Goal: Task Accomplishment & Management: Manage account settings

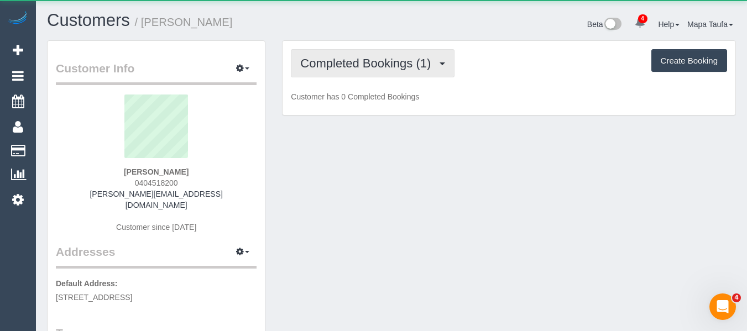
click at [359, 54] on button "Completed Bookings (1)" at bounding box center [373, 63] width 164 height 28
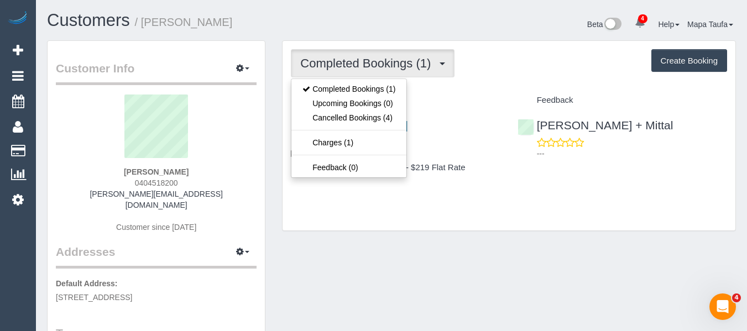
click at [380, 24] on h1 "Customers / Hamid Rezatofighi" at bounding box center [215, 20] width 336 height 19
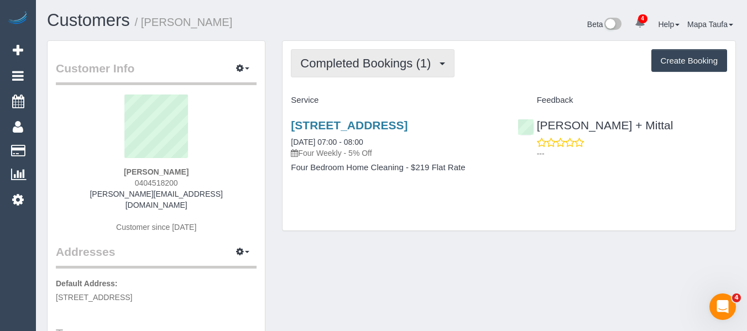
click at [354, 57] on span "Completed Bookings (1)" at bounding box center [368, 63] width 136 height 14
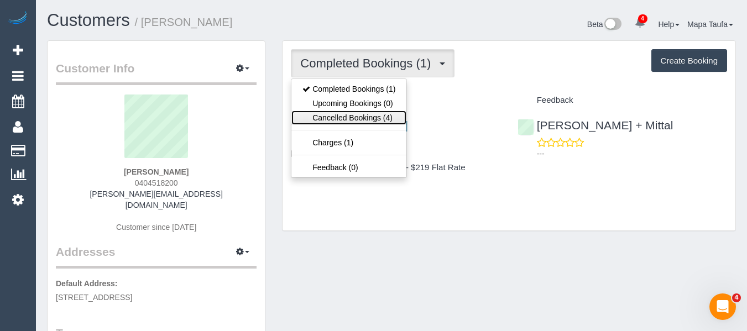
click at [344, 118] on link "Cancelled Bookings (4)" at bounding box center [348, 118] width 115 height 14
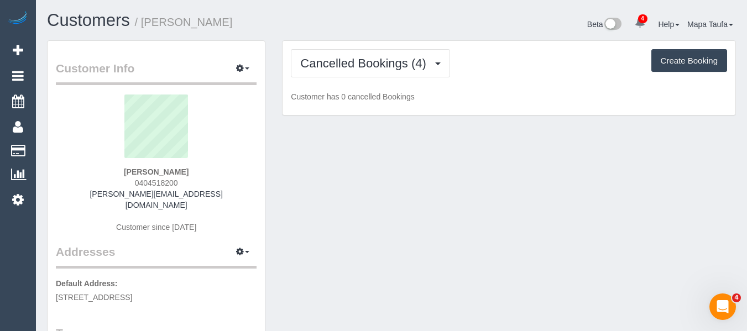
click at [333, 45] on div "Cancelled Bookings (4) Completed Bookings (1) Upcoming Bookings (0) Cancelled B…" at bounding box center [509, 78] width 453 height 75
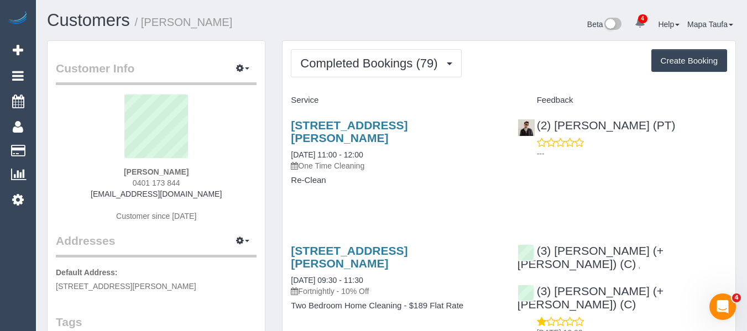
drag, startPoint x: 637, startPoint y: 96, endPoint x: 623, endPoint y: 102, distance: 15.8
click at [637, 96] on h4 "Feedback" at bounding box center [622, 100] width 210 height 9
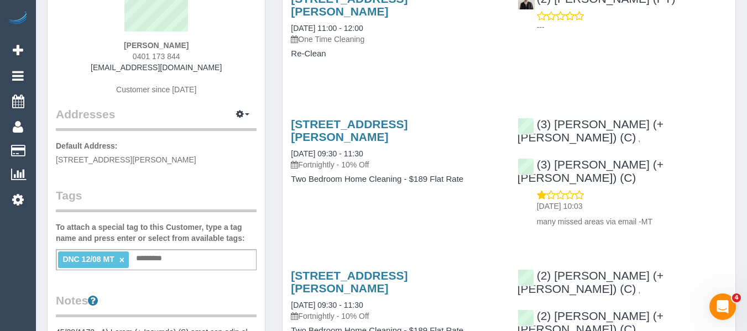
scroll to position [221, 0]
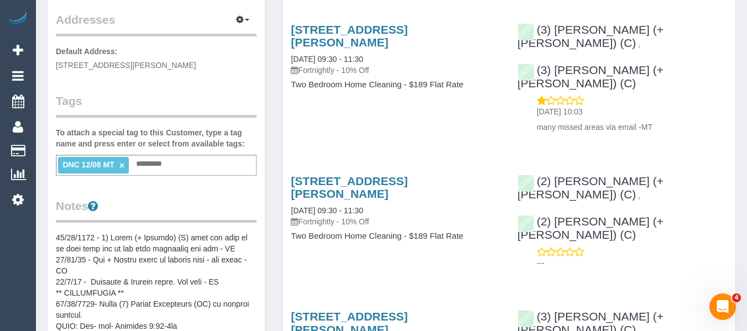
click at [122, 170] on link "×" at bounding box center [121, 165] width 5 height 9
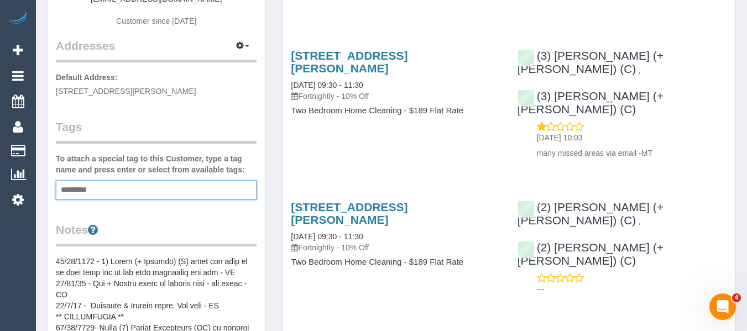
scroll to position [0, 0]
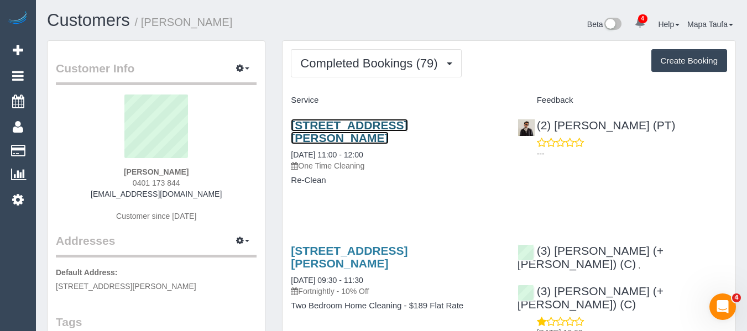
click at [323, 128] on link "404/1 Almeida Crescent, South Yarra, VIC 3141" at bounding box center [349, 131] width 117 height 25
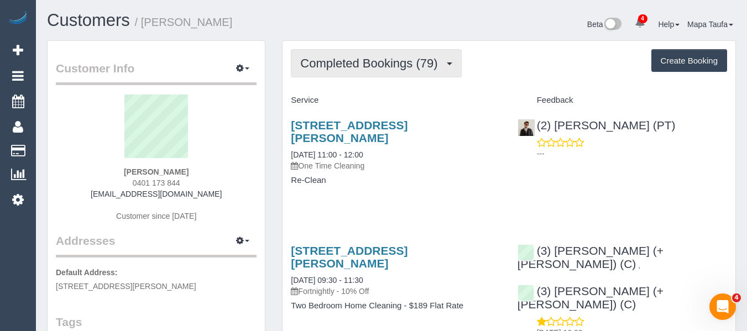
click at [341, 60] on span "Completed Bookings (79)" at bounding box center [371, 63] width 143 height 14
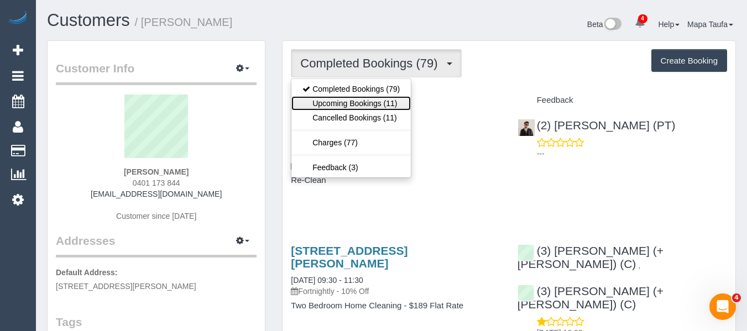
click at [350, 103] on link "Upcoming Bookings (11)" at bounding box center [350, 103] width 119 height 14
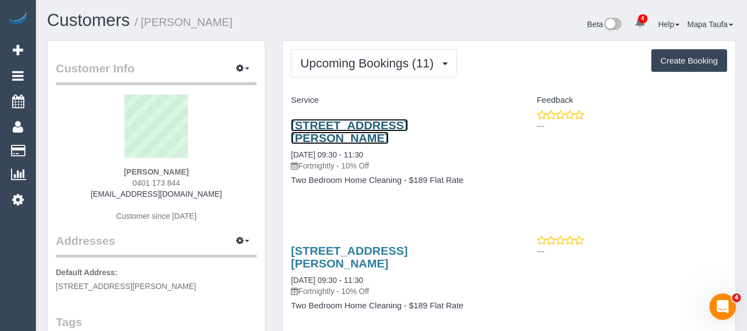
click at [348, 124] on link "404/1 Almeida Crescent, South Yarra, VIC 3141" at bounding box center [349, 131] width 117 height 25
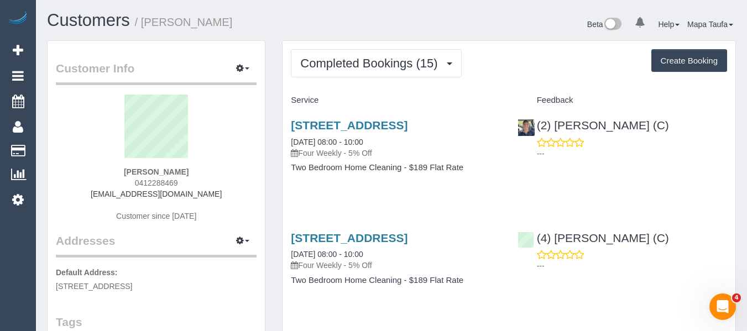
drag, startPoint x: 179, startPoint y: 184, endPoint x: 130, endPoint y: 184, distance: 49.2
click at [125, 184] on div "Faris Zailanni 0412288469 faris.zailanni@gmail.com Customer since 2024" at bounding box center [156, 164] width 201 height 138
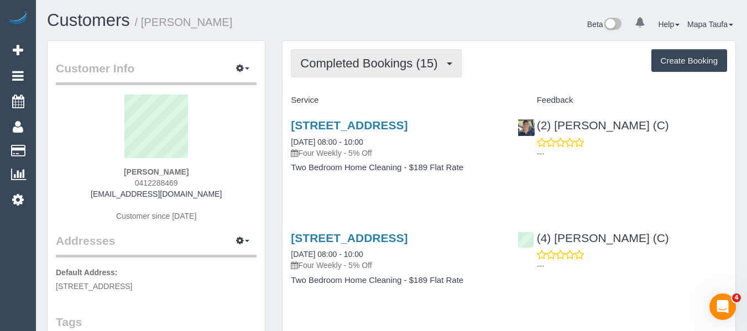
click at [378, 71] on button "Completed Bookings (15)" at bounding box center [376, 63] width 170 height 28
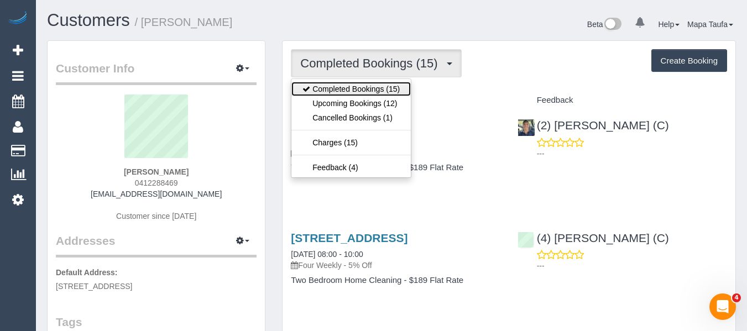
click at [373, 95] on link "Completed Bookings (15)" at bounding box center [350, 89] width 119 height 14
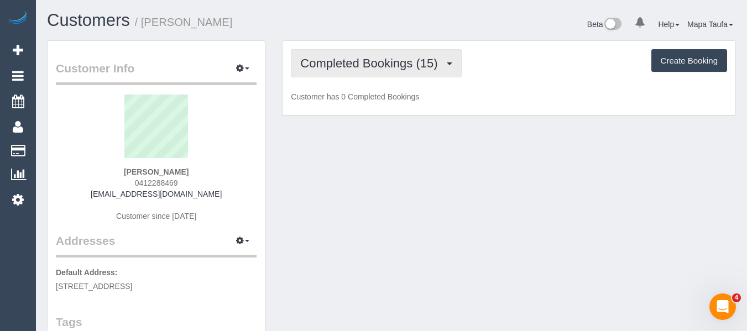
click at [368, 71] on button "Completed Bookings (15)" at bounding box center [376, 63] width 170 height 28
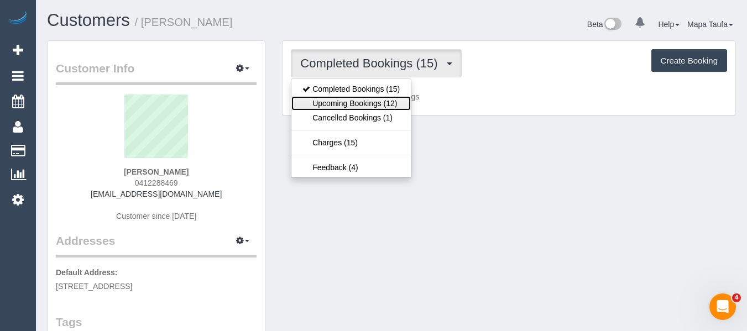
click at [362, 105] on link "Upcoming Bookings (12)" at bounding box center [350, 103] width 119 height 14
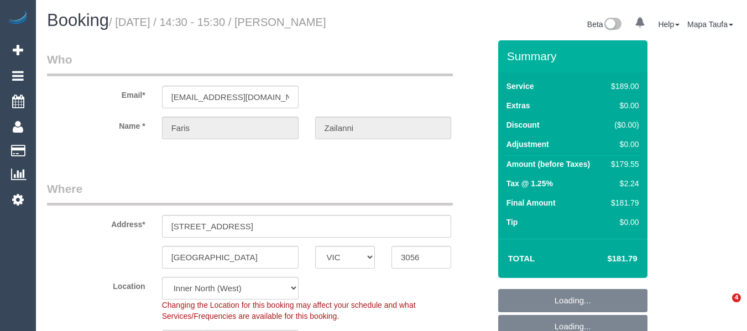
select select "VIC"
select select "string:stripe-pm_1Pn7RG2GScqysDRVw11QzItn"
select select "object:635"
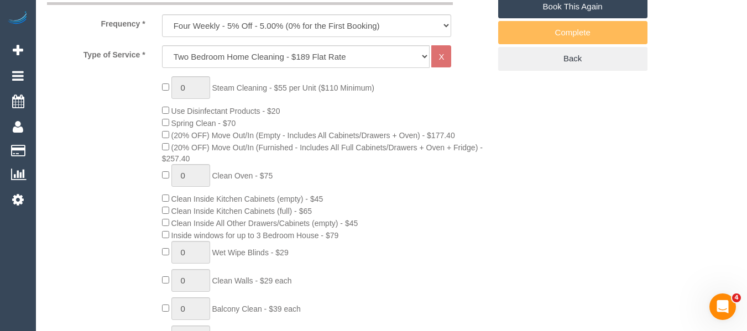
select select "number:28"
select select "number:14"
select select "number:19"
select select "number:24"
select select "number:34"
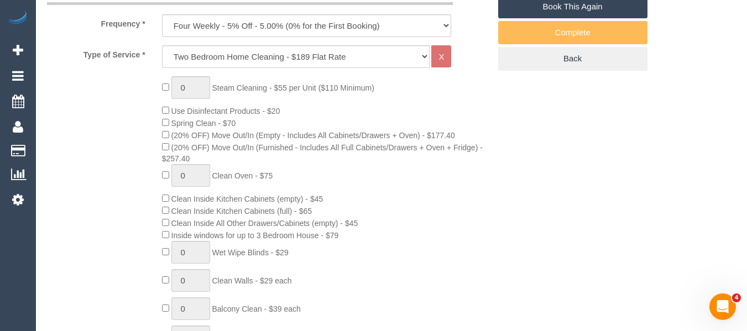
select select "number:26"
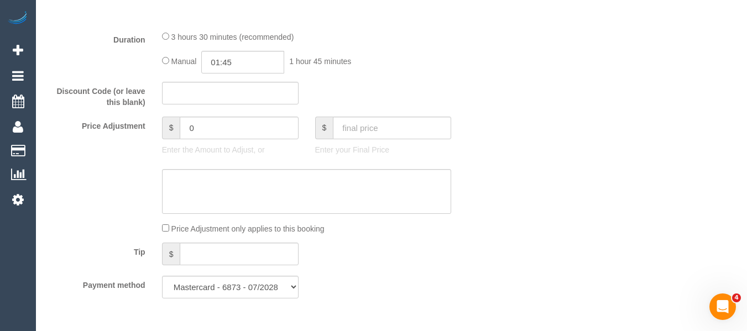
scroll to position [874, 0]
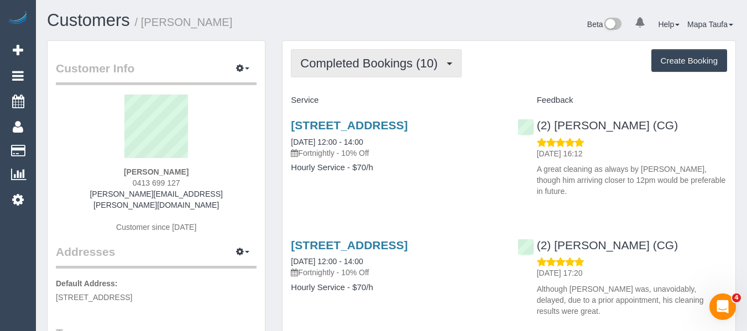
click at [336, 65] on span "Completed Bookings (10)" at bounding box center [371, 63] width 143 height 14
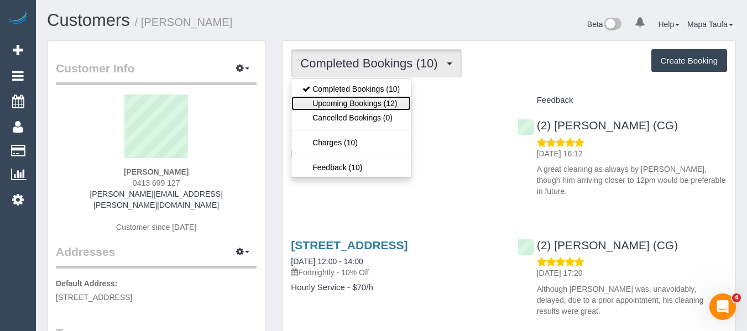
click at [334, 100] on link "Upcoming Bookings (12)" at bounding box center [350, 103] width 119 height 14
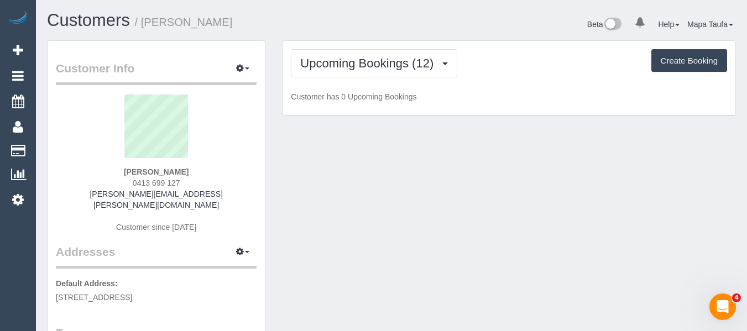
click at [339, 20] on h1 "Customers / Rafal Zebrowski" at bounding box center [215, 20] width 336 height 19
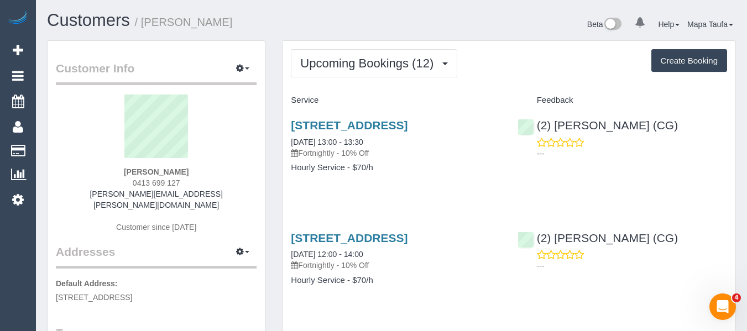
click at [183, 28] on h1 "Customers / Rafal Zebrowski" at bounding box center [215, 20] width 336 height 19
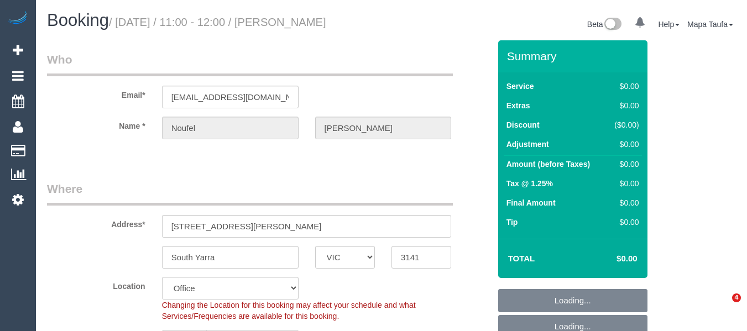
select select "VIC"
select select "object:711"
select select "number:28"
select select "number:14"
select select "number:18"
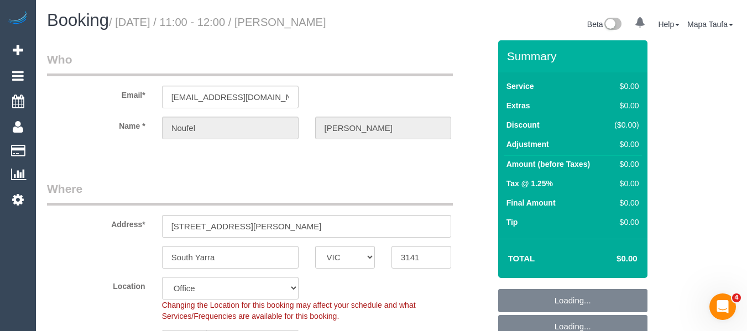
select select "number:22"
select select "number:26"
select select "string:stripe-pm_1KER6j2GScqysDRV312GU8GU"
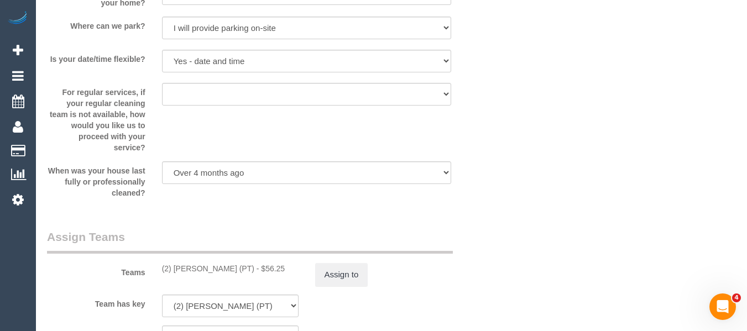
scroll to position [1493, 0]
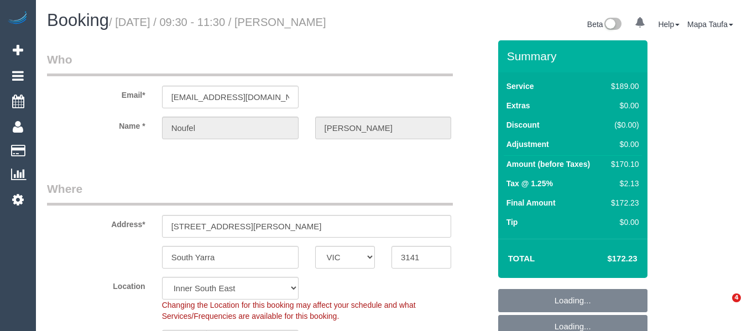
select select "VIC"
select select "object:378"
select select "string:AU"
select select "string:stripe-pm_1KER6j2GScqysDRV312GU8GU"
select select "number:28"
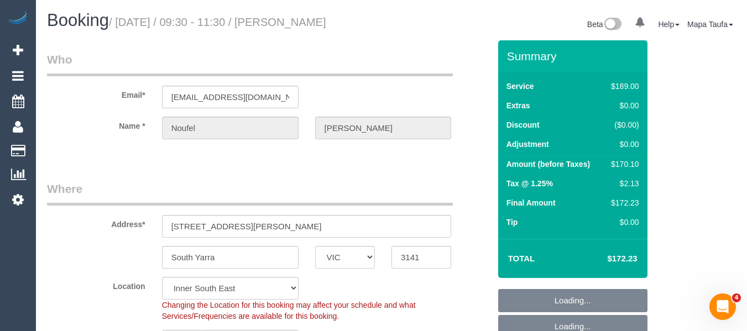
select select "number:14"
select select "number:18"
select select "number:22"
select select "number:26"
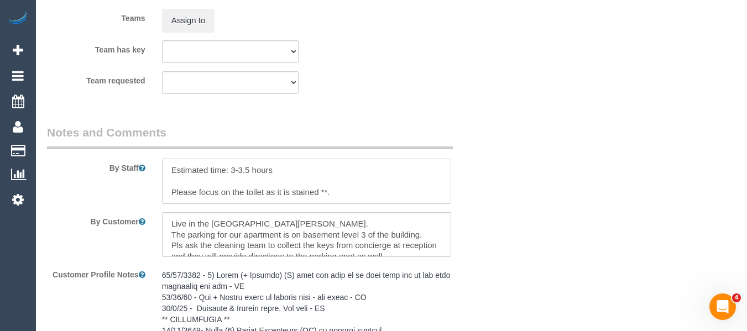
click at [336, 190] on textarea at bounding box center [307, 181] width 290 height 45
paste textarea "leaning under the movable kitchen bench"
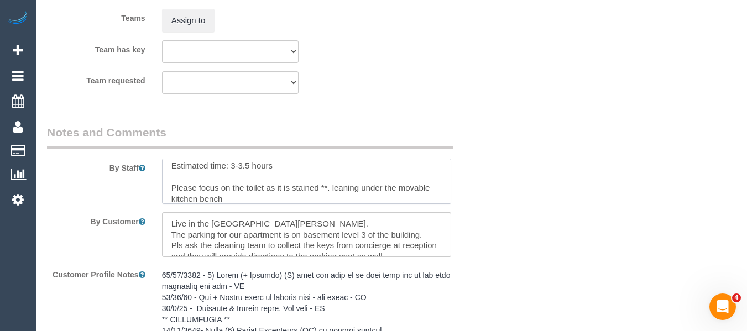
drag, startPoint x: 332, startPoint y: 186, endPoint x: 350, endPoint y: 189, distance: 17.9
click at [334, 188] on textarea at bounding box center [307, 181] width 290 height 45
click at [352, 189] on textarea at bounding box center [307, 181] width 290 height 45
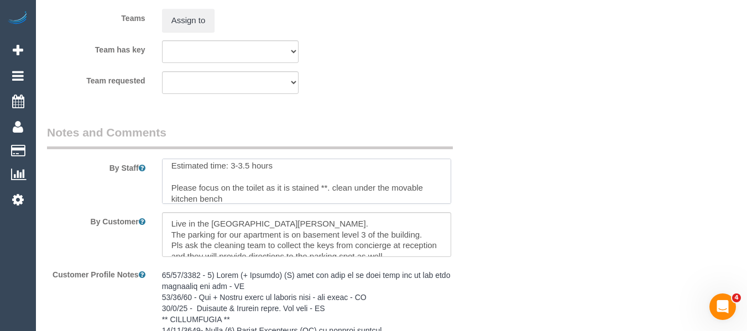
click at [283, 200] on textarea at bounding box center [307, 181] width 290 height 45
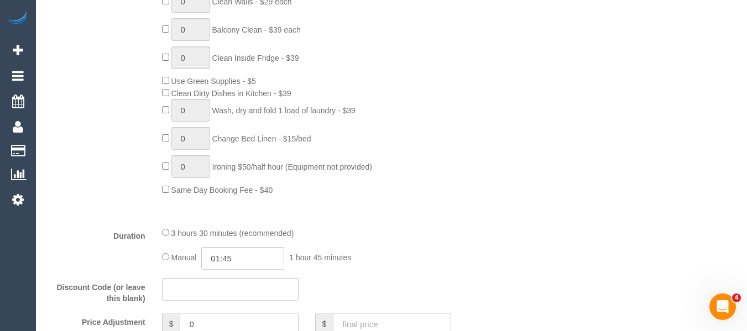
scroll to position [0, 0]
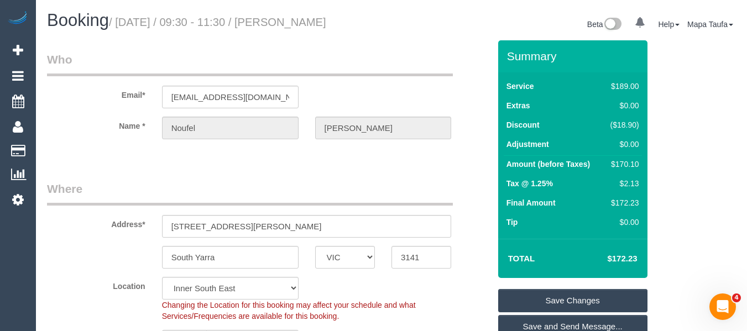
type textarea "Estimated time: 3-3.5 hours Please focus on the toilet as it is stained **. cle…"
click at [551, 304] on link "Save Changes" at bounding box center [572, 300] width 149 height 23
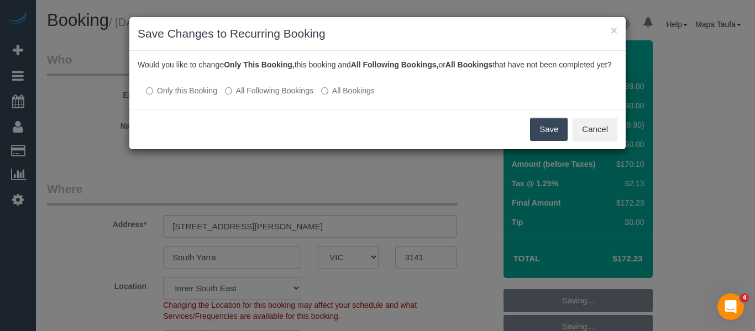
click at [288, 96] on label "All Following Bookings" at bounding box center [269, 90] width 88 height 11
click at [545, 139] on button "Save" at bounding box center [549, 129] width 38 height 23
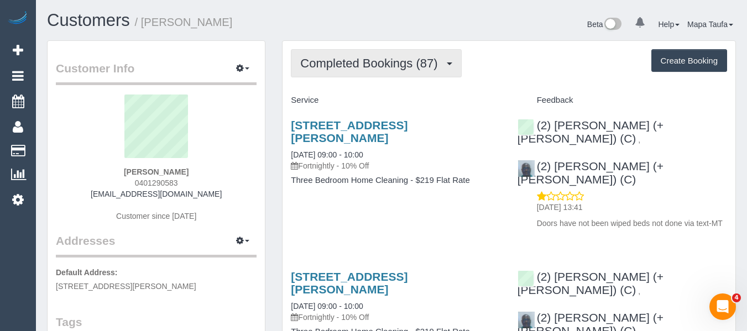
click at [363, 65] on span "Completed Bookings (87)" at bounding box center [371, 63] width 143 height 14
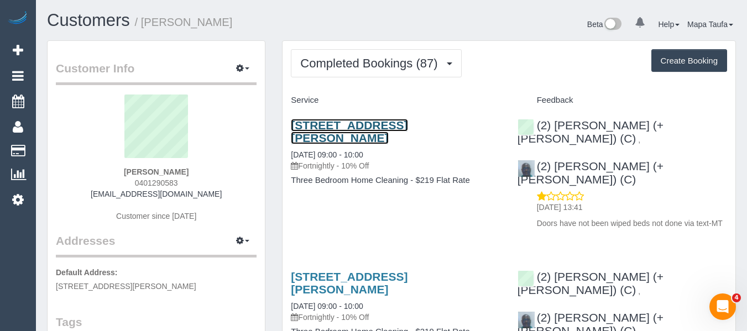
click at [407, 119] on link "[STREET_ADDRESS][PERSON_NAME]" at bounding box center [349, 131] width 117 height 25
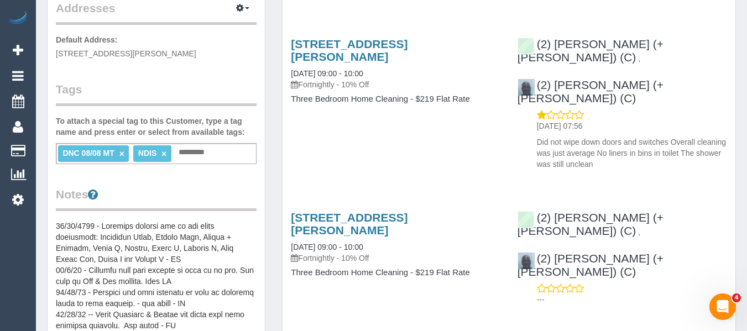
scroll to position [221, 0]
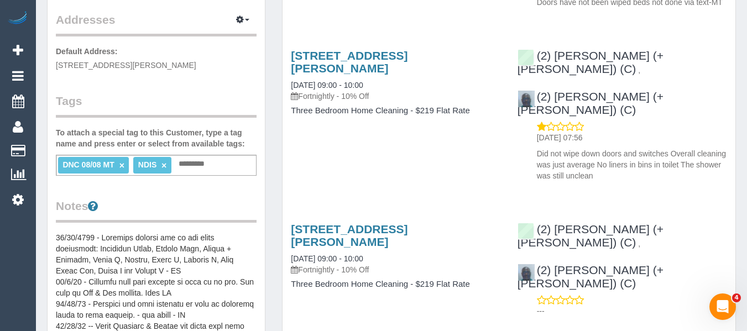
drag, startPoint x: 122, startPoint y: 164, endPoint x: 132, endPoint y: 171, distance: 12.3
click at [122, 164] on link "×" at bounding box center [121, 165] width 5 height 9
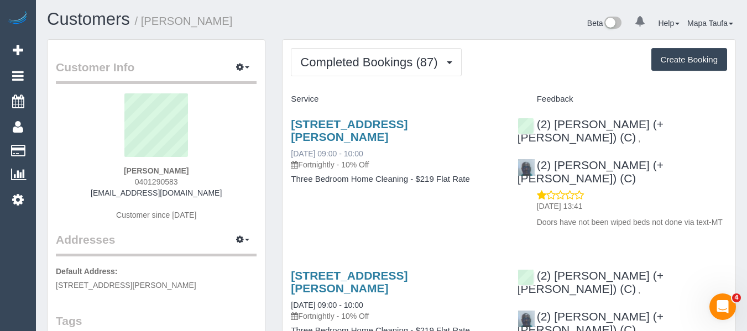
scroll to position [0, 0]
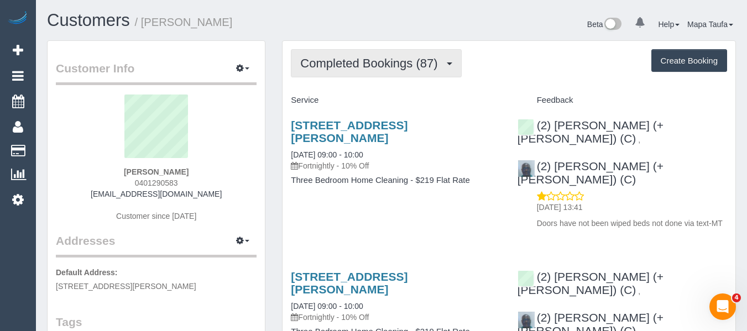
drag, startPoint x: 362, startPoint y: 70, endPoint x: 367, endPoint y: 90, distance: 20.5
click at [362, 70] on button "Completed Bookings (87)" at bounding box center [376, 63] width 170 height 28
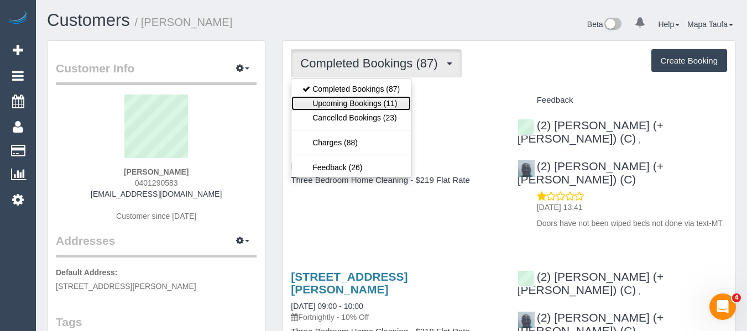
click at [367, 97] on link "Upcoming Bookings (11)" at bounding box center [350, 103] width 119 height 14
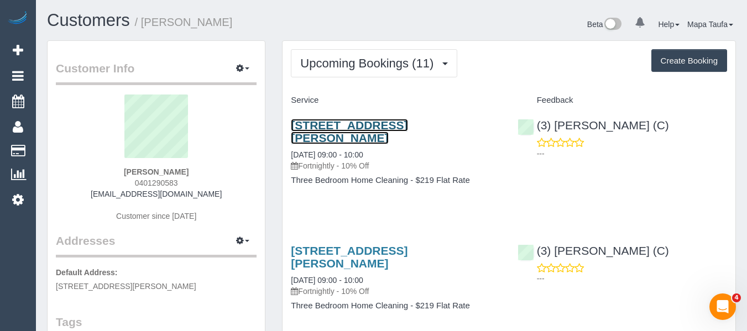
click at [343, 121] on link "23 Allan Street, Dandenong, VIC 3175" at bounding box center [349, 131] width 117 height 25
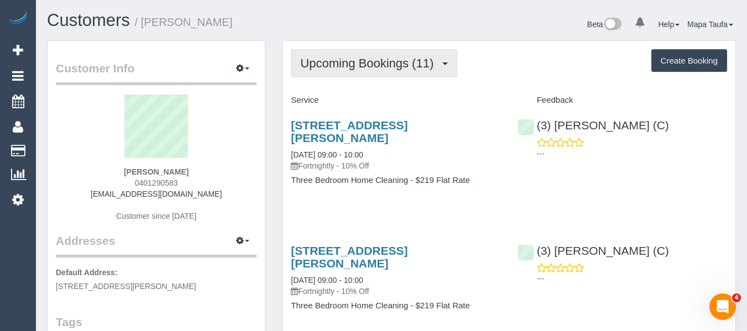
drag, startPoint x: 368, startPoint y: 70, endPoint x: 366, endPoint y: 82, distance: 12.8
click at [367, 70] on span "Upcoming Bookings (11)" at bounding box center [369, 63] width 139 height 14
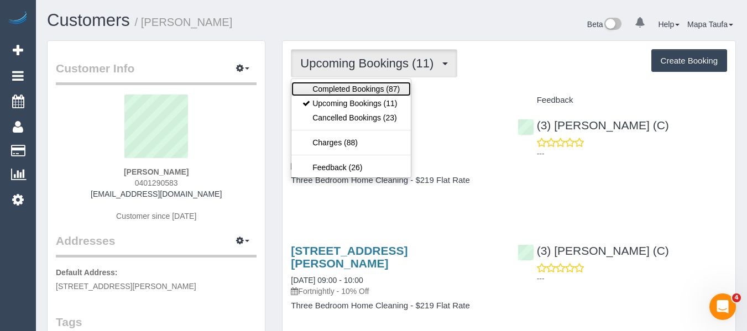
click at [366, 87] on link "Completed Bookings (87)" at bounding box center [350, 89] width 119 height 14
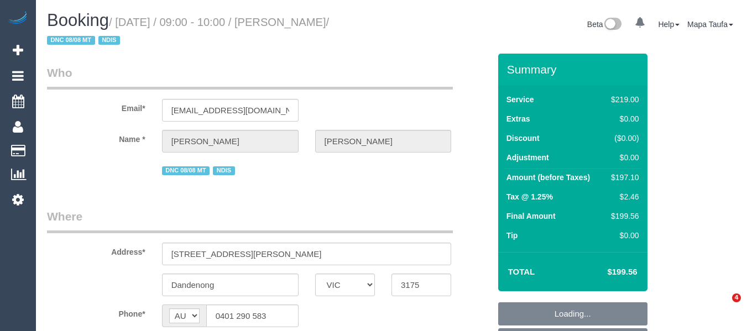
select select "VIC"
select select "object:787"
select select "number:28"
select select "number:14"
select select "number:19"
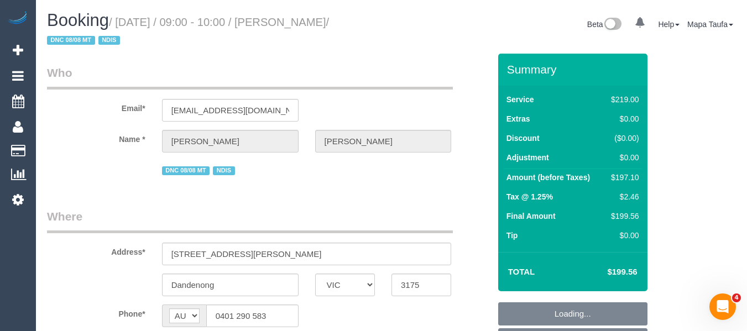
select select "number:22"
select select "number:34"
drag, startPoint x: 646, startPoint y: 279, endPoint x: 611, endPoint y: 270, distance: 35.4
click at [611, 270] on div "Total $199.56" at bounding box center [572, 271] width 149 height 39
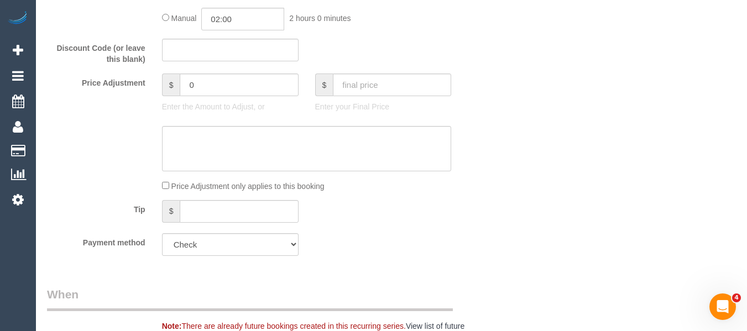
scroll to position [953, 0]
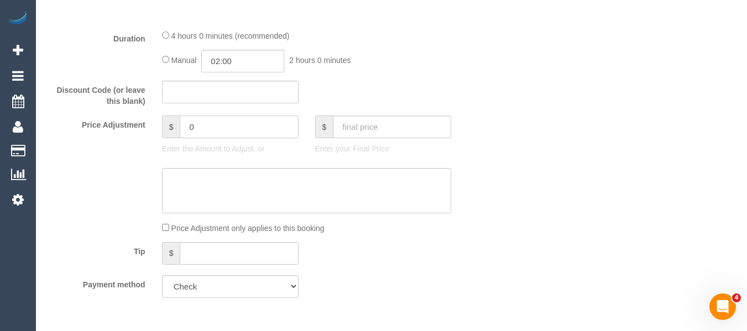
drag, startPoint x: 206, startPoint y: 132, endPoint x: 149, endPoint y: 127, distance: 57.7
click at [149, 127] on div "Price Adjustment $ 0 Enter the Amount to Adjust, or $ Enter your Final Price" at bounding box center [268, 138] width 459 height 44
type input "-19"
click at [214, 184] on textarea at bounding box center [307, 190] width 290 height 45
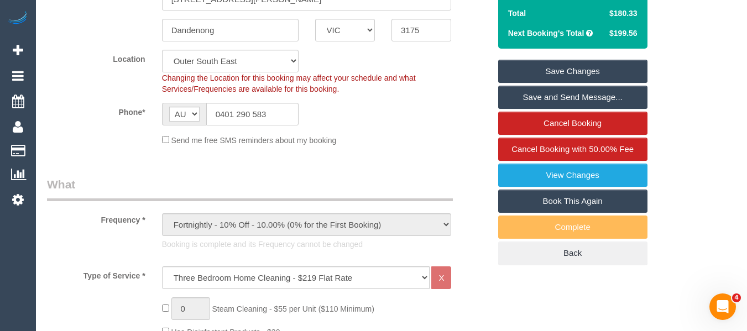
scroll to position [159, 0]
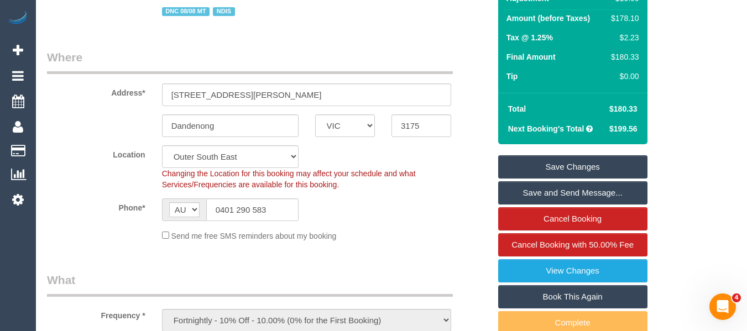
type textarea "discount for complaint -MT"
click at [537, 163] on link "Save Changes" at bounding box center [572, 166] width 149 height 23
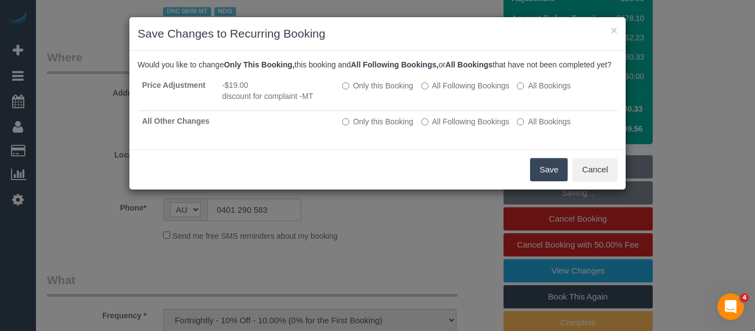
click at [545, 174] on button "Save" at bounding box center [549, 169] width 38 height 23
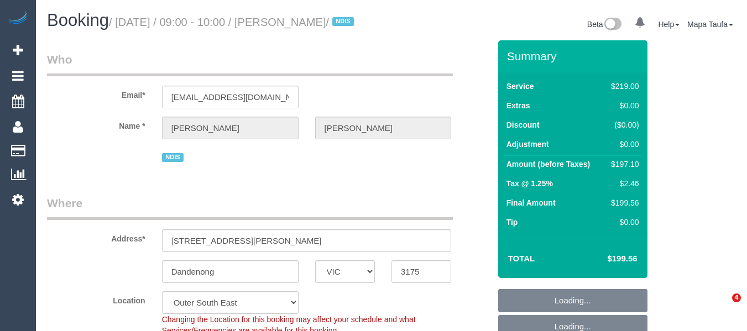
select select "VIC"
select select "object:1118"
select select "number:28"
select select "number:14"
select select "number:19"
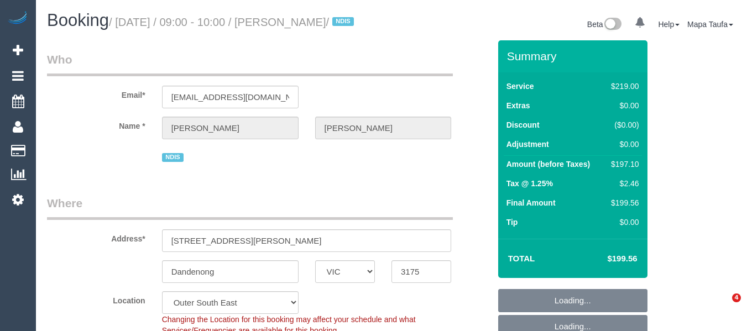
select select "number:22"
select select "number:34"
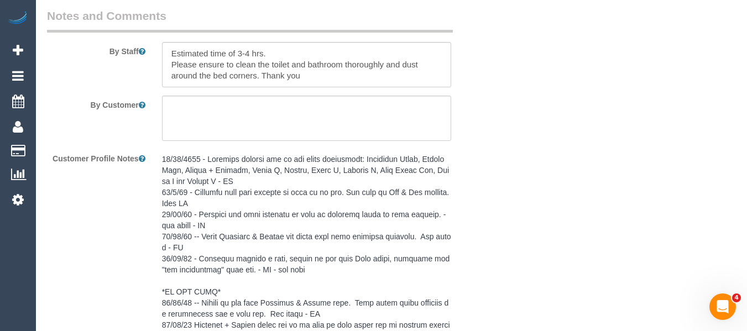
scroll to position [1983, 0]
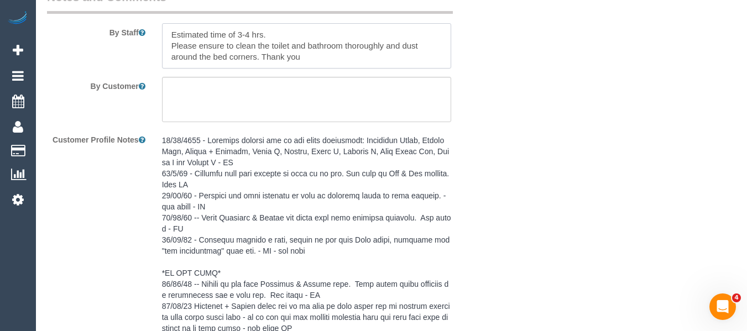
click at [273, 53] on textarea at bounding box center [307, 45] width 290 height 45
click at [383, 60] on textarea at bounding box center [307, 45] width 290 height 45
click at [290, 87] on sui-booking-comments "By Staff By Customer Customer Profile Notes Comments 1 Jessica Trentin 6 days a…" at bounding box center [268, 274] width 443 height 571
click at [192, 69] on textarea at bounding box center [307, 45] width 290 height 45
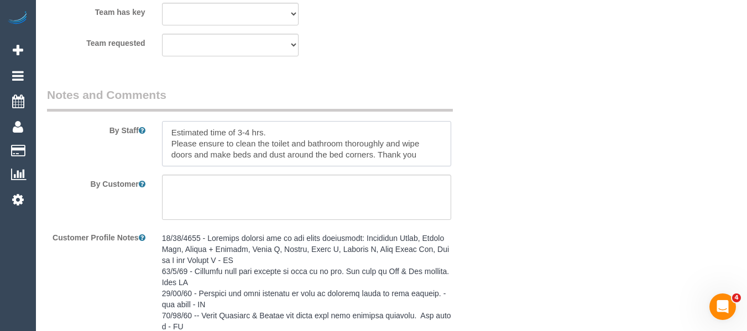
scroll to position [0, 0]
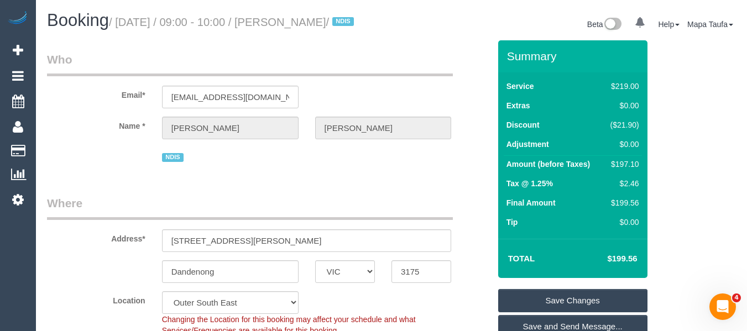
type textarea "Estimated time of 3-4 hrs. Please ensure to clean the toilet and bathroom thoro…"
click at [573, 304] on link "Save Changes" at bounding box center [572, 300] width 149 height 23
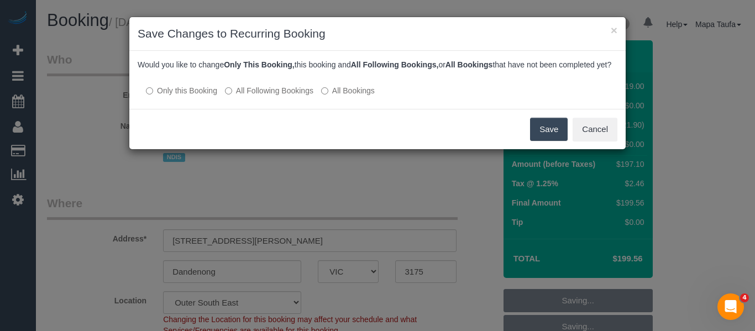
click at [279, 96] on label "All Following Bookings" at bounding box center [269, 90] width 88 height 11
click at [550, 141] on button "Save" at bounding box center [549, 129] width 38 height 23
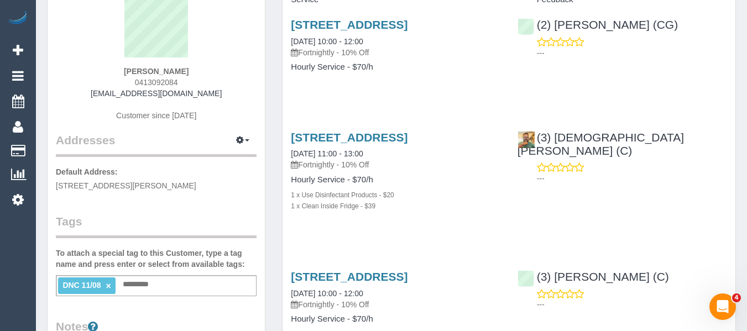
scroll to position [221, 0]
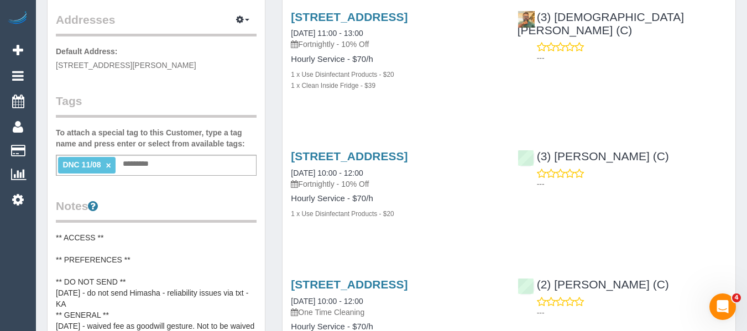
click at [106, 165] on link "×" at bounding box center [108, 165] width 5 height 9
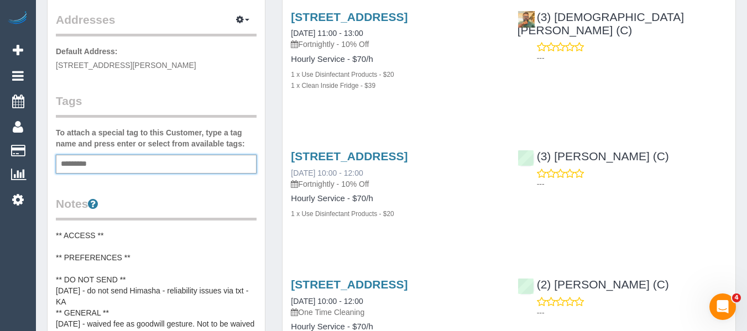
scroll to position [0, 0]
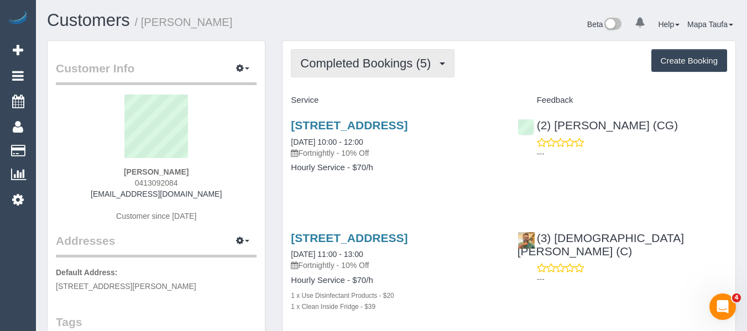
click at [329, 71] on button "Completed Bookings (5)" at bounding box center [373, 63] width 164 height 28
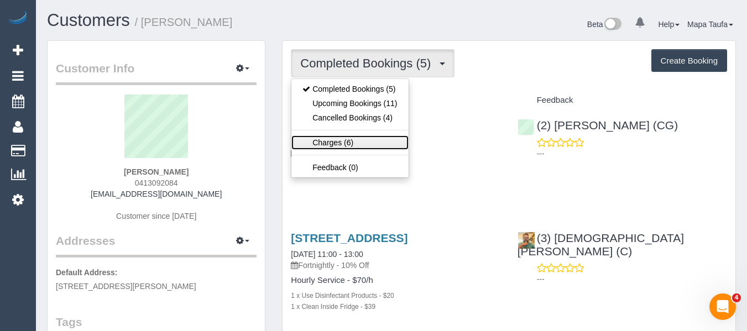
click at [347, 140] on link "Charges (6)" at bounding box center [349, 142] width 117 height 14
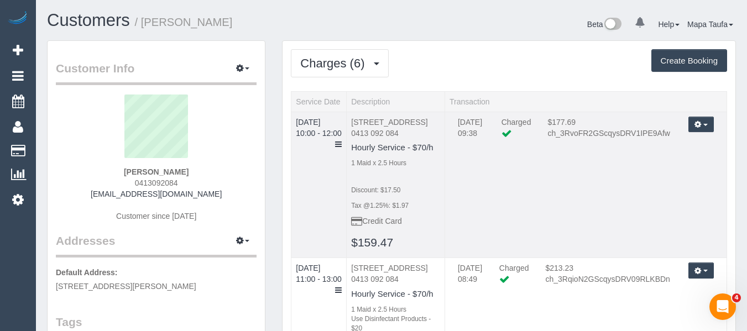
click at [325, 192] on td "[DATE] 10:00 - 12:00" at bounding box center [318, 185] width 55 height 147
click at [325, 122] on link "[DATE] 10:00 - 12:00" at bounding box center [319, 128] width 46 height 20
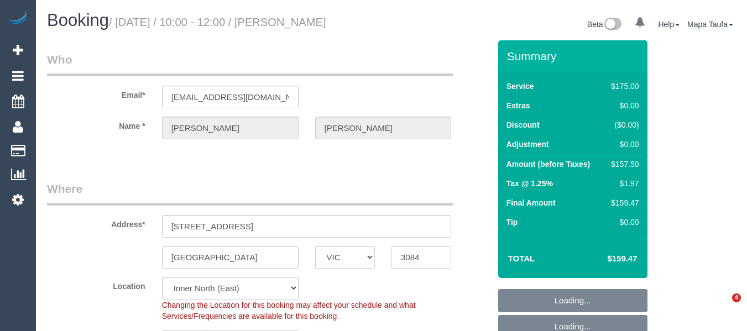
select select "VIC"
select select "object:745"
select select "string:stripe-pm_1RTuXC2GScqysDRV2vUyy1u0"
select select "150"
select select "number:29"
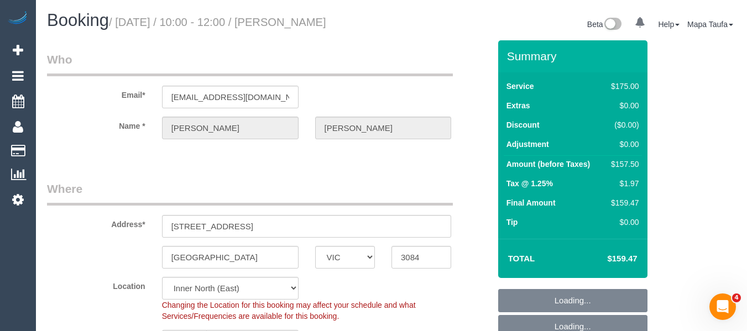
select select "number:15"
select select "number:18"
select select "number:25"
select select "number:34"
select select "number:12"
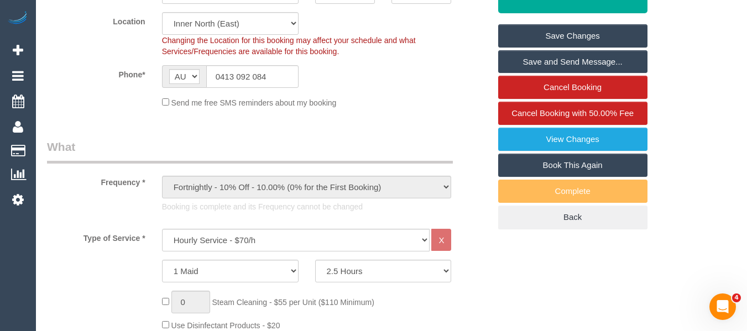
scroll to position [164, 0]
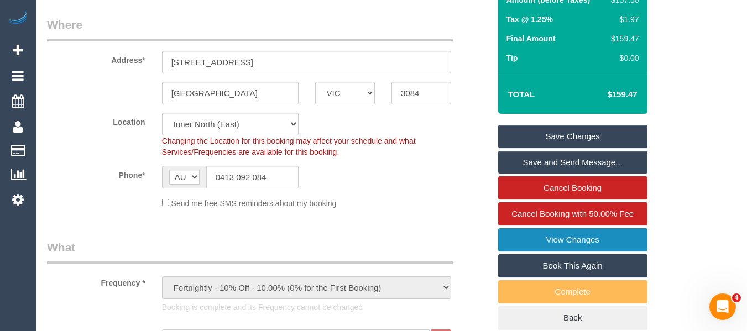
click at [587, 242] on link "View Changes" at bounding box center [572, 239] width 149 height 23
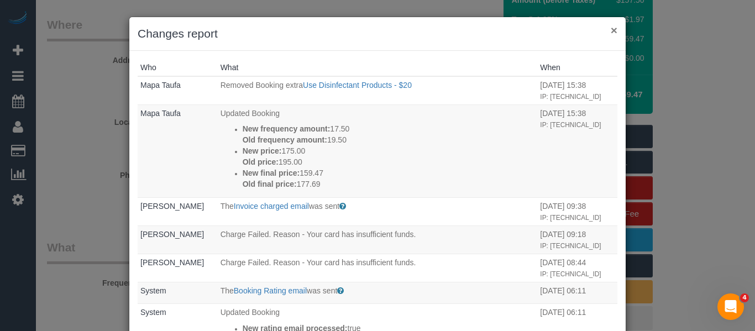
click at [611, 33] on button "×" at bounding box center [614, 30] width 7 height 12
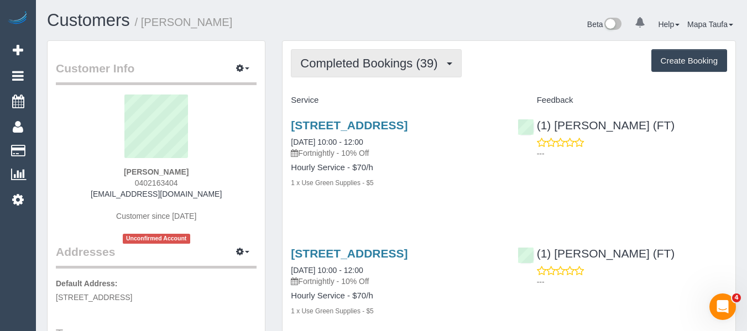
click at [365, 57] on span "Completed Bookings (39)" at bounding box center [371, 63] width 143 height 14
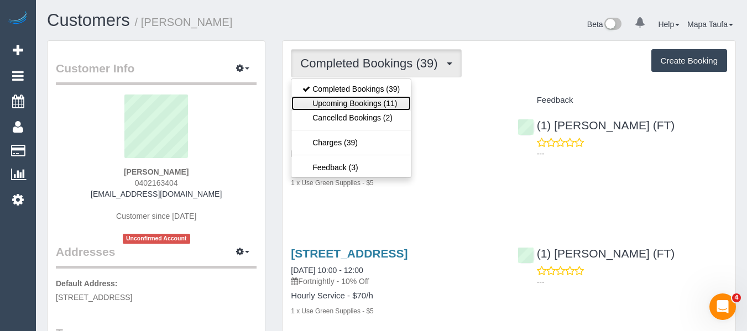
click at [355, 98] on link "Upcoming Bookings (11)" at bounding box center [350, 103] width 119 height 14
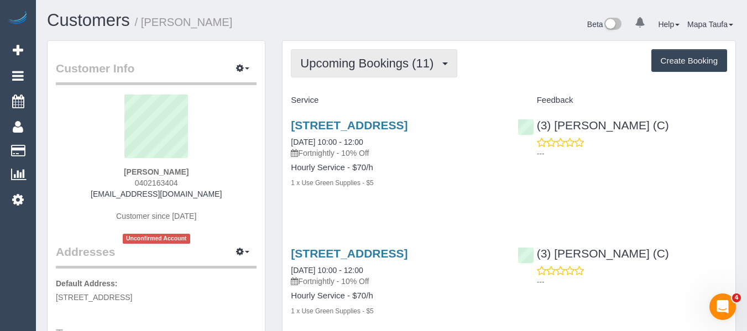
click at [364, 72] on button "Upcoming Bookings (11)" at bounding box center [374, 63] width 166 height 28
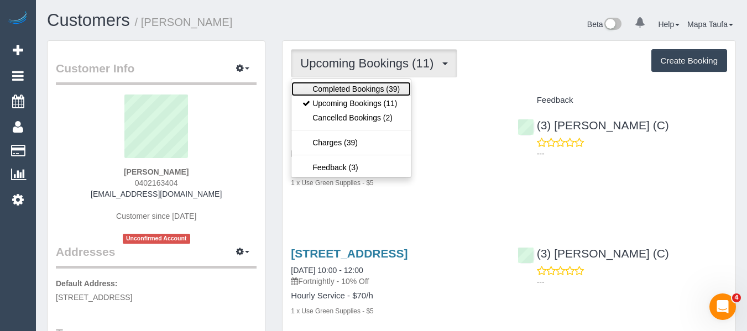
click at [358, 87] on link "Completed Bookings (39)" at bounding box center [350, 89] width 119 height 14
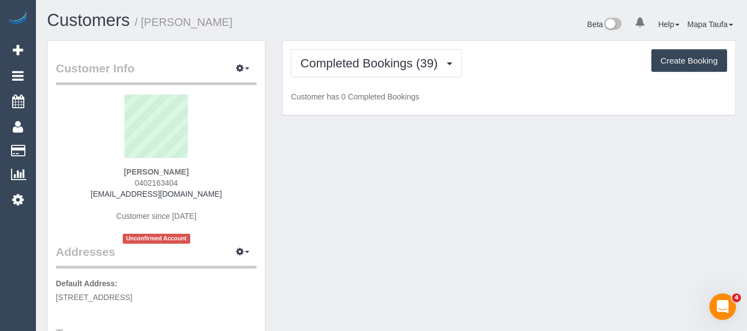
click at [555, 69] on div "Completed Bookings (39) Completed Bookings (39) Upcoming Bookings (11) Cancelle…" at bounding box center [509, 63] width 436 height 28
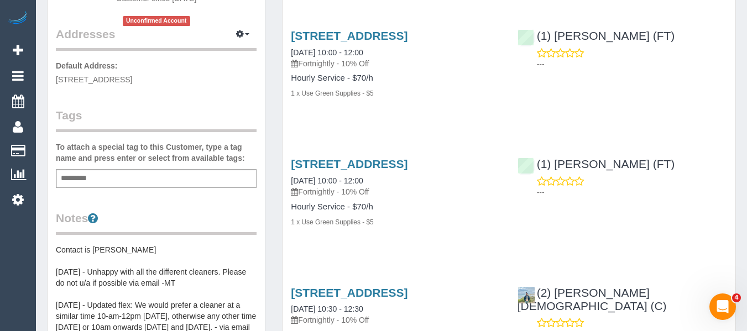
scroll to position [221, 0]
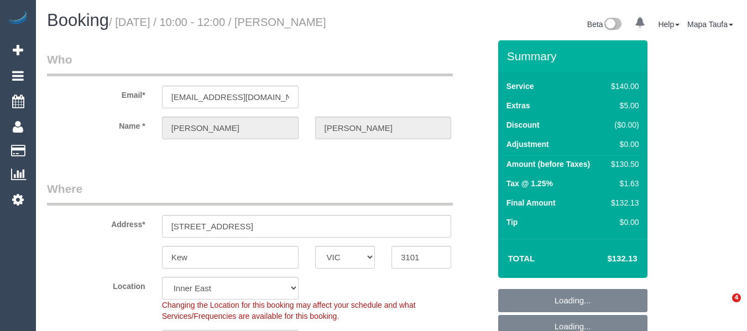
select select "VIC"
select select "number:28"
select select "number:14"
select select "number:19"
select select "number:22"
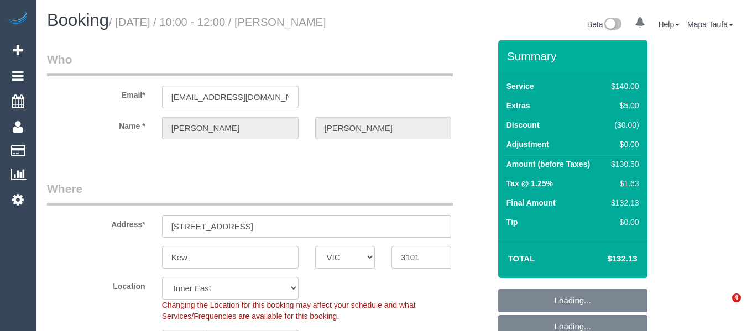
select select "number:34"
select select "number:11"
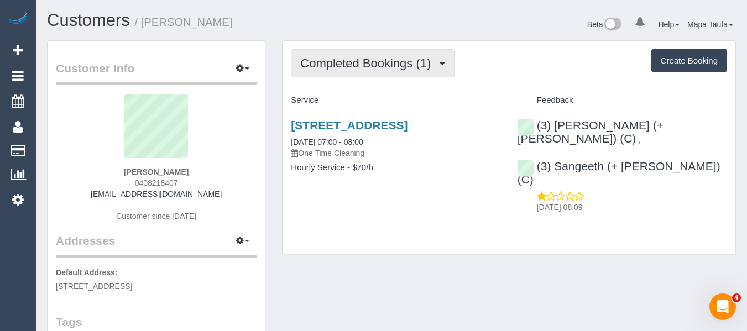
click at [346, 72] on button "Completed Bookings (1)" at bounding box center [373, 63] width 164 height 28
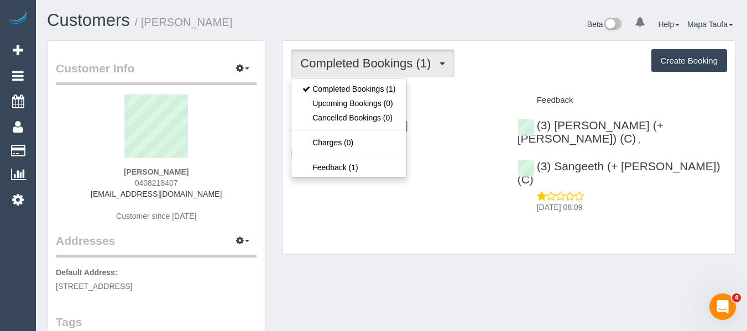
click at [505, 81] on div "Completed Bookings (1) Completed Bookings (1) Upcoming Bookings (0) Cancelled B…" at bounding box center [509, 147] width 453 height 213
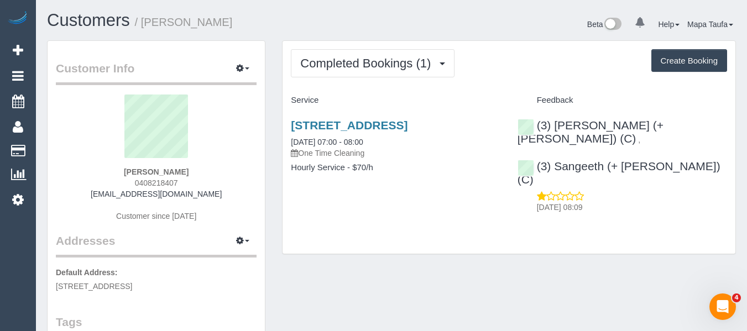
click at [372, 113] on div "5/2 Broad Street, Westmeadows, VIC 3049 15/08/2025 07:00 - 08:00 One Time Clean…" at bounding box center [396, 151] width 226 height 85
click at [370, 121] on link "5/2 Broad Street, Westmeadows, VIC 3049" at bounding box center [349, 125] width 117 height 13
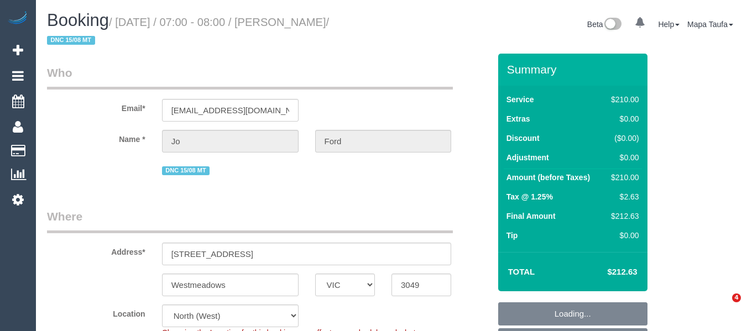
select select "VIC"
select select "object:737"
select select "string:AU"
select select "string:stripe-pm_1RtIlV2GScqysDRVLkxjzZLq"
select select "180"
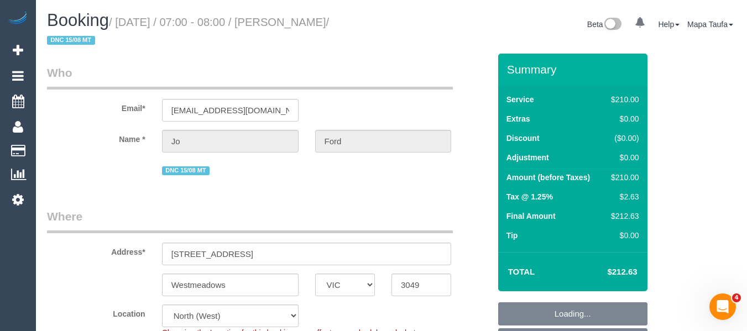
select select "number:28"
select select "number:14"
select select "number:19"
select select "number:25"
select select "number:33"
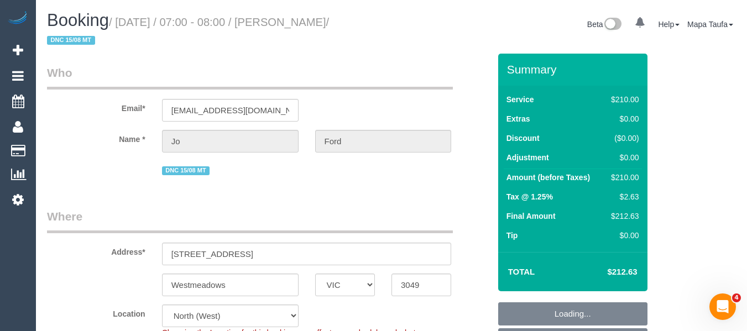
select select "number:26"
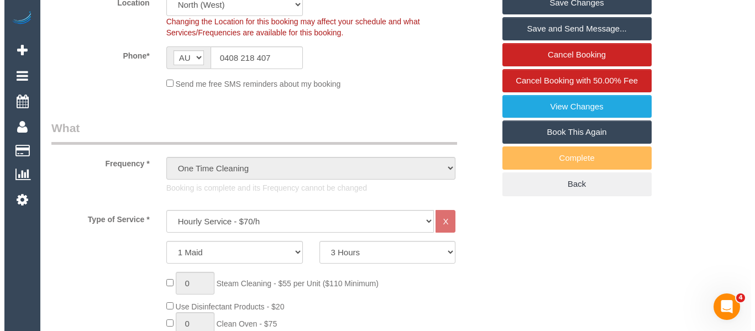
scroll to position [221, 0]
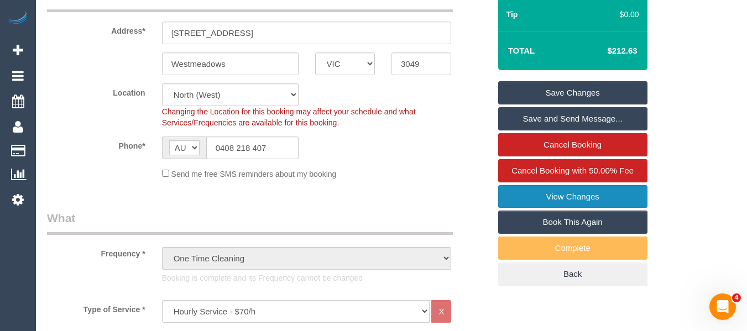
click at [595, 185] on link "View Changes" at bounding box center [572, 196] width 149 height 23
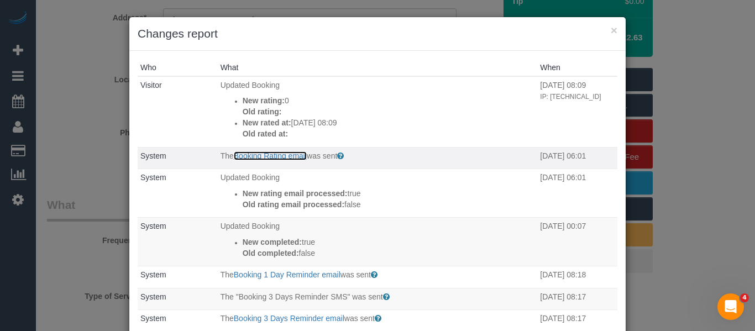
click at [283, 152] on link "Booking Rating email" at bounding box center [270, 155] width 73 height 9
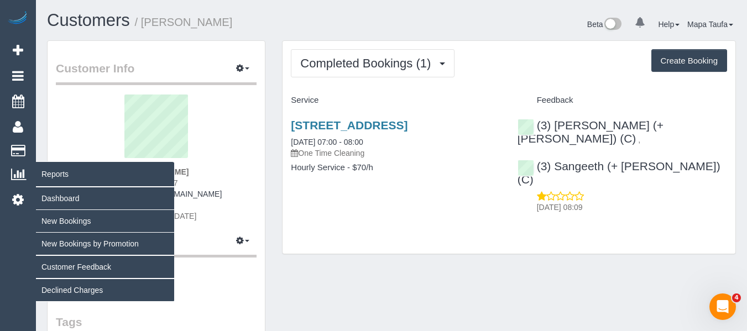
drag, startPoint x: 195, startPoint y: 192, endPoint x: 19, endPoint y: 182, distance: 176.6
click at [104, 195] on div "[PERSON_NAME] 0408218407 [EMAIL_ADDRESS][DOMAIN_NAME] Customer since [DATE]" at bounding box center [156, 164] width 201 height 138
copy link "[EMAIL_ADDRESS][DOMAIN_NAME]"
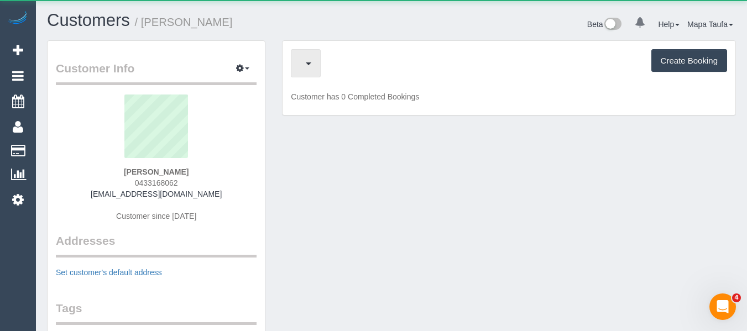
click at [306, 67] on span "button" at bounding box center [303, 63] width 6 height 14
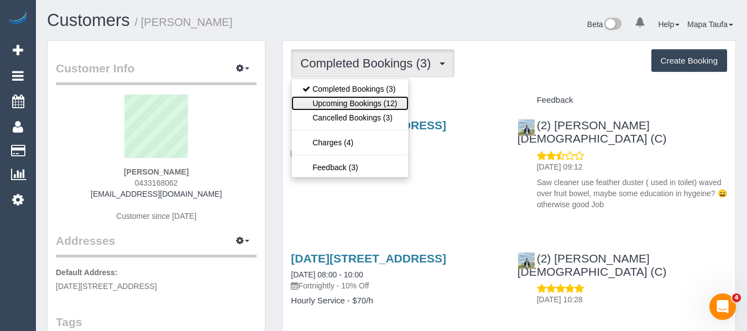
click at [365, 102] on link "Upcoming Bookings (12)" at bounding box center [349, 103] width 117 height 14
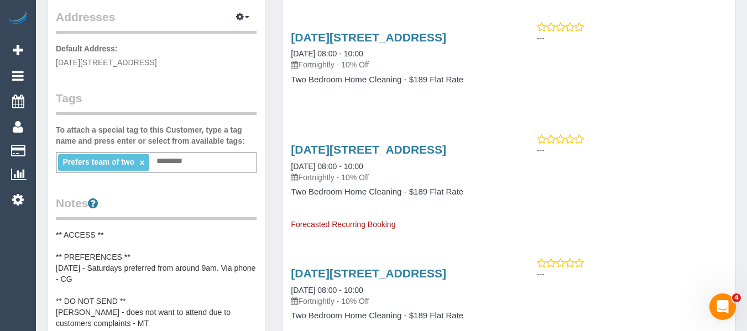
scroll to position [387, 0]
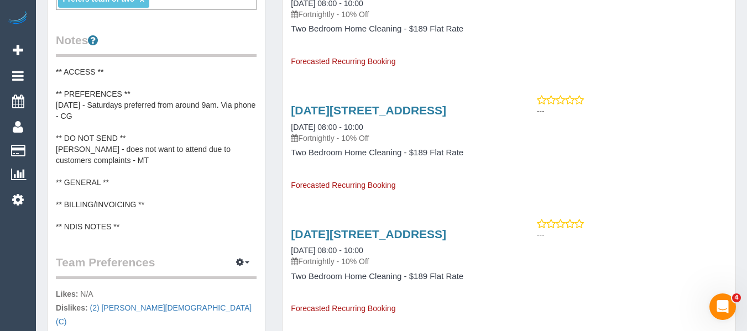
click at [145, 170] on pre "** ACCESS ** ** PREFERENCES ** 10/06/25 - Saturdays preferred from around 9am. …" at bounding box center [156, 149] width 201 height 166
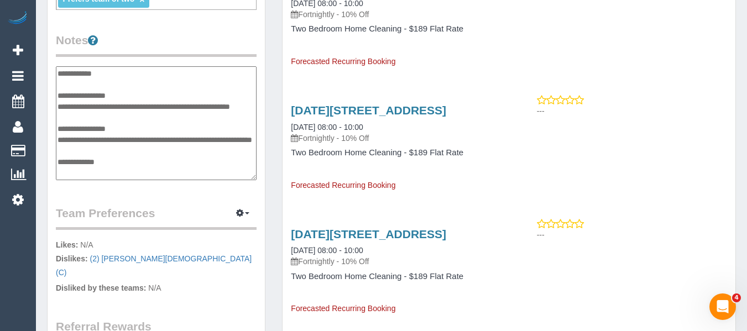
scroll to position [55, 0]
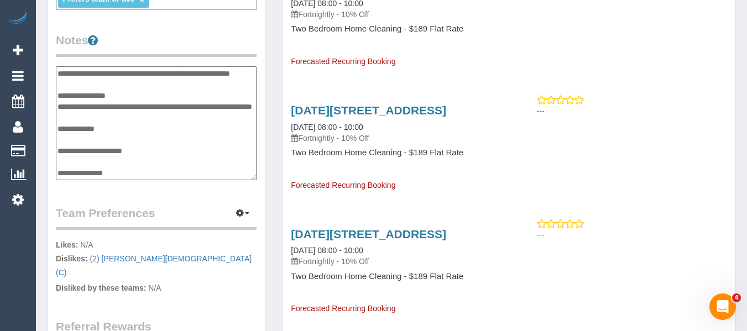
click at [116, 133] on textarea "**********" at bounding box center [156, 123] width 201 height 114
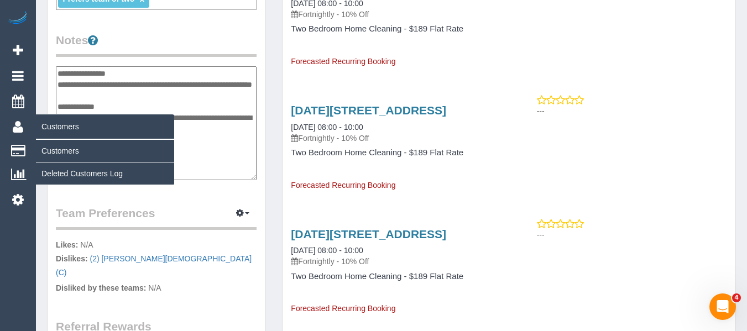
type textarea "**********"
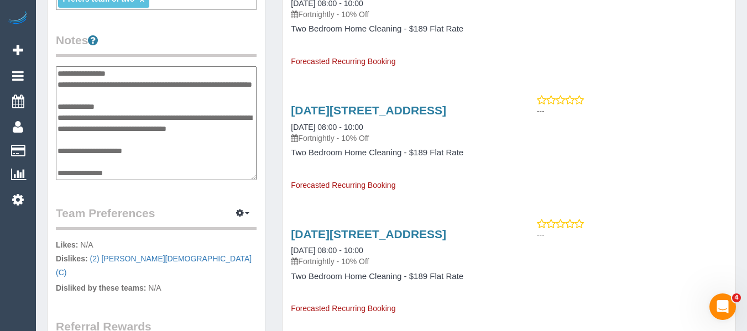
click at [652, 145] on div "3 May Street, Coburg, VIC 3058 04/10/2025 08:00 - 10:00 Fortnightly - 10% Off T…" at bounding box center [509, 143] width 453 height 96
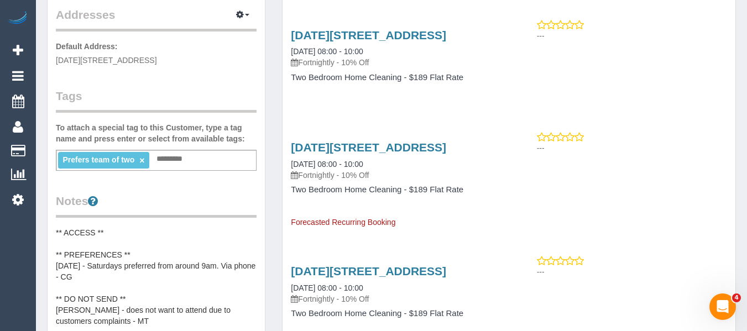
scroll to position [111, 0]
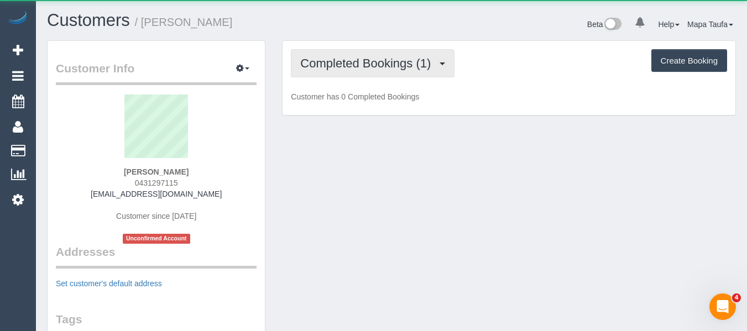
click at [334, 64] on span "Completed Bookings (1)" at bounding box center [368, 63] width 136 height 14
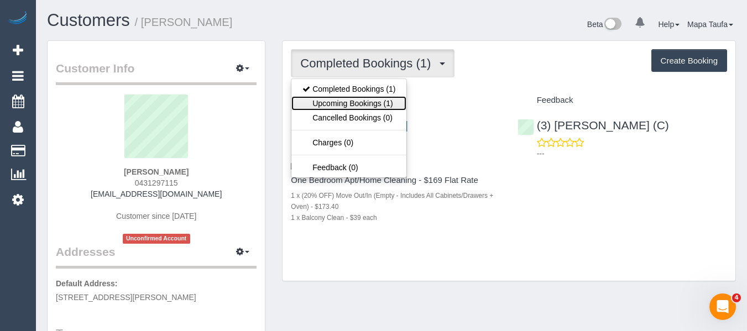
click at [346, 101] on link "Upcoming Bookings (1)" at bounding box center [348, 103] width 115 height 14
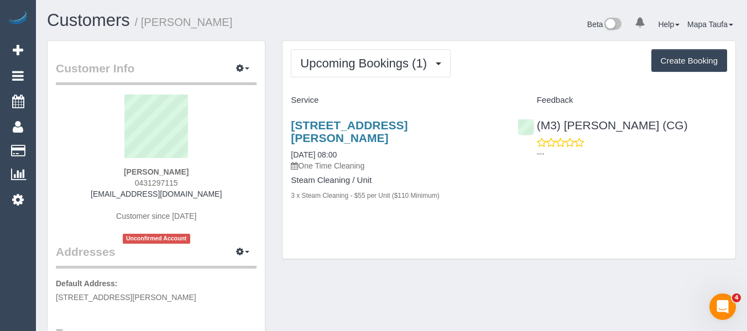
click at [528, 56] on div "Upcoming Bookings (1) Completed Bookings (1) Upcoming Bookings (1) Cancelled Bo…" at bounding box center [509, 63] width 436 height 28
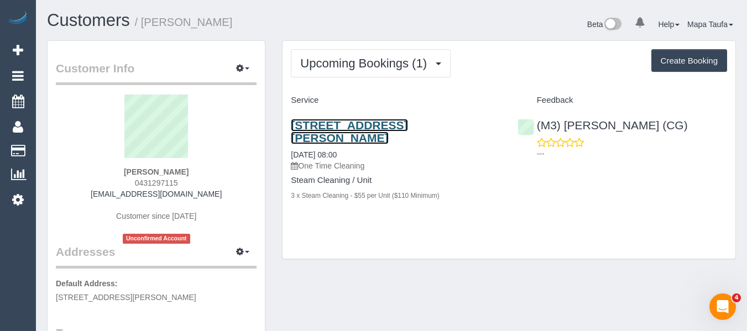
click at [407, 126] on link "[STREET_ADDRESS][PERSON_NAME]" at bounding box center [349, 131] width 117 height 25
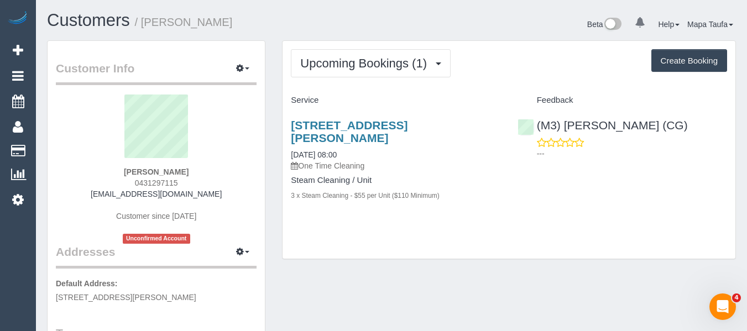
drag, startPoint x: 210, startPoint y: 180, endPoint x: 133, endPoint y: 181, distance: 76.9
click at [133, 181] on div "[PERSON_NAME] 0431297115 [EMAIL_ADDRESS][DOMAIN_NAME] Customer since [DATE] Unc…" at bounding box center [156, 169] width 201 height 149
copy span "0431297115"
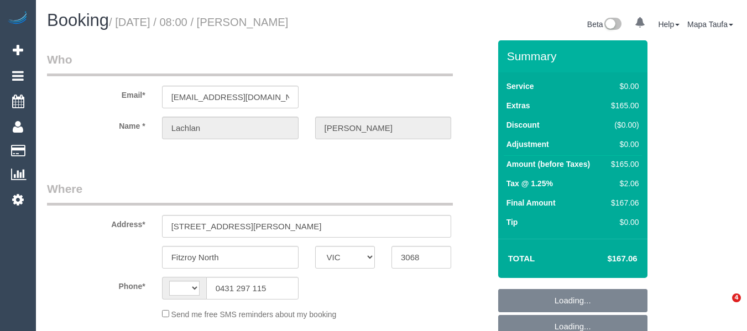
select select "VIC"
select select "string:AU"
select select "string:stripe-pm_1RutRM2GScqysDRVB29IUe5m"
select select "number:28"
select select "number:14"
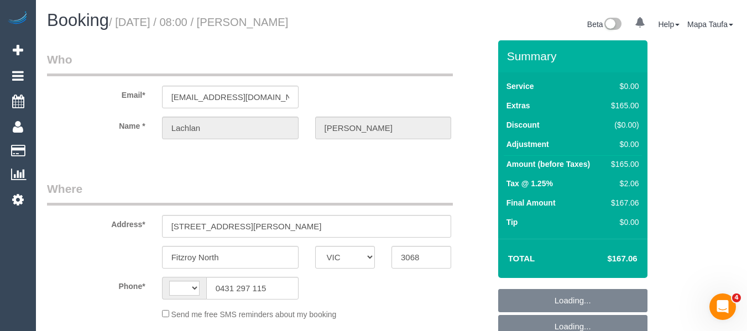
select select "number:19"
select select "number:24"
select select "number:26"
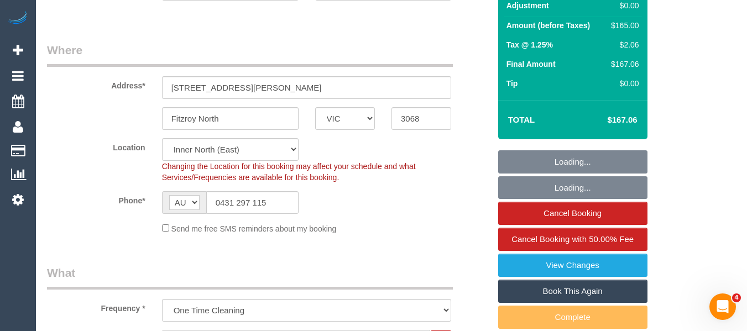
select select "object:1547"
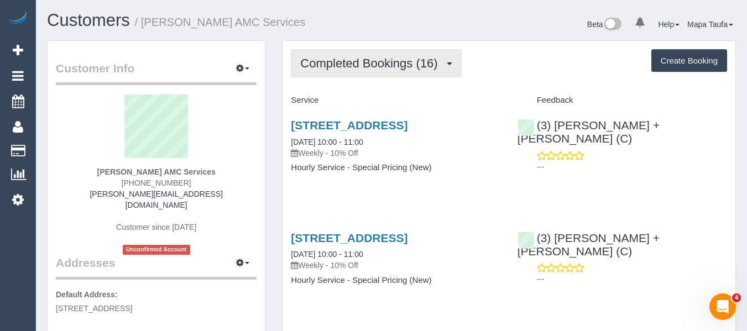
click at [327, 69] on span "Completed Bookings (16)" at bounding box center [371, 63] width 143 height 14
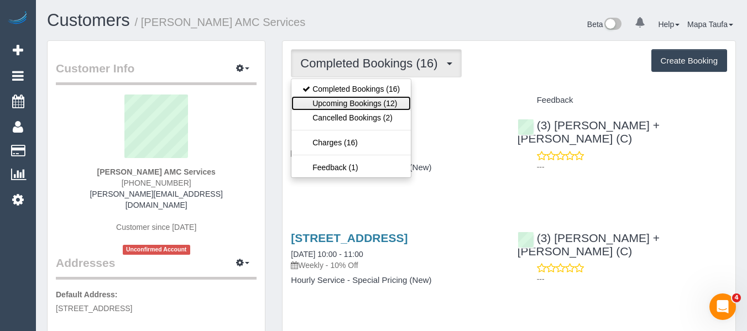
click at [338, 103] on link "Upcoming Bookings (12)" at bounding box center [350, 103] width 119 height 14
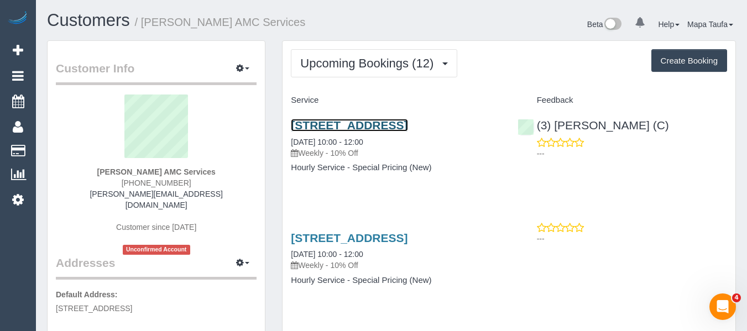
click at [339, 122] on link "27 A Gungarlan Dr, Keilor East, VIC 3033" at bounding box center [349, 125] width 117 height 13
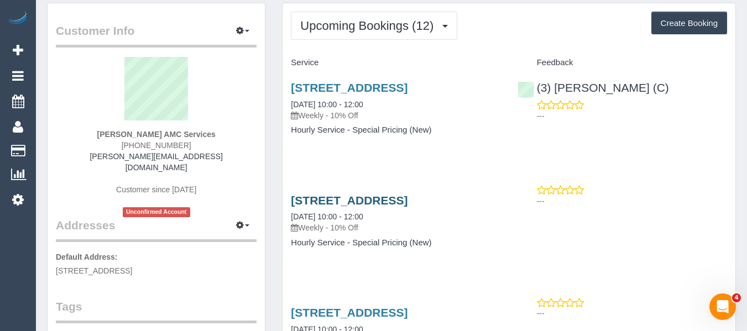
scroll to position [55, 0]
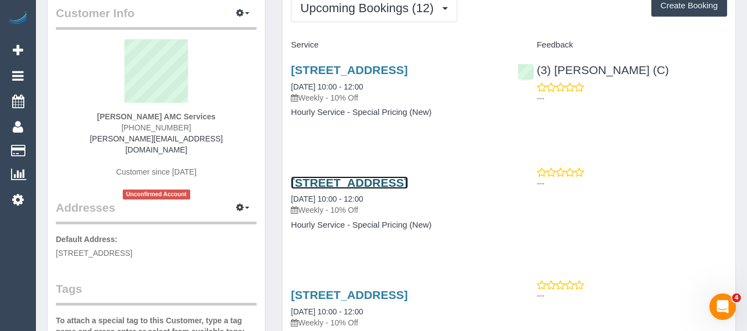
click at [345, 189] on link "27 A Gungarlan Dr, Keilor East, VIC 3033" at bounding box center [349, 182] width 117 height 13
click at [359, 189] on link "27 A Gungarlan Dr, Keilor East, VIC 3033" at bounding box center [349, 182] width 117 height 13
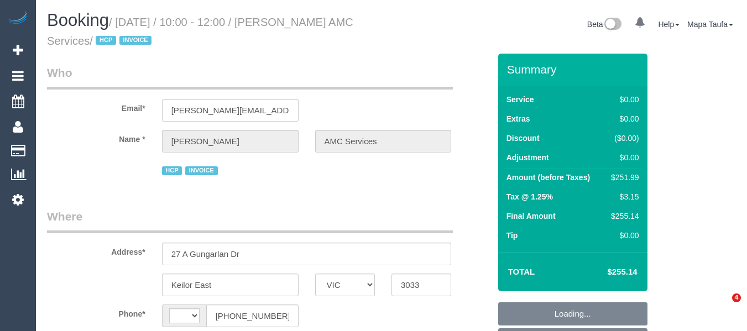
select select "VIC"
select select "180"
select select "string:AU"
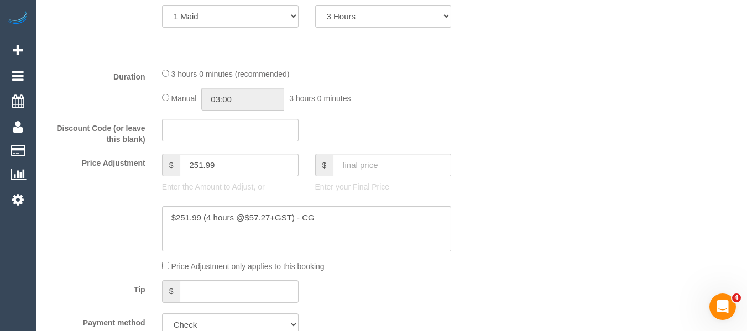
select select "object:919"
select select "number:28"
select select "number:14"
select select "number:19"
select select "number:24"
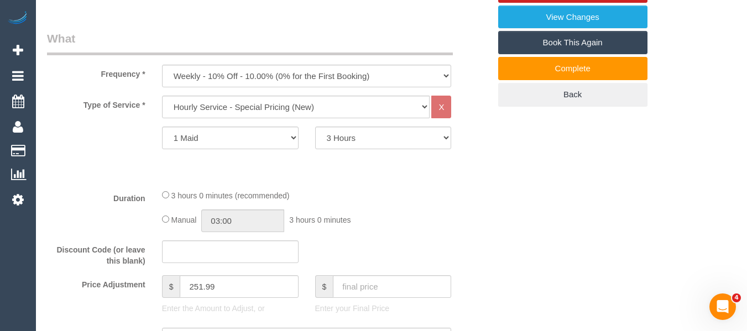
scroll to position [547, 0]
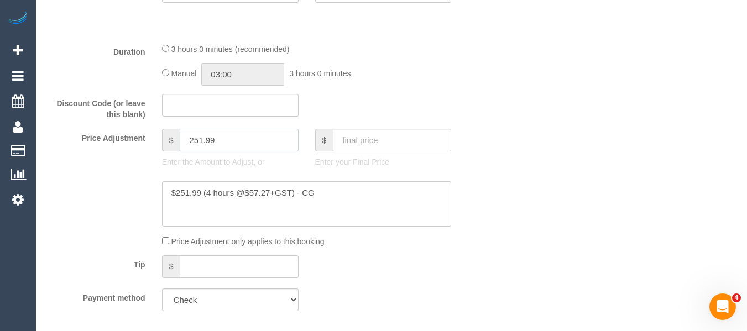
drag, startPoint x: 228, startPoint y: 143, endPoint x: 159, endPoint y: 141, distance: 69.1
click at [159, 141] on div "$ 251.99 Enter the Amount to Adjust, or" at bounding box center [230, 151] width 153 height 44
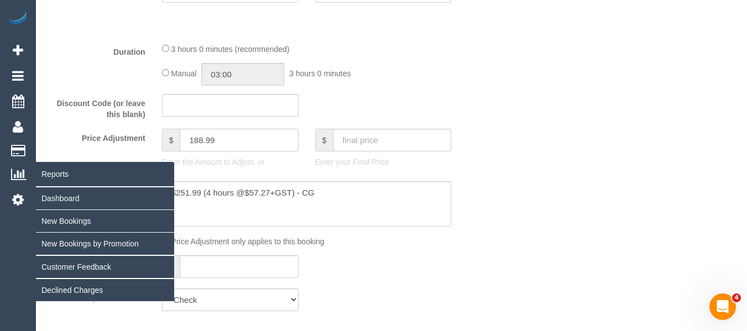
type input "188.99"
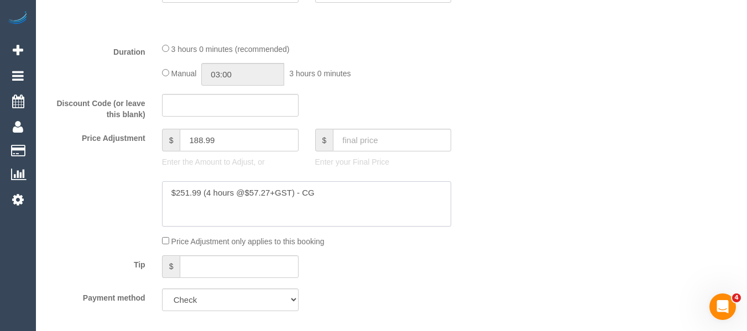
drag, startPoint x: 367, startPoint y: 202, endPoint x: 120, endPoint y: 190, distance: 247.4
click at [120, 190] on div at bounding box center [268, 203] width 459 height 45
click at [302, 194] on textarea at bounding box center [307, 203] width 290 height 45
drag, startPoint x: 297, startPoint y: 191, endPoint x: 116, endPoint y: 191, distance: 181.3
click at [116, 191] on div at bounding box center [268, 203] width 459 height 45
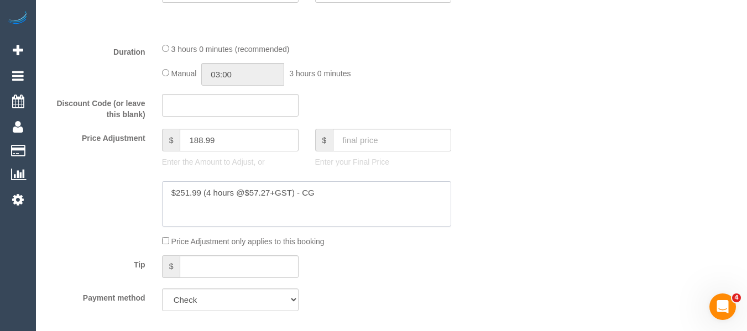
paste textarea "188.99 inc GST ($57.27 + GST p/h)"
type textarea "$188.99 inc GST ($57.27 + GST p/h)- CG"
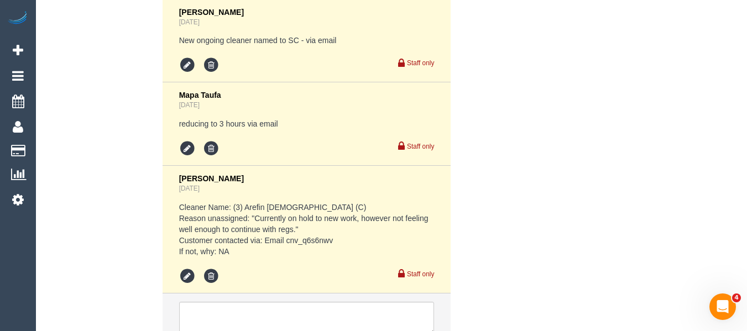
scroll to position [2479, 0]
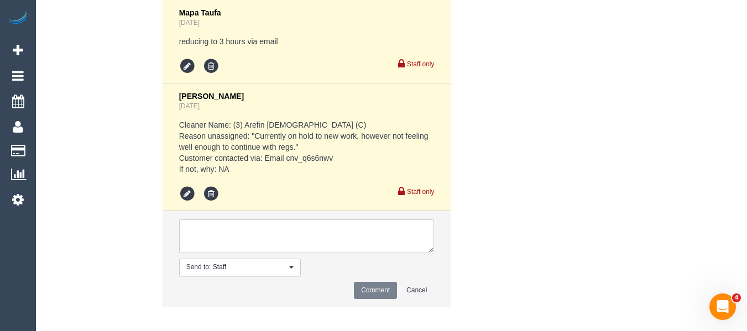
click at [318, 226] on textarea at bounding box center [306, 236] width 255 height 34
type textarea "Updated pricing as per clare"
click at [375, 270] on li "Send to: Staff Nothing selected Send to: Staff Send to: Customer Send to: Team …" at bounding box center [307, 259] width 289 height 96
click at [375, 282] on button "Comment" at bounding box center [375, 290] width 43 height 17
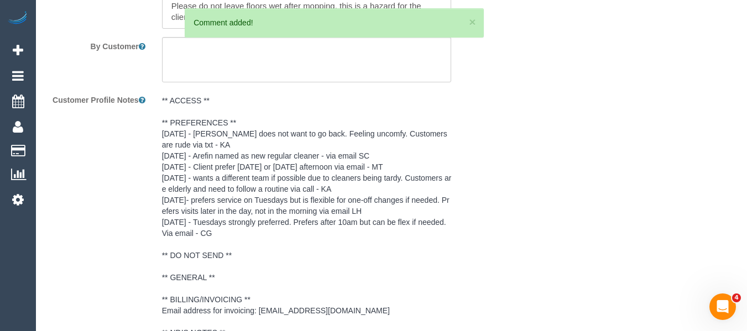
scroll to position [0, 0]
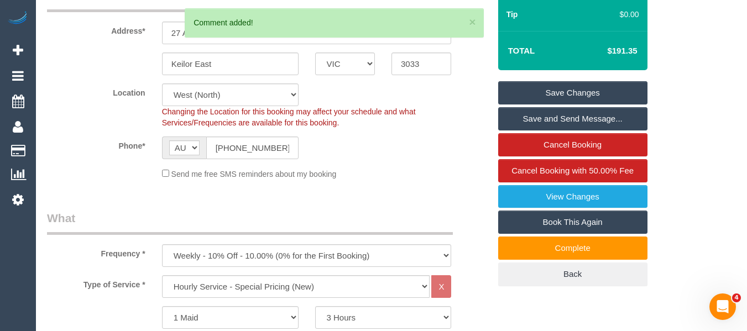
drag, startPoint x: 566, startPoint y: 91, endPoint x: 557, endPoint y: 100, distance: 12.9
click at [566, 91] on link "Save Changes" at bounding box center [572, 92] width 149 height 23
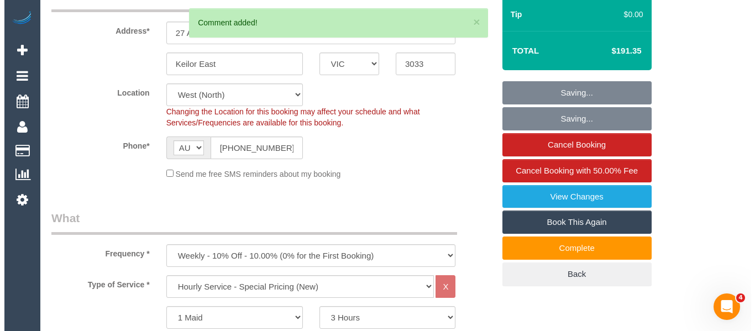
scroll to position [442, 0]
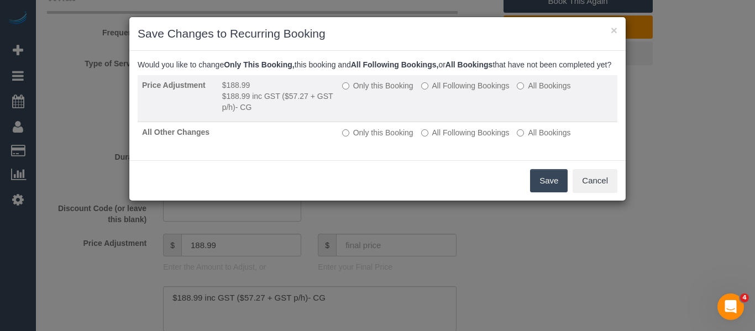
click at [469, 91] on label "All Following Bookings" at bounding box center [465, 85] width 88 height 11
click at [539, 91] on label "All Bookings" at bounding box center [544, 85] width 54 height 11
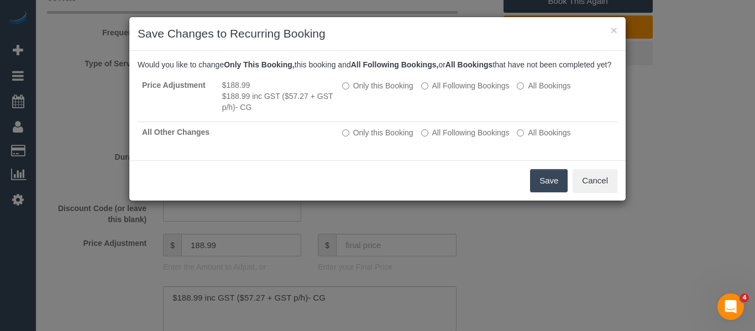
click at [551, 192] on button "Save" at bounding box center [549, 180] width 38 height 23
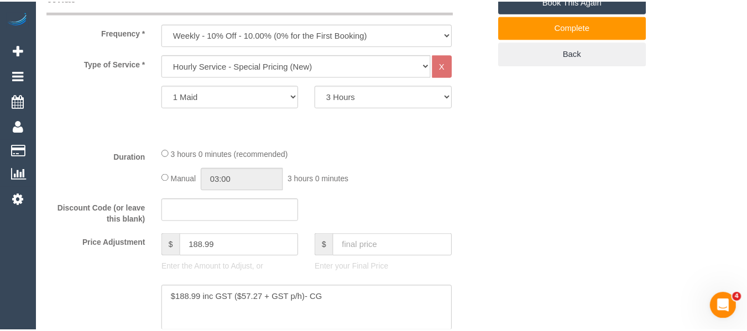
scroll to position [148, 0]
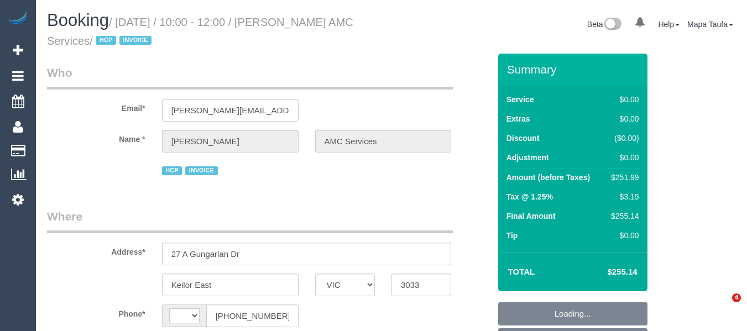
select select "VIC"
select select "string:AU"
select select "180"
select select "object:791"
select select "number:28"
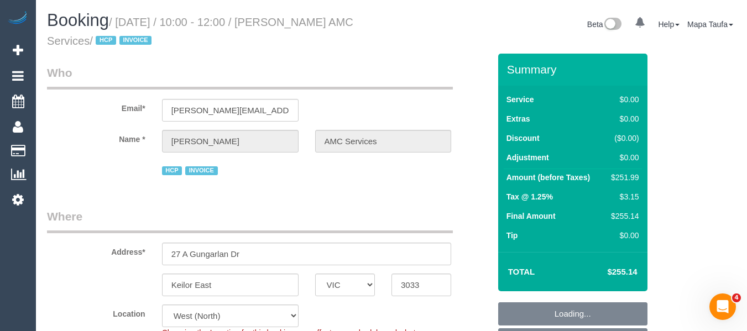
select select "number:14"
select select "number:19"
select select "number:24"
select select "VIC"
select select "number:28"
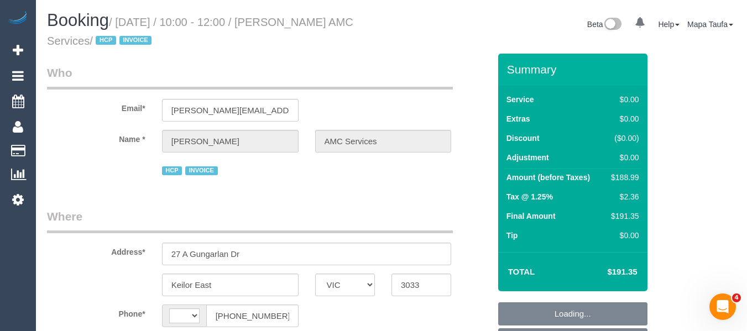
select select "number:14"
select select "number:19"
select select "number:24"
select select "object:672"
select select "string:AU"
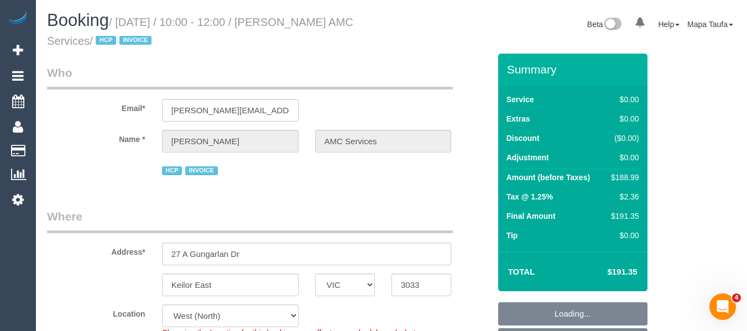
select select "180"
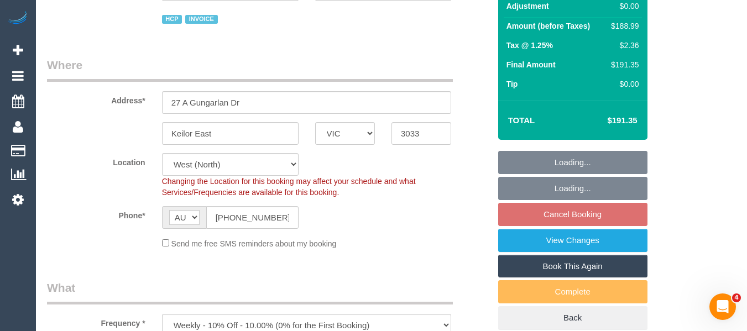
select select "spot3"
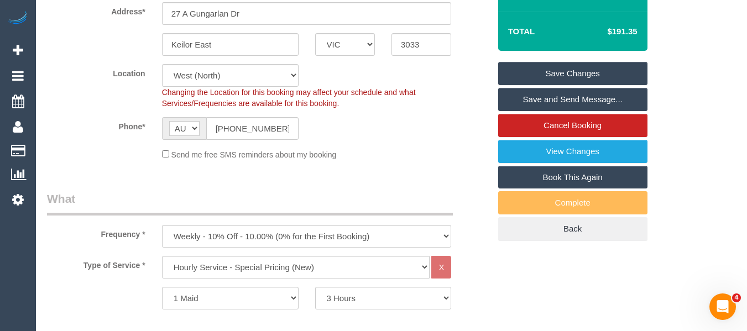
scroll to position [226, 0]
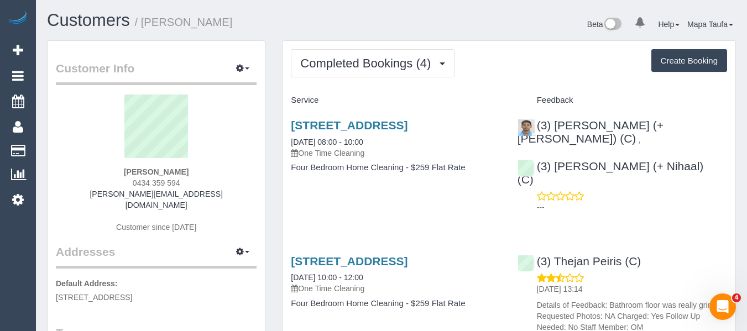
drag, startPoint x: 408, startPoint y: 221, endPoint x: 254, endPoint y: 221, distance: 154.2
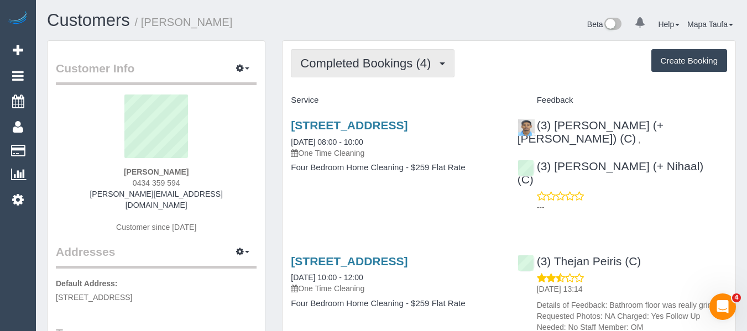
click at [348, 69] on button "Completed Bookings (4)" at bounding box center [373, 63] width 164 height 28
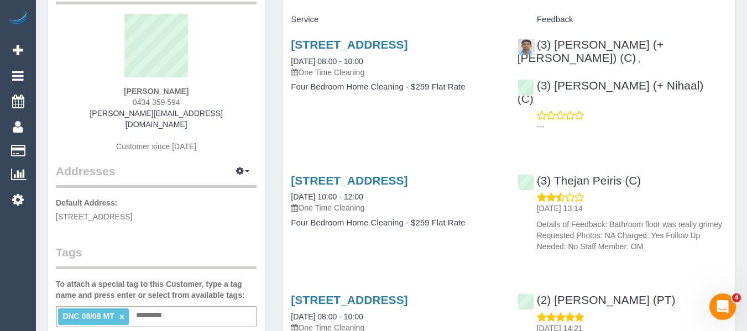
scroll to position [55, 0]
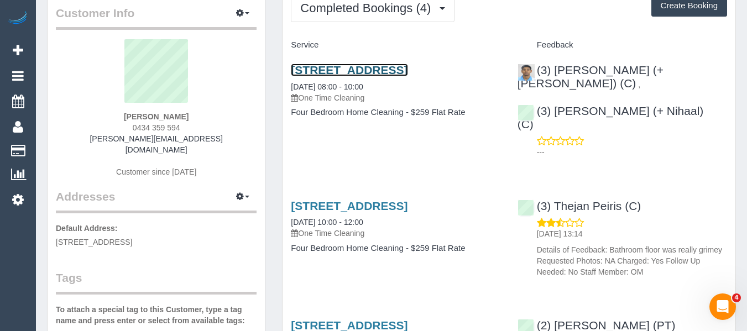
click at [306, 75] on link "[STREET_ADDRESS]" at bounding box center [349, 70] width 117 height 13
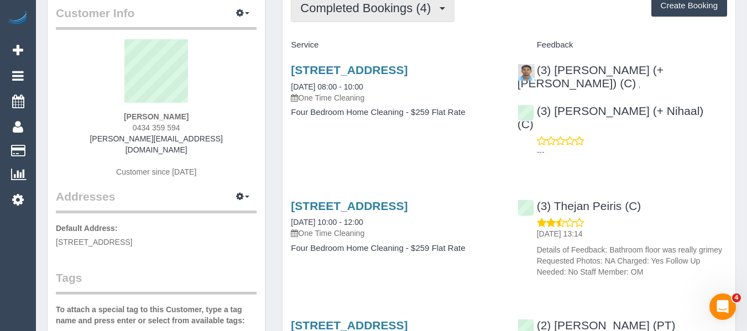
click at [358, 13] on span "Completed Bookings (4)" at bounding box center [368, 8] width 136 height 14
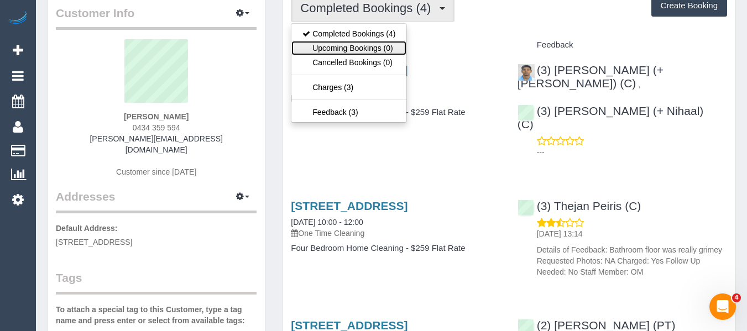
click at [347, 44] on link "Upcoming Bookings (0)" at bounding box center [348, 48] width 115 height 14
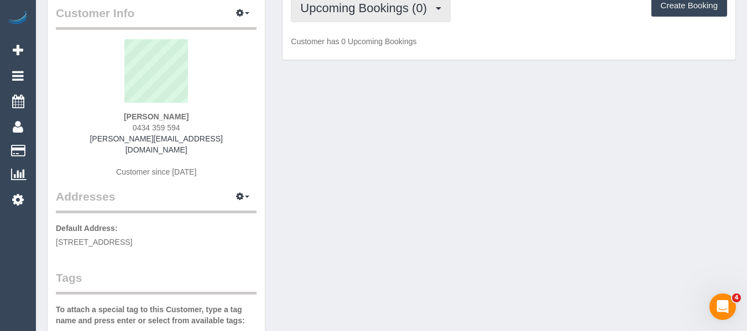
click at [347, 9] on span "Upcoming Bookings (0)" at bounding box center [366, 8] width 132 height 14
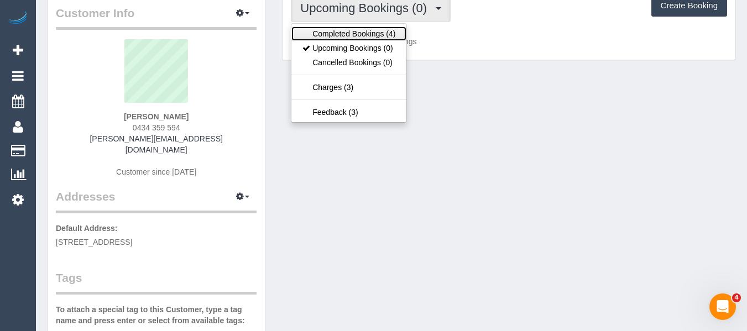
click at [338, 31] on link "Completed Bookings (4)" at bounding box center [348, 34] width 115 height 14
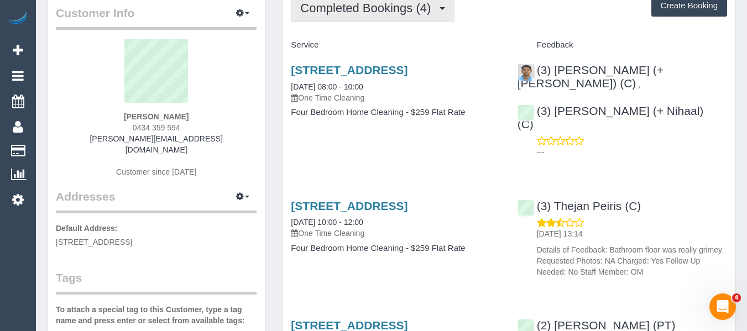
click at [421, 8] on span "Completed Bookings (4)" at bounding box center [368, 8] width 136 height 14
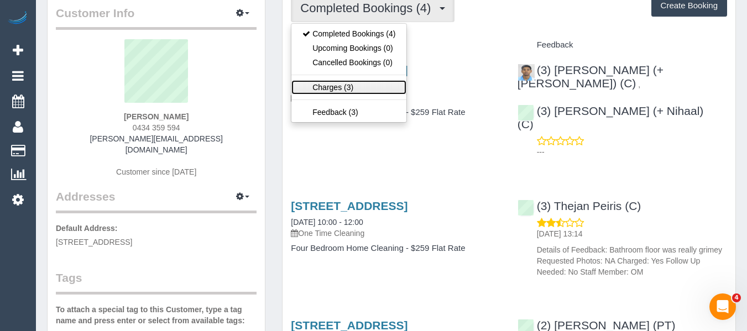
click at [354, 84] on link "Charges (3)" at bounding box center [348, 87] width 115 height 14
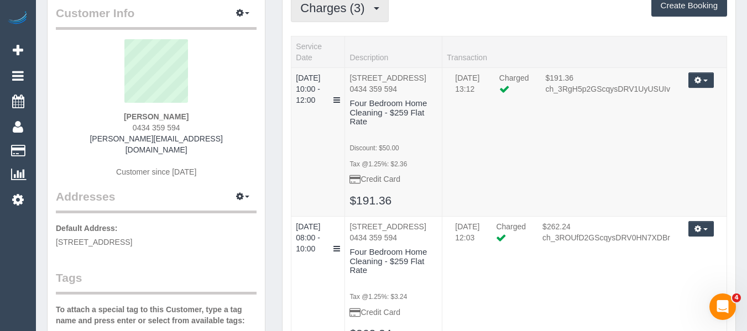
click at [368, 11] on span "Charges (3)" at bounding box center [335, 8] width 70 height 14
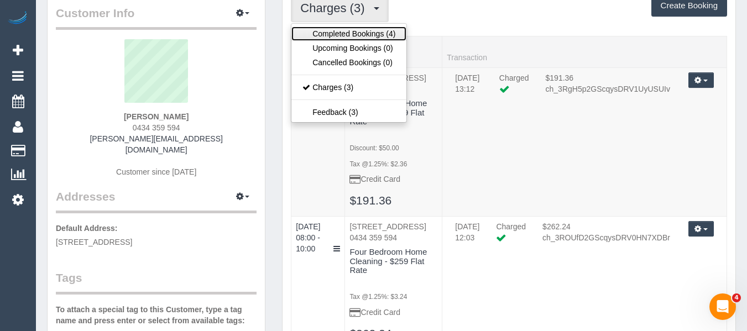
click at [354, 39] on link "Completed Bookings (4)" at bounding box center [348, 34] width 115 height 14
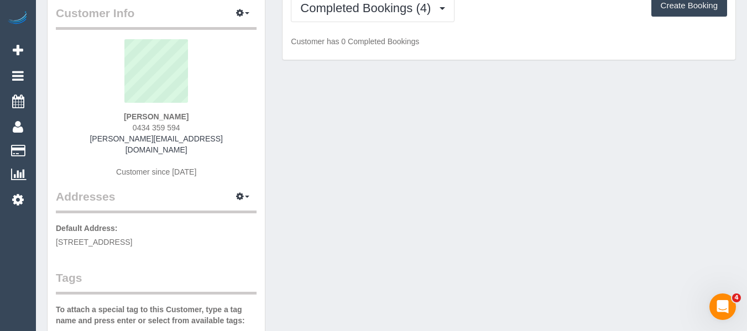
click at [354, 26] on div "Completed Bookings (4) Completed Bookings (4) Upcoming Bookings (0) Cancelled B…" at bounding box center [509, 23] width 453 height 75
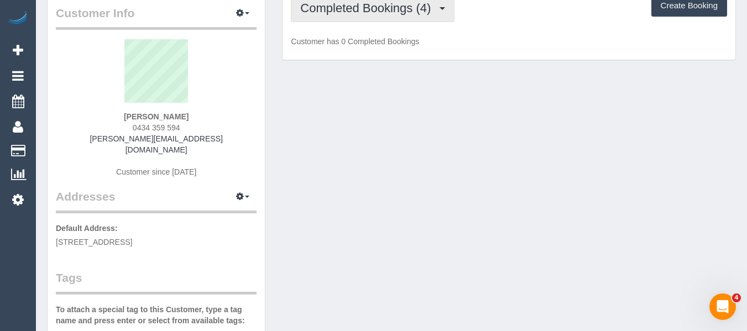
click at [354, 13] on span "Completed Bookings (4)" at bounding box center [368, 8] width 136 height 14
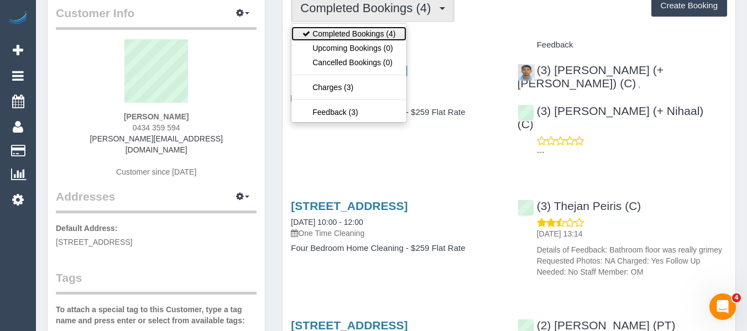
click at [359, 35] on link "Completed Bookings (4)" at bounding box center [348, 34] width 115 height 14
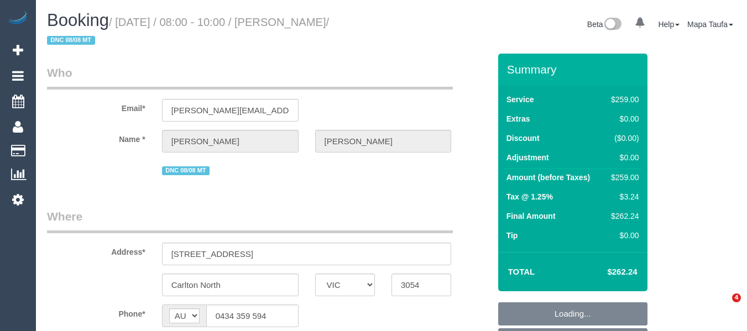
select select "VIC"
select select "string:stripe-pm_1Rprox2GScqysDRVQotaIkMi"
select select "number:27"
select select "number:14"
select select "number:19"
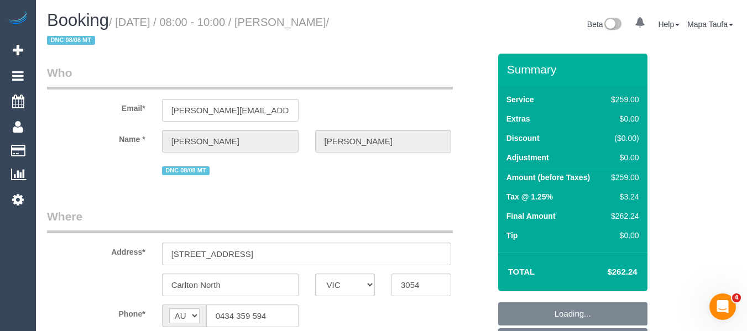
select select "number:24"
select select "number:11"
select select "object:1695"
click at [610, 270] on div "Total $262.24" at bounding box center [572, 271] width 149 height 39
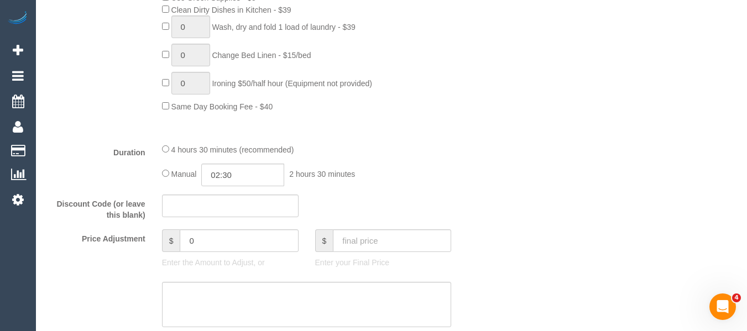
scroll to position [885, 0]
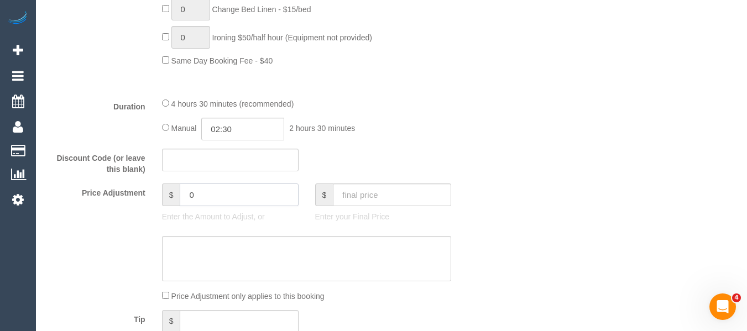
drag, startPoint x: 169, startPoint y: 195, endPoint x: 125, endPoint y: 192, distance: 43.8
click at [126, 192] on div "Price Adjustment $ 0 Enter the Amount to Adjust, or $ Enter your Final Price" at bounding box center [268, 206] width 459 height 44
type input "-39.33"
click at [205, 265] on textarea at bounding box center [307, 258] width 290 height 45
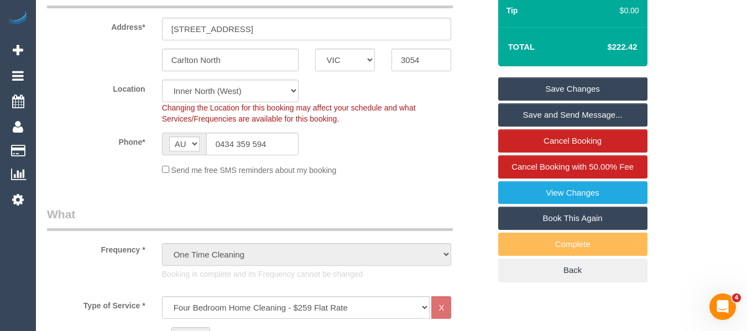
scroll to position [55, 0]
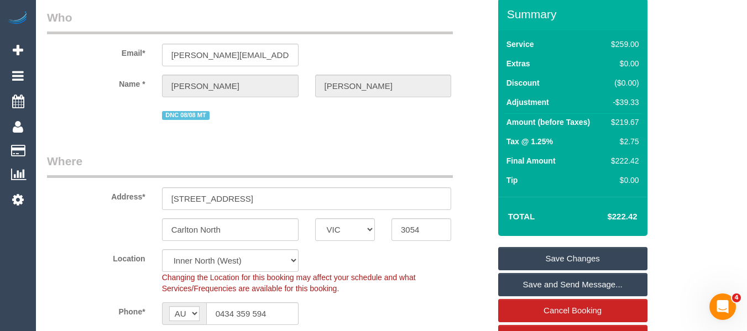
type textarea "discount for complaint -MT"
click at [591, 257] on link "Save Changes" at bounding box center [572, 258] width 149 height 23
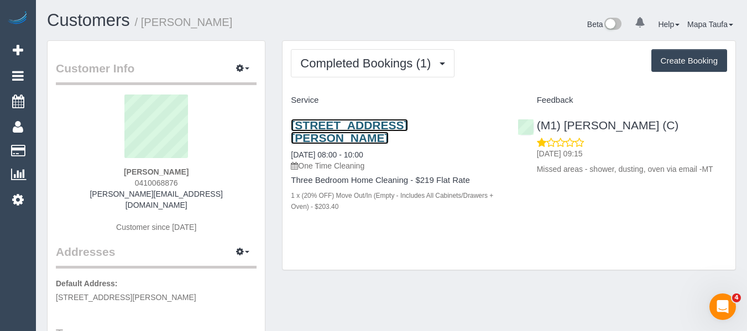
click at [358, 122] on link "98 Gooch Street, Thornbury, VIC 3071" at bounding box center [349, 131] width 117 height 25
click at [91, 181] on div "Derek Young 0410068876 derek.young8@gmail.com Customer since 2025" at bounding box center [156, 169] width 201 height 149
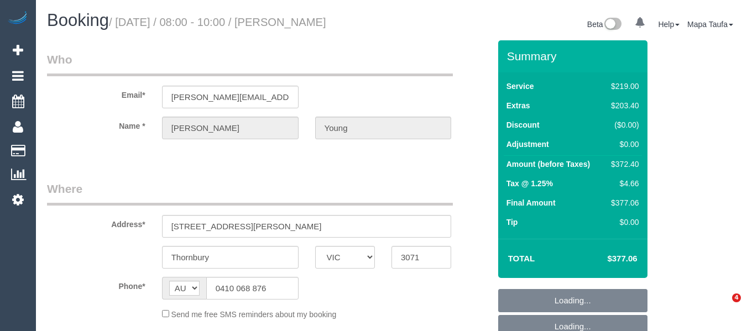
select select "VIC"
select select "string:stripe-pm_1RTZo02GScqysDRVefpujUr5"
select select "number:28"
select select "number:17"
select select "number:19"
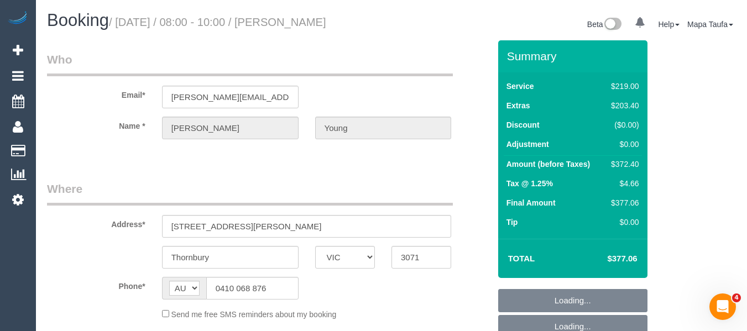
select select "number:24"
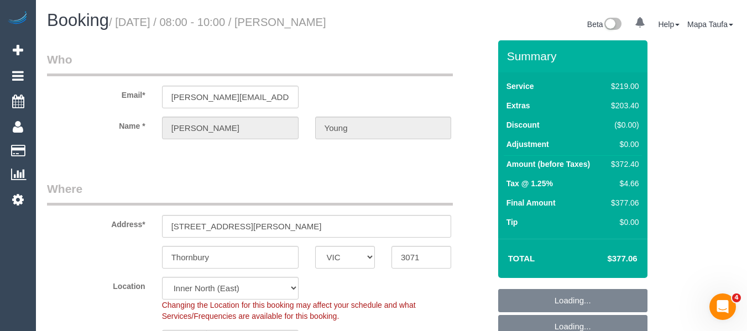
select select "object:1590"
drag, startPoint x: 637, startPoint y: 255, endPoint x: 613, endPoint y: 255, distance: 24.3
click at [613, 255] on h4 "$377.06" at bounding box center [605, 258] width 63 height 9
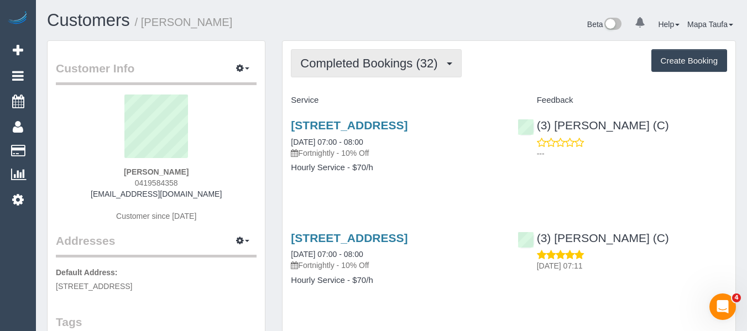
click at [360, 61] on span "Completed Bookings (32)" at bounding box center [371, 63] width 143 height 14
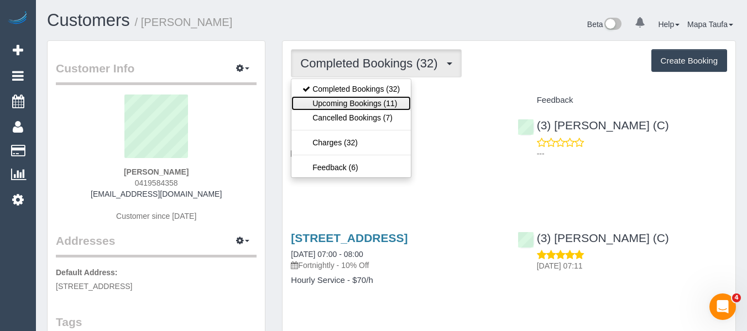
click at [361, 102] on link "Upcoming Bookings (11)" at bounding box center [350, 103] width 119 height 14
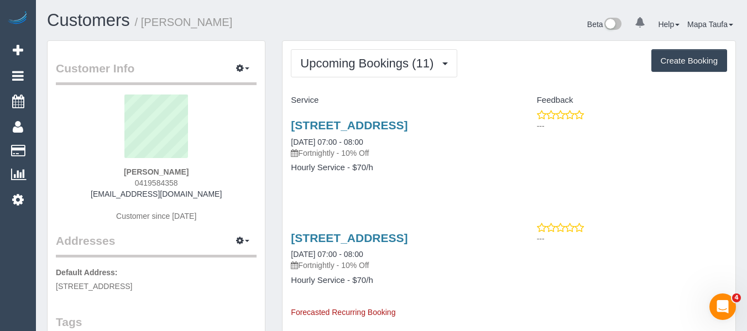
click at [340, 132] on h3 "38 Geelong Rd, Unit 11, Footscray, VIC 3011" at bounding box center [396, 125] width 210 height 13
click at [337, 126] on link "38 Geelong Rd, Unit 11, Footscray, VIC 3011" at bounding box center [349, 125] width 117 height 13
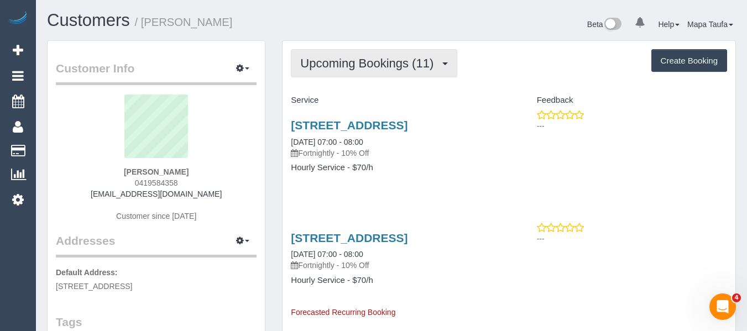
click at [349, 61] on span "Upcoming Bookings (11)" at bounding box center [369, 63] width 139 height 14
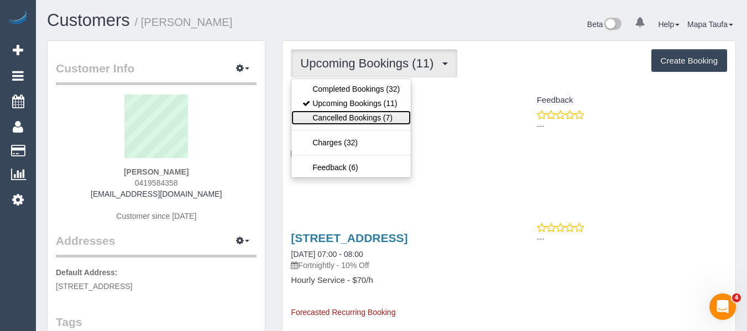
click at [347, 111] on link "Cancelled Bookings (7)" at bounding box center [350, 118] width 119 height 14
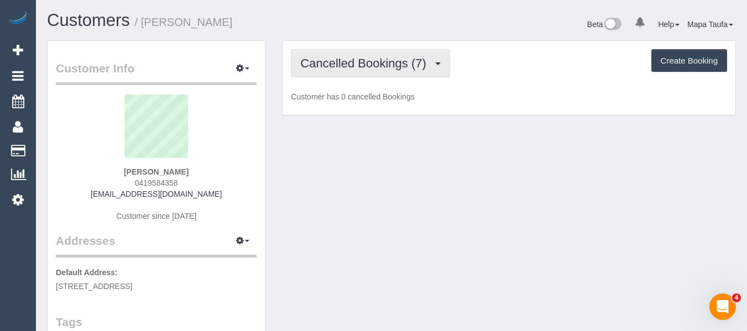
click at [313, 68] on span "Cancelled Bookings (7)" at bounding box center [365, 63] width 131 height 14
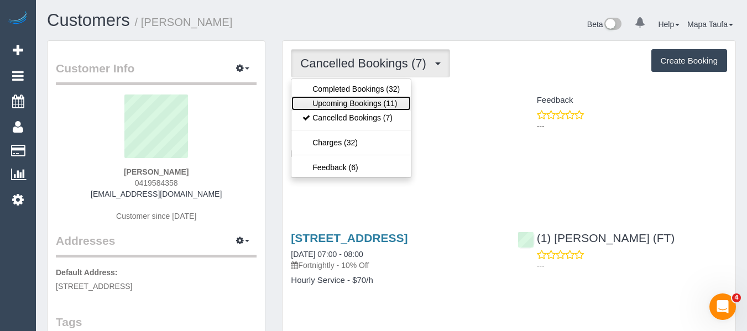
click at [322, 97] on link "Upcoming Bookings (11)" at bounding box center [350, 103] width 119 height 14
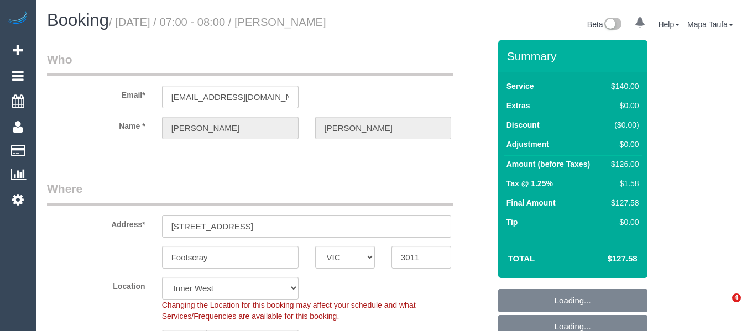
select select "VIC"
select select "string:stripe-pm_1PR9Ew2GScqysDRVt2IAFGly"
select select "number:28"
select select "number:14"
select select "number:18"
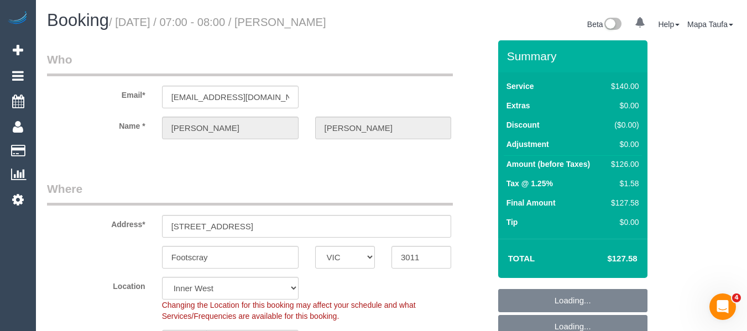
select select "number:24"
select select "number:34"
select select "number:11"
select select "string:AU"
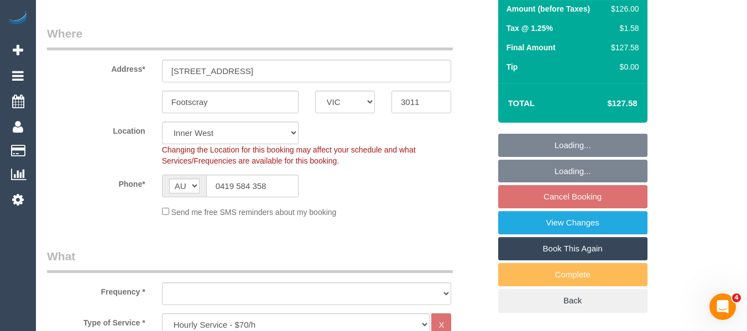
select select "object:873"
select select "spot1"
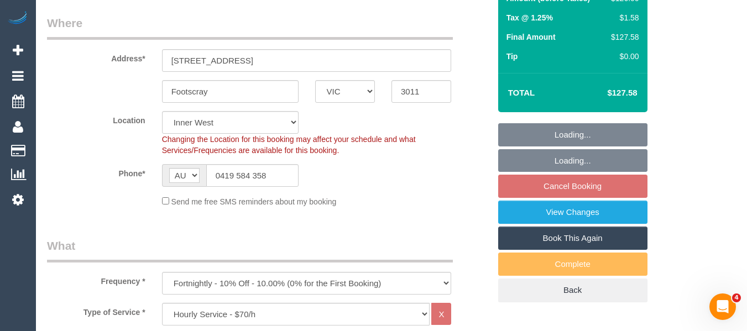
select select "object:883"
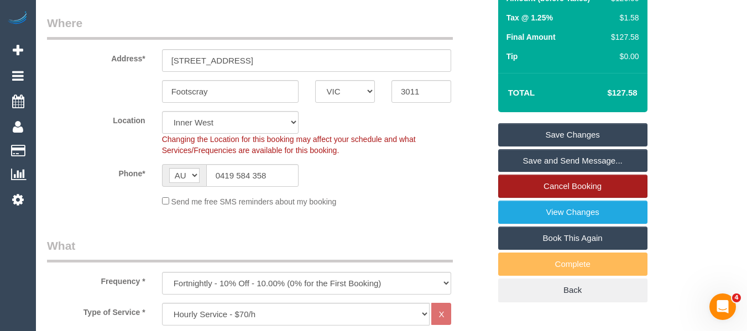
click at [594, 190] on link "Cancel Booking" at bounding box center [572, 186] width 149 height 23
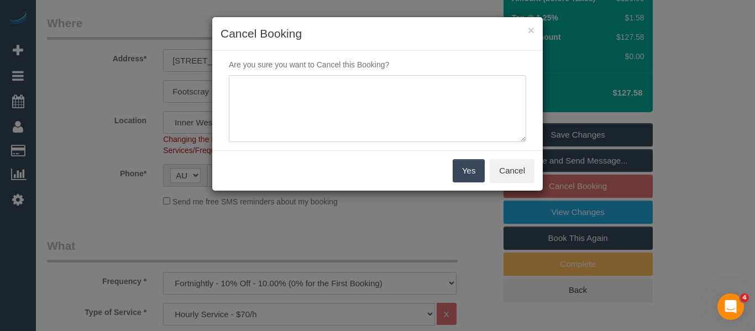
click at [392, 135] on textarea at bounding box center [377, 108] width 297 height 67
click at [315, 84] on textarea at bounding box center [377, 108] width 297 height 67
type textarea "service not needed via email - MT"
click at [464, 171] on button "Yes" at bounding box center [469, 170] width 32 height 23
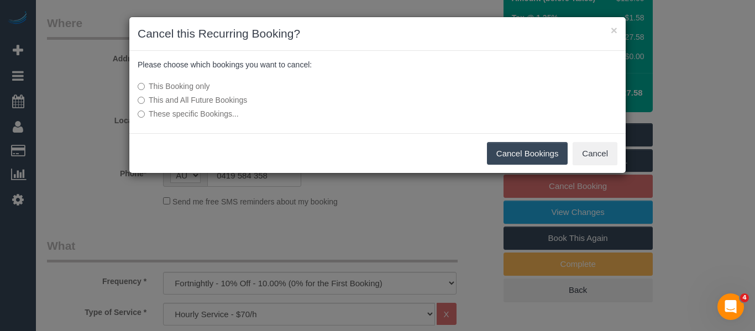
click at [516, 163] on button "Cancel Bookings" at bounding box center [527, 153] width 81 height 23
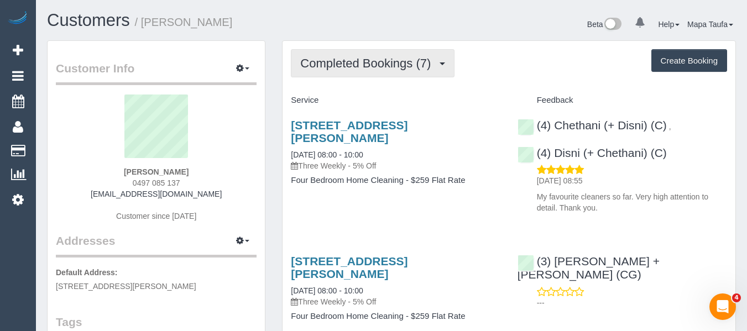
click at [398, 61] on span "Completed Bookings (7)" at bounding box center [368, 63] width 136 height 14
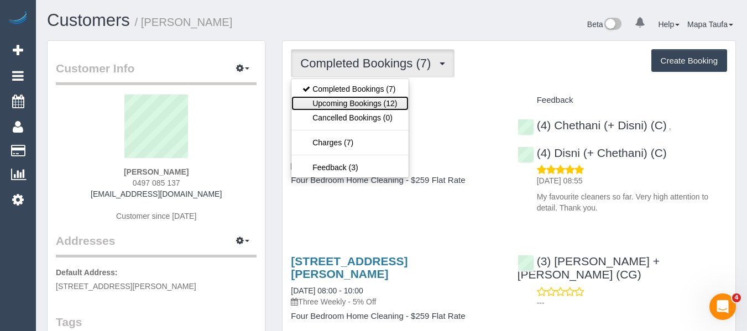
click at [368, 100] on link "Upcoming Bookings (12)" at bounding box center [349, 103] width 117 height 14
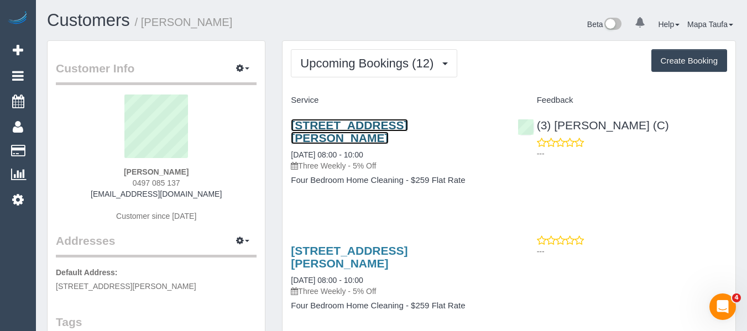
click at [359, 124] on link "[STREET_ADDRESS][PERSON_NAME]" at bounding box center [349, 131] width 117 height 25
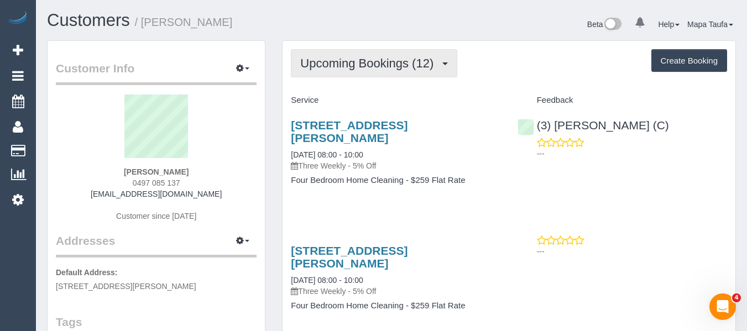
drag, startPoint x: 355, startPoint y: 59, endPoint x: 348, endPoint y: 77, distance: 19.6
click at [354, 59] on span "Upcoming Bookings (12)" at bounding box center [369, 63] width 139 height 14
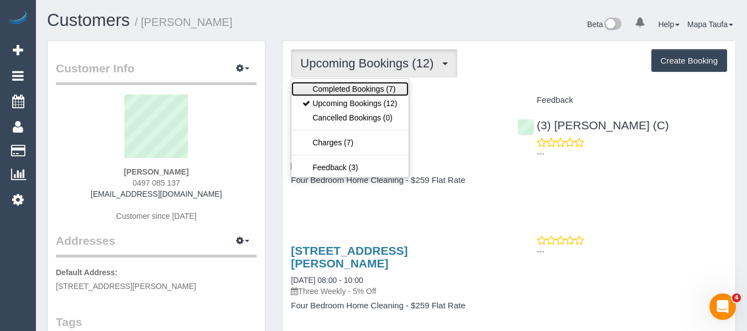
click at [347, 85] on link "Completed Bookings (7)" at bounding box center [349, 89] width 117 height 14
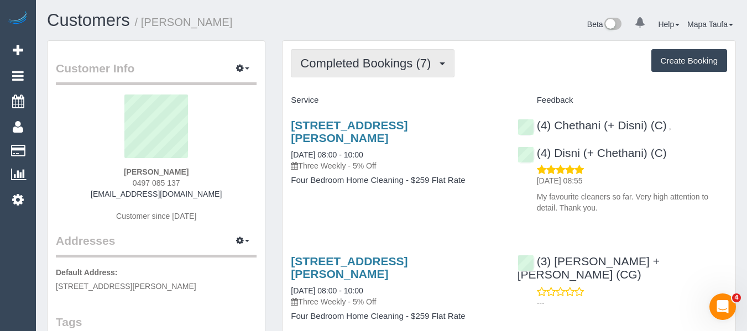
click at [339, 70] on span "Completed Bookings (7)" at bounding box center [368, 63] width 136 height 14
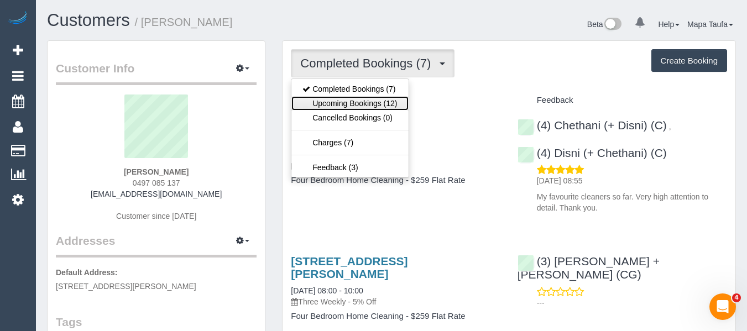
click at [338, 106] on link "Upcoming Bookings (12)" at bounding box center [349, 103] width 117 height 14
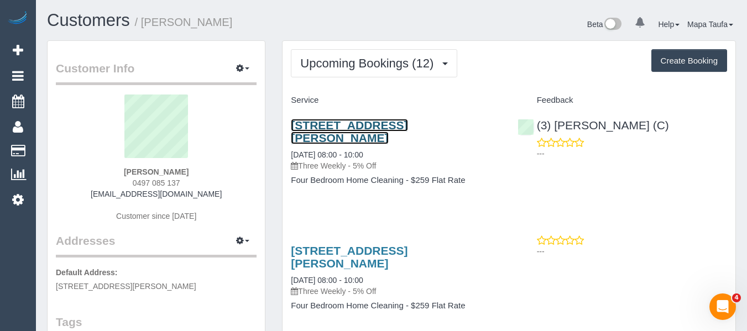
click at [327, 127] on link "2 Clarke Crescent, Wantirna South, VIC 3152" at bounding box center [349, 131] width 117 height 25
click at [196, 61] on legend "Customer Info Edit Contact Info Send Message Email Preferences Special Sales Ta…" at bounding box center [156, 72] width 201 height 25
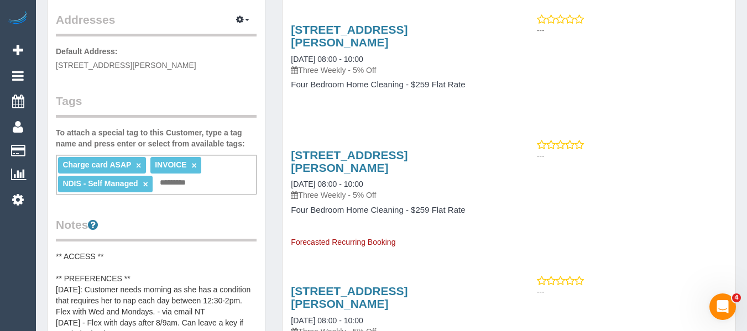
click at [181, 185] on input "text" at bounding box center [176, 183] width 38 height 14
type input "*"
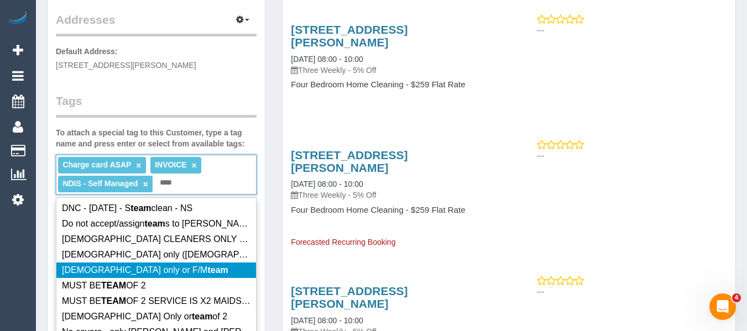
type input "****"
click at [161, 280] on li "MUST BE TEAM OF 2" at bounding box center [156, 285] width 200 height 15
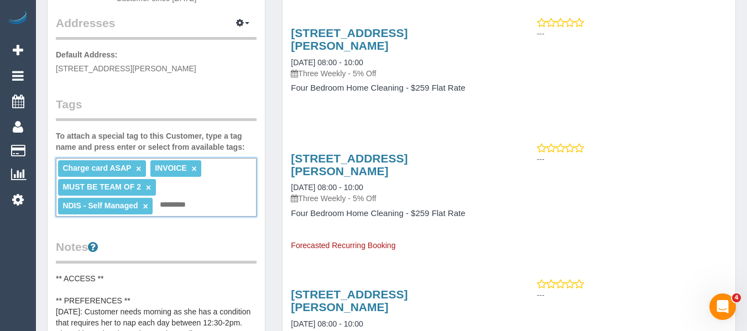
scroll to position [0, 0]
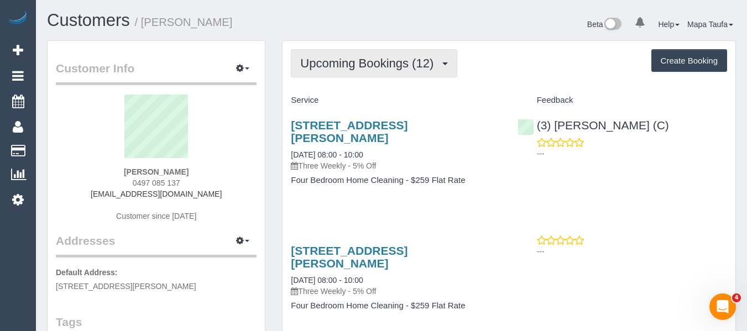
click at [370, 55] on button "Upcoming Bookings (12)" at bounding box center [374, 63] width 166 height 28
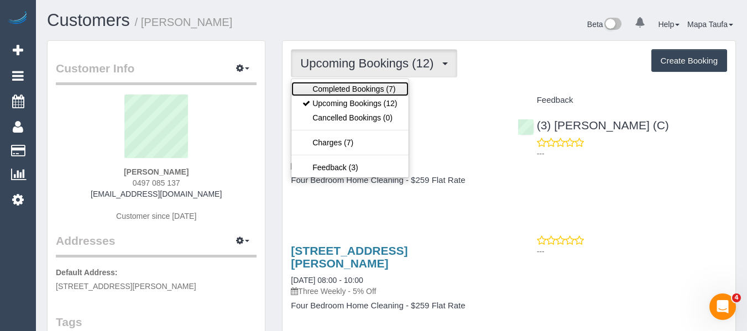
click at [359, 88] on link "Completed Bookings (7)" at bounding box center [349, 89] width 117 height 14
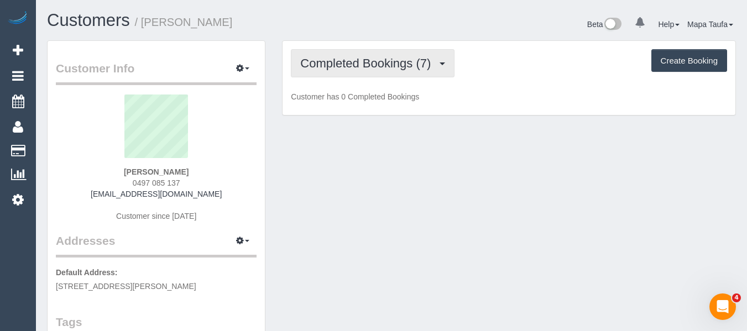
click at [347, 57] on span "Completed Bookings (7)" at bounding box center [368, 63] width 136 height 14
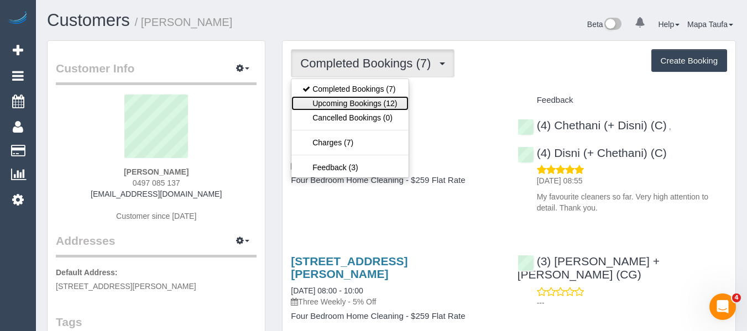
click at [341, 101] on link "Upcoming Bookings (12)" at bounding box center [349, 103] width 117 height 14
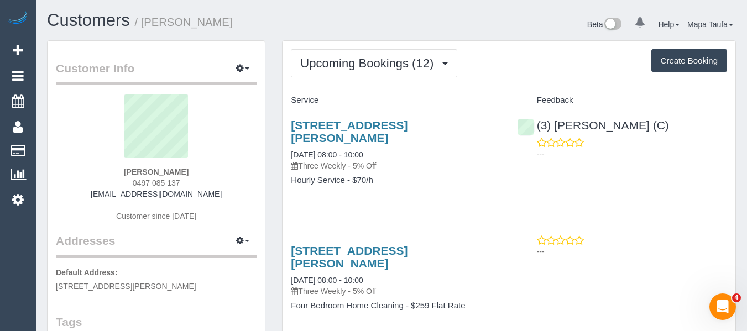
click at [678, 189] on div "2 Clarke Crescent, Wantirna South, VIC 3152 18/08/2025 08:00 - 10:00 Three Week…" at bounding box center [509, 158] width 453 height 98
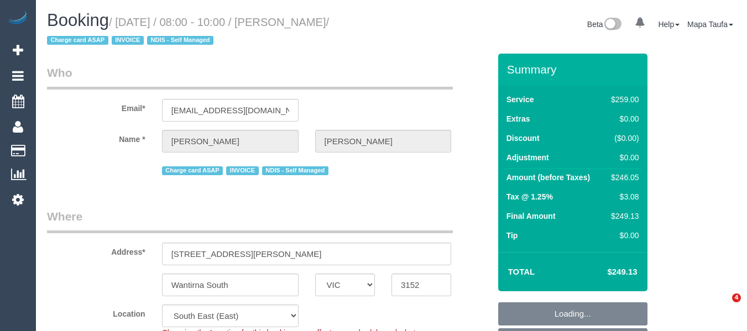
select select "VIC"
select select "number:30"
select select "number:14"
select select "number:19"
select select "number:23"
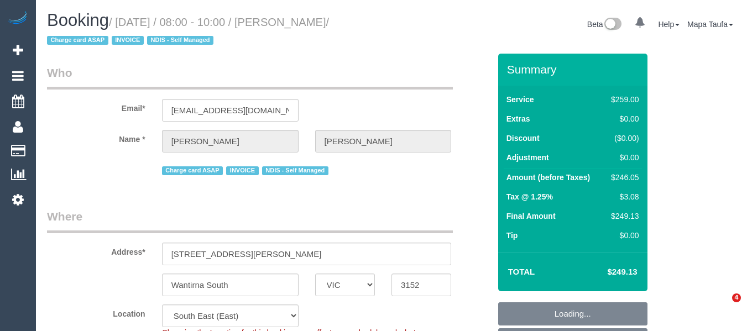
select select "number:33"
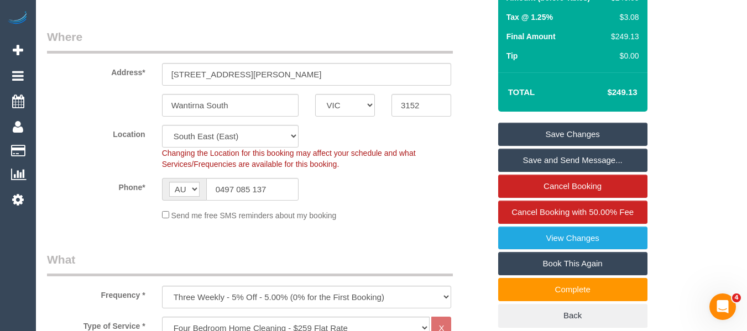
scroll to position [276, 0]
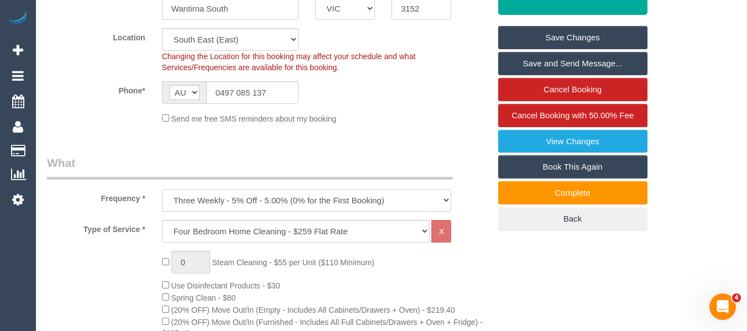
click at [288, 197] on select "One Time Cleaning Weekly - 10% Off - 10.00% (0% for the First Booking) Fortnigh…" at bounding box center [307, 200] width 290 height 23
click at [240, 228] on select "Hourly Service - $70/h Hourly Service - $65/h Hourly Service - $60/h Hourly Ser…" at bounding box center [296, 231] width 268 height 23
select select "209"
click at [162, 220] on select "Hourly Service - $70/h Hourly Service - $65/h Hourly Service - $60/h Hourly Ser…" at bounding box center [296, 231] width 268 height 23
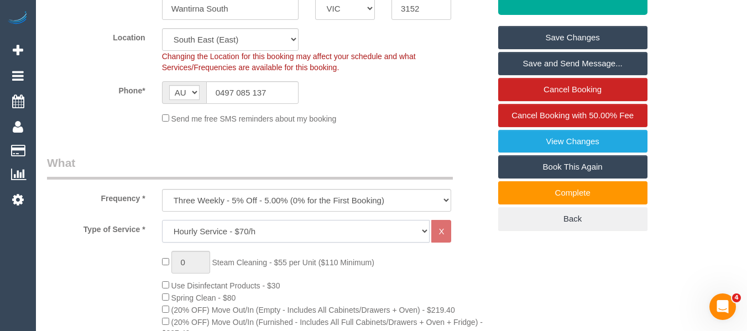
select select "1"
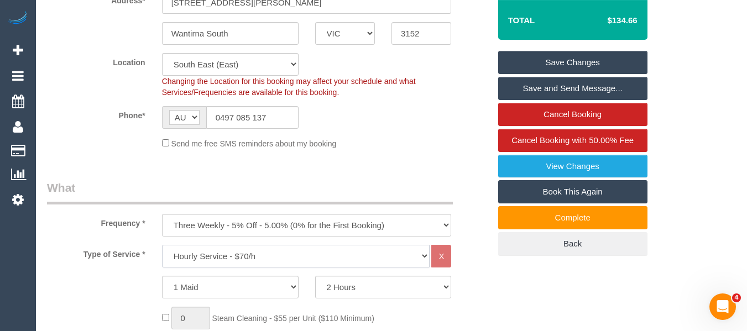
scroll to position [387, 0]
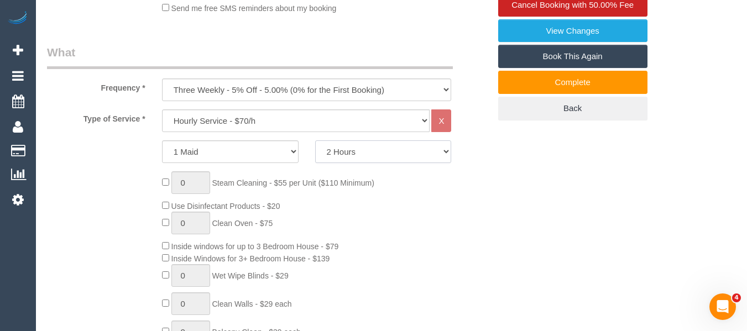
click at [347, 153] on select "2 Hours 2.5 Hours 3 Hours 3.5 Hours 4 Hours 4.5 Hours 5 Hours 5.5 Hours 6 Hours…" at bounding box center [383, 151] width 137 height 23
click at [315, 140] on select "2 Hours 2.5 Hours 3 Hours 3.5 Hours 4 Hours 4.5 Hours 5 Hours 5.5 Hours 6 Hours…" at bounding box center [383, 151] width 137 height 23
click at [378, 157] on select "2 Hours 2.5 Hours 3 Hours 3.5 Hours 4 Hours 4.5 Hours 5 Hours 5.5 Hours 6 Hours…" at bounding box center [383, 151] width 137 height 23
select select "120"
click at [315, 140] on select "2 Hours 2.5 Hours 3 Hours 3.5 Hours 4 Hours 4.5 Hours 5 Hours 5.5 Hours 6 Hours…" at bounding box center [383, 151] width 137 height 23
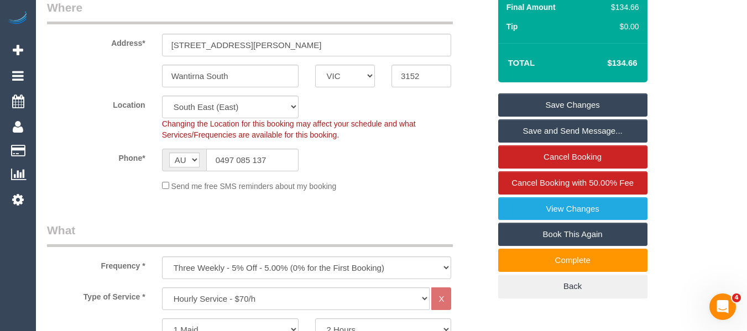
scroll to position [2207, 0]
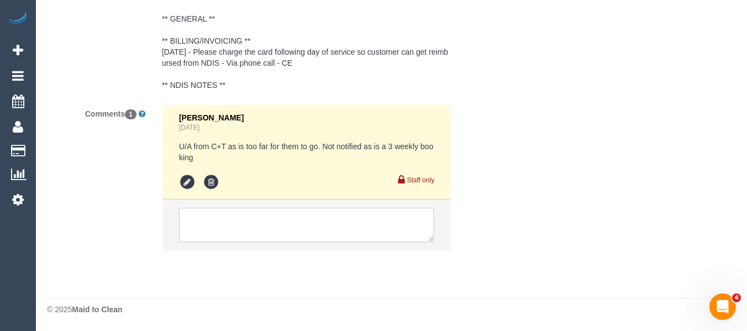
click at [289, 222] on textarea at bounding box center [306, 225] width 255 height 34
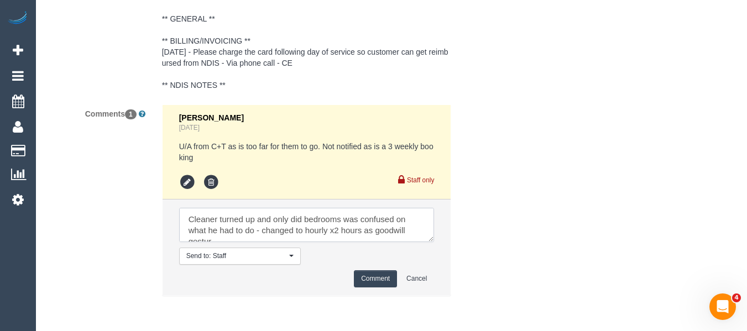
scroll to position [4, 0]
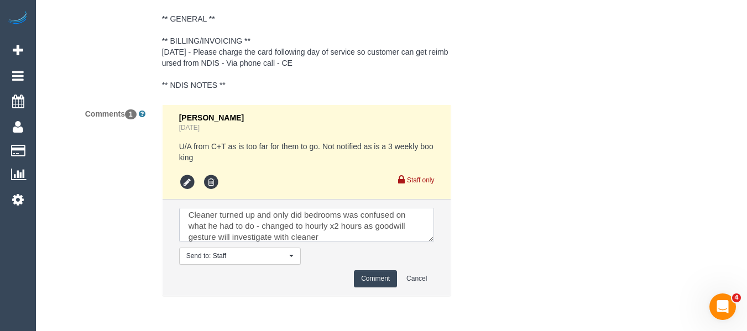
type textarea "Cleaner turned up and only did bedrooms was confused on what he had to do - cha…"
click at [385, 280] on button "Comment" at bounding box center [375, 278] width 43 height 17
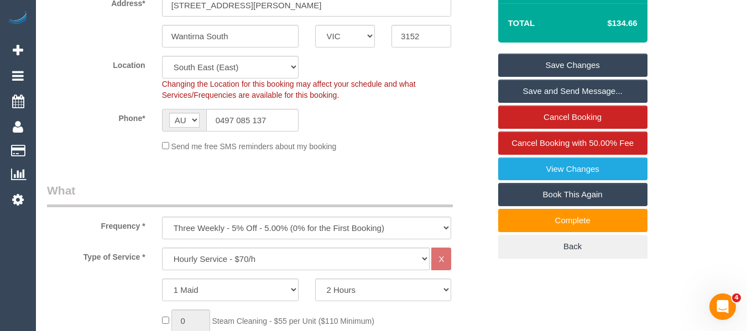
scroll to position [211, 0]
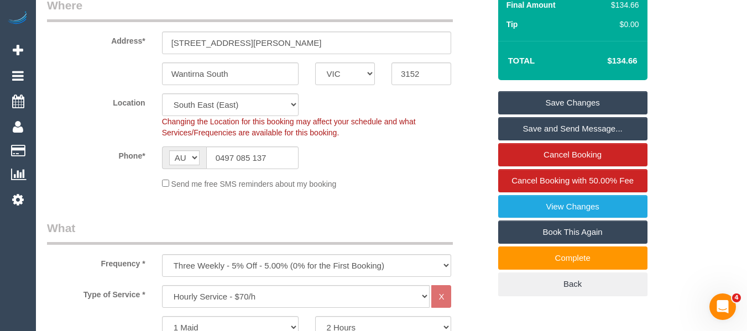
click at [602, 100] on link "Save Changes" at bounding box center [572, 102] width 149 height 23
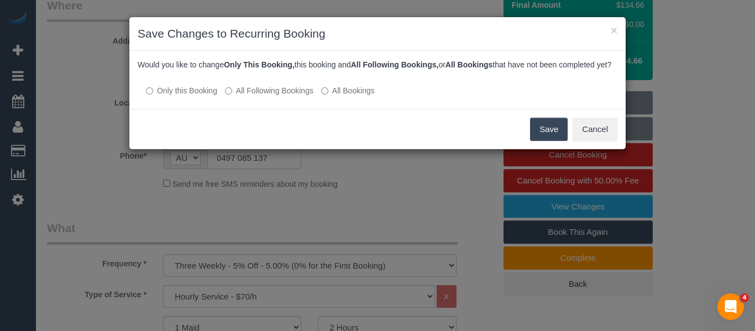
click at [546, 139] on button "Save" at bounding box center [549, 129] width 38 height 23
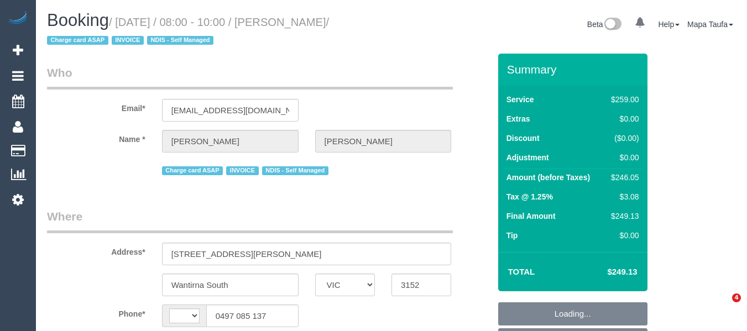
select select "VIC"
select select "string:AU"
select select "string:stripe-pm_1QuObe2GScqysDRV6ciYV9Fc"
select select "number:30"
select select "number:14"
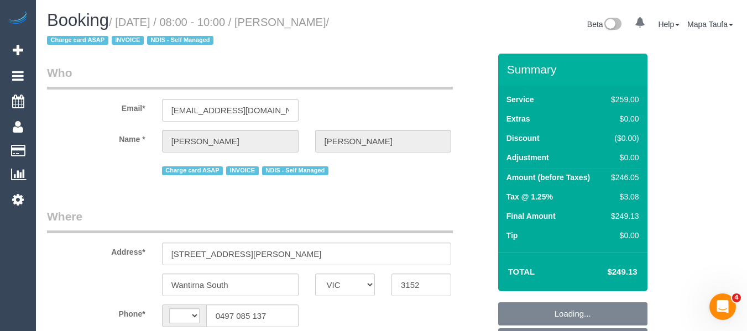
select select "number:19"
select select "number:23"
select select "number:33"
select select "object:1235"
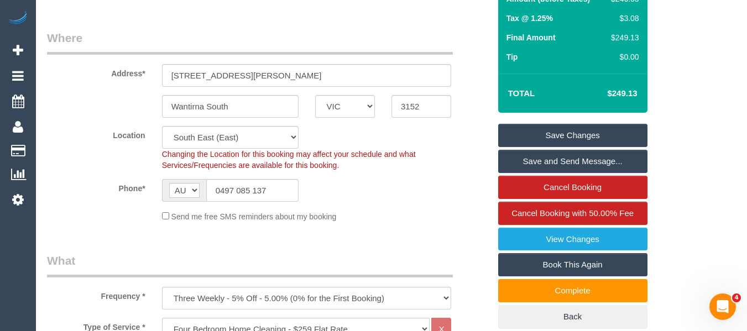
scroll to position [165, 0]
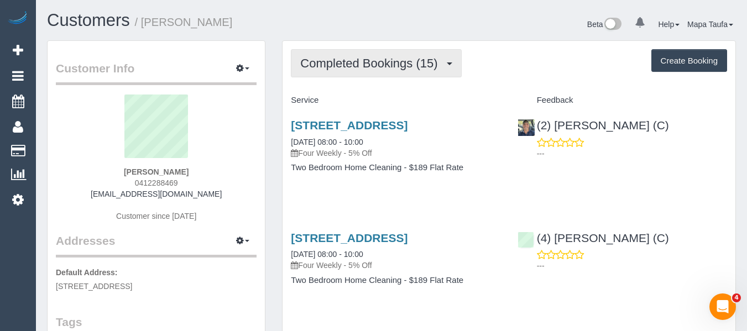
click at [384, 74] on button "Completed Bookings (15)" at bounding box center [376, 63] width 170 height 28
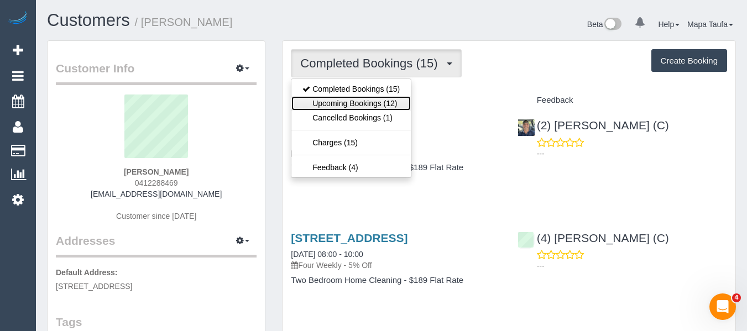
click at [373, 102] on link "Upcoming Bookings (12)" at bounding box center [350, 103] width 119 height 14
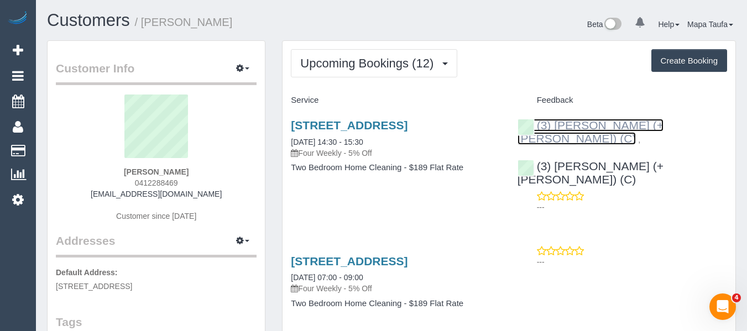
click at [548, 123] on link "(3) [PERSON_NAME] (+ [PERSON_NAME]) (C)" at bounding box center [590, 132] width 146 height 26
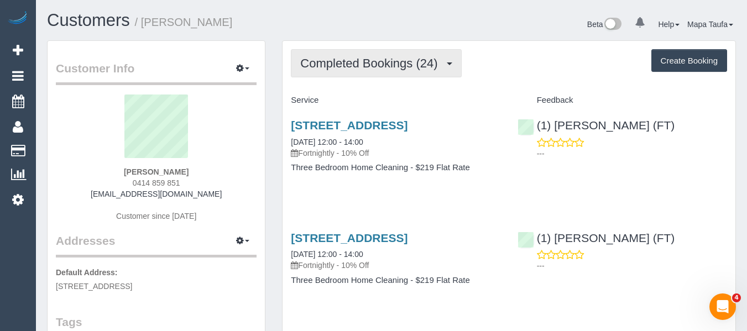
click at [335, 67] on span "Completed Bookings (24)" at bounding box center [371, 63] width 143 height 14
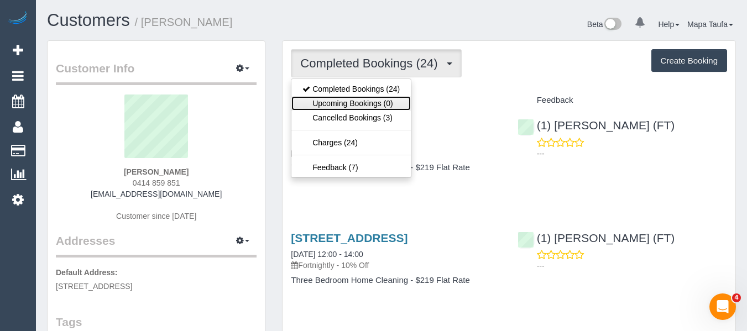
click at [333, 102] on link "Upcoming Bookings (0)" at bounding box center [350, 103] width 119 height 14
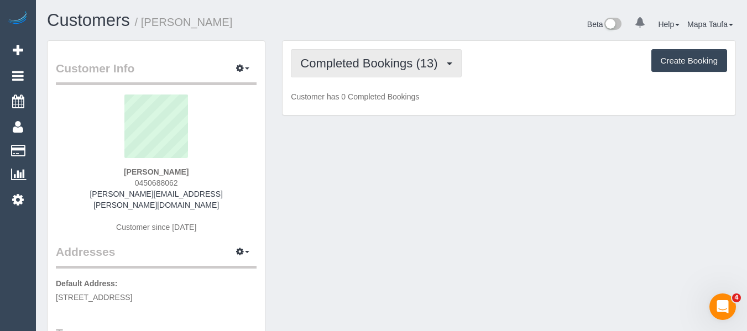
click at [402, 62] on span "Completed Bookings (13)" at bounding box center [371, 63] width 143 height 14
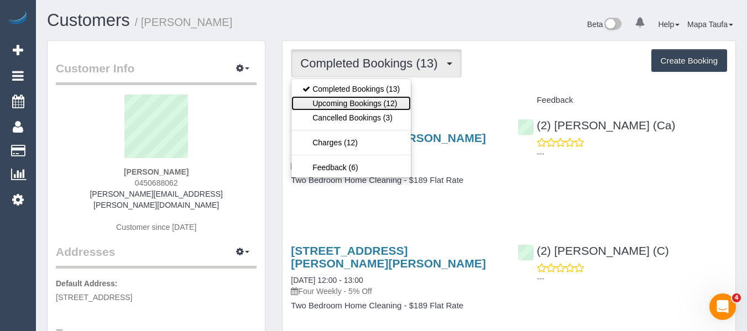
click at [379, 105] on link "Upcoming Bookings (12)" at bounding box center [350, 103] width 119 height 14
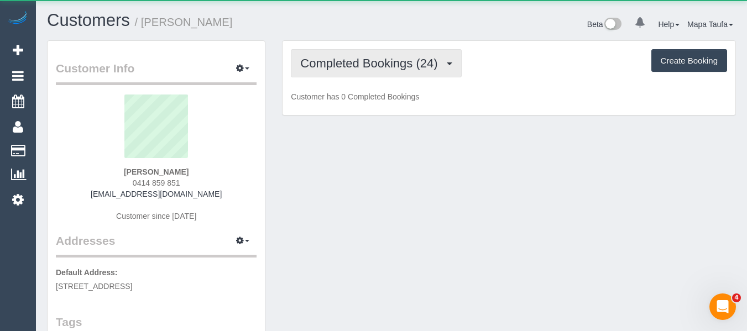
click at [363, 67] on span "Completed Bookings (24)" at bounding box center [371, 63] width 143 height 14
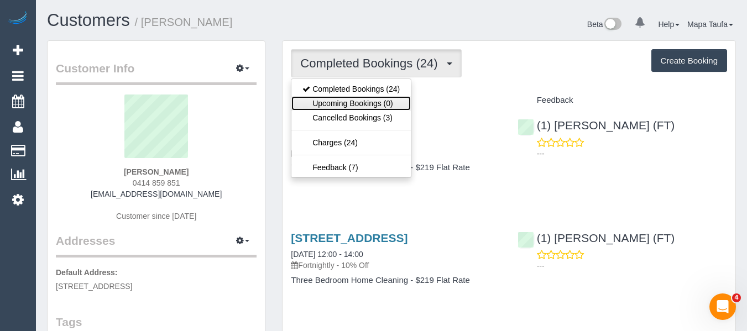
click at [357, 103] on link "Upcoming Bookings (0)" at bounding box center [350, 103] width 119 height 14
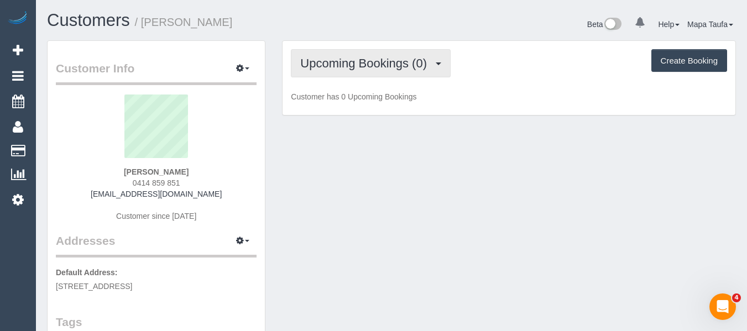
click at [350, 62] on span "Upcoming Bookings (0)" at bounding box center [366, 63] width 132 height 14
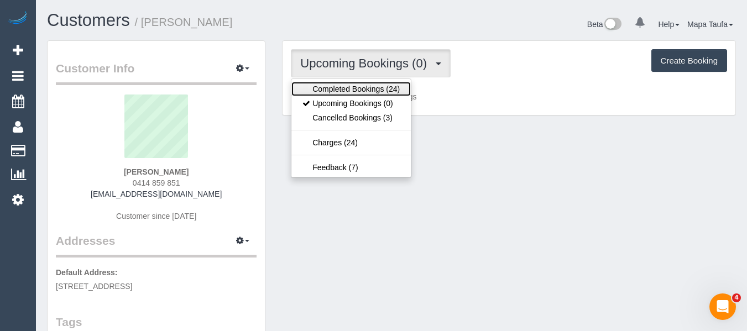
click at [343, 89] on link "Completed Bookings (24)" at bounding box center [350, 89] width 119 height 14
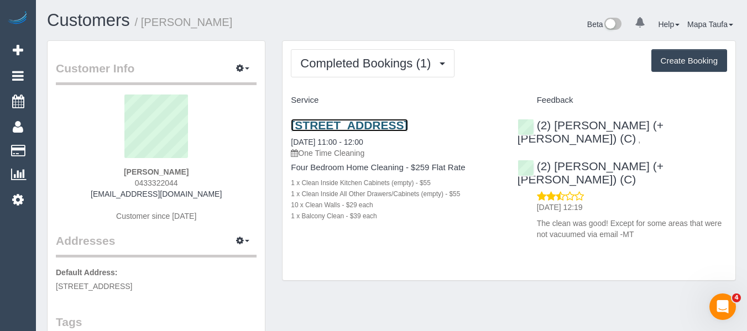
click at [344, 123] on link "[STREET_ADDRESS]" at bounding box center [349, 125] width 117 height 13
click at [329, 134] on div "133 Cubitt St, 11, Cremorne, VIC 3121 12/08/2025 11:00 - 12:00 One Time Cleaning" at bounding box center [396, 139] width 210 height 40
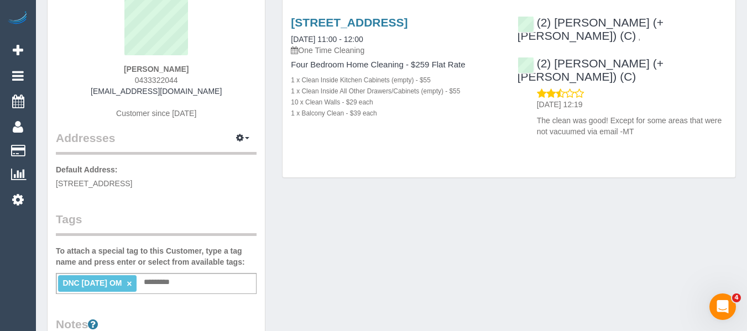
scroll to position [221, 0]
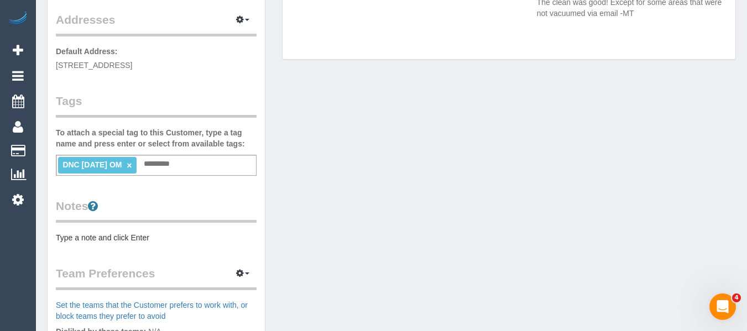
click at [132, 166] on link "×" at bounding box center [129, 165] width 5 height 9
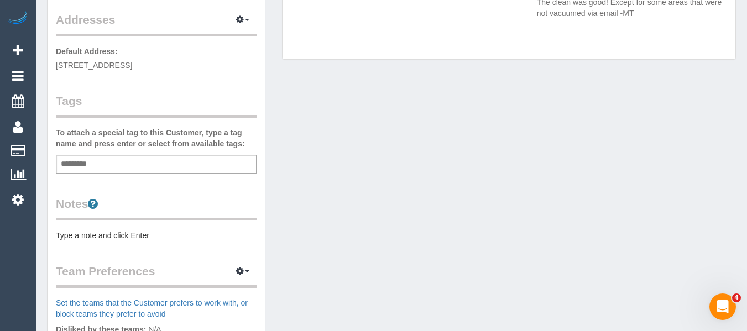
click at [287, 177] on div "Customer Info Edit Contact Info Send Message Email Preferences Special Sales Ta…" at bounding box center [391, 184] width 705 height 730
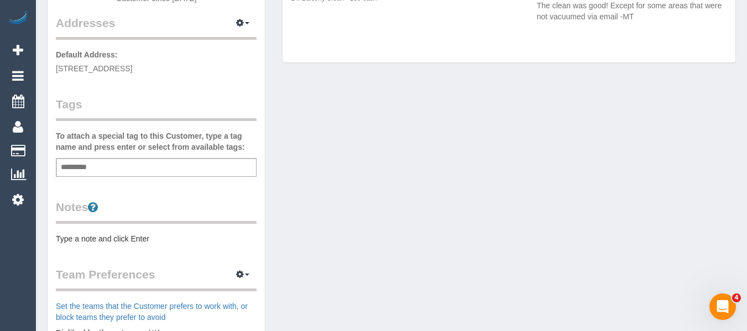
scroll to position [0, 0]
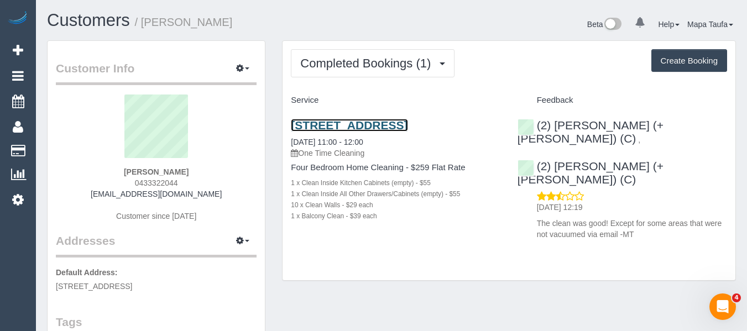
click at [308, 130] on link "133 Cubitt St, 11, Cremorne, VIC 3121" at bounding box center [349, 125] width 117 height 13
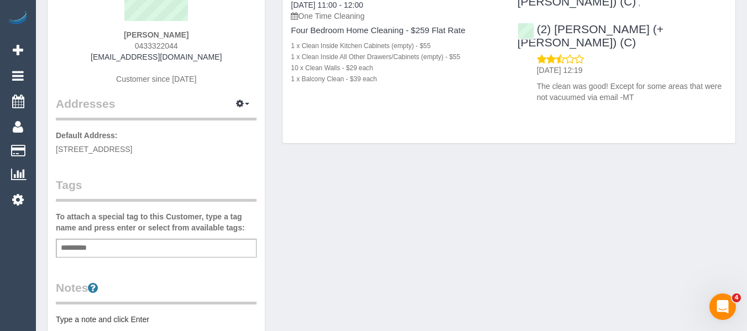
scroll to position [55, 0]
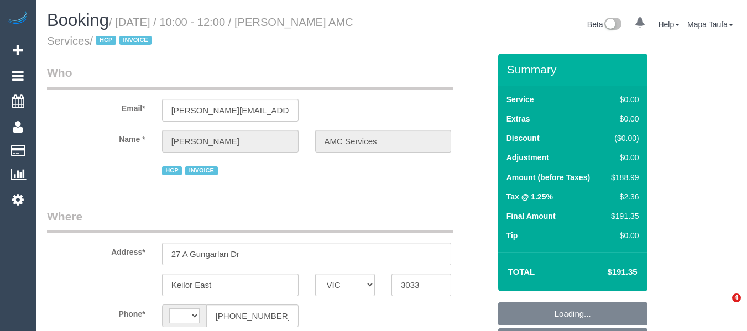
select select "VIC"
select select "string:AU"
select select "number:28"
select select "number:14"
select select "number:19"
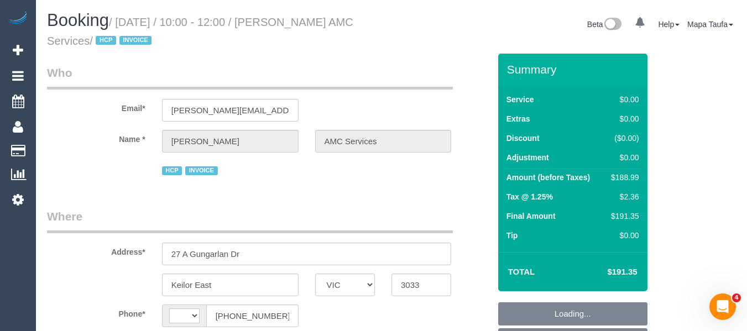
select select "number:24"
select select "object:814"
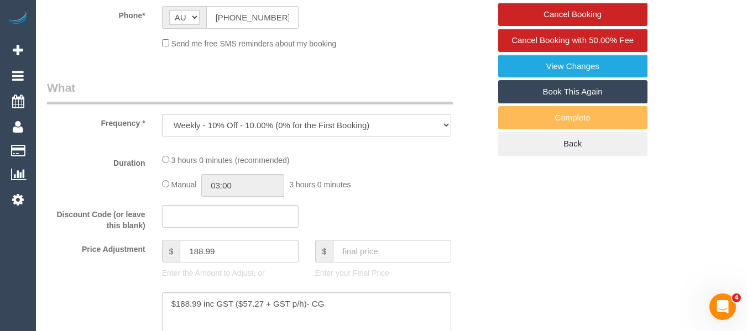
select select "180"
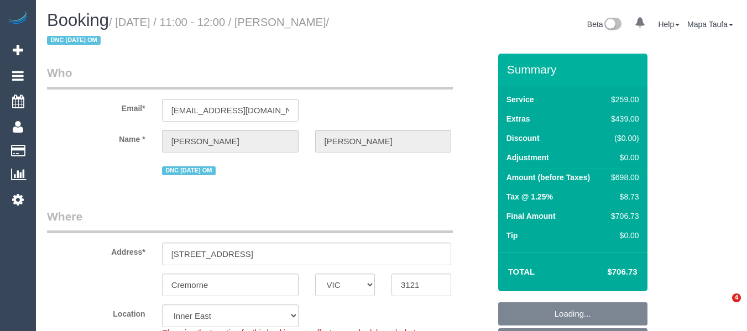
select select "VIC"
select select "object:823"
select select "string:AU"
select select "number:28"
select select "number:14"
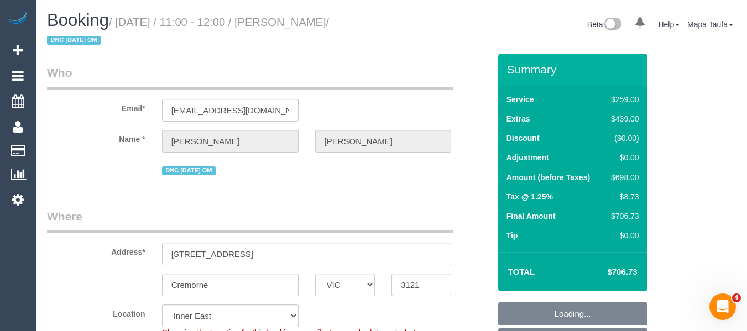
select select "number:21"
select select "number:24"
select select "number:13"
drag, startPoint x: 626, startPoint y: 270, endPoint x: 610, endPoint y: 273, distance: 16.3
click at [610, 273] on td "$706.73" at bounding box center [605, 272] width 72 height 28
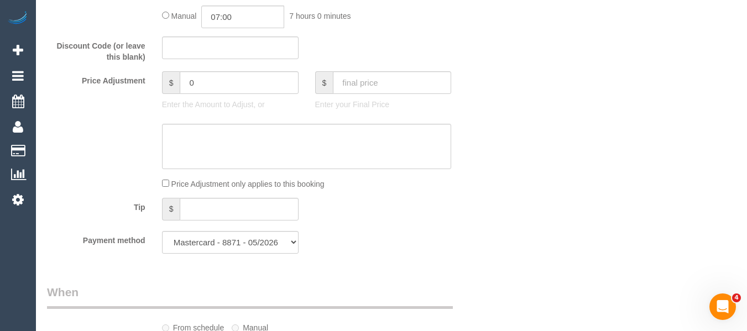
scroll to position [970, 0]
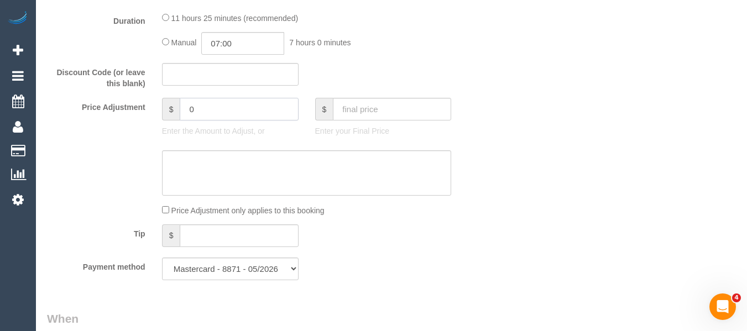
drag, startPoint x: 202, startPoint y: 111, endPoint x: 119, endPoint y: 128, distance: 84.3
click at [134, 122] on div "Price Adjustment $ 0 Enter the Amount to Adjust, or $ Enter your Final Price" at bounding box center [268, 120] width 459 height 44
type input "-70"
click at [236, 187] on textarea at bounding box center [307, 172] width 290 height 45
type textarea "discount for complaint - MT"
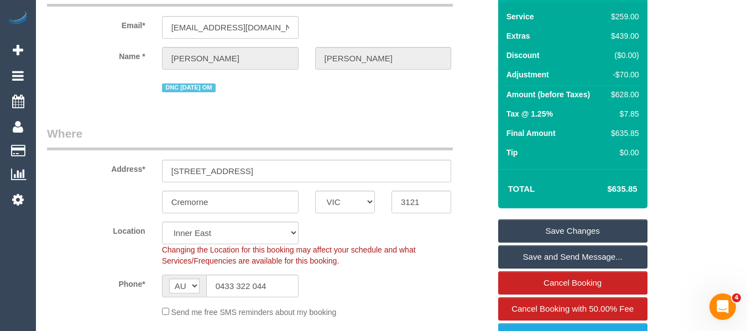
scroll to position [92, 0]
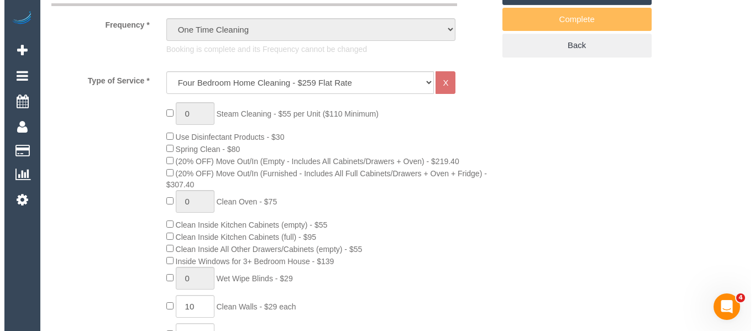
scroll to position [0, 0]
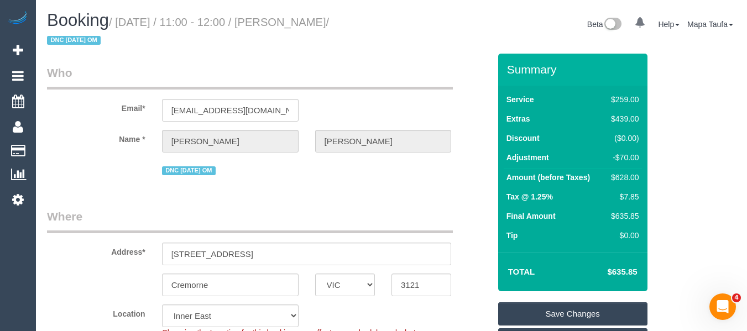
click at [562, 315] on link "Save Changes" at bounding box center [572, 313] width 149 height 23
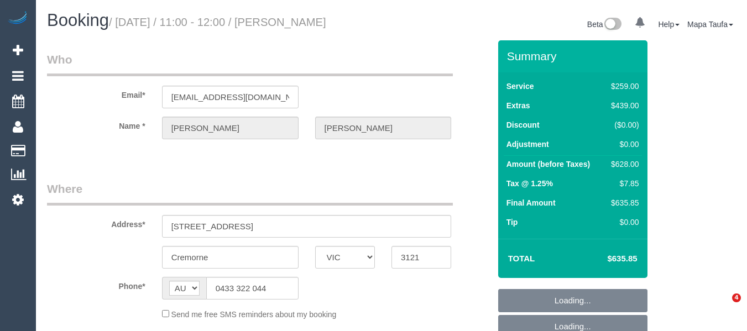
select select "VIC"
select select "string:stripe-pm_1RtJLE2GScqysDRVlzAWoLJr"
select select "number:28"
select select "number:14"
select select "number:21"
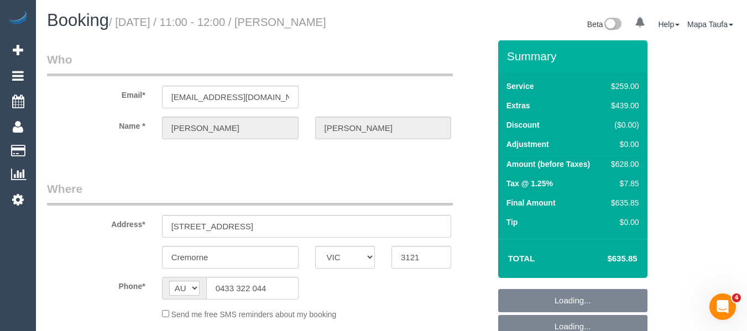
select select "number:24"
select select "number:13"
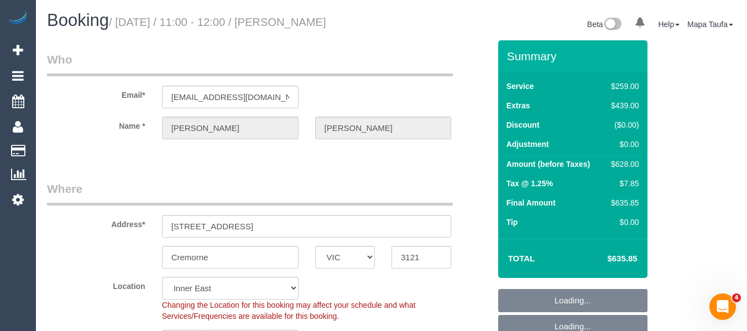
select select "object:1435"
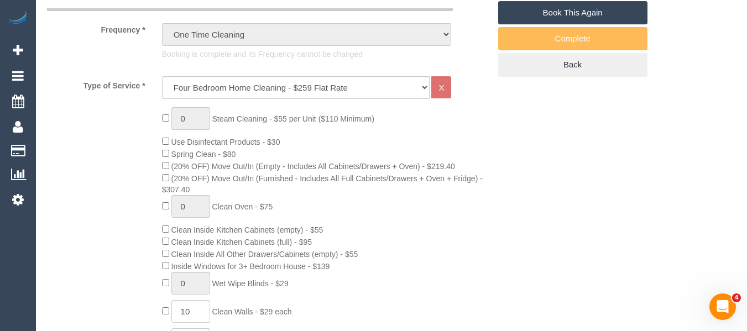
scroll to position [442, 0]
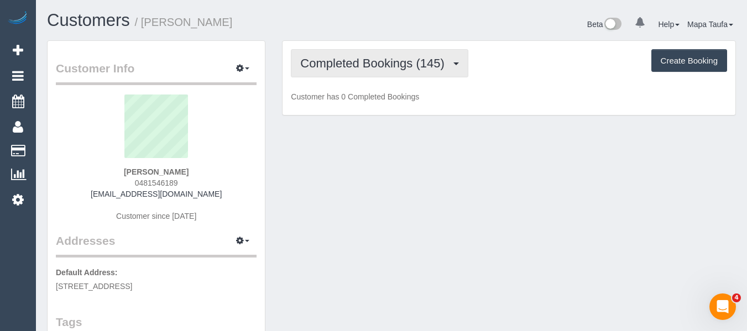
click at [356, 55] on button "Completed Bookings (145)" at bounding box center [379, 63] width 177 height 28
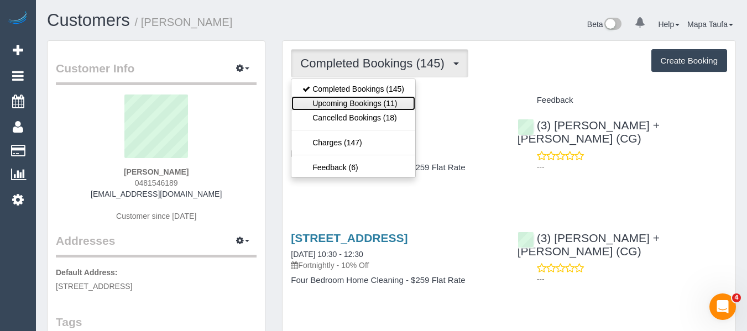
click at [361, 97] on link "Upcoming Bookings (11)" at bounding box center [353, 103] width 124 height 14
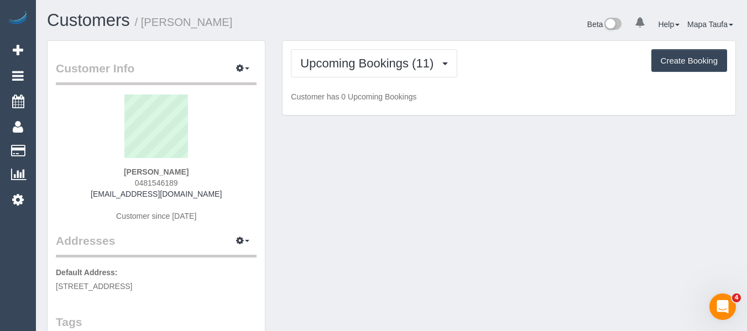
click at [369, 34] on div "Customers / [PERSON_NAME]" at bounding box center [215, 23] width 353 height 24
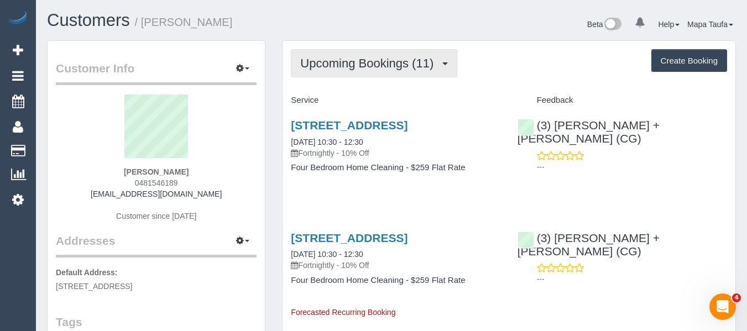
click at [360, 72] on button "Upcoming Bookings (11)" at bounding box center [374, 63] width 166 height 28
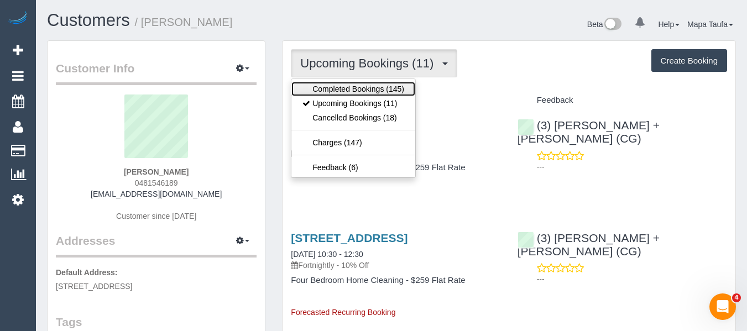
click at [358, 88] on link "Completed Bookings (145)" at bounding box center [353, 89] width 124 height 14
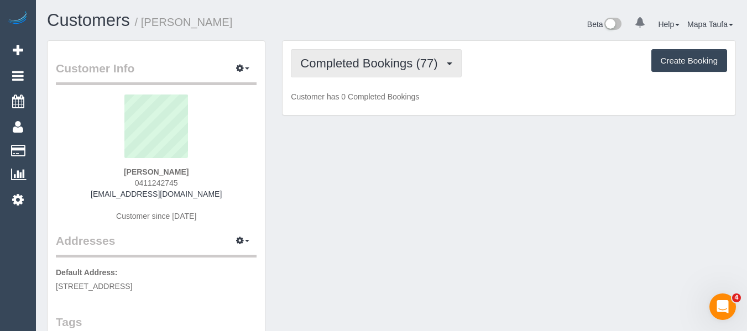
click at [342, 70] on button "Completed Bookings (77)" at bounding box center [376, 63] width 170 height 28
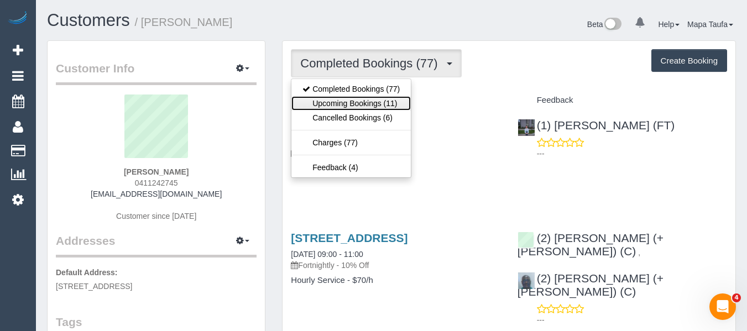
click at [339, 103] on link "Upcoming Bookings (11)" at bounding box center [350, 103] width 119 height 14
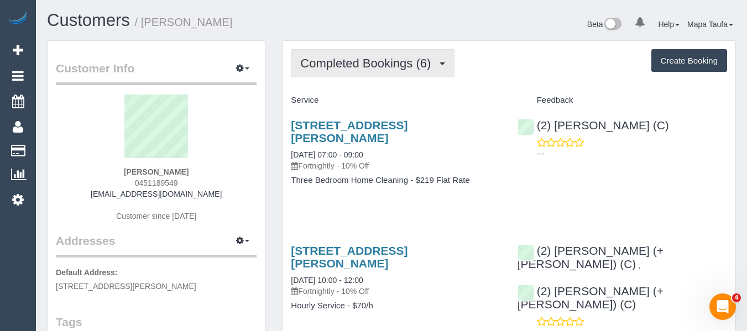
click at [322, 66] on span "Completed Bookings (6)" at bounding box center [368, 63] width 136 height 14
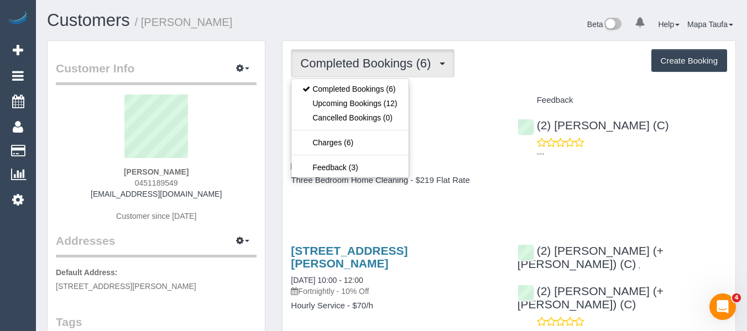
click at [487, 95] on div "Service" at bounding box center [396, 100] width 226 height 19
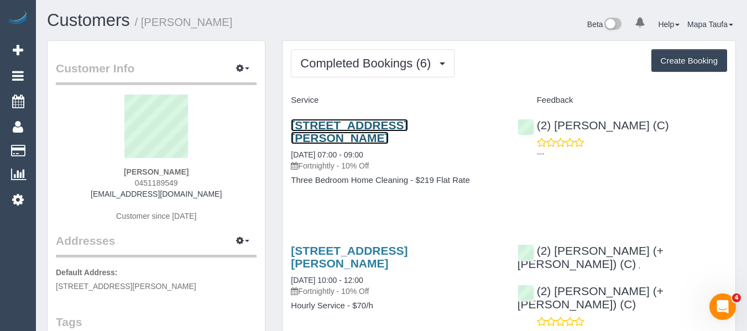
click at [328, 128] on link "300 Plummer Street, 805, Port Melbourne, VIC 3207" at bounding box center [349, 131] width 117 height 25
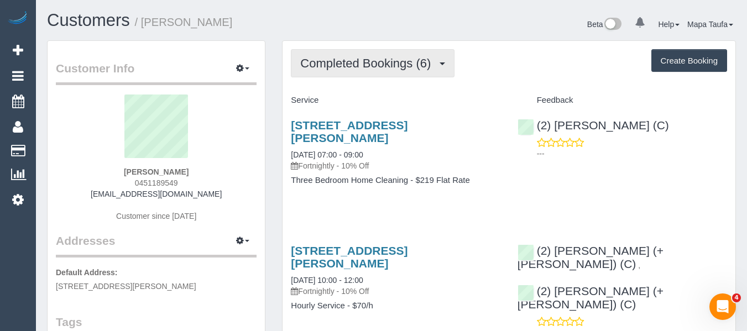
click at [334, 76] on button "Completed Bookings (6)" at bounding box center [373, 63] width 164 height 28
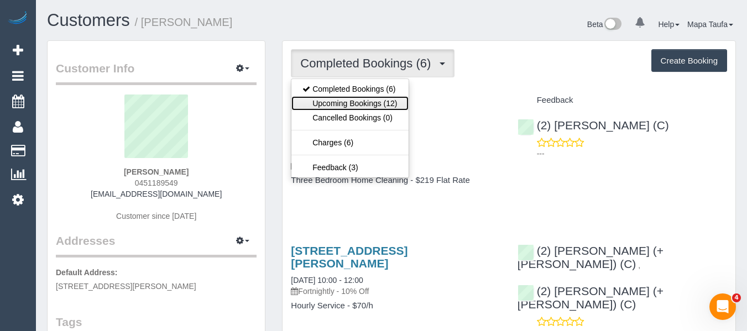
click at [322, 104] on link "Upcoming Bookings (12)" at bounding box center [349, 103] width 117 height 14
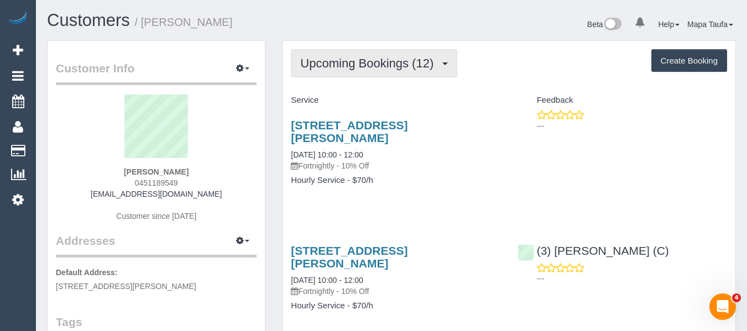
click at [331, 65] on span "Upcoming Bookings (12)" at bounding box center [369, 63] width 139 height 14
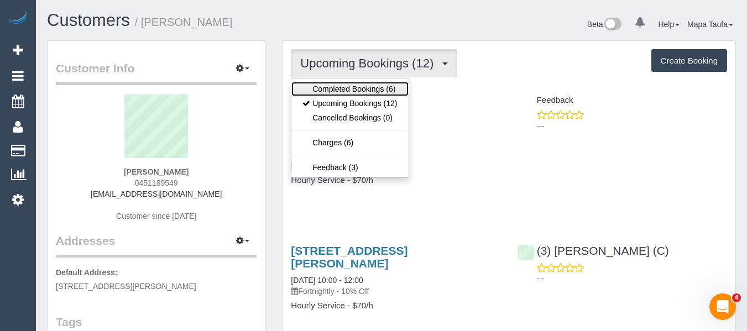
click at [327, 95] on link "Completed Bookings (6)" at bounding box center [349, 89] width 117 height 14
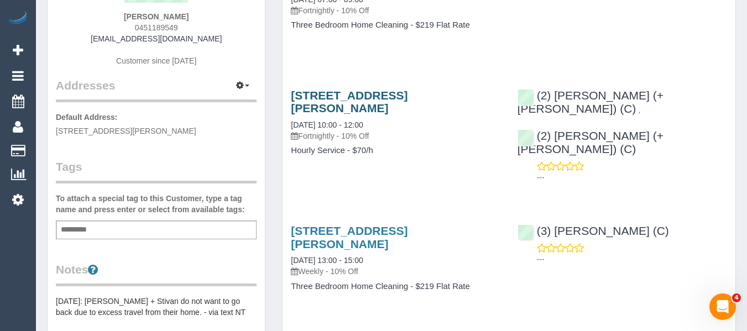
scroll to position [221, 0]
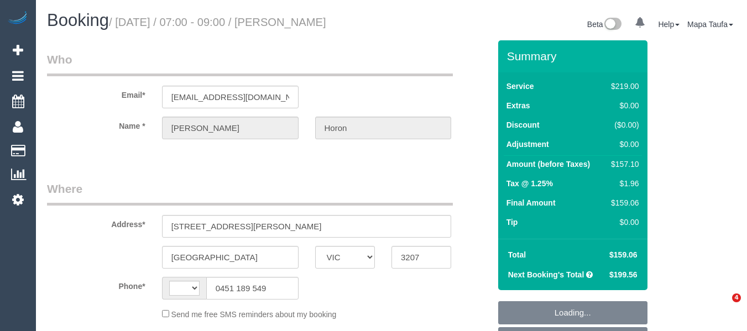
select select "VIC"
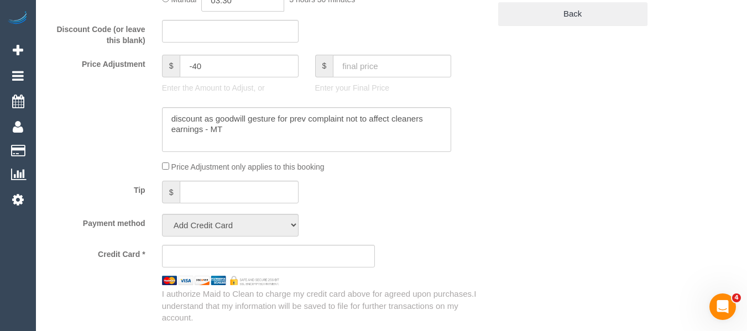
select select "number:28"
select select "number:14"
select select "number:19"
select select "number:24"
select select "number:34"
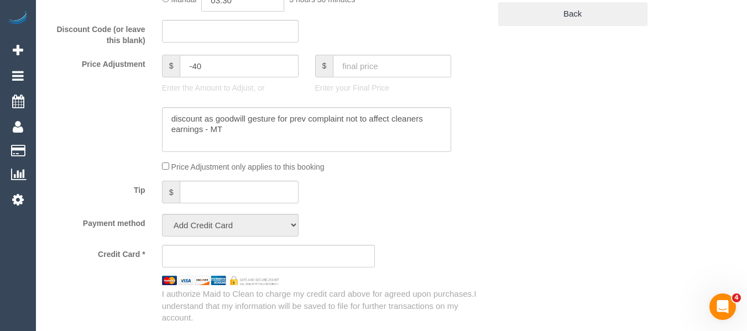
select select "number:11"
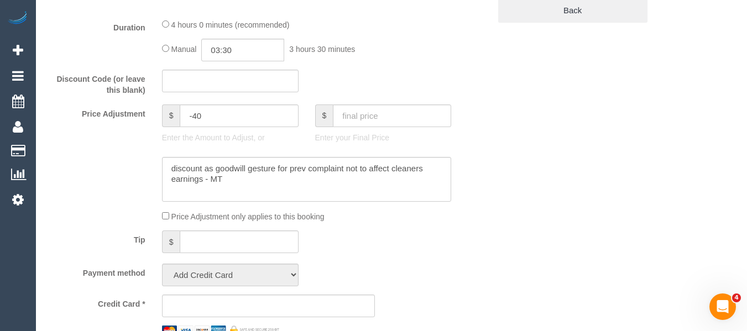
select select "string:AU"
select select "object:779"
select select "string:stripe-pm_1Re6qH2GScqysDRVzvQWCQTr"
select select "object:1446"
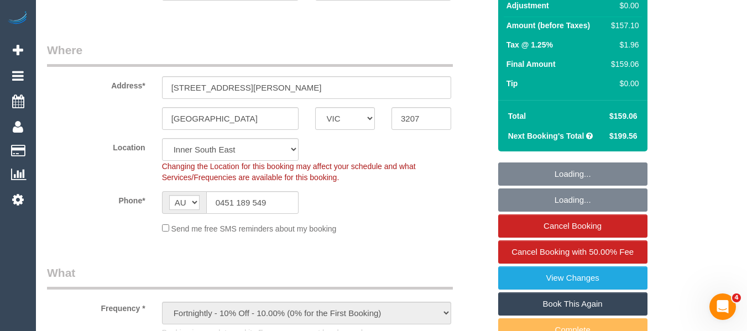
scroll to position [65, 0]
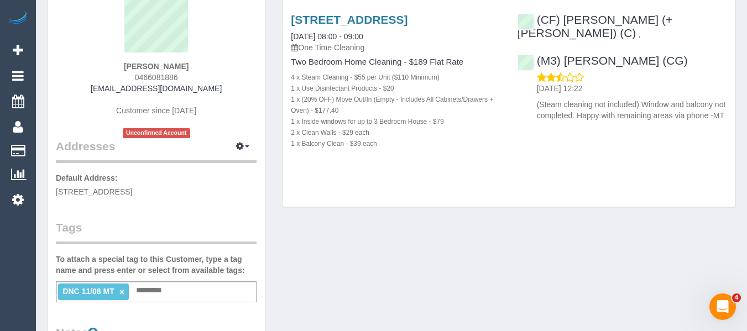
scroll to position [111, 0]
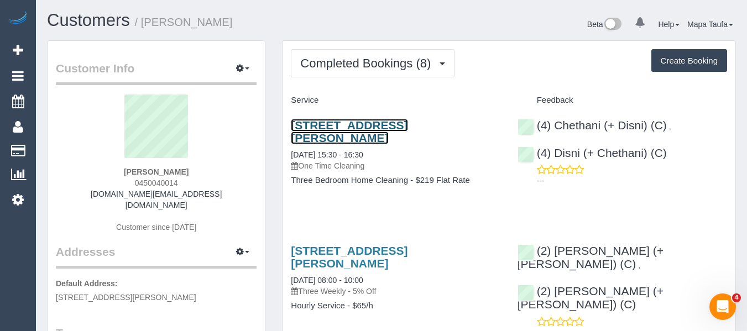
click at [322, 123] on link "[STREET_ADDRESS][PERSON_NAME]" at bounding box center [349, 131] width 117 height 25
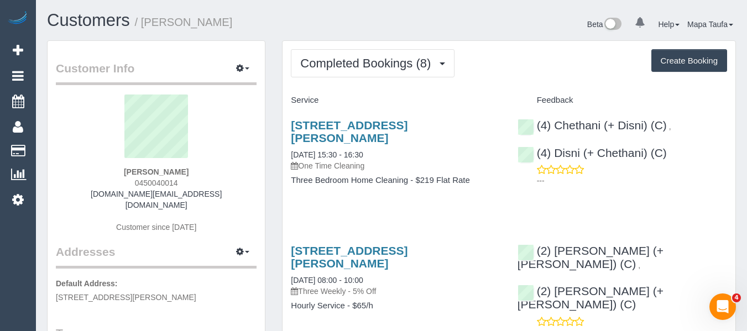
drag, startPoint x: 201, startPoint y: 168, endPoint x: 98, endPoint y: 173, distance: 102.4
click at [101, 171] on div "Estelle Roman 0450040014 eroman.archi@gmail.com Customer since 2023" at bounding box center [156, 169] width 201 height 149
copy strong "Estelle Roman"
drag, startPoint x: 676, startPoint y: 151, endPoint x: 432, endPoint y: 71, distance: 256.8
click at [555, 154] on div "(4) Chethani (+ Disni) (C) , (4) Disni (+ Chethani) (C) ---" at bounding box center [622, 150] width 226 height 82
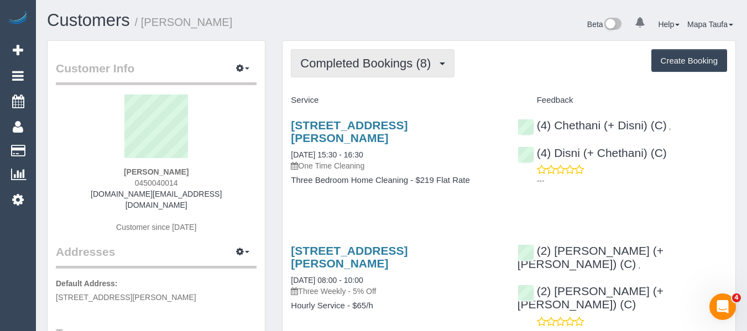
copy link "Disni (+ Chethani) (C)"
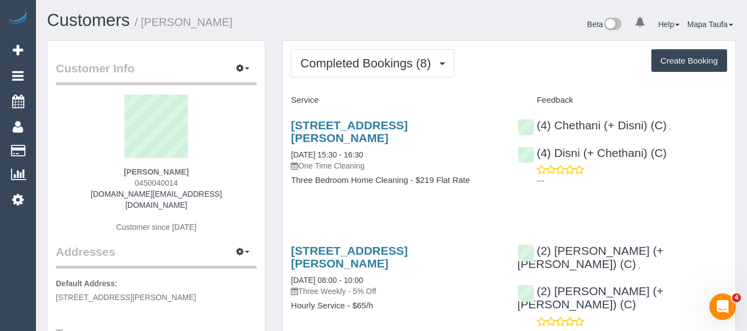
drag, startPoint x: 184, startPoint y: 168, endPoint x: 155, endPoint y: 170, distance: 28.8
click at [128, 170] on div "Estelle Roman 0450040014 eroman.archi@gmail.com Customer since 2023" at bounding box center [156, 169] width 201 height 149
click at [206, 165] on sui-profile-pic at bounding box center [156, 131] width 184 height 72
drag, startPoint x: 207, startPoint y: 168, endPoint x: 117, endPoint y: 170, distance: 90.1
click at [118, 171] on div "Estelle Roman 0450040014 eroman.archi@gmail.com Customer since 2023" at bounding box center [156, 169] width 201 height 149
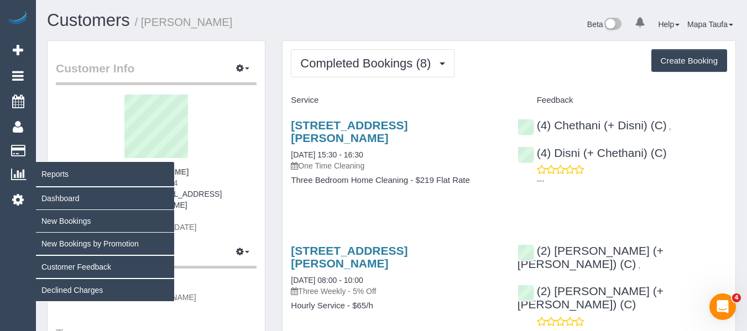
copy strong "Estelle Roman"
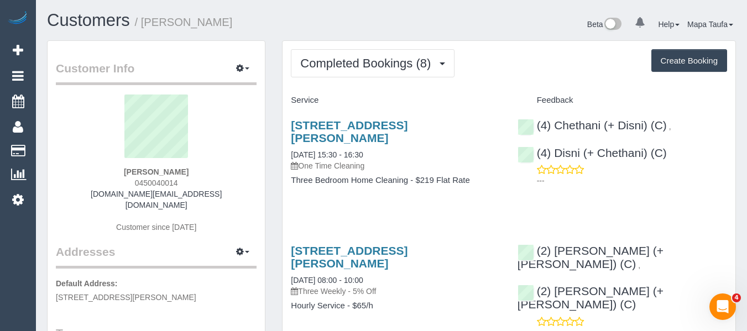
drag, startPoint x: 223, startPoint y: 172, endPoint x: 193, endPoint y: 183, distance: 32.2
click at [222, 174] on div "Estelle Roman 0450040014 eroman.archi@gmail.com Customer since 2023" at bounding box center [156, 169] width 201 height 149
click at [187, 184] on div "Estelle Roman 0450040014 eroman.archi@gmail.com Customer since 2023" at bounding box center [156, 169] width 201 height 149
drag, startPoint x: 192, startPoint y: 184, endPoint x: 116, endPoint y: 182, distance: 76.9
click at [116, 182] on div "Estelle Roman 0450040014 eroman.archi@gmail.com Customer since 2023" at bounding box center [156, 169] width 201 height 149
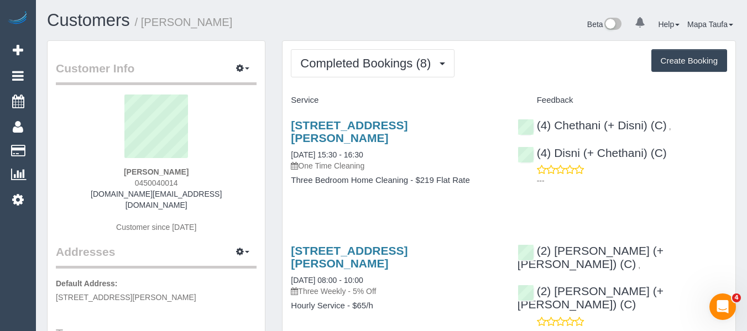
copy span "0450040014"
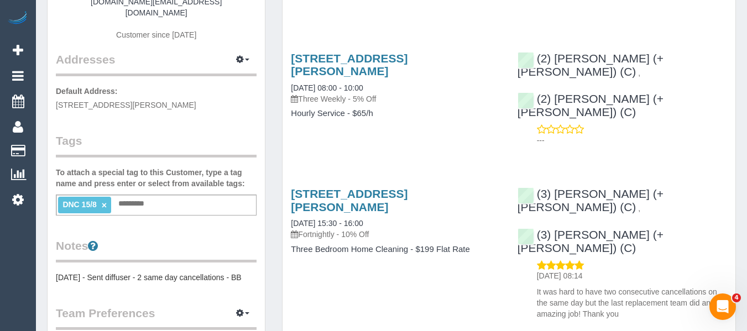
scroll to position [166, 0]
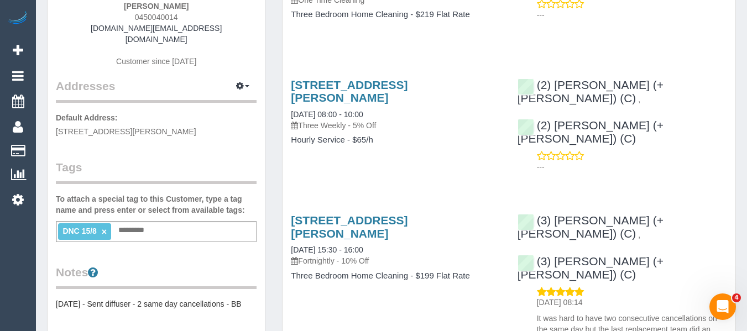
click at [103, 227] on link "×" at bounding box center [104, 231] width 5 height 9
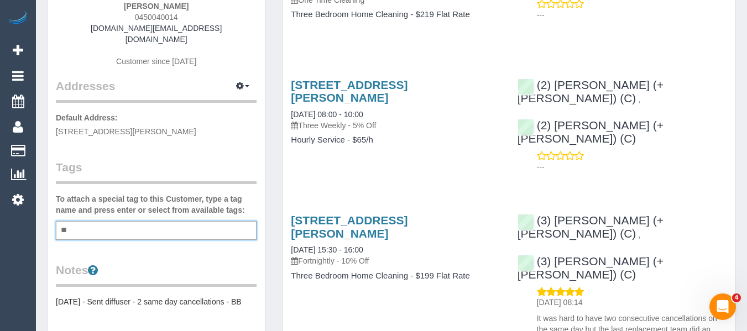
type input "*"
type input "**********"
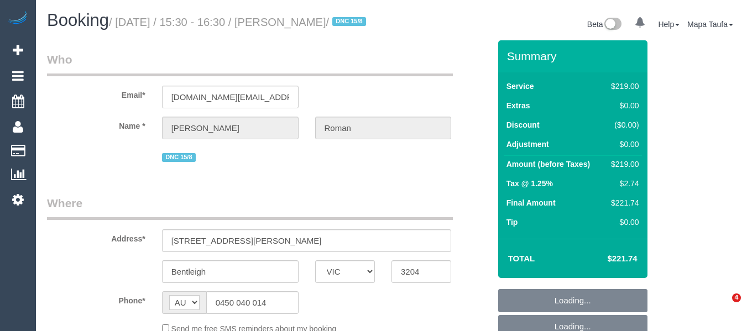
select select "VIC"
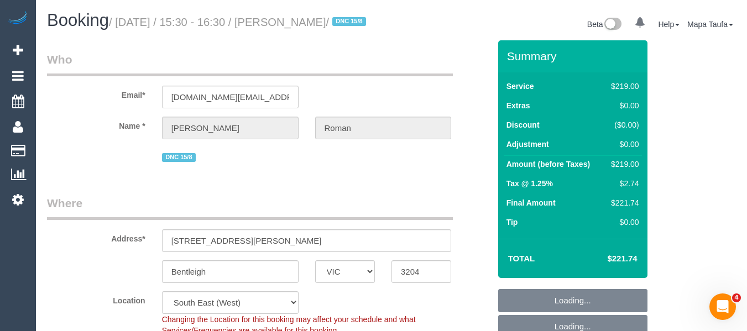
select select "object:1395"
select select "number:28"
select select "number:14"
select select "number:19"
select select "number:25"
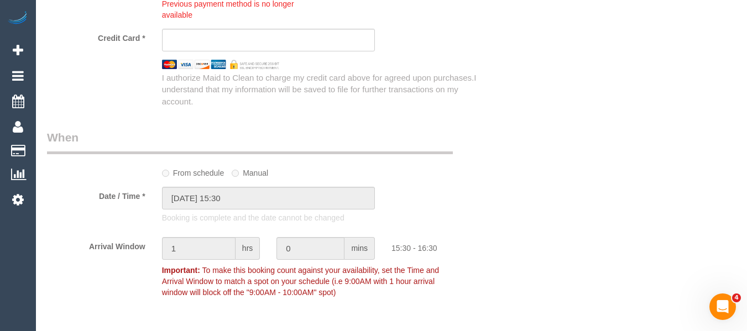
scroll to position [1168, 0]
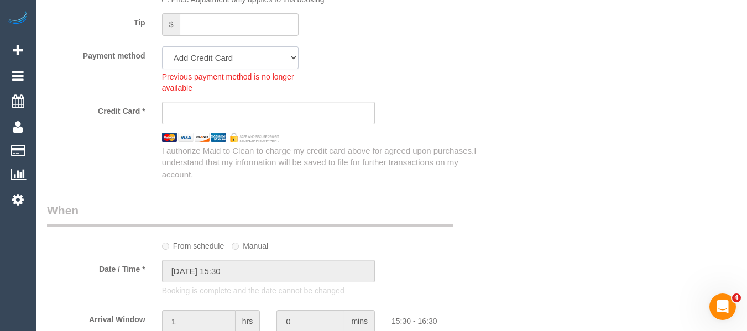
click at [276, 69] on select "Mastercard - 8808 - 04/2029 (Default) Add Credit Card ─────────────── Cash Chec…" at bounding box center [230, 57] width 137 height 23
select select "string:stripe-pm_1RwFJM2GScqysDRVP0fMZyi3"
click at [162, 59] on select "Mastercard - 8808 - 04/2029 (Default) Add Credit Card ─────────────── Cash Chec…" at bounding box center [230, 57] width 137 height 23
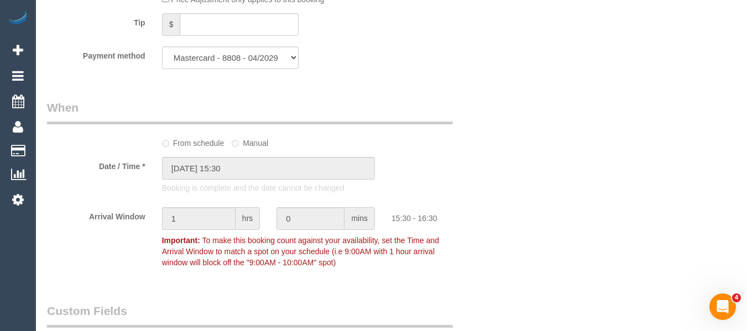
click at [479, 90] on div "Who Email* eroman.archi@gmail.com Name * Estelle Roman DNC 15/8 Where Address* …" at bounding box center [268, 144] width 459 height 2545
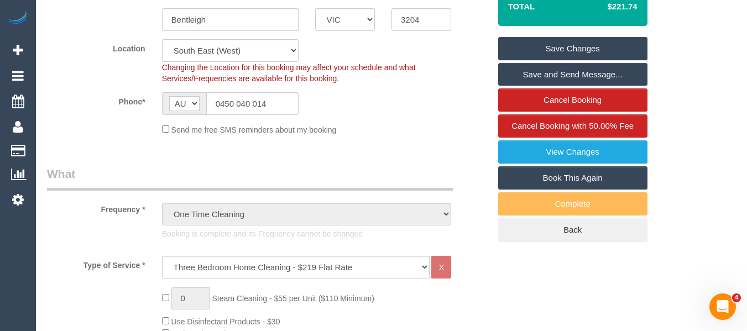
scroll to position [243, 0]
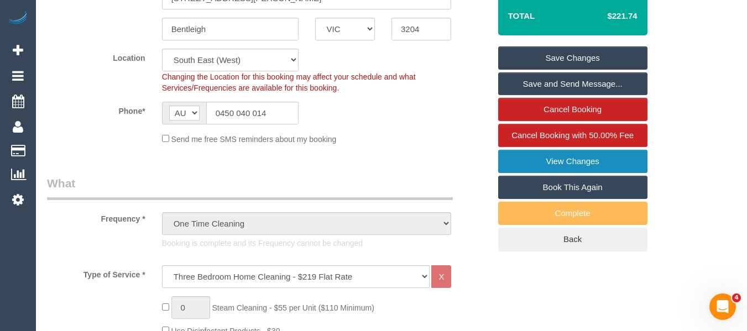
click at [591, 173] on link "View Changes" at bounding box center [572, 161] width 149 height 23
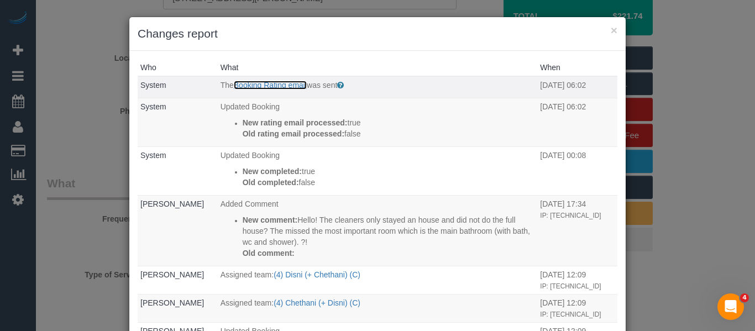
click at [294, 88] on link "Booking Rating email" at bounding box center [270, 85] width 73 height 9
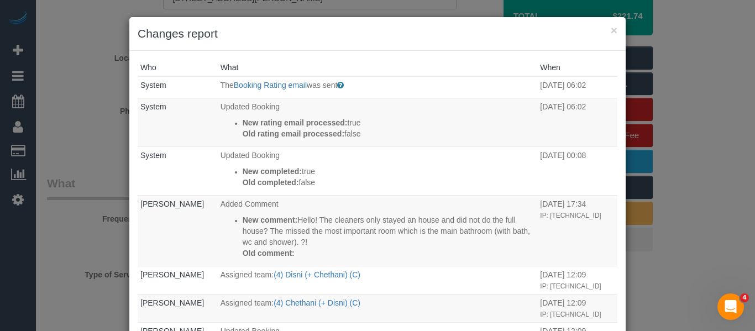
click at [606, 31] on h3 "Changes report" at bounding box center [378, 33] width 480 height 17
click at [611, 30] on button "×" at bounding box center [614, 30] width 7 height 12
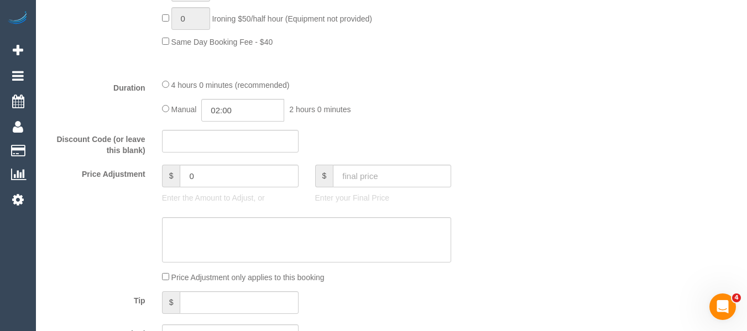
scroll to position [961, 0]
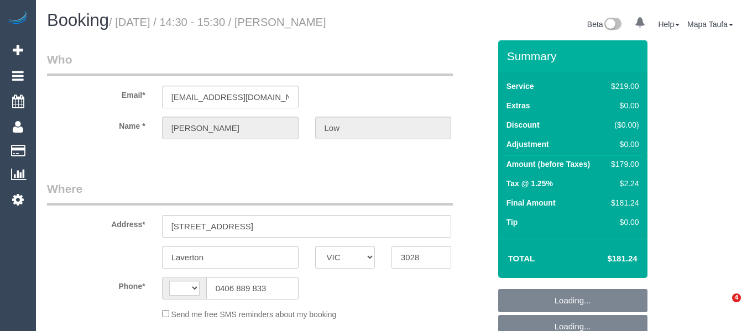
select select "VIC"
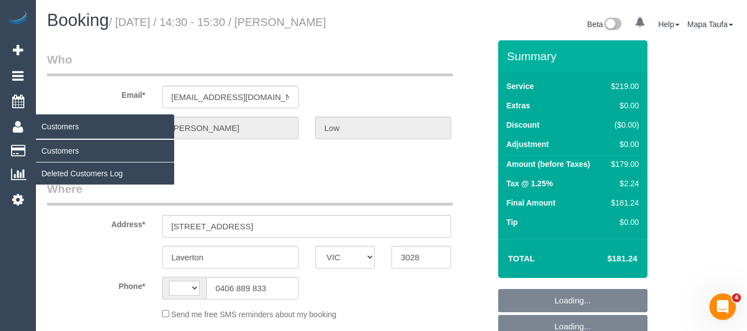
select select "string:AU"
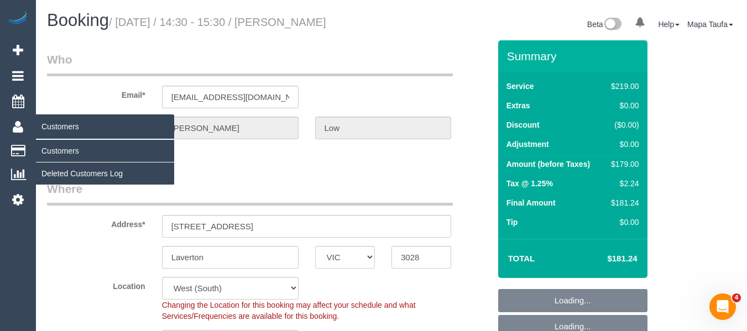
select select "object:2814"
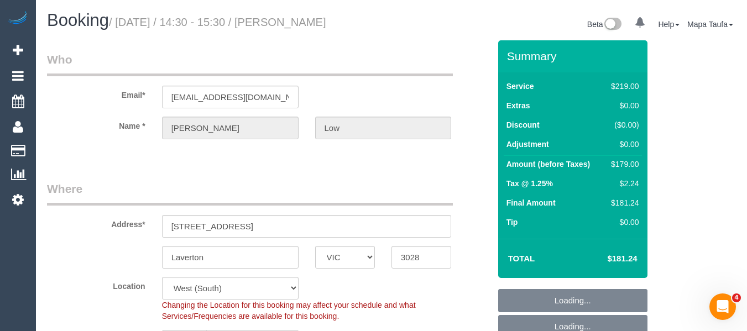
select select "string:stripe-pm_1RSyff2GScqysDRVny6uQ25N"
select select "number:28"
select select "number:14"
select select "number:18"
select select "number:24"
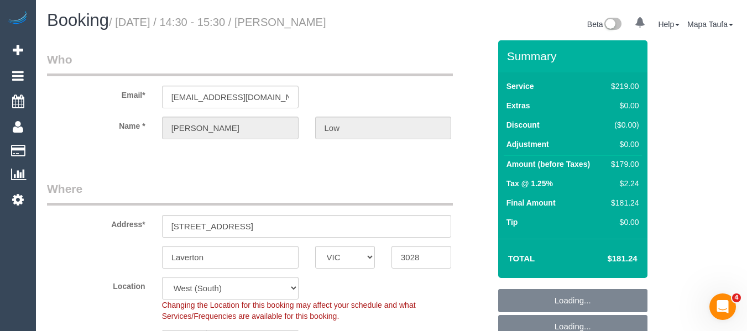
select select "number:13"
select select "object:2965"
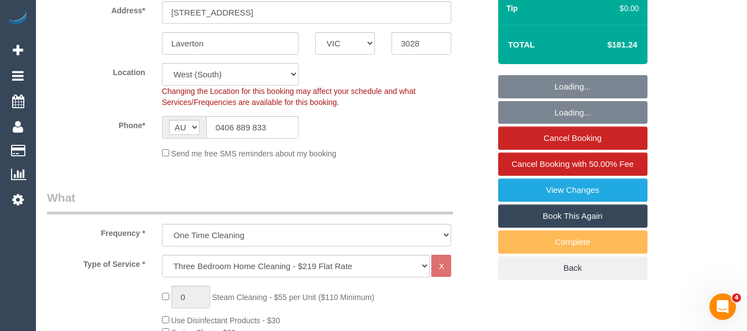
scroll to position [221, 0]
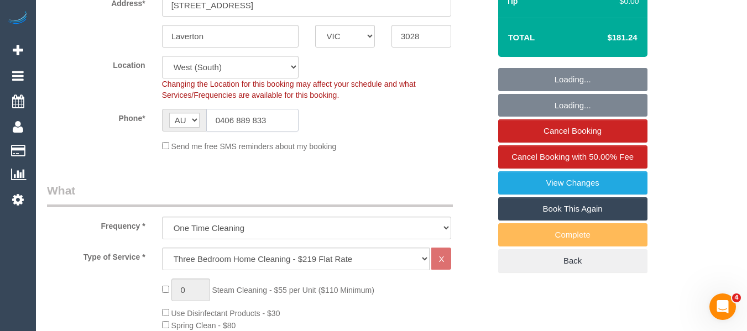
click at [262, 130] on input "0406 889 833" at bounding box center [252, 120] width 92 height 23
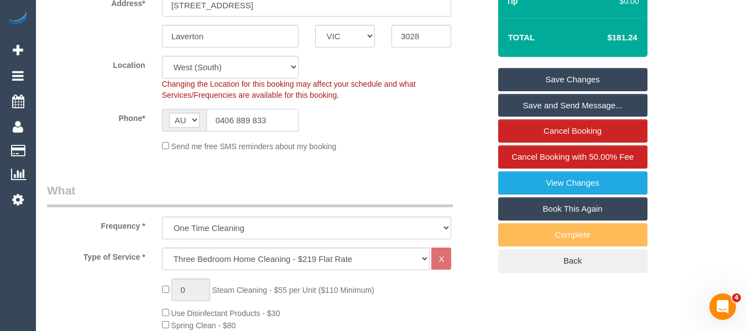
click at [262, 130] on input "0406 889 833" at bounding box center [252, 120] width 92 height 23
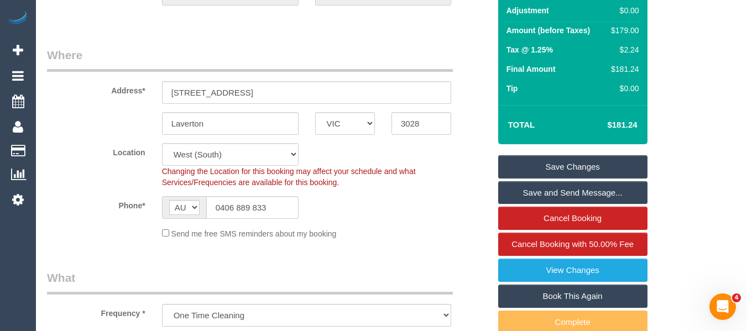
scroll to position [0, 0]
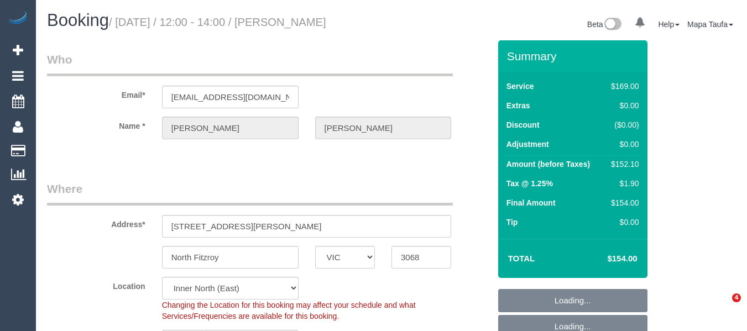
select select "VIC"
select select "object:685"
select select "string:stripe-pm_1Q9ZTk2GScqysDRVRBafCluM"
select select "number:28"
select select "number:14"
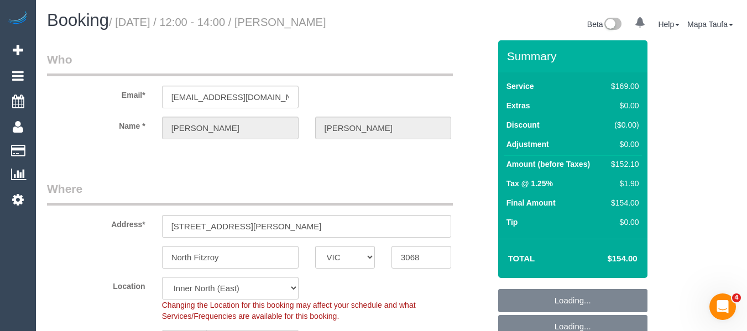
select select "number:21"
select select "number:22"
select select "number:35"
select select "number:26"
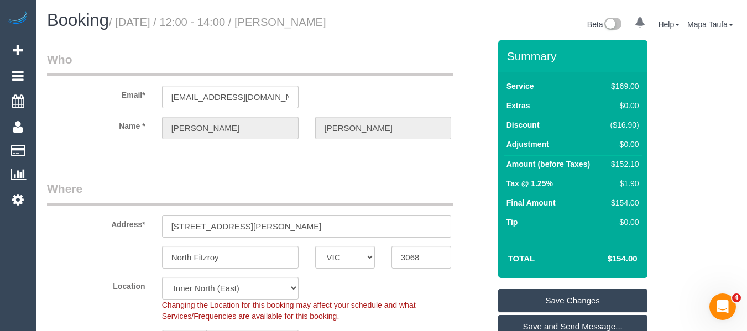
drag, startPoint x: 364, startPoint y: 22, endPoint x: 191, endPoint y: 22, distance: 173.0
click at [286, 20] on h1 "Booking / August 19, 2025 / 12:00 - 14:00 / Tim Bettinson" at bounding box center [215, 20] width 336 height 19
copy small "Tim Bettinson"
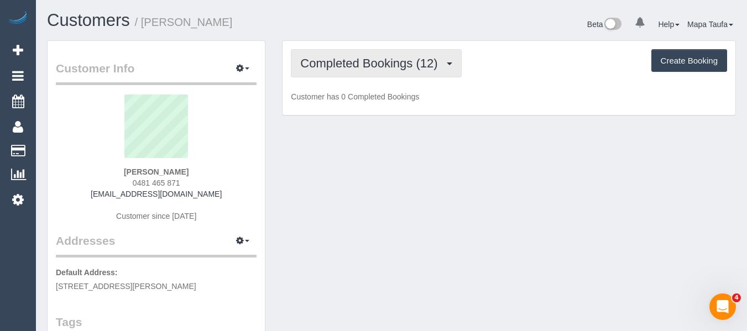
click at [368, 53] on button "Completed Bookings (12)" at bounding box center [376, 63] width 170 height 28
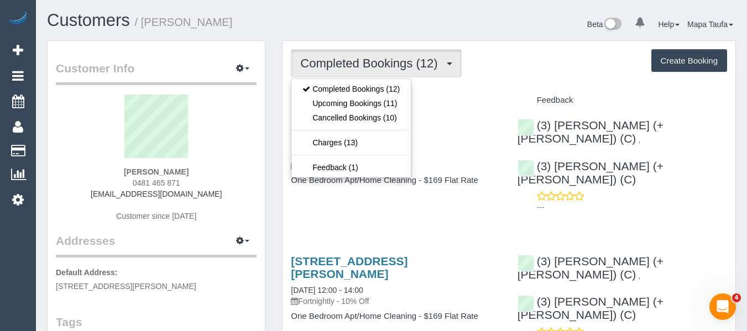
click at [353, 125] on ul "Completed Bookings (12) Upcoming Bookings (11) Cancelled Bookings (10) Charges …" at bounding box center [351, 129] width 121 height 100
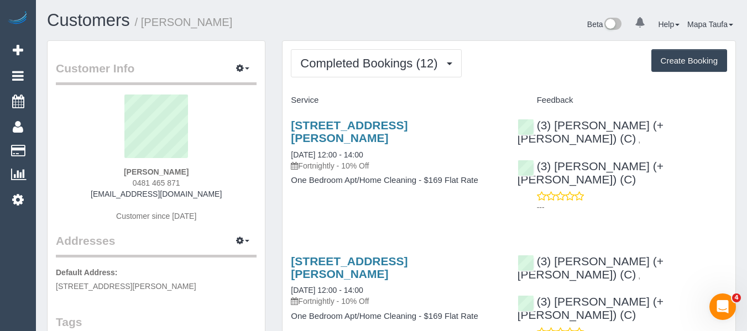
click at [353, 116] on div "[STREET_ADDRESS][PERSON_NAME] [DATE] 12:00 - 14:00 Fortnightly - 10% Off One Be…" at bounding box center [396, 158] width 226 height 98
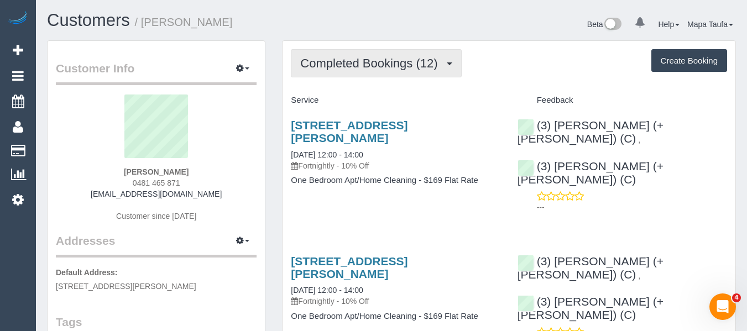
click at [346, 58] on span "Completed Bookings (12)" at bounding box center [371, 63] width 143 height 14
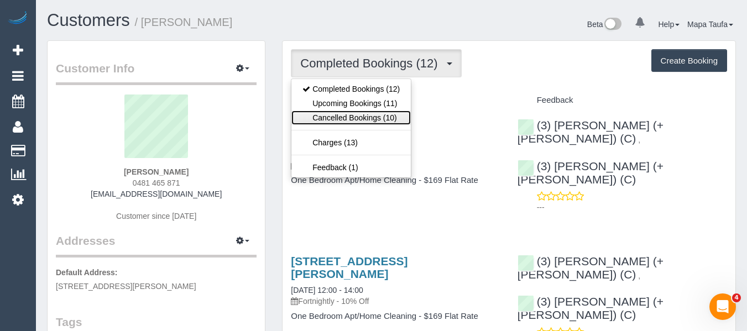
click at [352, 112] on link "Cancelled Bookings (10)" at bounding box center [350, 118] width 119 height 14
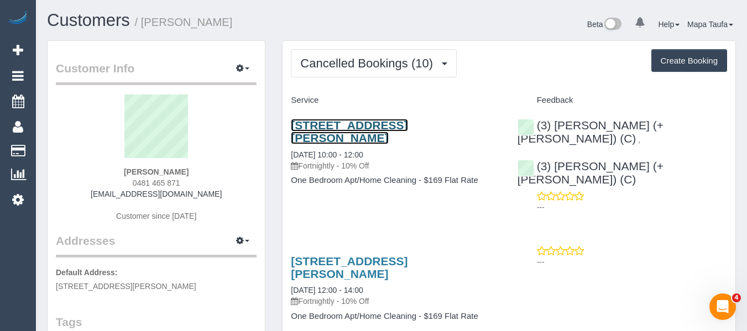
click at [363, 119] on link "4 Bik Lane, 601, North Fitzroy, VIC 3068" at bounding box center [349, 131] width 117 height 25
drag, startPoint x: 469, startPoint y: 216, endPoint x: 462, endPoint y: 216, distance: 6.6
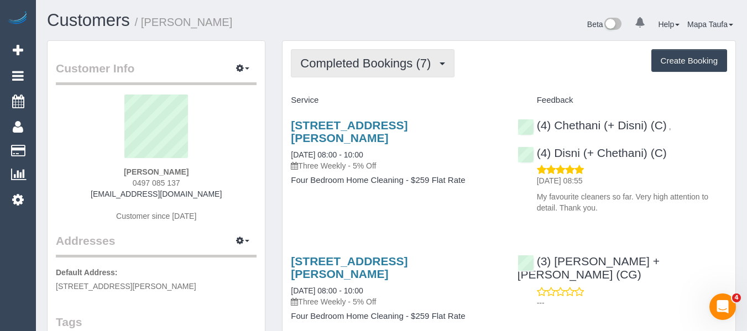
click at [344, 65] on span "Completed Bookings (7)" at bounding box center [368, 63] width 136 height 14
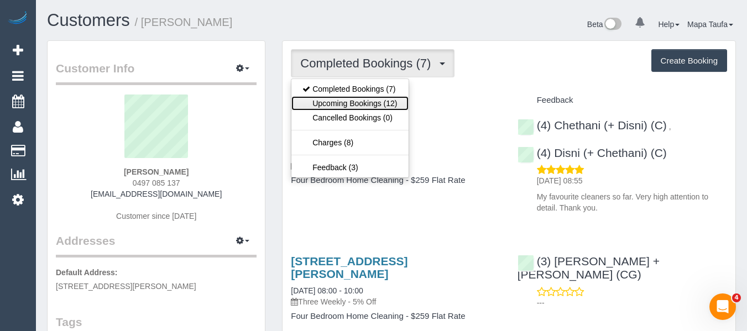
click at [353, 98] on link "Upcoming Bookings (12)" at bounding box center [349, 103] width 117 height 14
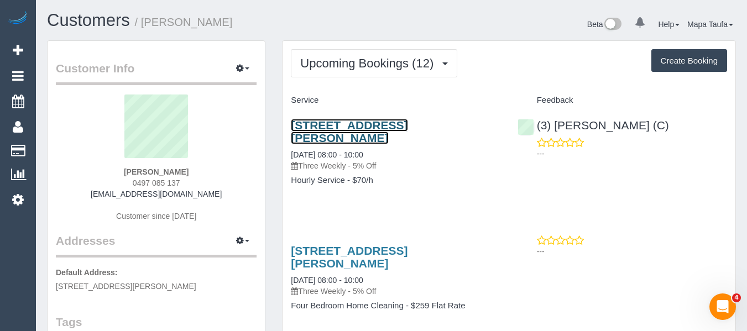
click at [369, 124] on link "[STREET_ADDRESS][PERSON_NAME]" at bounding box center [349, 131] width 117 height 25
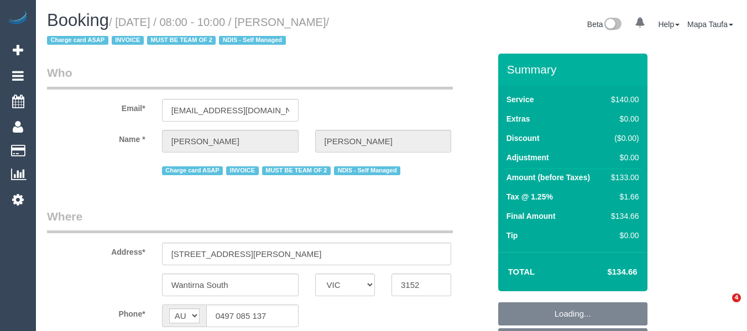
select select "VIC"
select select "object:592"
select select "string:stripe-pm_1QuObe2GScqysDRV6ciYV9Fc"
select select "object:1407"
select select "number:30"
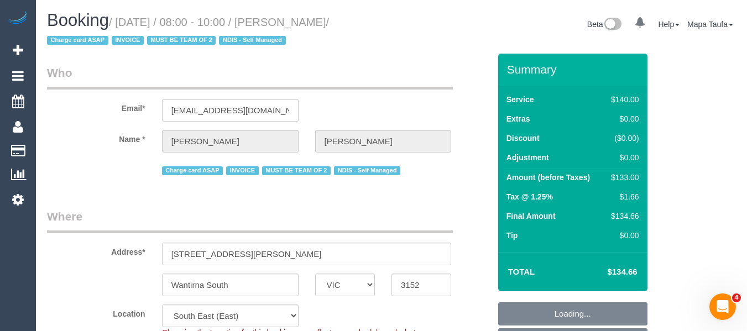
select select "number:14"
select select "number:19"
select select "number:23"
select select "number:33"
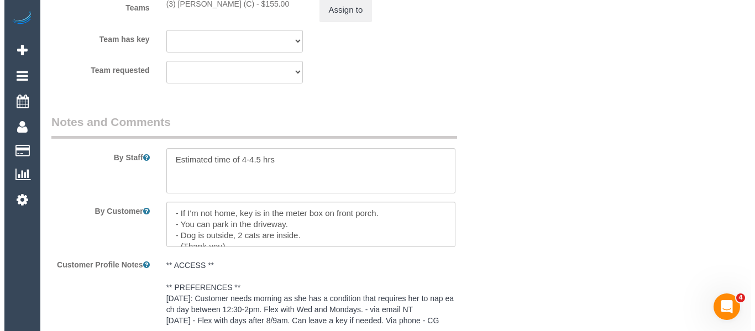
scroll to position [1800, 0]
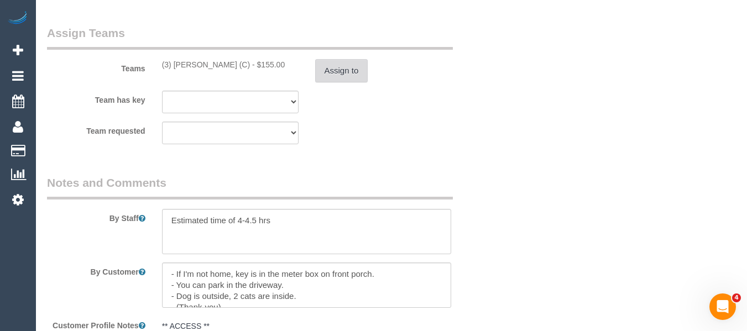
click at [341, 73] on button "Assign to" at bounding box center [341, 70] width 53 height 23
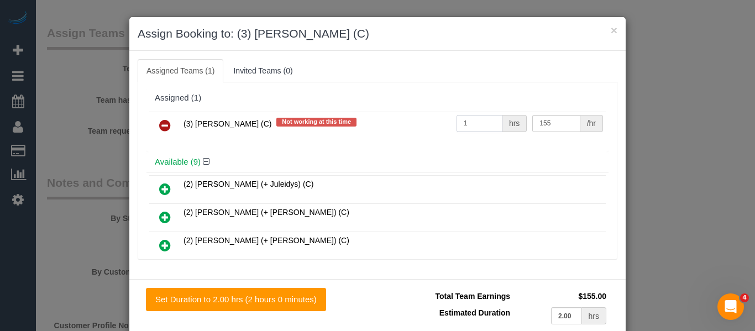
drag, startPoint x: 450, startPoint y: 127, endPoint x: 397, endPoint y: 124, distance: 53.2
click at [397, 124] on tr "(3) [PERSON_NAME] (C) Not working at this time 1 hrs 155 /hr" at bounding box center [377, 126] width 457 height 28
type input "4"
type input "35"
click at [610, 276] on div "Assigned Teams (1) Invited Teams (0) Assigned (1) (3) [PERSON_NAME] (C) Not wor…" at bounding box center [377, 165] width 496 height 228
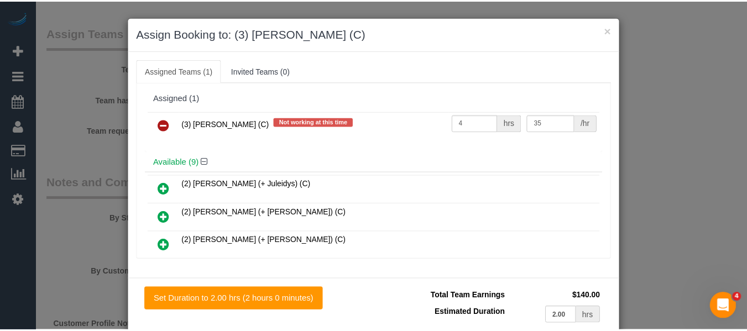
scroll to position [54, 0]
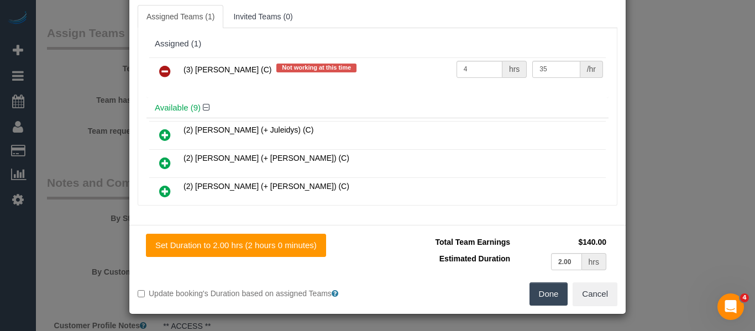
click at [533, 291] on button "Done" at bounding box center [549, 294] width 39 height 23
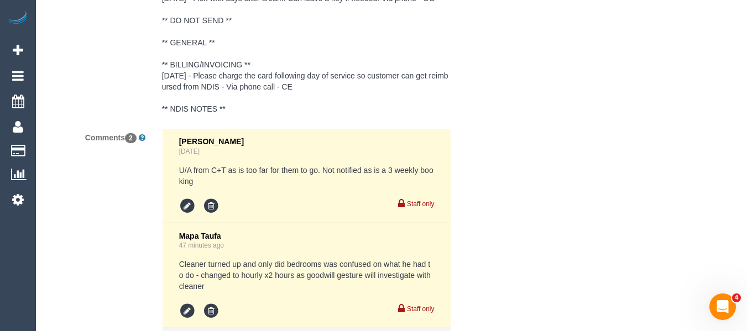
scroll to position [2312, 0]
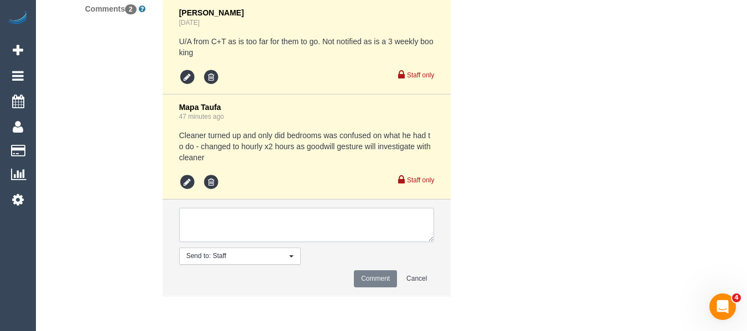
click at [287, 230] on textarea at bounding box center [306, 225] width 255 height 34
type textarea "updated cleaners pay x4 hours"
drag, startPoint x: 386, startPoint y: 291, endPoint x: 386, endPoint y: 278, distance: 13.3
click at [386, 291] on li "Send to: Staff Nothing selected Send to: Staff Send to: Customer Send to: Team …" at bounding box center [307, 248] width 289 height 96
drag, startPoint x: 386, startPoint y: 271, endPoint x: 362, endPoint y: 282, distance: 26.7
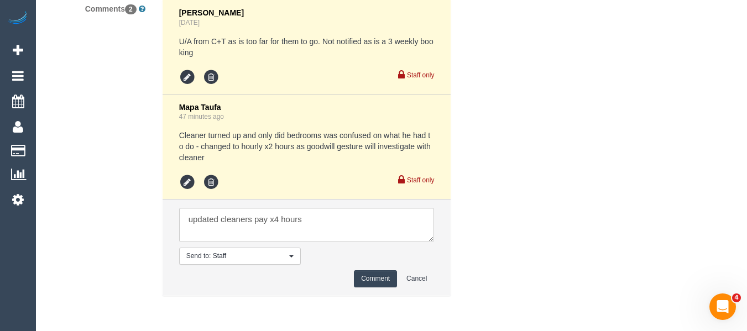
click at [386, 271] on button "Comment" at bounding box center [375, 278] width 43 height 17
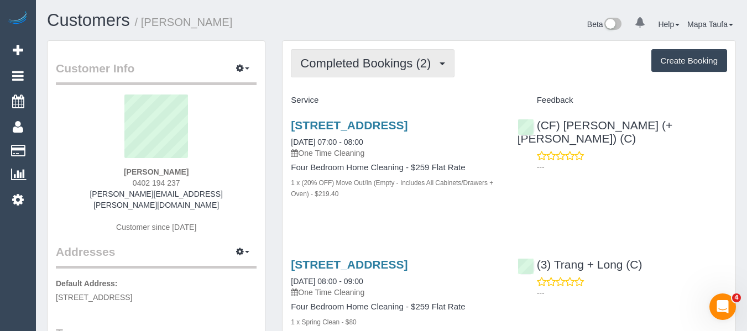
click at [354, 65] on span "Completed Bookings (2)" at bounding box center [368, 63] width 136 height 14
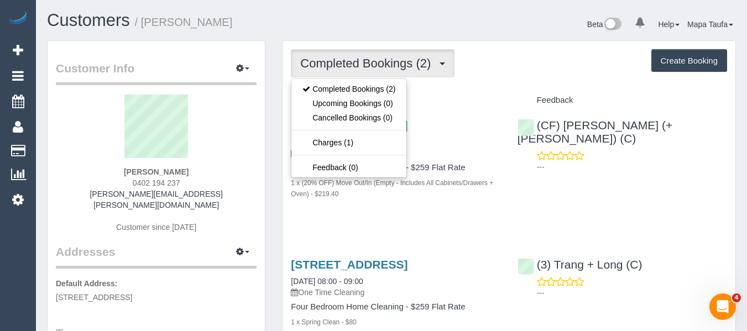
click at [511, 70] on div "Completed Bookings (2) Completed Bookings (2) Upcoming Bookings (0) Cancelled B…" at bounding box center [509, 63] width 436 height 28
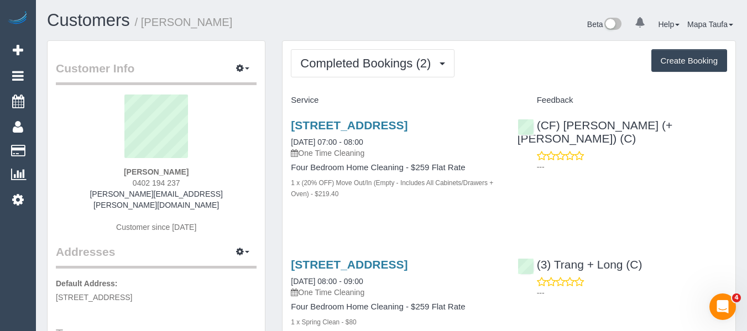
drag, startPoint x: 399, startPoint y: 232, endPoint x: 384, endPoint y: 240, distance: 17.1
click at [398, 221] on div "24 Aloha St, South Kingsville, VIC 3015 16/08/2025 07:00 - 08:00 One Time Clean…" at bounding box center [396, 165] width 226 height 112
click at [339, 127] on link "24 Aloha St, South Kingsville, VIC 3015" at bounding box center [349, 125] width 117 height 13
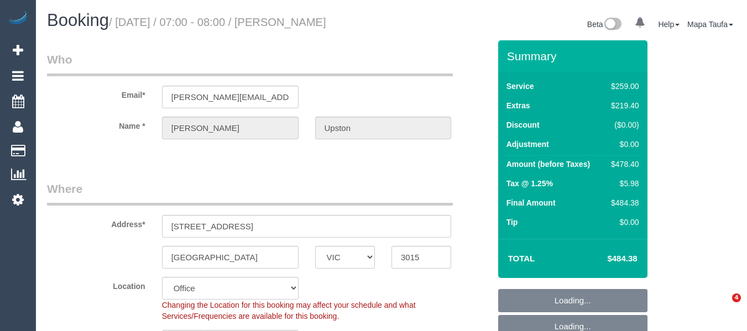
select select "VIC"
select select "string:stripe-pm_1RvpZU2GScqysDRVQ4nymOFj"
select select "object:2015"
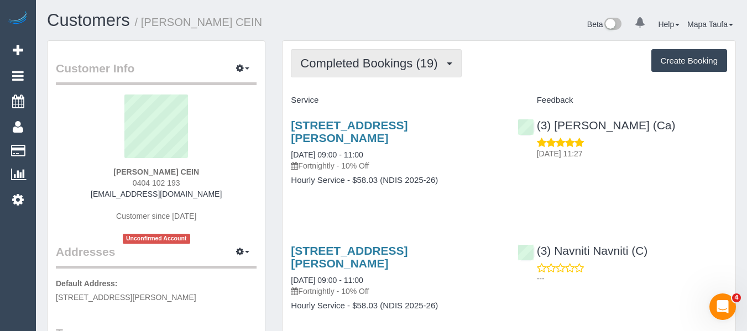
click at [326, 56] on span "Completed Bookings (19)" at bounding box center [371, 63] width 143 height 14
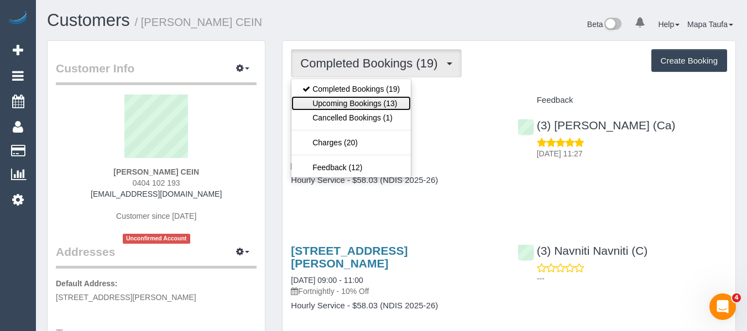
click at [339, 100] on link "Upcoming Bookings (13)" at bounding box center [350, 103] width 119 height 14
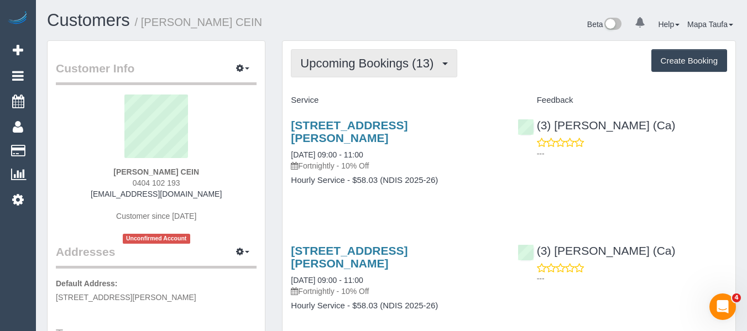
drag, startPoint x: 368, startPoint y: 66, endPoint x: 369, endPoint y: 77, distance: 10.6
click at [368, 66] on span "Upcoming Bookings (13)" at bounding box center [369, 63] width 139 height 14
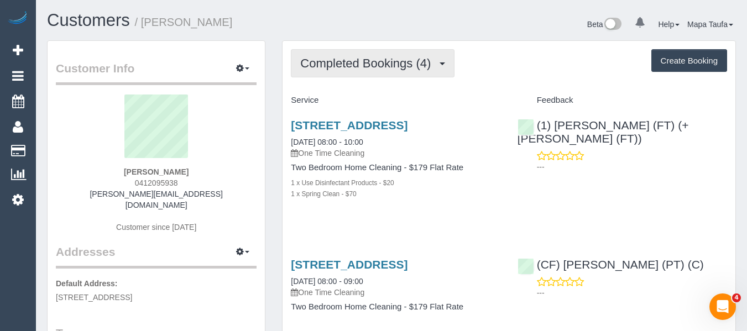
click at [348, 59] on span "Completed Bookings (4)" at bounding box center [368, 63] width 136 height 14
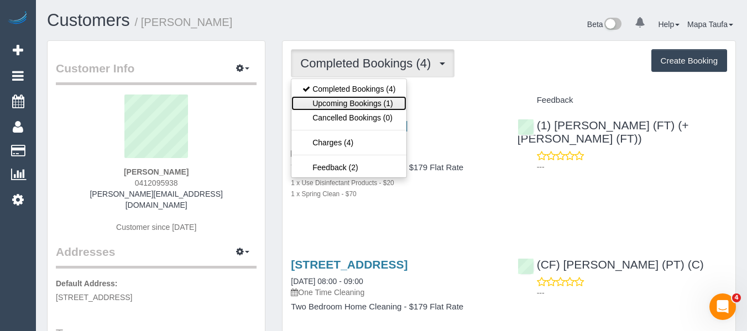
click at [345, 100] on link "Upcoming Bookings (1)" at bounding box center [348, 103] width 115 height 14
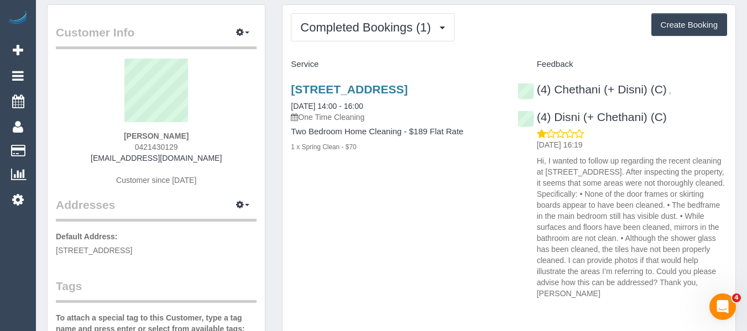
scroll to position [55, 0]
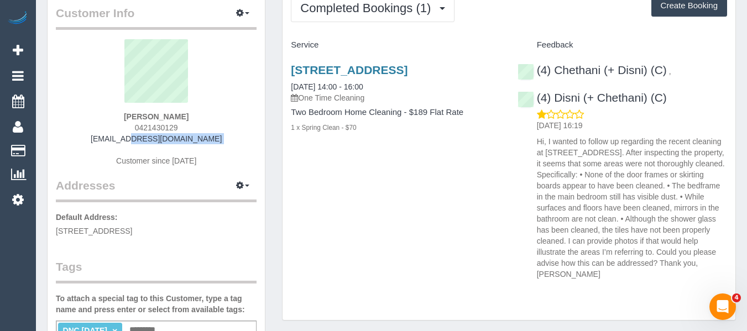
drag, startPoint x: 177, startPoint y: 146, endPoint x: 117, endPoint y: 146, distance: 60.3
click at [104, 137] on div "Eve McLaughlin 0421430129 evemclaughlin95@gmail.com Customer since 2025" at bounding box center [156, 108] width 201 height 138
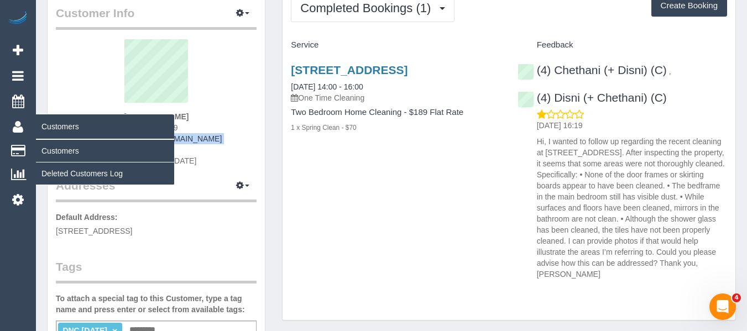
copy div "evemclaughlin95@gmail.com"
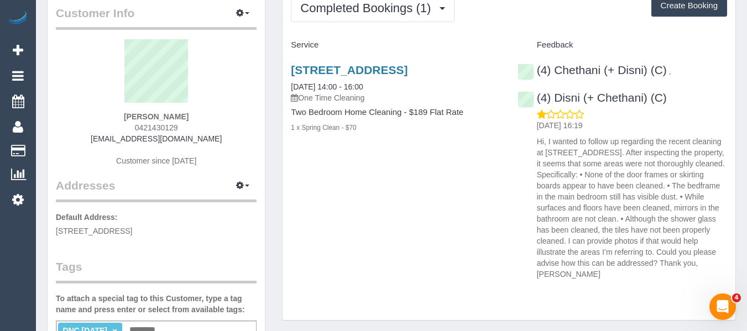
click at [210, 112] on div "Eve McLaughlin 0421430129 evemclaughlin95@gmail.com Customer since 2025" at bounding box center [156, 108] width 201 height 138
drag, startPoint x: 200, startPoint y: 115, endPoint x: 125, endPoint y: 114, distance: 75.2
click at [125, 114] on div "Eve McLaughlin 0421430129 evemclaughlin95@gmail.com Customer since 2025" at bounding box center [156, 108] width 201 height 138
copy strong "Eve McLaughlin"
click at [244, 13] on icon "button" at bounding box center [240, 12] width 8 height 7
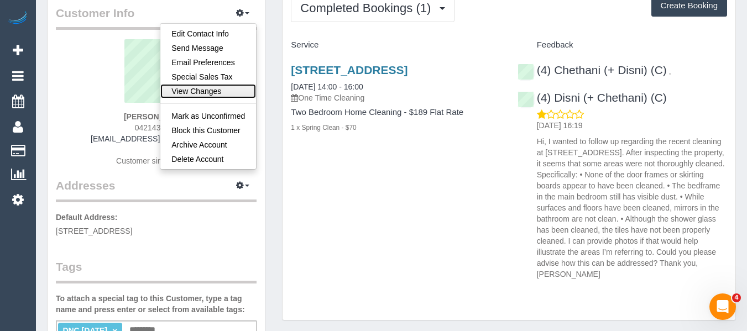
click at [202, 95] on link "View Changes" at bounding box center [208, 91] width 96 height 14
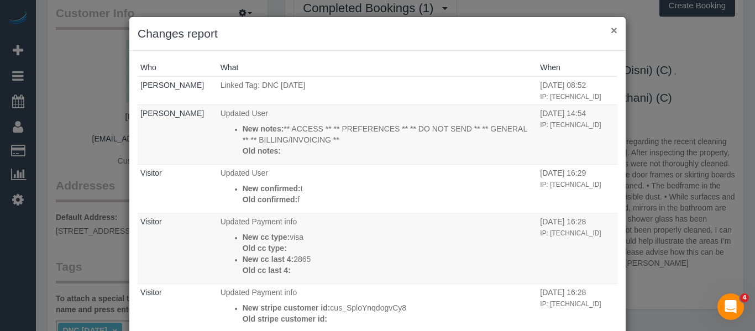
click at [611, 30] on button "×" at bounding box center [614, 30] width 7 height 12
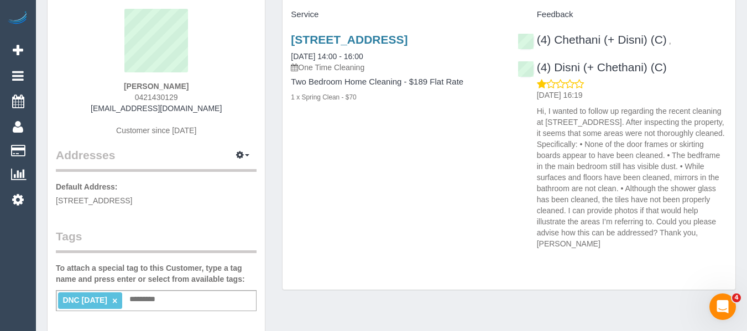
scroll to position [111, 0]
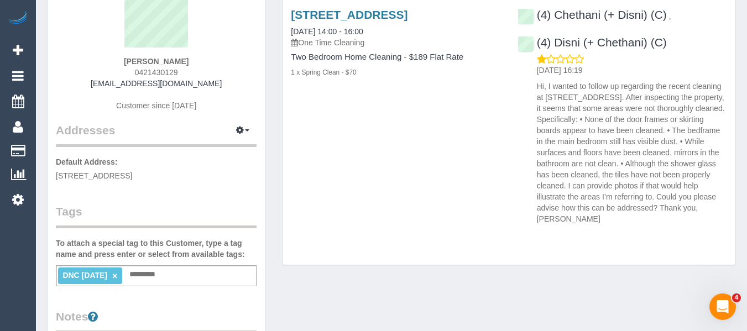
click at [117, 280] on link "×" at bounding box center [114, 275] width 5 height 9
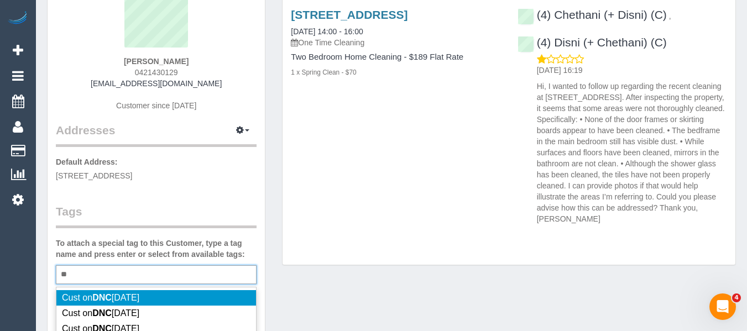
type input "*"
type input "**********"
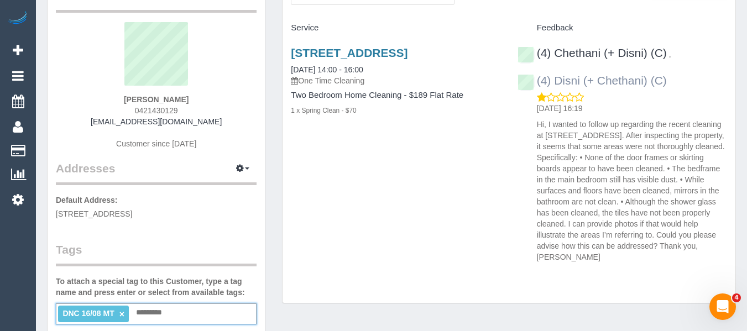
scroll to position [55, 0]
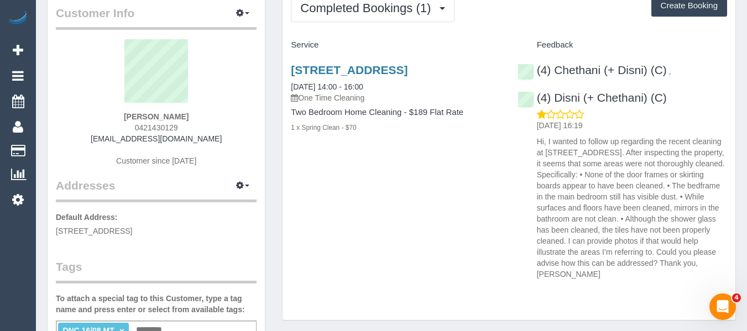
drag, startPoint x: 672, startPoint y: 95, endPoint x: 521, endPoint y: 84, distance: 150.7
click at [556, 98] on div "(4) Disni (+ Chethani) (C)" at bounding box center [594, 97] width 155 height 13
copy link "Disni (+ Chethani) (C)"
click at [341, 76] on link "5/7 Lewisham Road, 5, Windsor, VIC 3181" at bounding box center [349, 70] width 117 height 13
drag, startPoint x: 203, startPoint y: 116, endPoint x: 122, endPoint y: 119, distance: 80.8
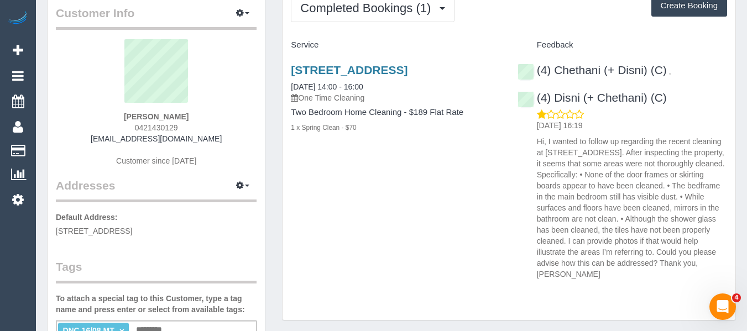
click at [121, 113] on div "Eve McLaughlin 0421430129 evemclaughlin95@gmail.com Customer since 2025" at bounding box center [156, 108] width 201 height 138
copy strong "Eve McLaughlin"
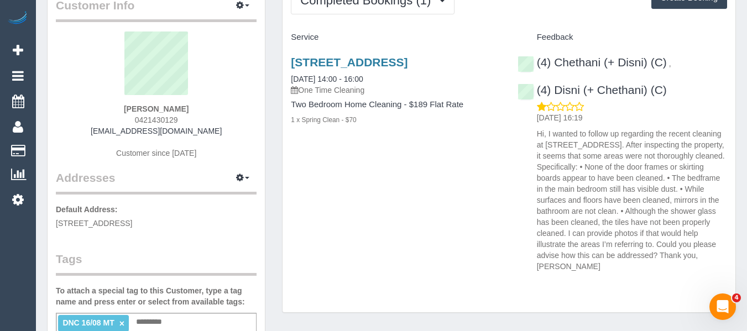
scroll to position [0, 0]
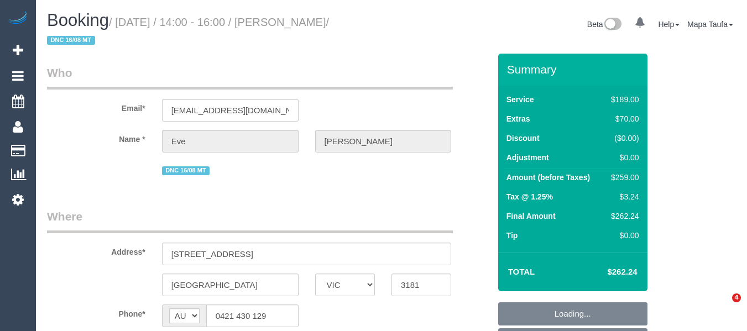
select select "VIC"
select select "string:stripe-pm_1Ru6Gm2GScqysDRVG8eaTa17"
select select "object:1380"
select select "number:28"
select select "number:15"
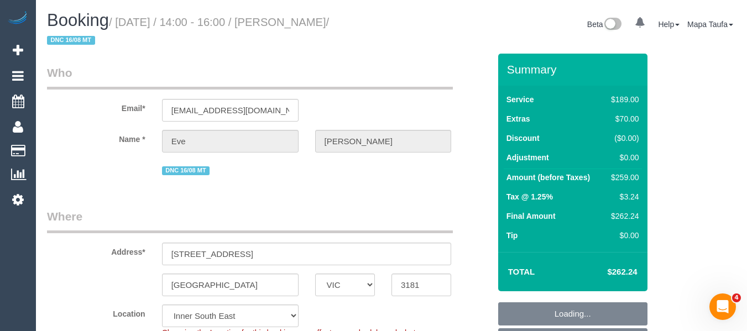
select select "number:19"
select select "number:25"
select select "number:35"
select select "number:13"
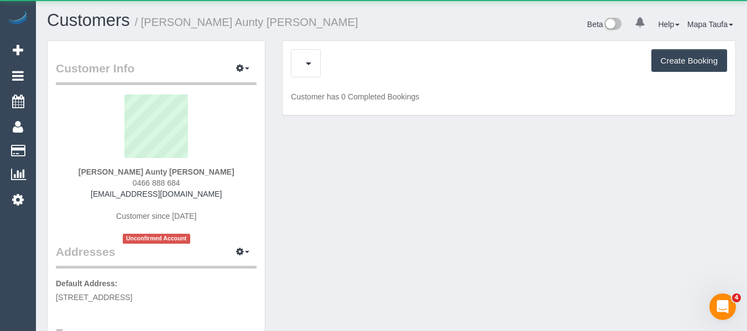
click at [334, 65] on div "Cancelled Bookings (0) Charges (1) Create Booking" at bounding box center [509, 63] width 436 height 28
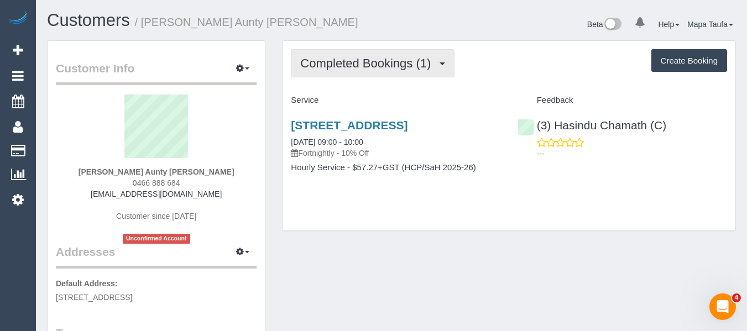
click at [340, 66] on span "Completed Bookings (1)" at bounding box center [368, 63] width 136 height 14
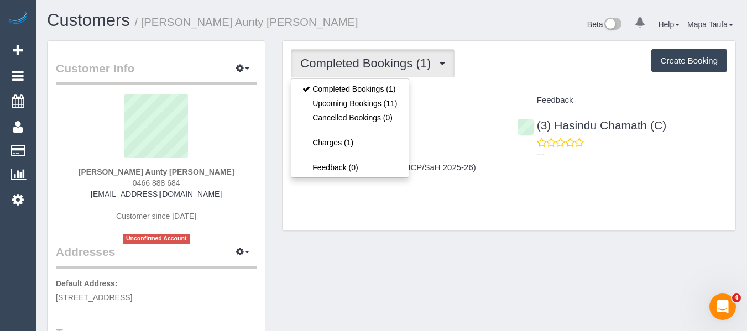
click at [514, 82] on div "Completed Bookings (1) Completed Bookings (1) Upcoming Bookings (11) Cancelled …" at bounding box center [509, 136] width 453 height 190
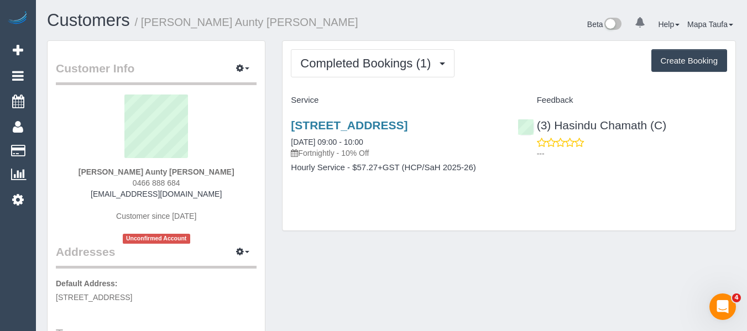
click at [316, 78] on div "Completed Bookings (1) Completed Bookings (1) Upcoming Bookings (11) Cancelled …" at bounding box center [509, 136] width 453 height 190
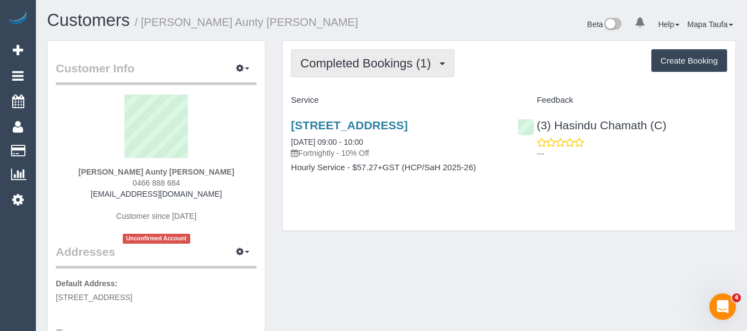
click at [339, 65] on span "Completed Bookings (1)" at bounding box center [368, 63] width 136 height 14
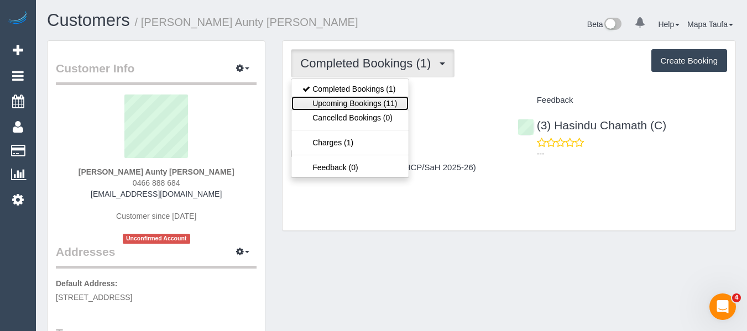
click at [340, 105] on link "Upcoming Bookings (11)" at bounding box center [349, 103] width 117 height 14
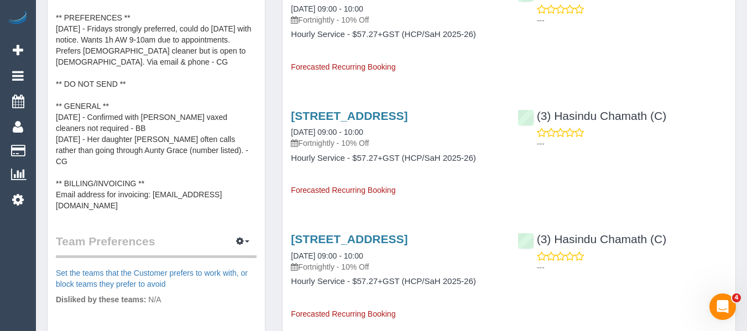
scroll to position [608, 0]
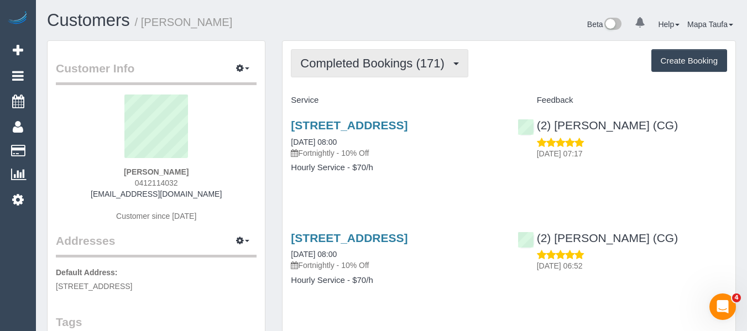
click at [390, 73] on button "Completed Bookings (171)" at bounding box center [379, 63] width 177 height 28
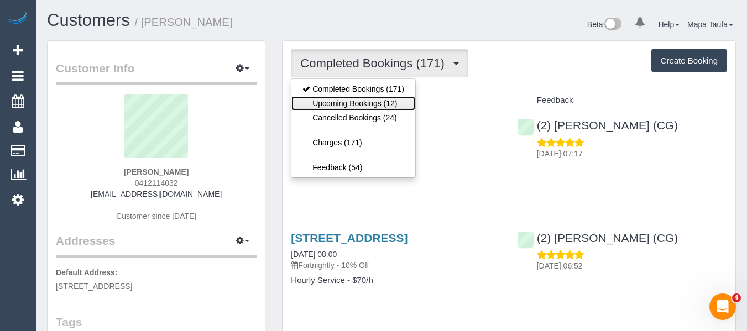
click at [372, 106] on link "Upcoming Bookings (12)" at bounding box center [353, 103] width 124 height 14
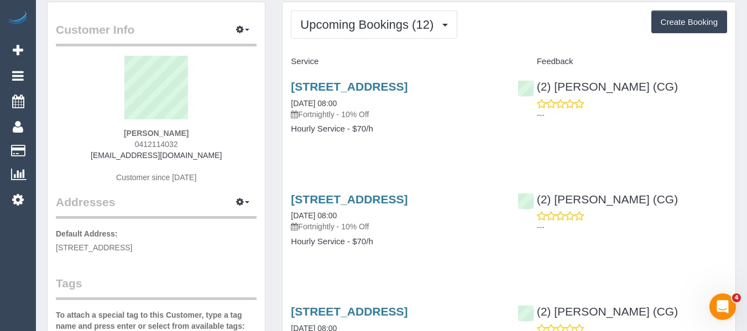
scroll to position [55, 0]
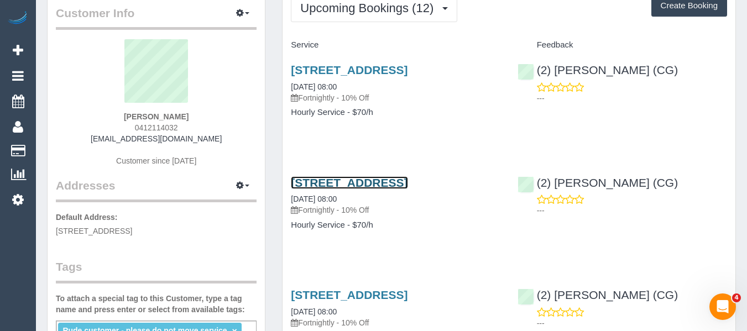
click at [362, 189] on link "[STREET_ADDRESS]" at bounding box center [349, 182] width 117 height 13
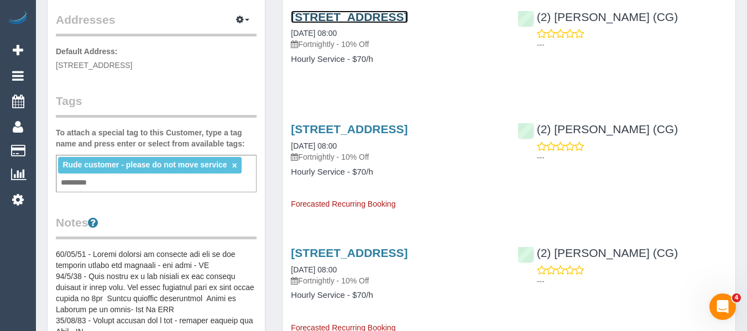
scroll to position [332, 0]
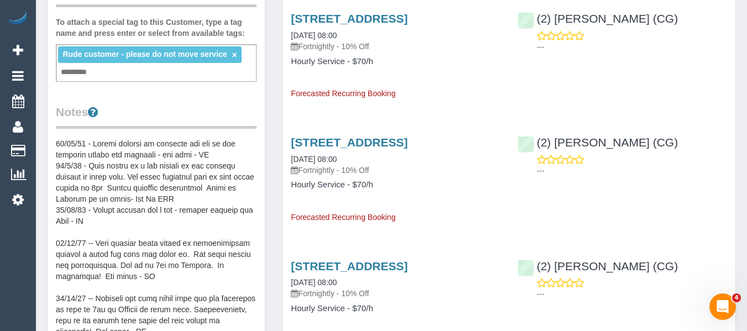
click at [111, 158] on pre at bounding box center [156, 248] width 201 height 221
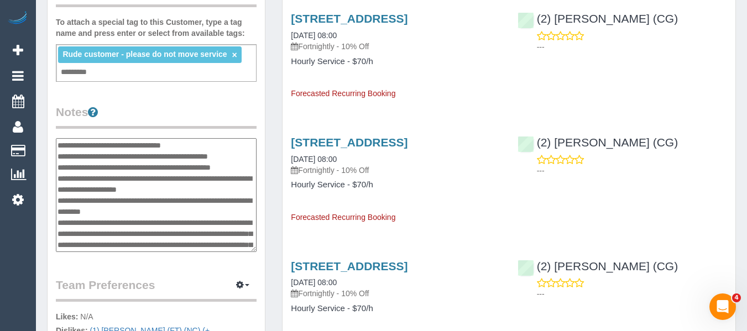
scroll to position [0, 0]
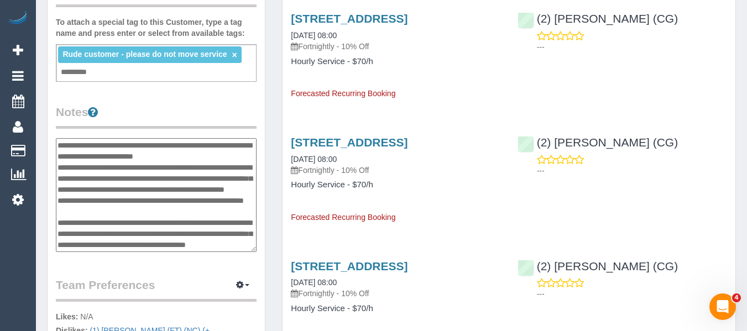
click at [56, 145] on textarea at bounding box center [156, 195] width 201 height 114
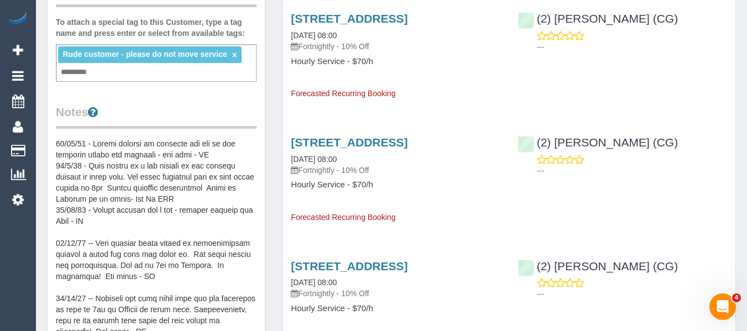
scroll to position [310, 0]
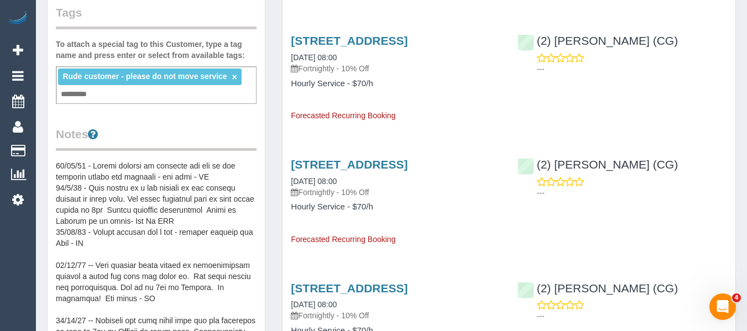
click at [83, 190] on pre at bounding box center [156, 270] width 201 height 221
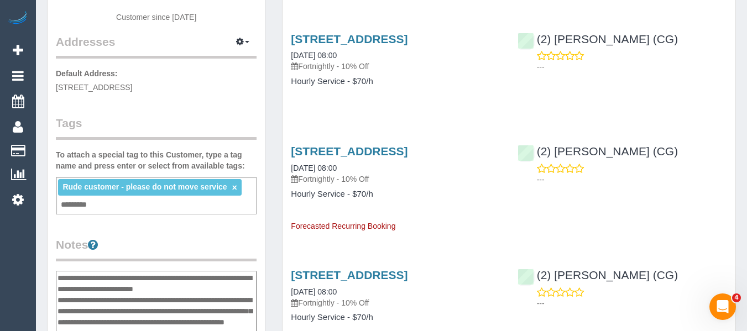
scroll to position [254, 0]
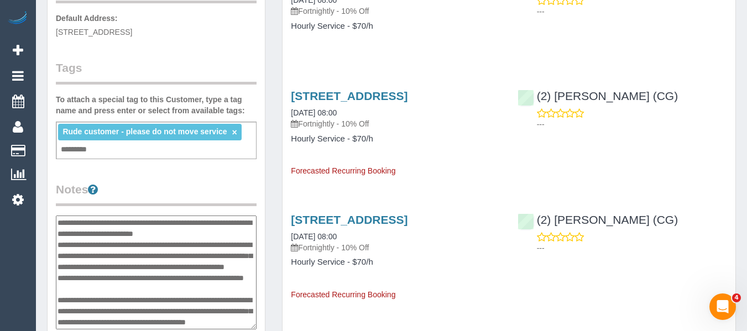
click at [59, 222] on textarea at bounding box center [156, 273] width 201 height 114
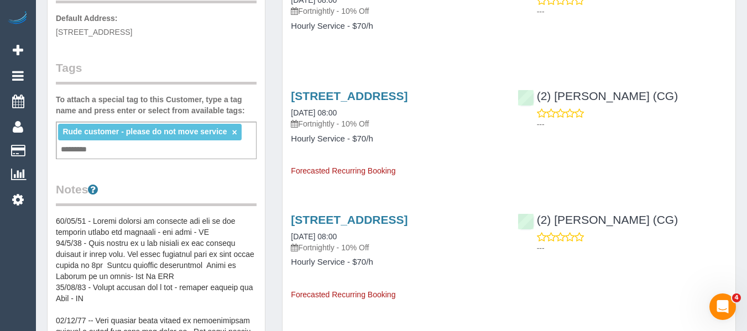
click at [125, 227] on pre at bounding box center [156, 326] width 201 height 221
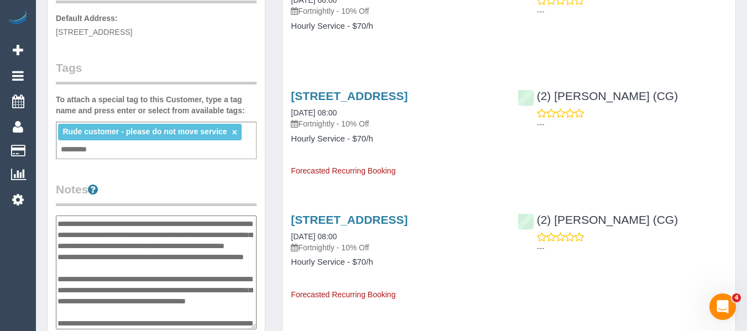
scroll to position [0, 0]
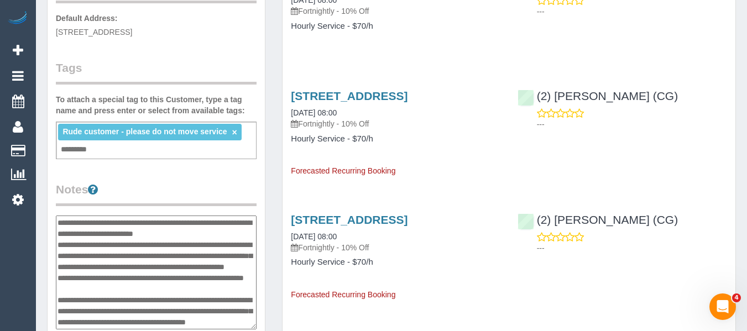
click at [60, 223] on textarea at bounding box center [156, 273] width 201 height 114
drag, startPoint x: 57, startPoint y: 222, endPoint x: 64, endPoint y: 223, distance: 7.3
click at [57, 223] on textarea at bounding box center [156, 273] width 201 height 114
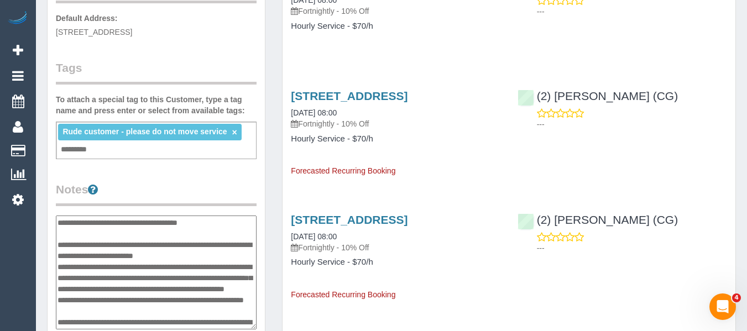
type textarea "**********"
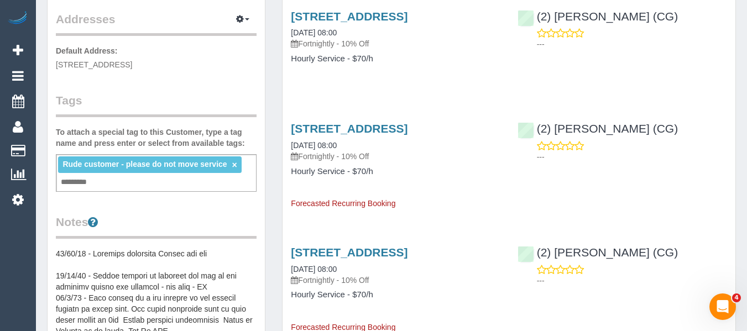
scroll to position [276, 0]
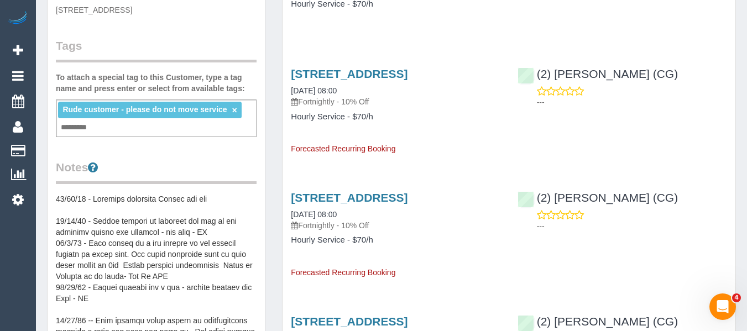
click at [217, 202] on pre at bounding box center [156, 303] width 201 height 221
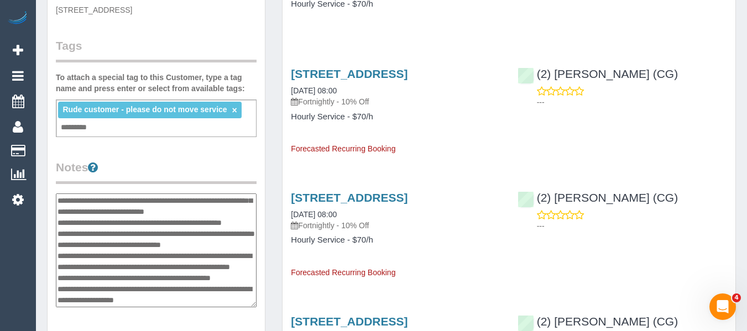
scroll to position [0, 0]
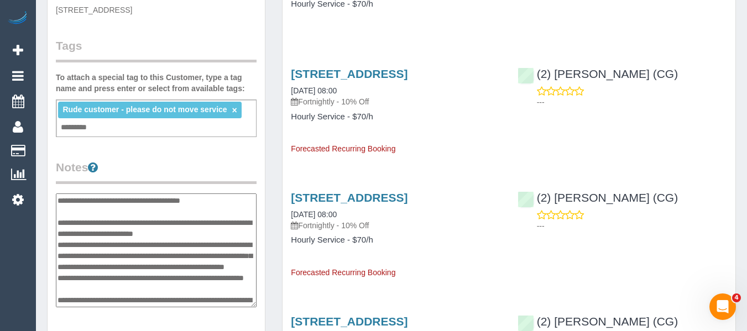
click at [231, 206] on textarea at bounding box center [156, 250] width 201 height 114
type textarea "**********"
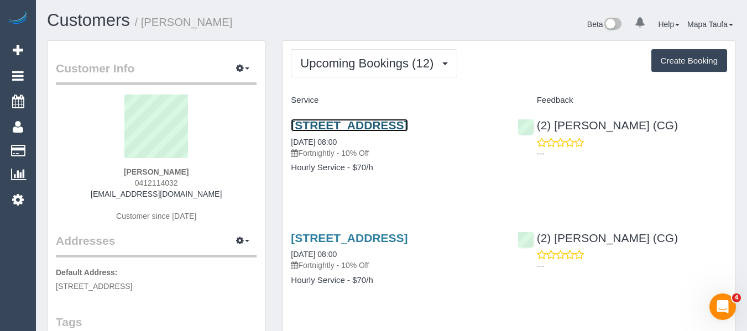
click at [303, 132] on link "[STREET_ADDRESS]" at bounding box center [349, 125] width 117 height 13
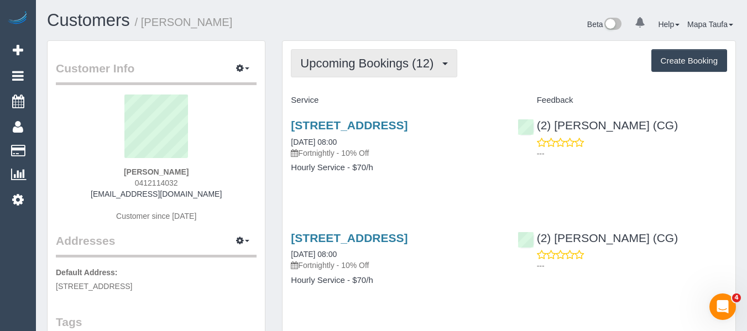
drag, startPoint x: 400, startPoint y: 60, endPoint x: 370, endPoint y: 85, distance: 38.9
click at [400, 61] on span "Upcoming Bookings (12)" at bounding box center [369, 63] width 139 height 14
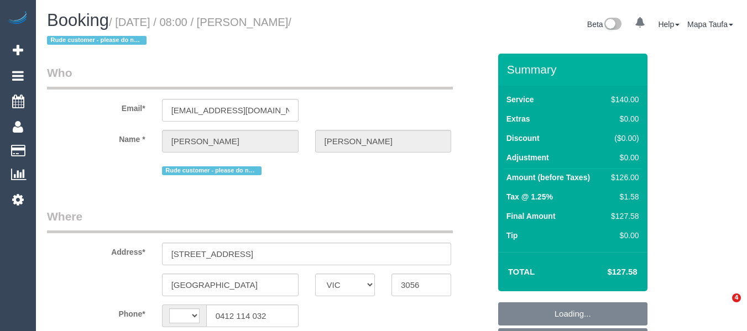
select select "VIC"
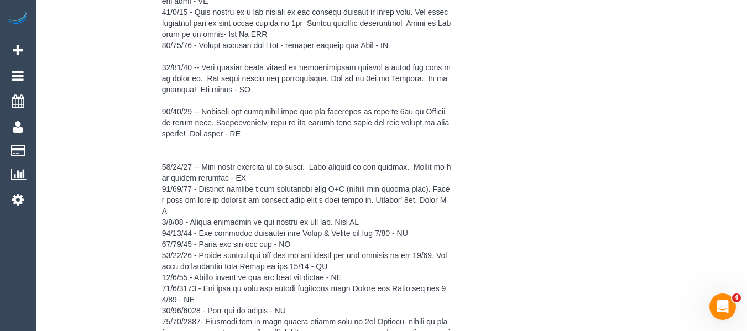
select select "string:AU"
select select "string:stripe-card_1EqBSE2GScqysDRVWSTt6oYp"
select select "number:32"
select select "number:35"
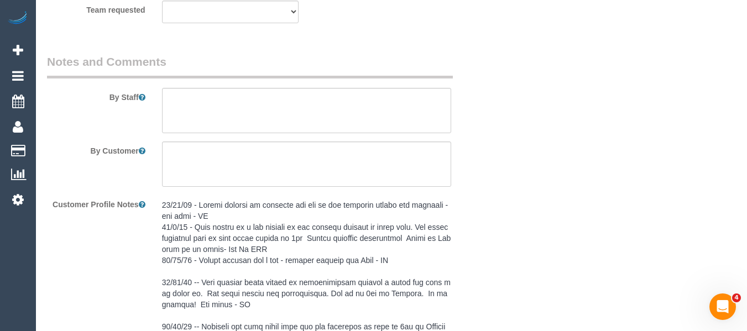
select select "object:690"
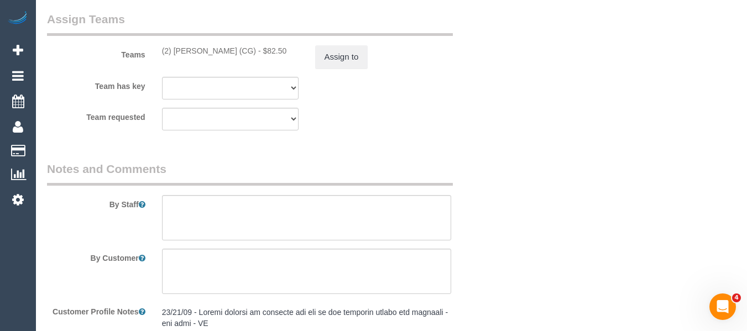
scroll to position [2535, 0]
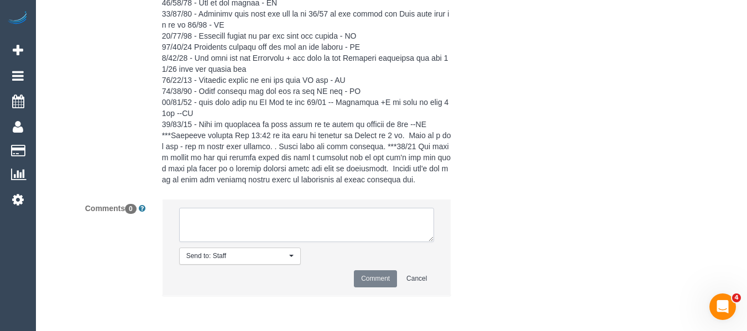
click at [268, 223] on textarea at bounding box center [306, 225] width 255 height 34
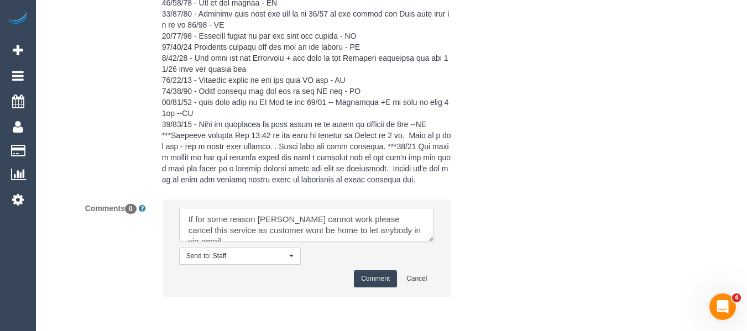
type textarea "If for some reason Andrew cannot work please cancel this service as customer wo…"
click at [371, 275] on button "Comment" at bounding box center [375, 278] width 43 height 17
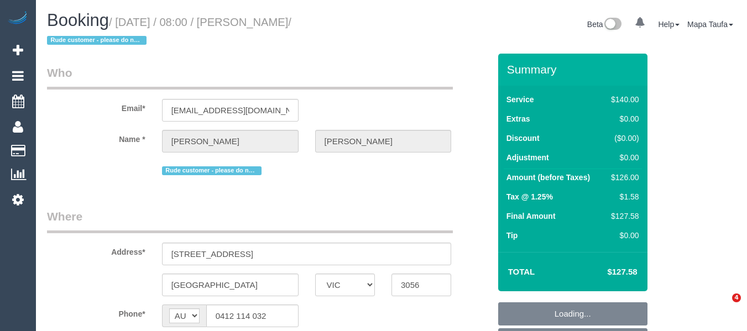
select select "VIC"
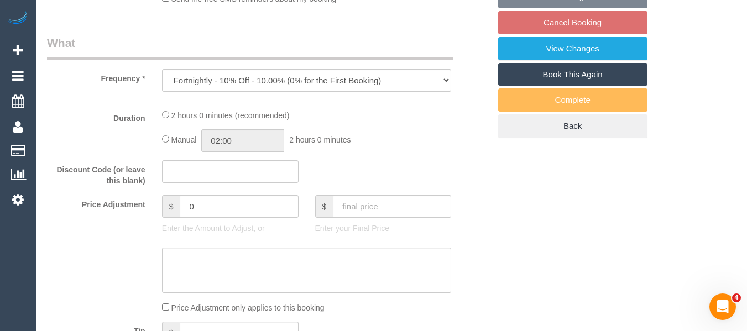
select select "number:32"
select select "number:35"
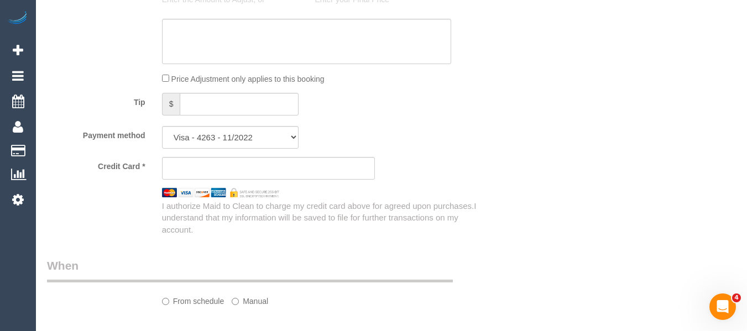
select select "string:stripe-card_1EqBSE2GScqysDRVWSTt6oYp"
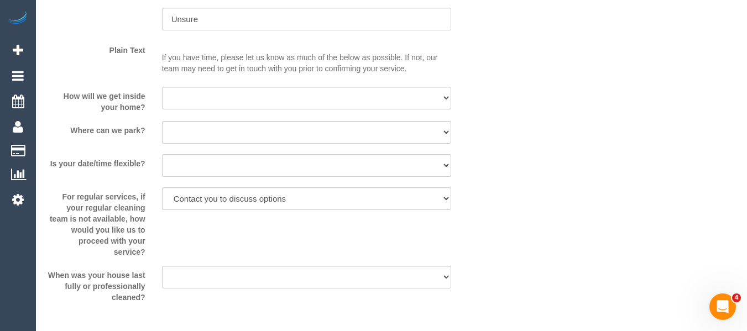
select select "object:1749"
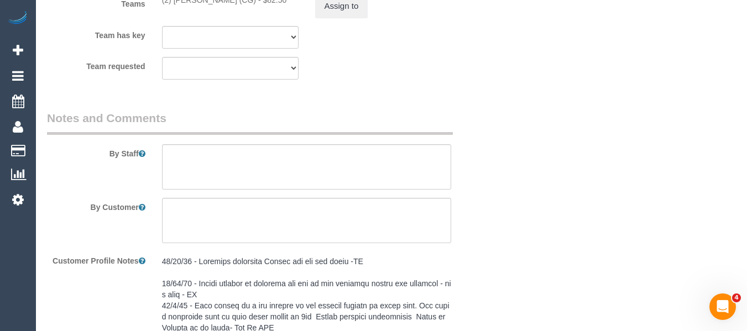
scroll to position [1901, 0]
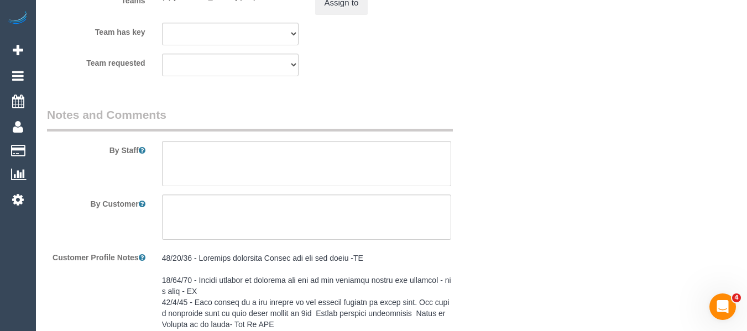
click at [248, 20] on sui-booking-teams "Teams (2) [PERSON_NAME] (CG) - $82.50 Assign to Team has key (2) [PERSON_NAME] …" at bounding box center [268, 16] width 443 height 119
click at [248, 35] on select "(2) [PERSON_NAME] (CG) (0) Office (0) [PERSON_NAME] Test Account (1) [PERSON_NA…" at bounding box center [230, 34] width 137 height 23
select select "20515"
click at [162, 23] on select "(2) Andrew Wrobel (CG) (0) Office (0) Raunak Test Account (1) Debbie Brodjanac …" at bounding box center [230, 34] width 137 height 23
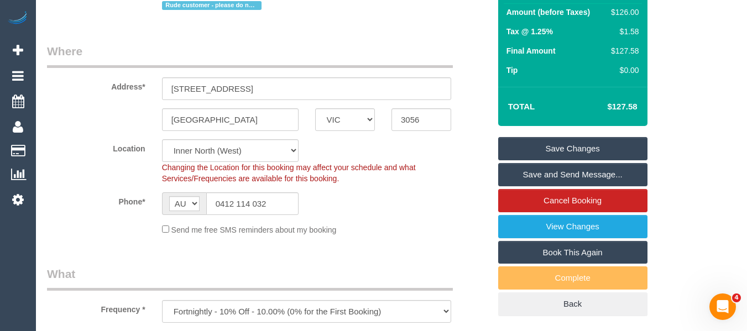
scroll to position [164, 0]
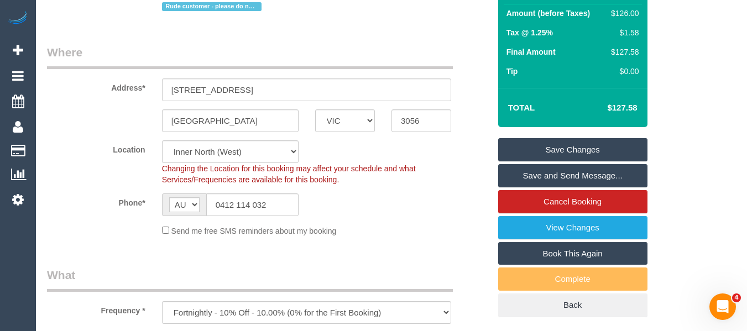
click at [555, 143] on link "Save Changes" at bounding box center [572, 149] width 149 height 23
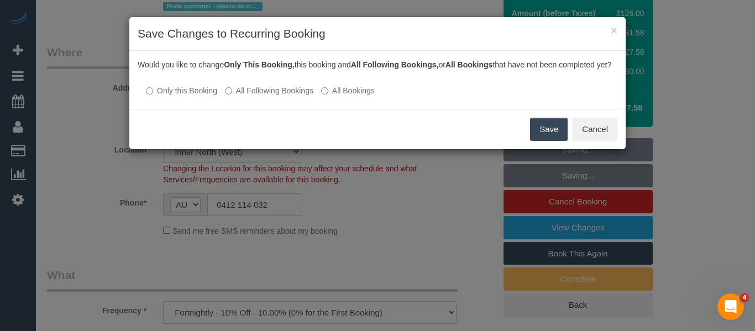
click at [289, 85] on div at bounding box center [378, 79] width 480 height 9
click at [284, 96] on label "All Following Bookings" at bounding box center [269, 90] width 88 height 11
click at [544, 132] on button "Save" at bounding box center [549, 129] width 38 height 23
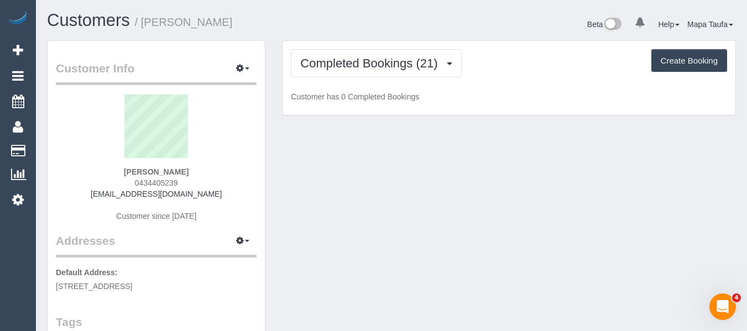
drag, startPoint x: 194, startPoint y: 181, endPoint x: 141, endPoint y: 188, distance: 53.5
click at [135, 184] on div "[PERSON_NAME] 0434405239 [EMAIL_ADDRESS][DOMAIN_NAME] Customer since [DATE]" at bounding box center [156, 164] width 201 height 138
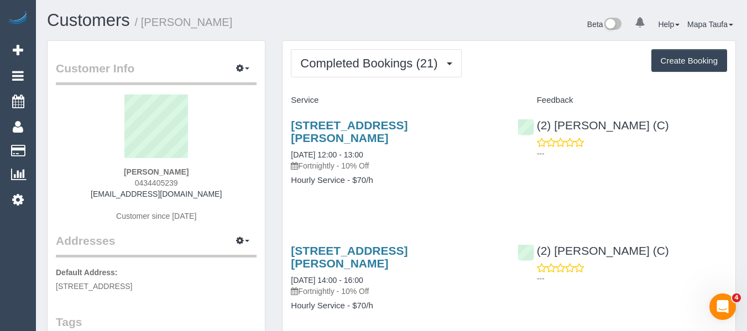
copy span "0434405239"
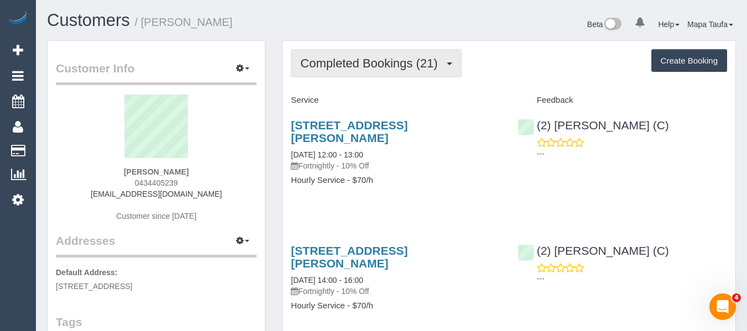
click at [371, 65] on span "Completed Bookings (21)" at bounding box center [371, 63] width 143 height 14
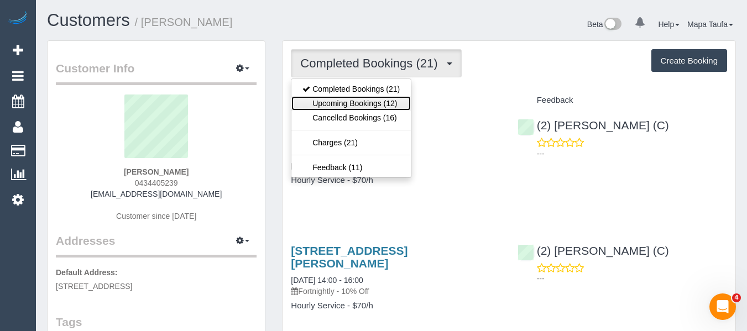
click at [362, 98] on link "Upcoming Bookings (12)" at bounding box center [350, 103] width 119 height 14
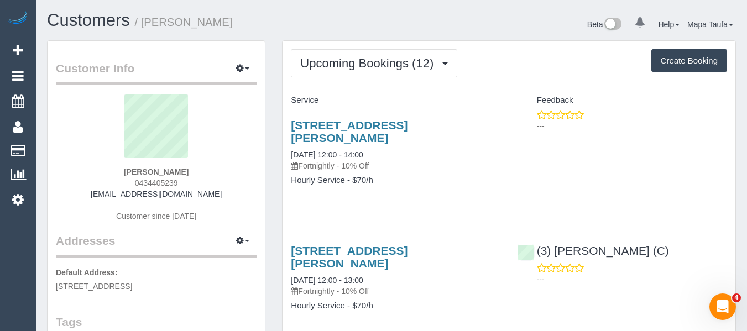
click at [221, 207] on div "[PERSON_NAME] 0434405239 [EMAIL_ADDRESS][DOMAIN_NAME] Customer since [DATE]" at bounding box center [156, 164] width 201 height 138
drag, startPoint x: 157, startPoint y: 195, endPoint x: 12, endPoint y: 199, distance: 145.5
click at [104, 196] on div "[PERSON_NAME] 0434405239 [EMAIL_ADDRESS][DOMAIN_NAME] Customer since [DATE]" at bounding box center [156, 164] width 201 height 138
copy link "[EMAIL_ADDRESS][DOMAIN_NAME]"
click at [206, 237] on legend "Addresses Manage Addresses Add New Address" at bounding box center [156, 182] width 201 height 150
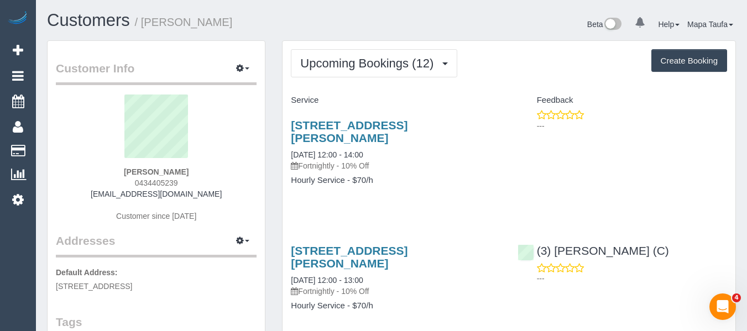
drag, startPoint x: 206, startPoint y: 191, endPoint x: 101, endPoint y: 198, distance: 105.3
click at [102, 195] on div "[PERSON_NAME] 0434405239 [EMAIL_ADDRESS][DOMAIN_NAME] Customer since [DATE]" at bounding box center [156, 164] width 201 height 138
copy link "[EMAIL_ADDRESS][DOMAIN_NAME]"
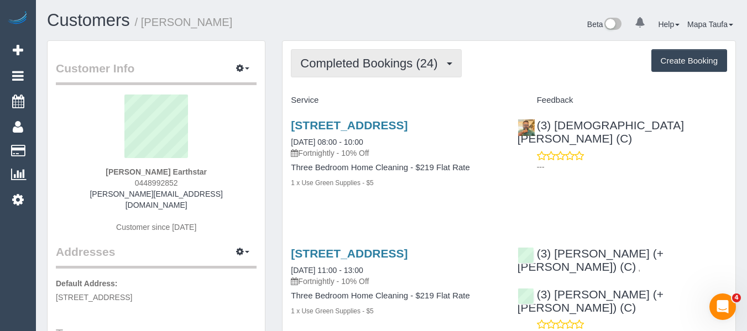
click at [330, 63] on span "Completed Bookings (24)" at bounding box center [371, 63] width 143 height 14
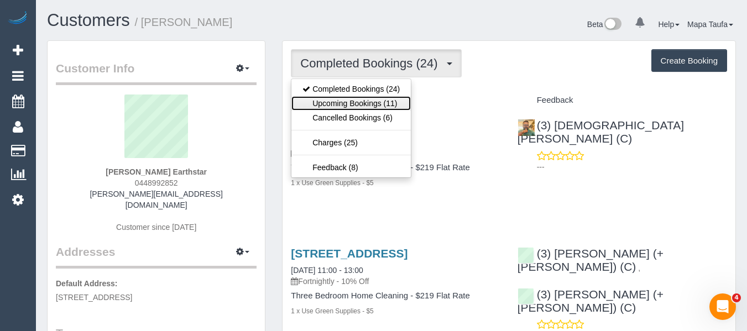
click at [349, 97] on link "Upcoming Bookings (11)" at bounding box center [350, 103] width 119 height 14
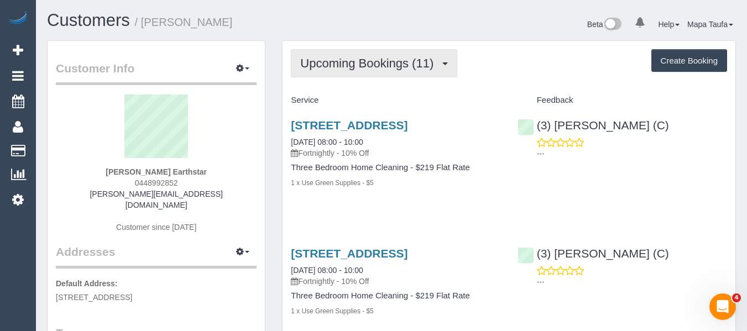
click at [337, 57] on span "Upcoming Bookings (11)" at bounding box center [369, 63] width 139 height 14
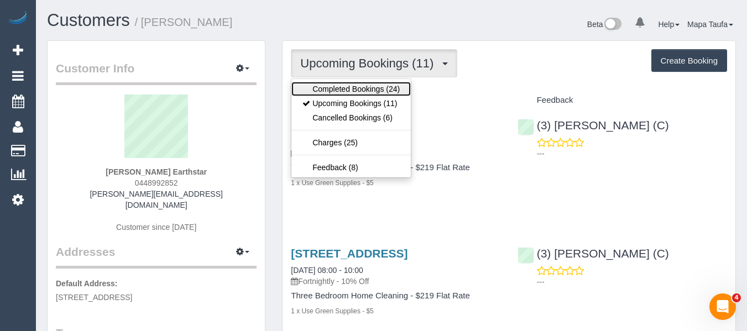
click at [345, 86] on link "Completed Bookings (24)" at bounding box center [350, 89] width 119 height 14
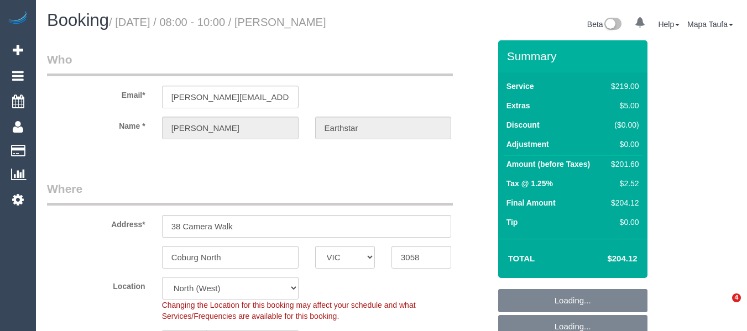
select select "VIC"
select select "number:27"
select select "number:14"
select select "number:19"
select select "number:22"
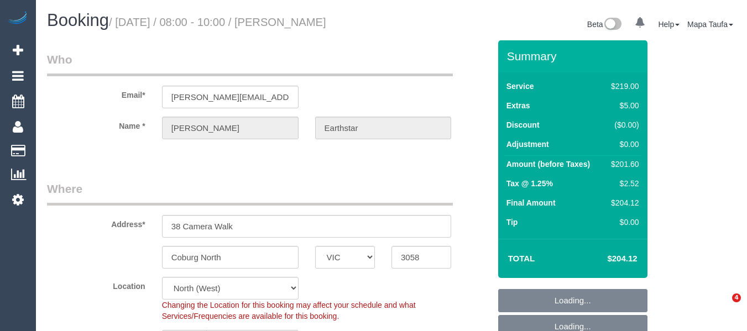
select select "number:34"
select select "number:26"
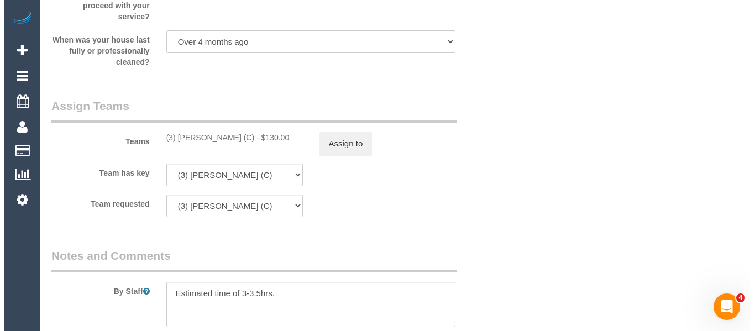
scroll to position [1795, 0]
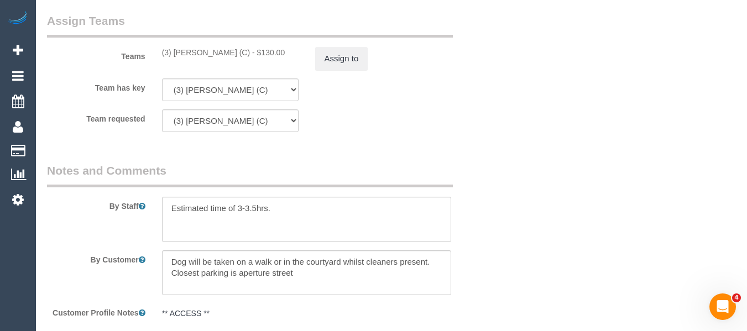
drag, startPoint x: 250, startPoint y: 54, endPoint x: 180, endPoint y: 55, distance: 69.7
click at [174, 55] on div "(3) [PERSON_NAME] (C) - $130.00" at bounding box center [230, 52] width 137 height 11
copy div "[PERSON_NAME] (C)"
click at [327, 61] on button "Assign to" at bounding box center [341, 58] width 53 height 23
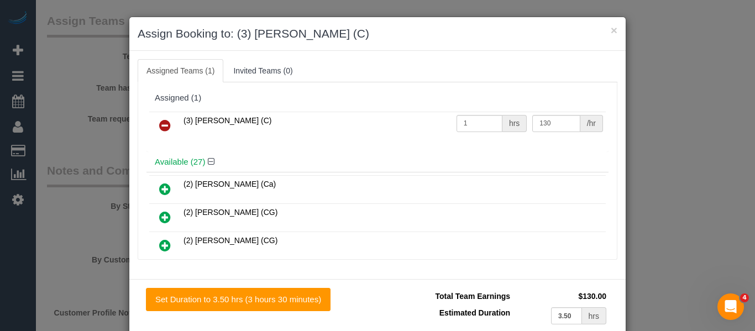
click at [159, 128] on icon at bounding box center [165, 125] width 12 height 13
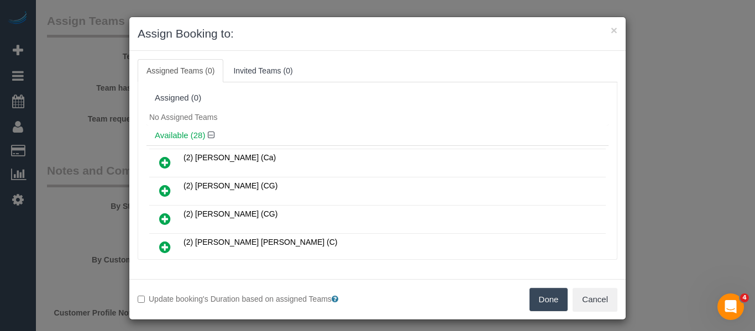
click at [540, 301] on button "Done" at bounding box center [549, 299] width 39 height 23
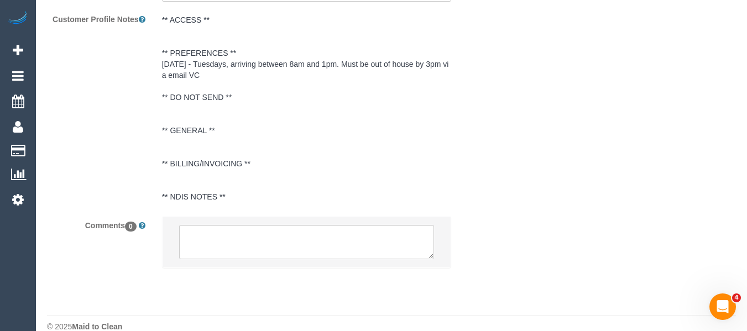
scroll to position [2106, 0]
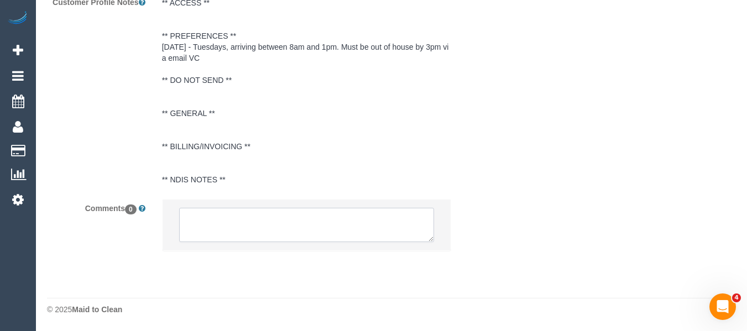
click at [246, 223] on textarea at bounding box center [306, 225] width 255 height 34
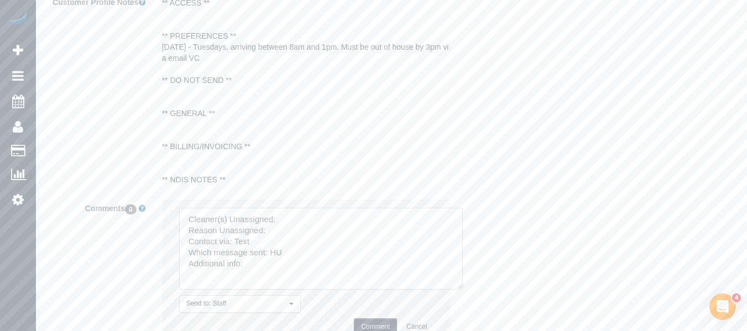
drag, startPoint x: 427, startPoint y: 238, endPoint x: 331, endPoint y: 235, distance: 96.2
click at [463, 290] on textarea at bounding box center [321, 249] width 284 height 82
drag, startPoint x: 325, startPoint y: 217, endPoint x: 320, endPoint y: 219, distance: 5.8
click at [321, 218] on textarea at bounding box center [326, 260] width 294 height 105
paste textarea "Kavindu Tharanga (C)"
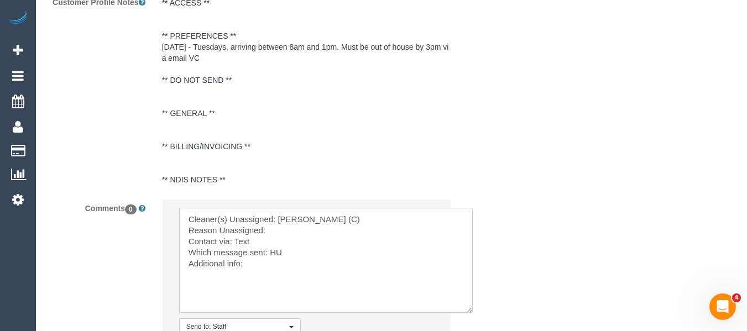
click at [304, 231] on textarea at bounding box center [326, 260] width 294 height 105
click at [239, 239] on textarea at bounding box center [326, 260] width 294 height 105
click at [277, 252] on textarea at bounding box center [326, 260] width 294 height 105
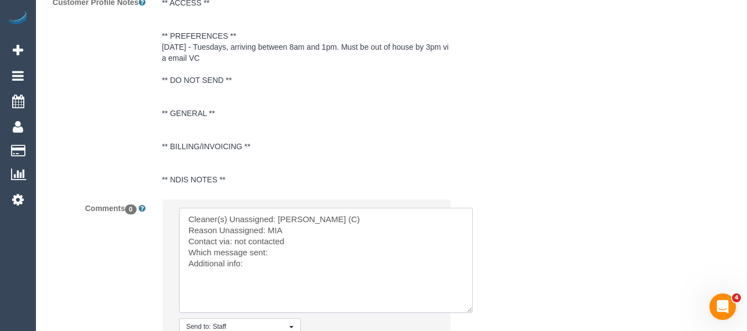
scroll to position [2161, 0]
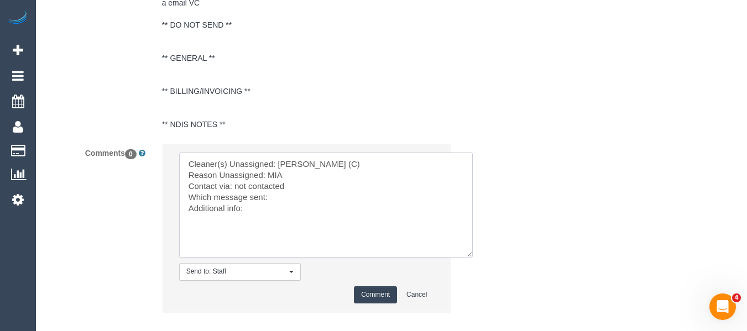
type textarea "Cleaner(s) Unassigned: Kavindu Tharanga (C) Reason Unassigned: MIA Contact via:…"
click at [385, 288] on button "Comment" at bounding box center [375, 294] width 43 height 17
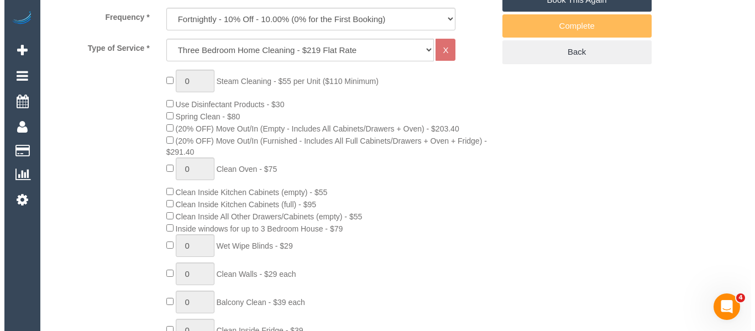
scroll to position [0, 0]
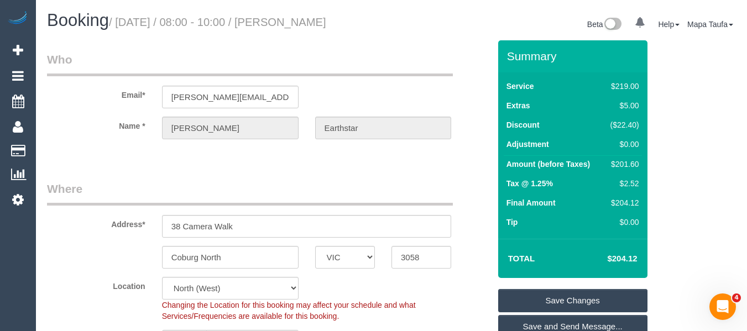
click at [538, 296] on link "Save Changes" at bounding box center [572, 300] width 149 height 23
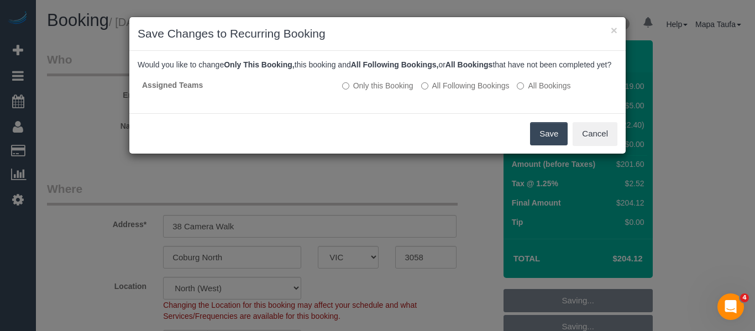
click at [544, 145] on button "Save" at bounding box center [549, 133] width 38 height 23
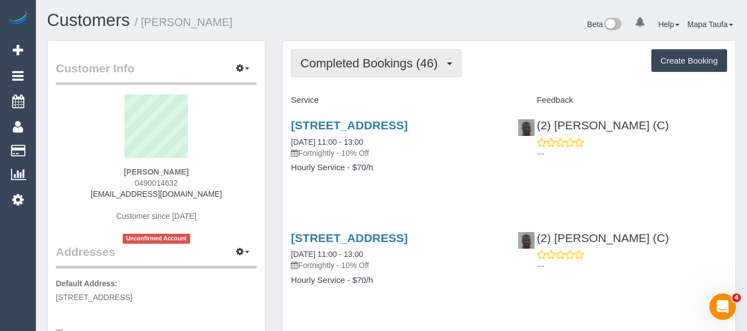
click at [351, 58] on span "Completed Bookings (46)" at bounding box center [371, 63] width 143 height 14
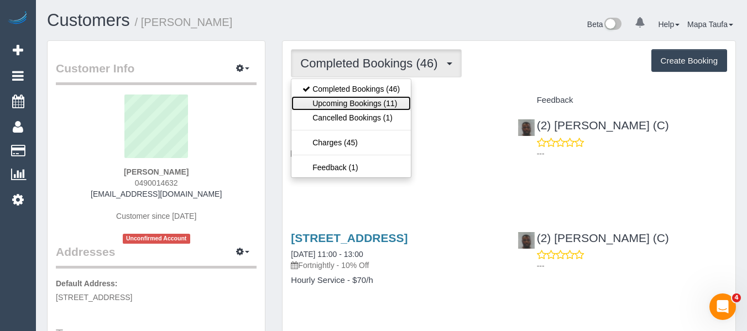
click at [357, 103] on link "Upcoming Bookings (11)" at bounding box center [350, 103] width 119 height 14
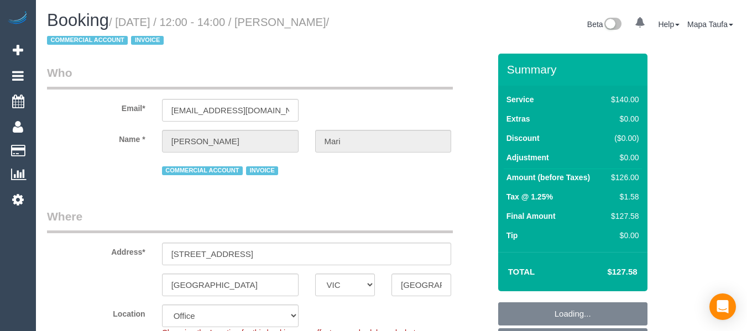
select select "VIC"
select select "number:28"
select select "number:17"
select select "number:19"
select select "number:36"
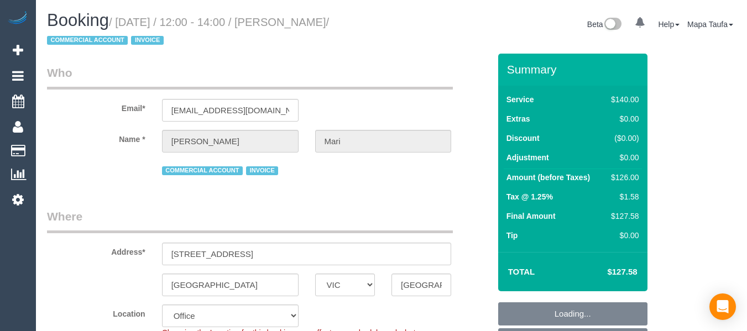
select select "number:35"
select select "object:861"
select select "48298"
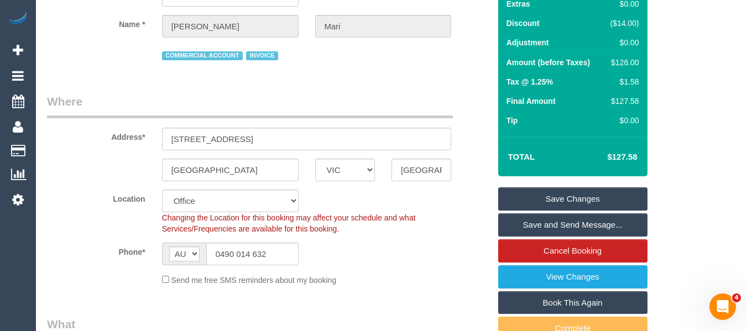
scroll to position [80, 0]
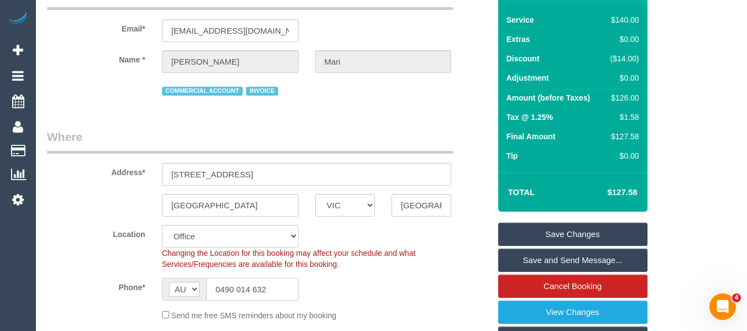
click at [237, 288] on input "0490 014 632" at bounding box center [252, 289] width 92 height 23
click at [237, 287] on input "0490 014 632" at bounding box center [252, 289] width 92 height 23
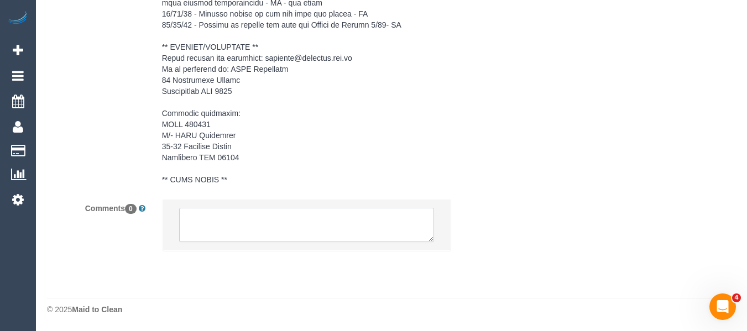
click at [205, 226] on textarea at bounding box center [306, 225] width 255 height 34
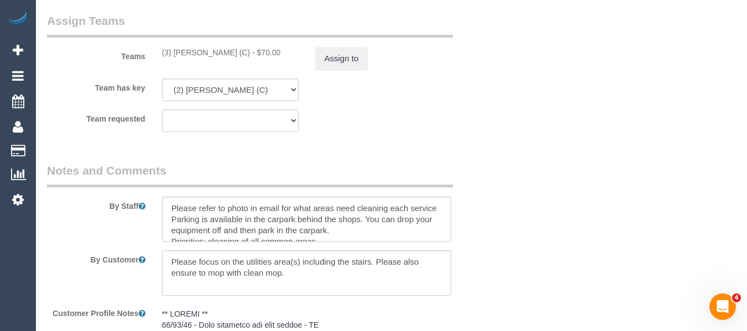
scroll to position [1651, 0]
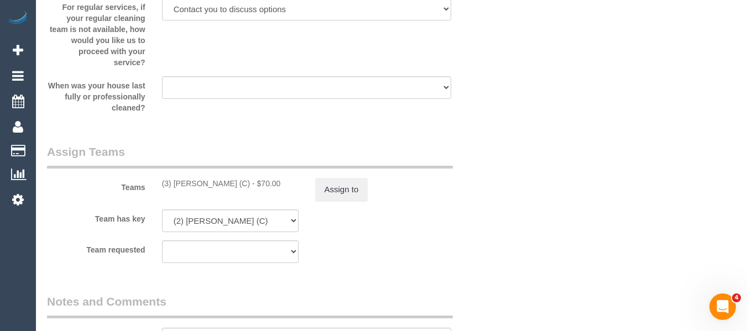
drag, startPoint x: 256, startPoint y: 179, endPoint x: 175, endPoint y: 181, distance: 80.7
click at [175, 181] on div "(3) [PERSON_NAME] (C) - $70.00" at bounding box center [230, 183] width 137 height 11
copy div "[PERSON_NAME] (C) -"
click at [330, 188] on button "Assign to" at bounding box center [341, 189] width 53 height 23
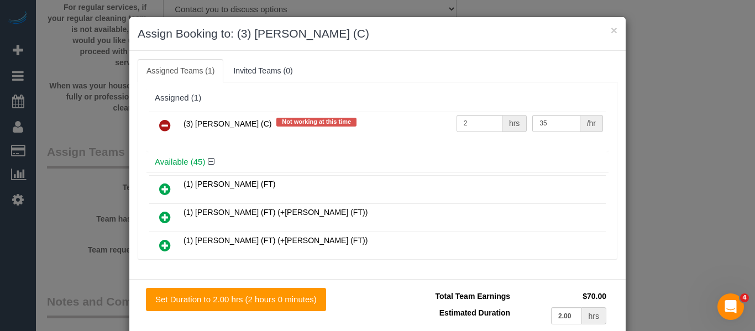
click at [163, 124] on icon at bounding box center [165, 125] width 12 height 13
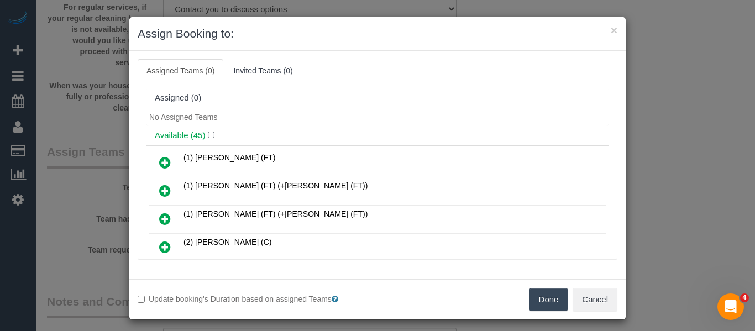
click at [540, 307] on button "Done" at bounding box center [549, 299] width 39 height 23
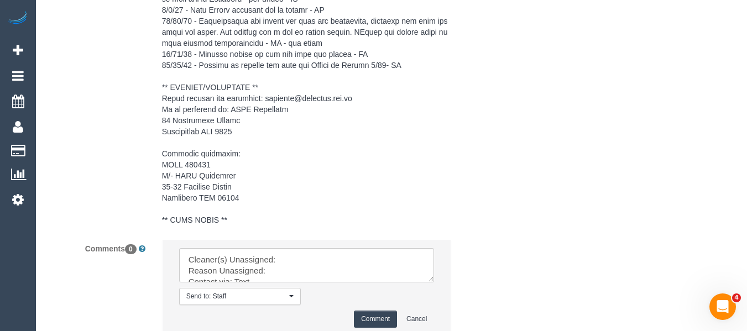
scroll to position [2525, 0]
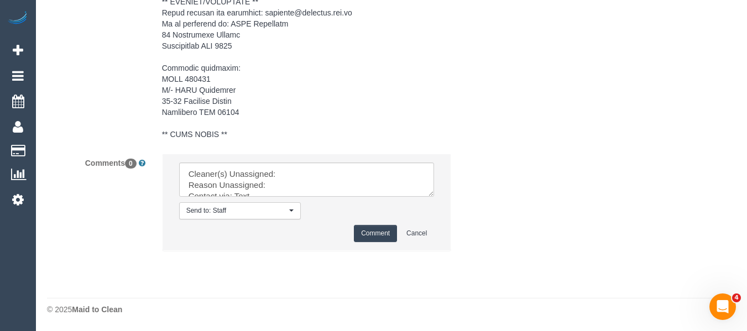
drag, startPoint x: 430, startPoint y: 195, endPoint x: 439, endPoint y: 242, distance: 47.3
click at [435, 197] on textarea at bounding box center [306, 180] width 255 height 34
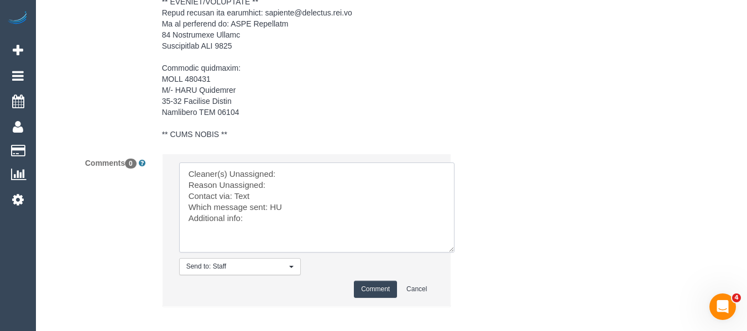
click at [313, 177] on textarea at bounding box center [316, 208] width 275 height 90
paste textarea "Kavindu Tharanga (C) -"
click at [295, 187] on textarea at bounding box center [316, 208] width 275 height 90
click at [275, 208] on textarea at bounding box center [316, 208] width 275 height 90
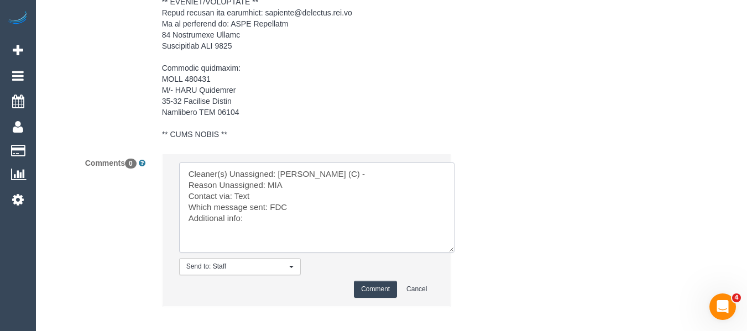
type textarea "Cleaner(s) Unassigned: Kavindu Tharanga (C) - Reason Unassigned: MIA Contact vi…"
click at [375, 283] on button "Comment" at bounding box center [375, 289] width 43 height 17
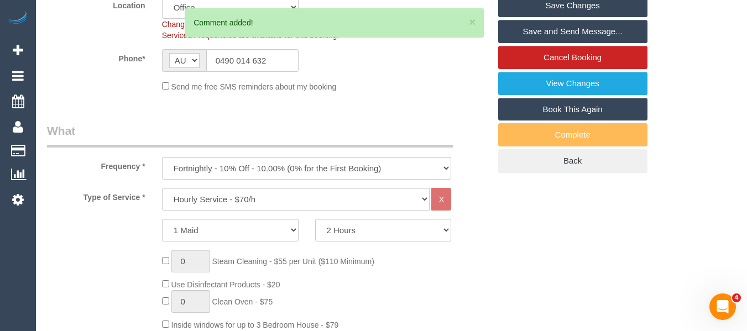
scroll to position [143, 0]
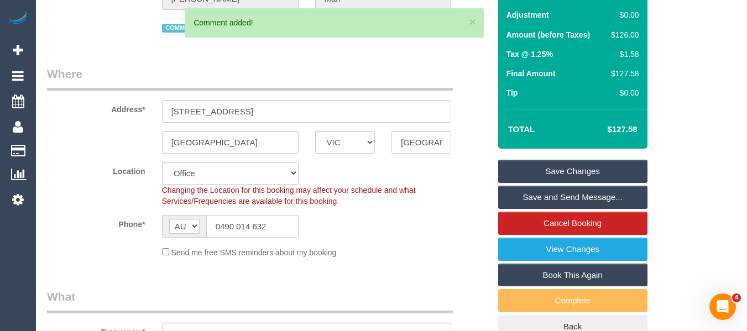
click at [255, 231] on input "0490 014 632" at bounding box center [252, 226] width 92 height 23
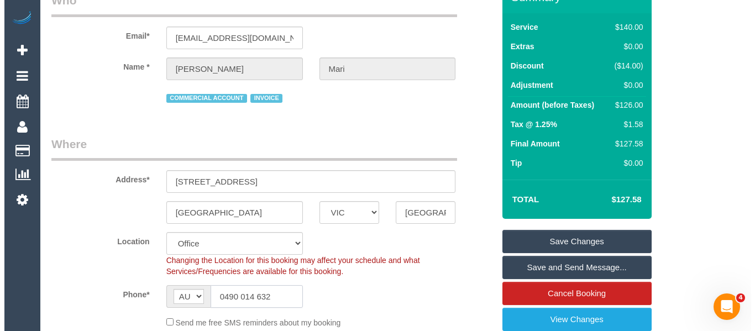
scroll to position [0, 0]
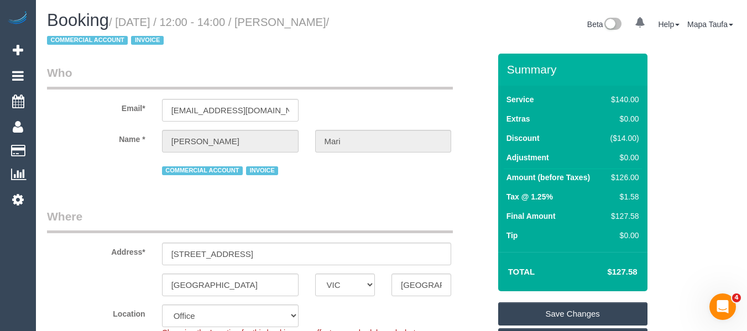
drag, startPoint x: 553, startPoint y: 313, endPoint x: 537, endPoint y: 311, distance: 16.7
click at [553, 313] on link "Save Changes" at bounding box center [572, 313] width 149 height 23
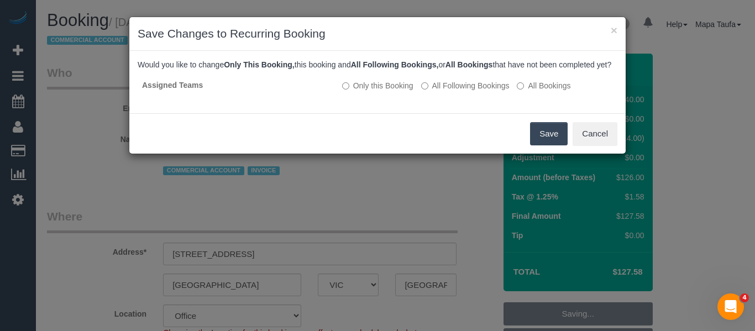
click at [535, 145] on button "Save" at bounding box center [549, 133] width 38 height 23
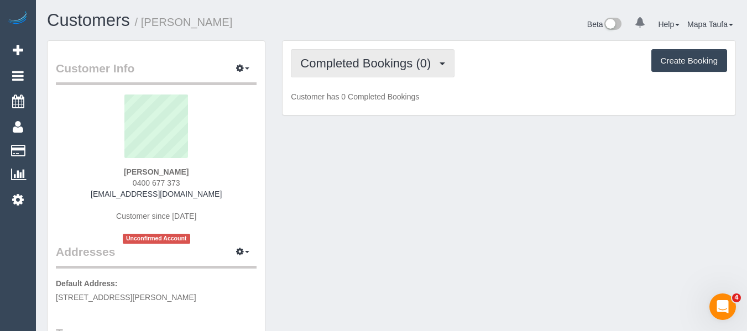
click at [412, 56] on button "Completed Bookings (0)" at bounding box center [373, 63] width 164 height 28
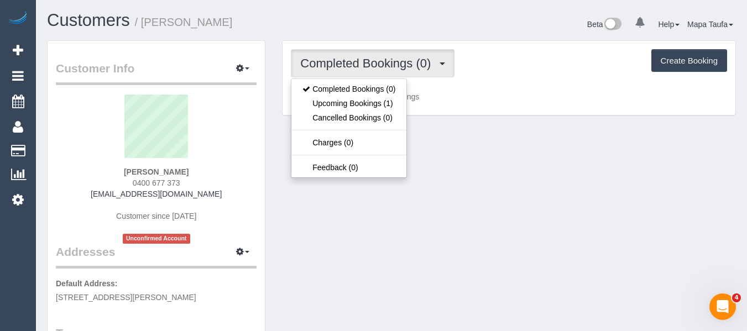
click at [477, 62] on div "Completed Bookings (0) Completed Bookings (0) Upcoming Bookings (1) Cancelled B…" at bounding box center [509, 63] width 436 height 28
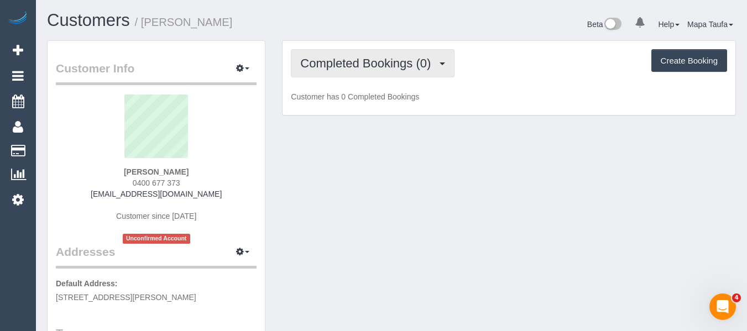
drag, startPoint x: 423, startPoint y: 68, endPoint x: 405, endPoint y: 96, distance: 33.6
click at [423, 70] on span "Completed Bookings (0)" at bounding box center [368, 63] width 136 height 14
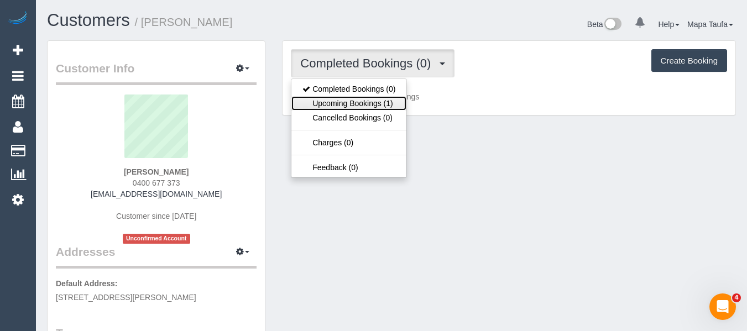
click at [404, 96] on link "Upcoming Bookings (1)" at bounding box center [348, 103] width 115 height 14
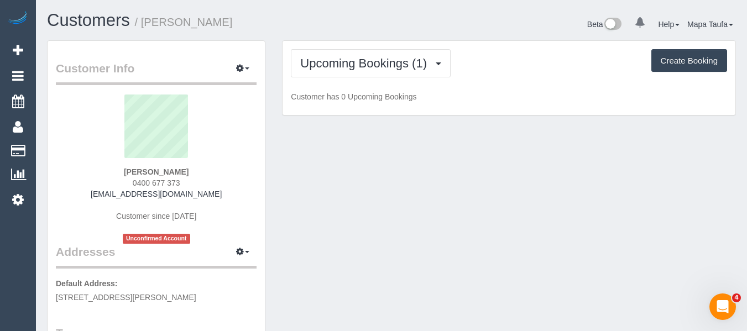
click at [493, 73] on div "Upcoming Bookings (1) Completed Bookings (0) Upcoming Bookings (1) Cancelled Bo…" at bounding box center [509, 63] width 436 height 28
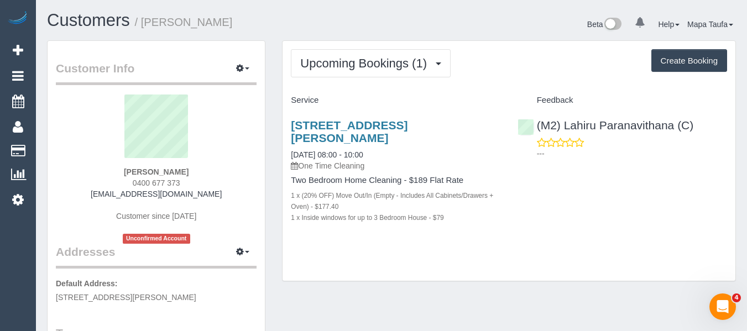
click at [517, 252] on div "Upcoming Bookings (1) Completed Bookings (0) Upcoming Bookings (1) Cancelled Bo…" at bounding box center [509, 161] width 453 height 240
drag, startPoint x: 201, startPoint y: 186, endPoint x: 130, endPoint y: 182, distance: 70.3
click at [130, 182] on div "Patrick Kiehne 0400 677 373 patkiehne@gmail.com Customer since 2025 Unconfirmed…" at bounding box center [156, 169] width 201 height 149
copy span "0400 677 373"
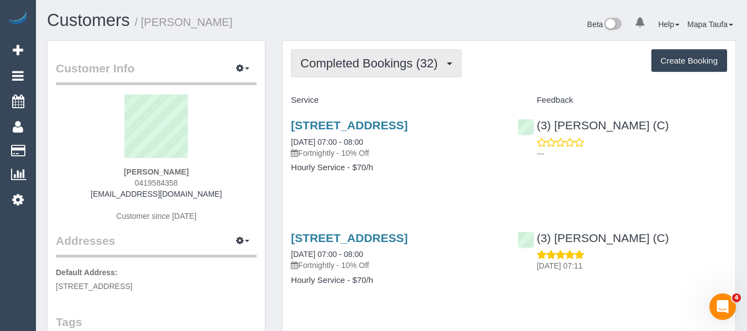
click at [358, 65] on span "Completed Bookings (32)" at bounding box center [371, 63] width 143 height 14
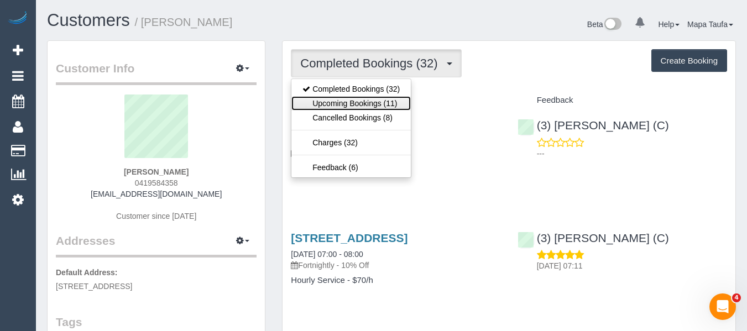
click at [351, 102] on link "Upcoming Bookings (11)" at bounding box center [350, 103] width 119 height 14
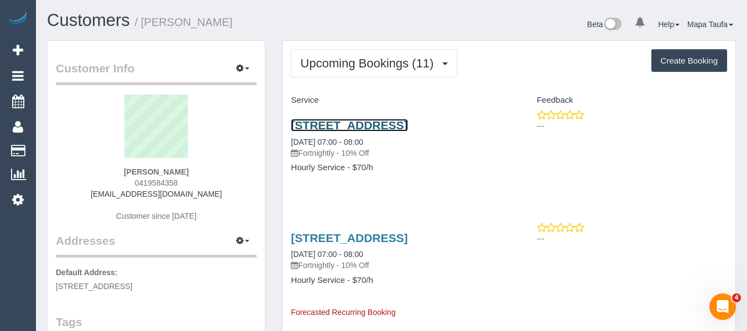
click at [342, 124] on link "38 Geelong Rd, Unit 11, Footscray, VIC 3011" at bounding box center [349, 125] width 117 height 13
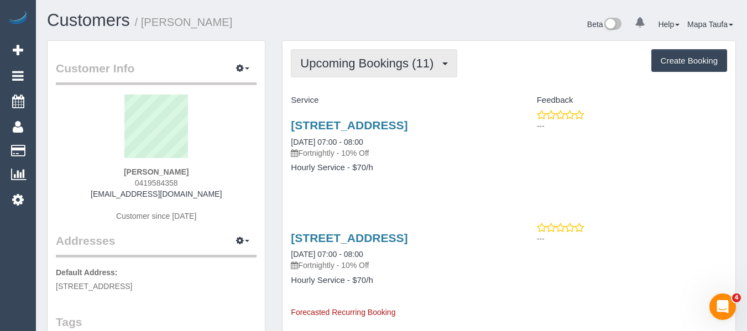
click at [354, 65] on span "Upcoming Bookings (11)" at bounding box center [369, 63] width 139 height 14
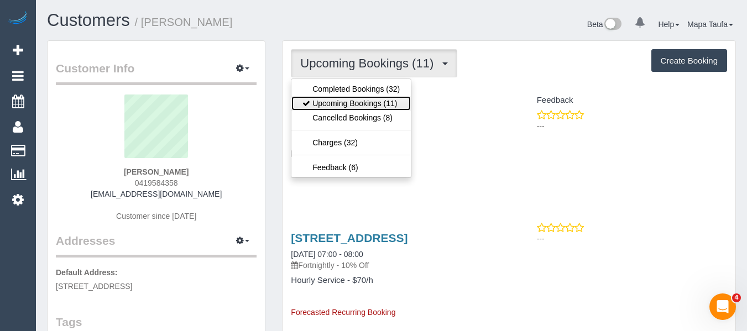
click at [346, 108] on link "Upcoming Bookings (11)" at bounding box center [350, 103] width 119 height 14
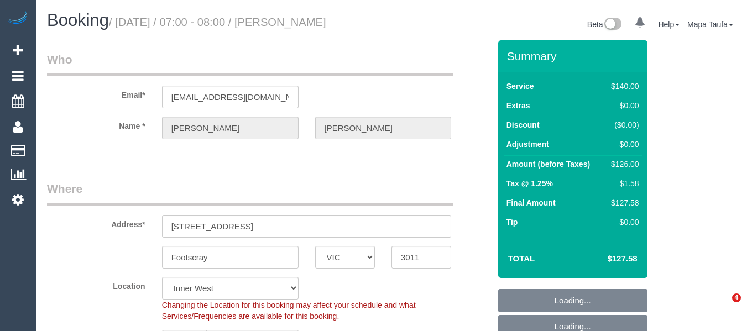
select select "VIC"
select select "object:428"
select select "string:AU"
select select "string:stripe-pm_1PR9Ew2GScqysDRVt2IAFGly"
select select "number:28"
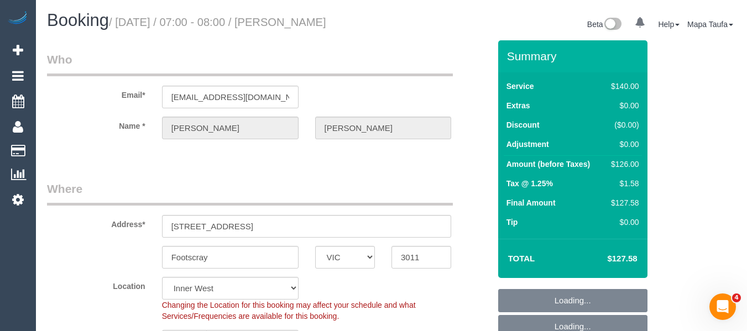
select select "number:14"
select select "number:18"
select select "number:24"
select select "number:34"
select select "number:11"
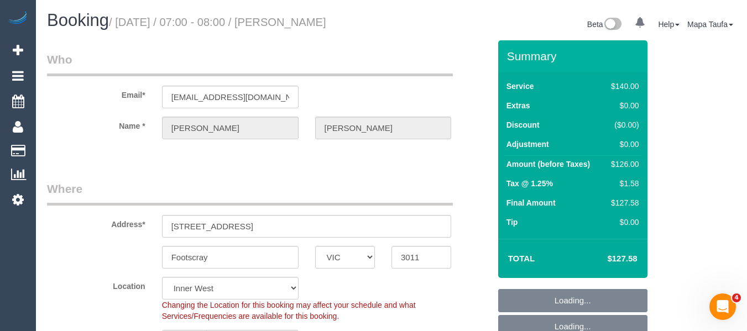
select select "spot1"
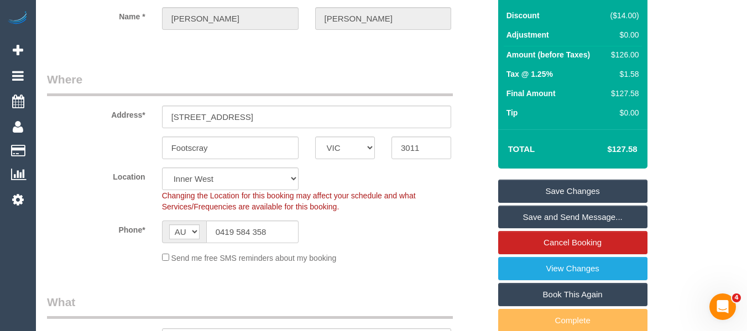
scroll to position [111, 0]
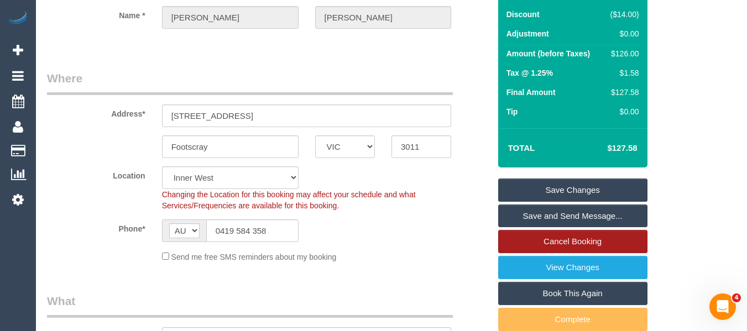
click at [561, 239] on link "Cancel Booking" at bounding box center [572, 241] width 149 height 23
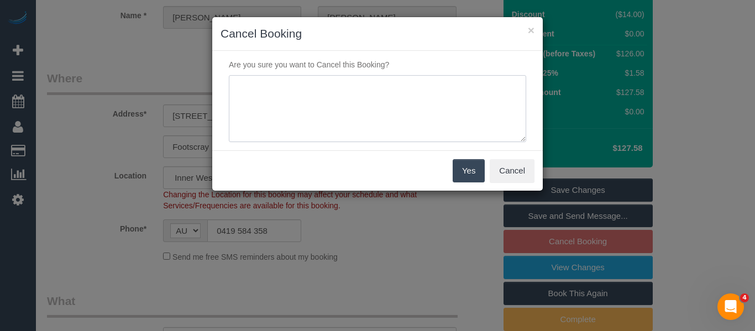
click at [331, 114] on textarea at bounding box center [377, 108] width 297 height 67
type textarea "services not needed via email -MT"
click at [462, 172] on button "Yes" at bounding box center [469, 170] width 32 height 23
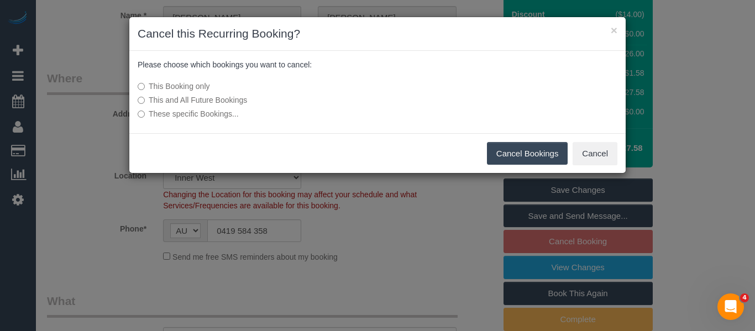
click at [207, 103] on label "This and All Future Bookings" at bounding box center [295, 100] width 315 height 11
click at [529, 157] on button "Cancel Bookings" at bounding box center [527, 153] width 81 height 23
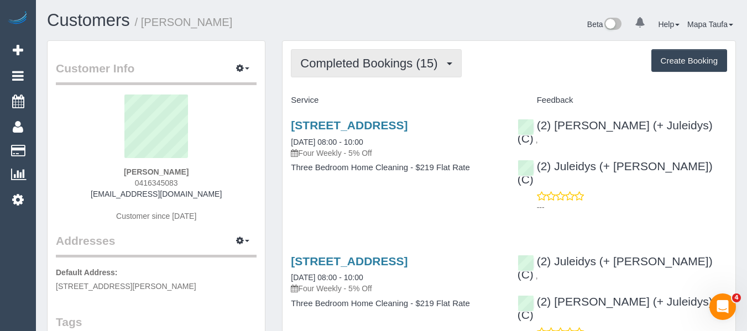
click at [367, 57] on span "Completed Bookings (15)" at bounding box center [371, 63] width 143 height 14
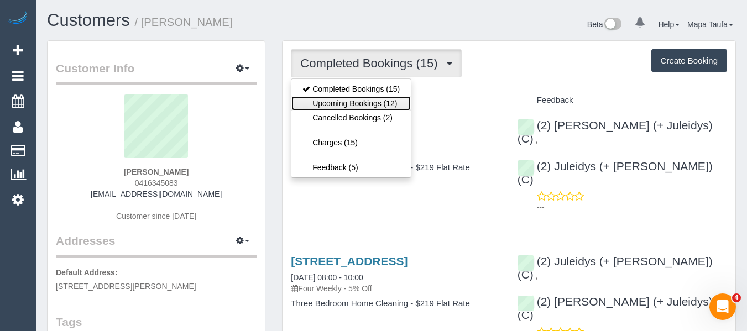
click at [355, 98] on link "Upcoming Bookings (12)" at bounding box center [350, 103] width 119 height 14
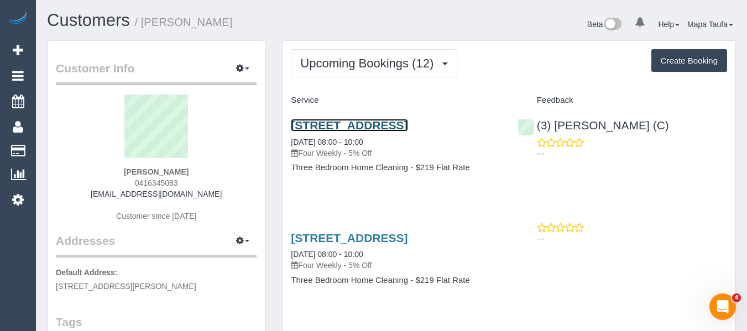
click at [346, 127] on link "502/339 Williamstown Road, Port Melbourne, VIC 3207" at bounding box center [349, 125] width 117 height 13
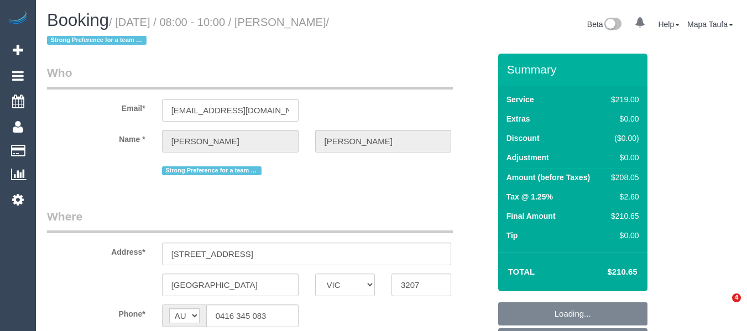
select select "VIC"
select select "object:1188"
select select "string:stripe-pm_1PnEC42GScqysDRVi9KrXFBk"
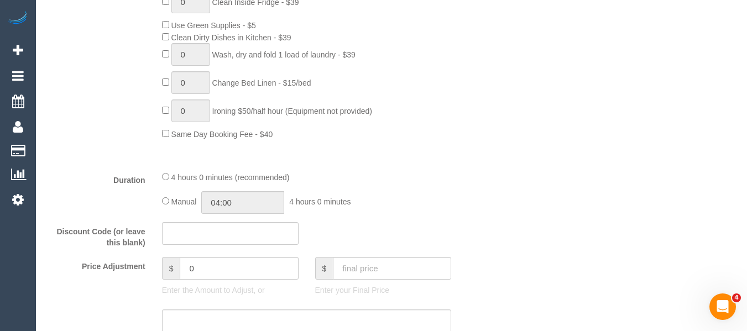
scroll to position [885, 0]
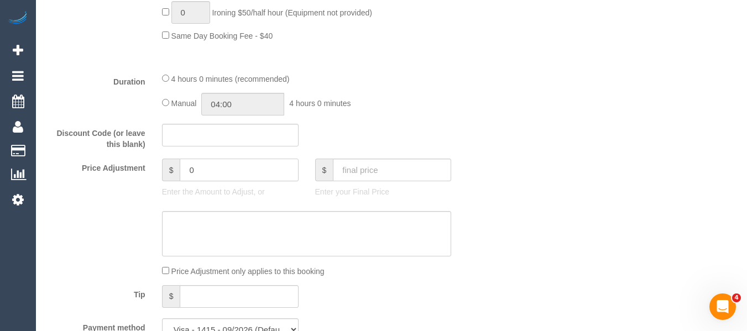
drag, startPoint x: 200, startPoint y: 175, endPoint x: 138, endPoint y: 172, distance: 62.0
click at [138, 172] on div "Price Adjustment $ 0 Enter the Amount to Adjust, or $ Enter your Final Price" at bounding box center [268, 181] width 459 height 44
type input "35"
click at [293, 232] on textarea at bounding box center [307, 233] width 290 height 45
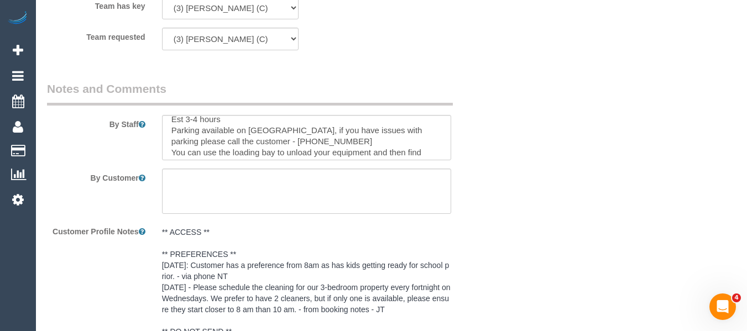
scroll to position [0, 0]
type textarea "extra 30 minutes to clean inside and outside of sliding doors - MT"
click at [165, 124] on textarea at bounding box center [307, 137] width 290 height 45
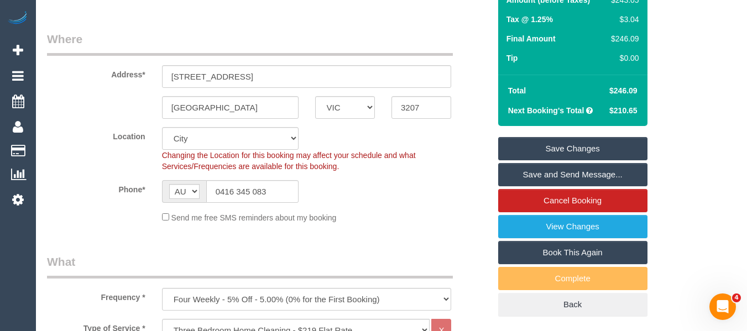
scroll to position [124, 0]
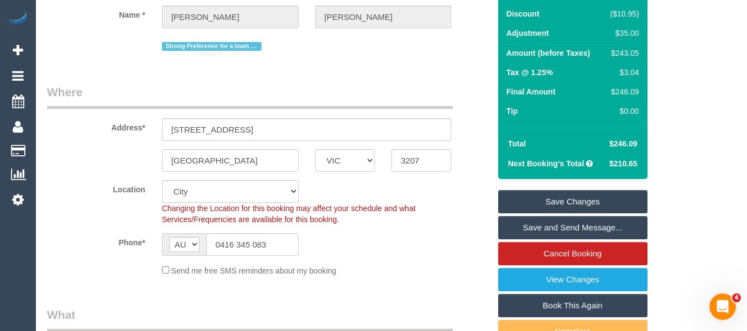
type textarea "Customer has paid extra 30 minutes to clean inside and outside of sliding doors…"
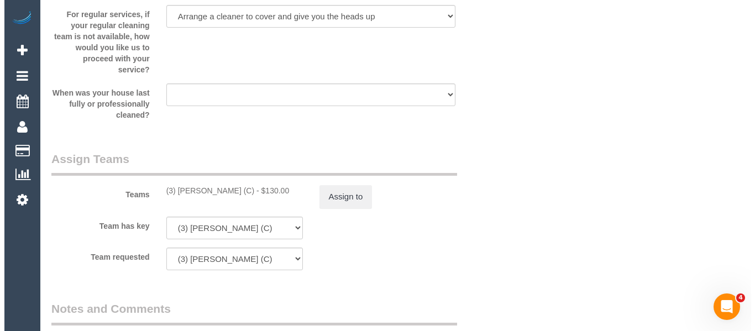
scroll to position [1719, 0]
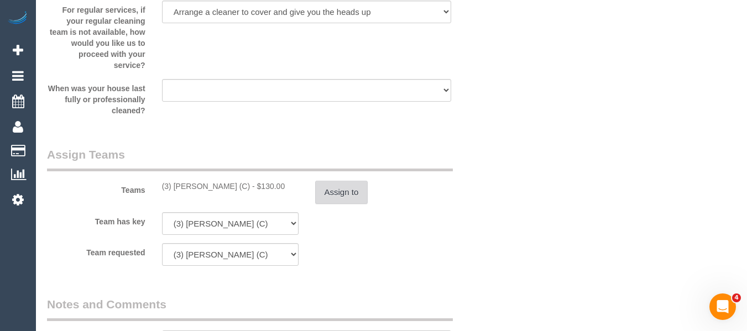
click at [355, 191] on button "Assign to" at bounding box center [341, 192] width 53 height 23
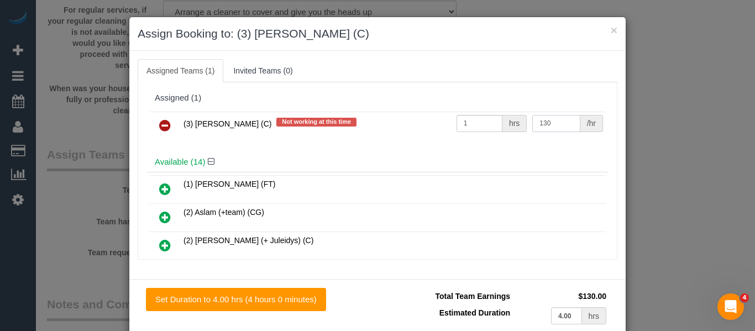
drag, startPoint x: 498, startPoint y: 115, endPoint x: 490, endPoint y: 115, distance: 7.2
click at [490, 115] on tr "(3) Sam Sango (C) Not working at this time 1 hrs 130 /hr" at bounding box center [377, 126] width 457 height 28
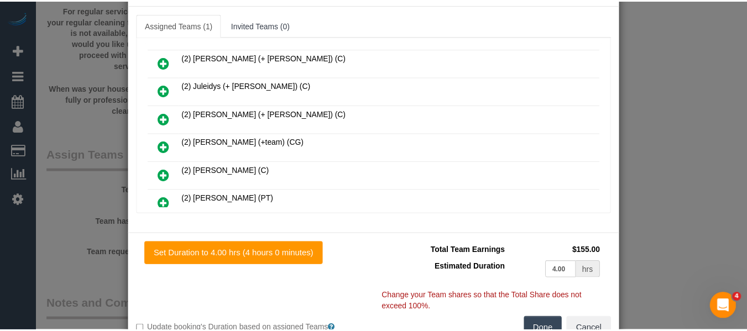
scroll to position [81, 0]
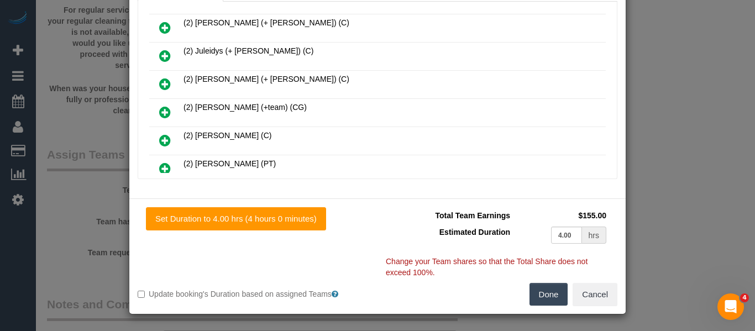
type input "155"
click at [543, 296] on button "Done" at bounding box center [549, 294] width 39 height 23
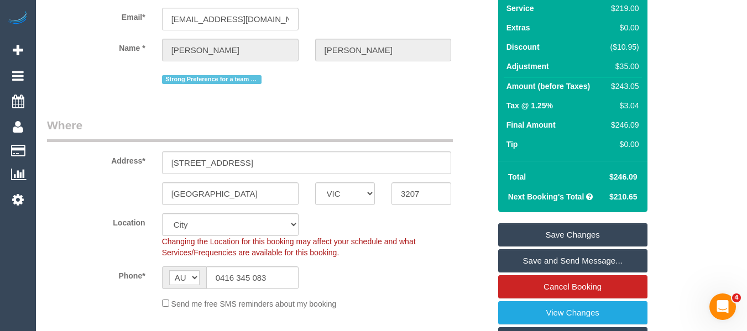
scroll to position [122, 0]
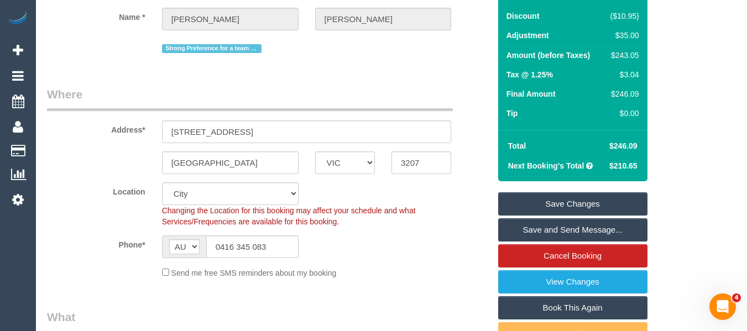
click at [611, 202] on link "Save Changes" at bounding box center [572, 203] width 149 height 23
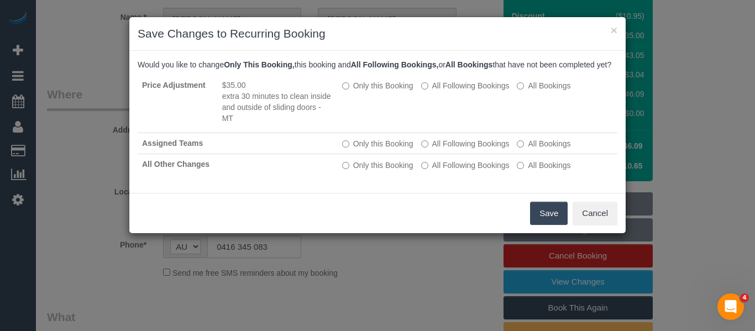
click at [536, 216] on button "Save" at bounding box center [549, 213] width 38 height 23
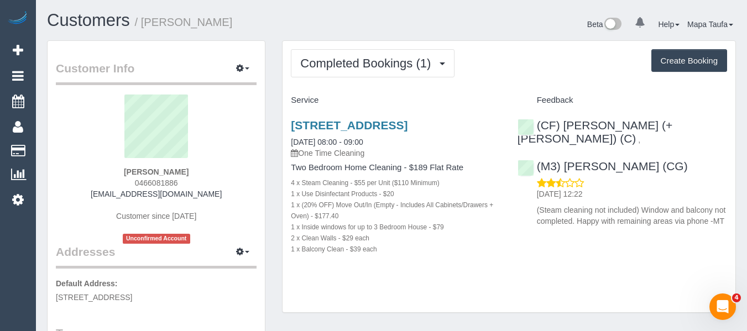
drag, startPoint x: 203, startPoint y: 125, endPoint x: 205, endPoint y: 132, distance: 7.0
click at [205, 128] on sui-profile-pic at bounding box center [156, 131] width 184 height 72
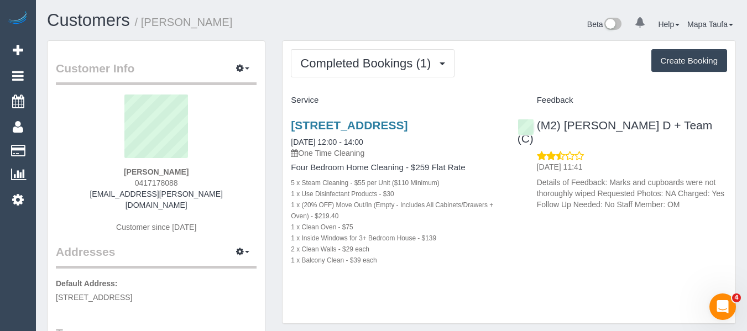
drag, startPoint x: 174, startPoint y: 173, endPoint x: 135, endPoint y: 166, distance: 39.8
click at [112, 171] on div "[PERSON_NAME] 0417178088 [PERSON_NAME][EMAIL_ADDRESS][PERSON_NAME][DOMAIN_NAME]…" at bounding box center [156, 169] width 201 height 149
copy strong "Nicola Brakel"
click at [335, 44] on div "Completed Bookings (1) Completed Bookings (1) Upcoming Bookings (0) Cancelled B…" at bounding box center [509, 182] width 453 height 283
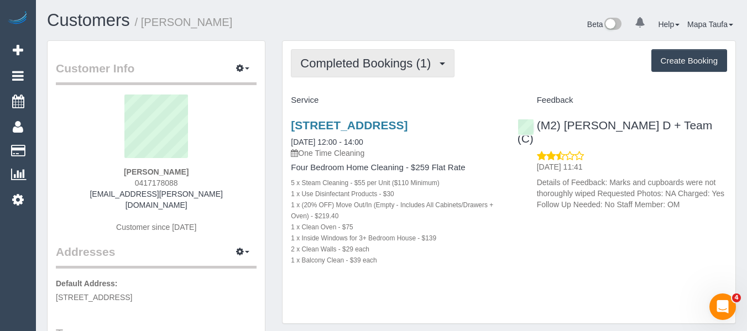
click at [337, 60] on span "Completed Bookings (1)" at bounding box center [368, 63] width 136 height 14
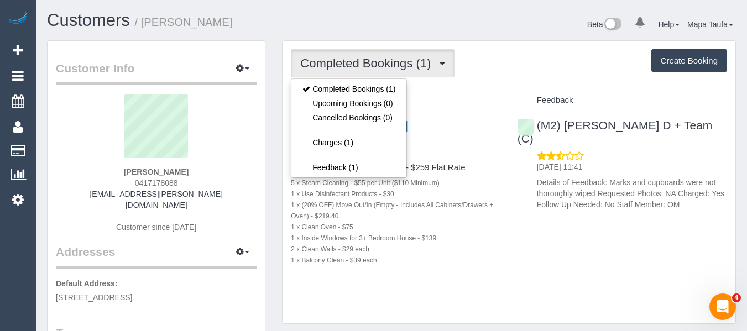
click at [326, 30] on h1 "Customers / Nicola Brakel" at bounding box center [215, 20] width 336 height 19
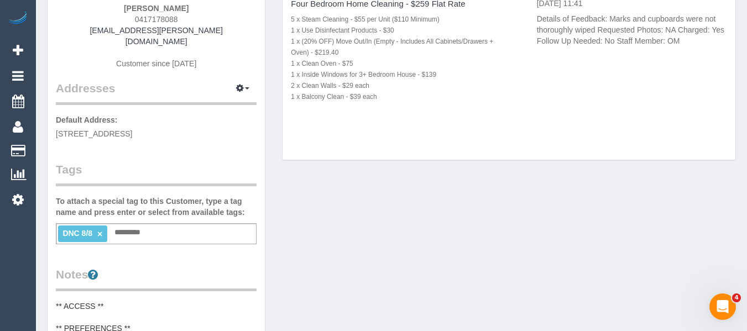
scroll to position [166, 0]
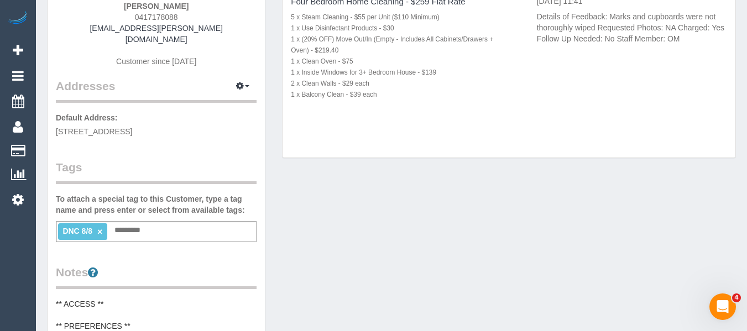
click at [97, 227] on link "×" at bounding box center [99, 231] width 5 height 9
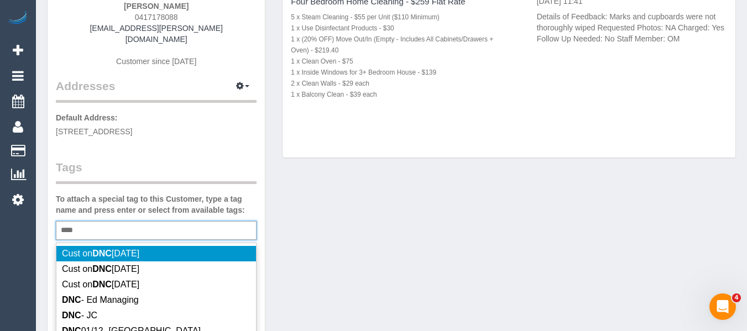
click at [102, 221] on div "*** DNC" at bounding box center [156, 230] width 201 height 19
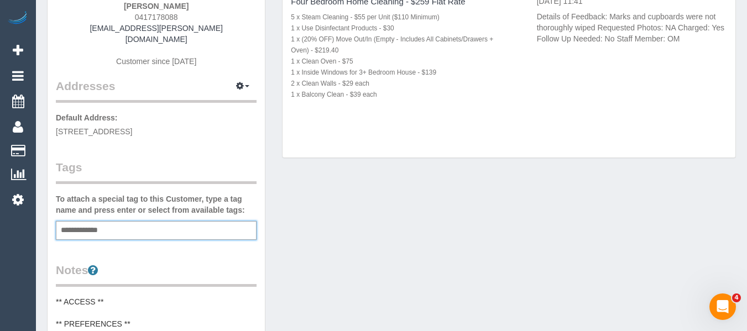
type input "**********"
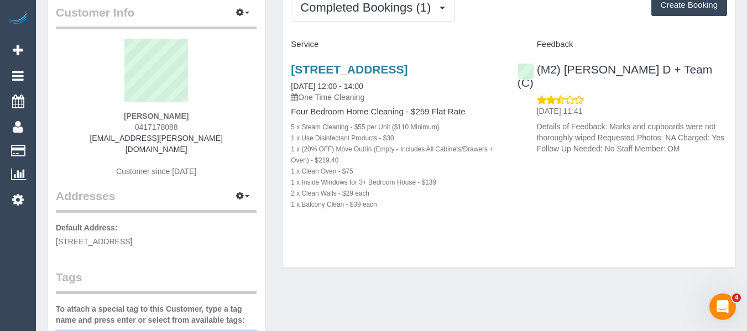
scroll to position [0, 0]
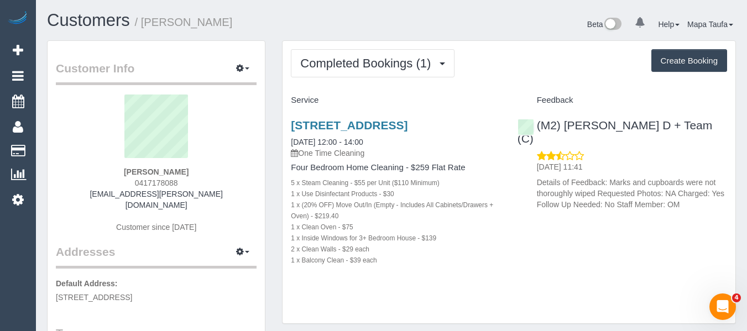
drag, startPoint x: 166, startPoint y: 171, endPoint x: 117, endPoint y: 172, distance: 49.8
click at [119, 172] on div "Nicola Brakel 0417178088 nicola.e.brakel@gmail.com Customer since 2025" at bounding box center [156, 169] width 201 height 149
copy strong "Nicola Brakel"
drag, startPoint x: 697, startPoint y: 125, endPoint x: 477, endPoint y: 59, distance: 230.2
click at [564, 124] on div "(M2) Angelica D + Team (C) 12/08/2025 11:41 Details of Feedback: Marks and cupb…" at bounding box center [622, 162] width 226 height 106
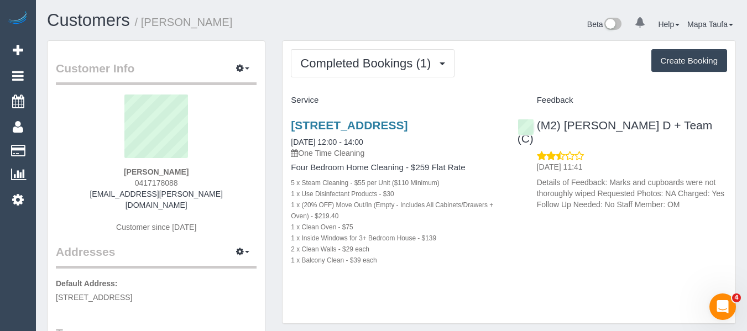
copy link "Angelica D + Team (C)"
click at [334, 123] on link "3/853 Toorak Road, Hawthorn East, VIC 3123" at bounding box center [349, 125] width 117 height 13
drag, startPoint x: 175, startPoint y: 170, endPoint x: 107, endPoint y: 175, distance: 68.2
click at [111, 171] on div "Nicola Brakel 0417178088 nicola.e.brakel@gmail.com Customer since 2025" at bounding box center [156, 169] width 201 height 149
copy strong "Nicola Brakel"
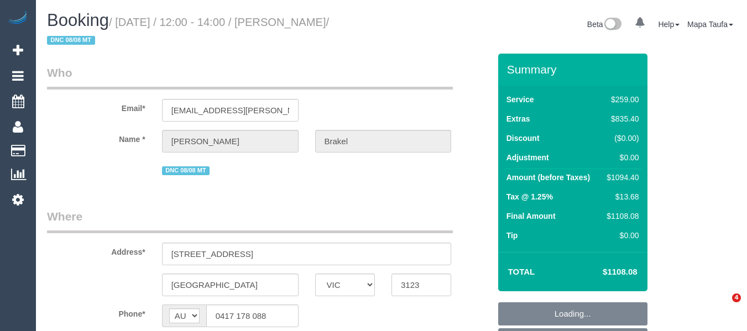
select select "VIC"
select select "object:609"
select select "string:stripe-pm_1Rq0a12GScqysDRVK0l8yW5w"
select select "object:712"
select select "number:27"
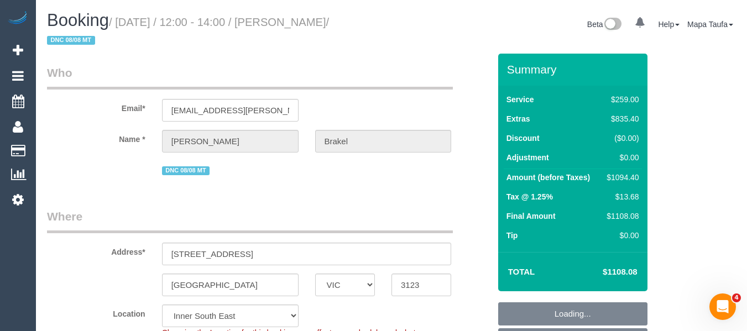
select select "number:14"
select select "number:19"
select select "number:24"
select select "number:26"
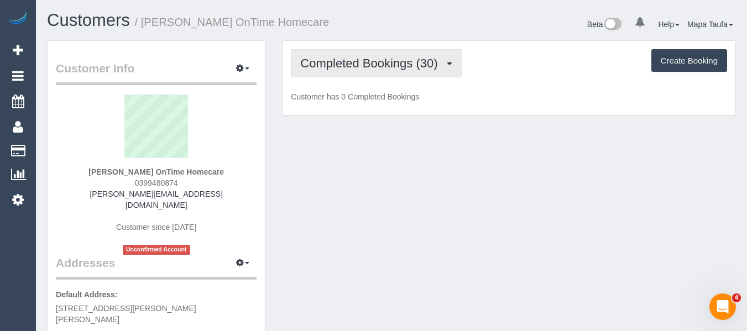
click at [334, 71] on button "Completed Bookings (30)" at bounding box center [376, 63] width 170 height 28
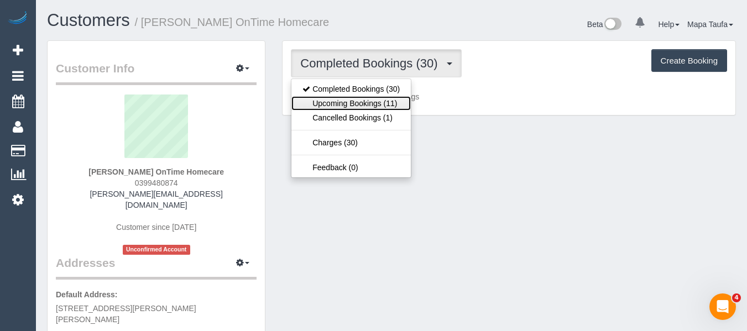
click at [360, 102] on link "Upcoming Bookings (11)" at bounding box center [350, 103] width 119 height 14
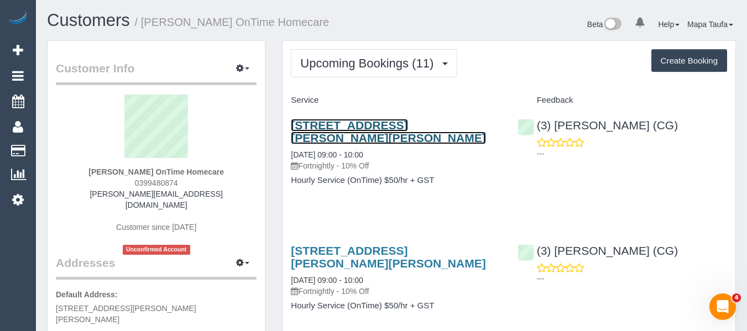
click at [317, 124] on link "16 Thornhill Drive, Keilor Downs, VIC 3038" at bounding box center [388, 131] width 195 height 25
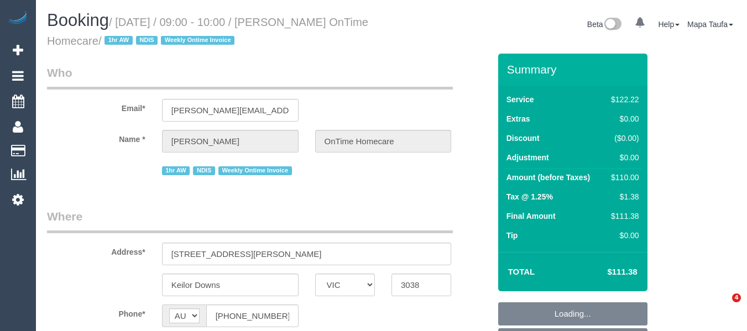
select select "VIC"
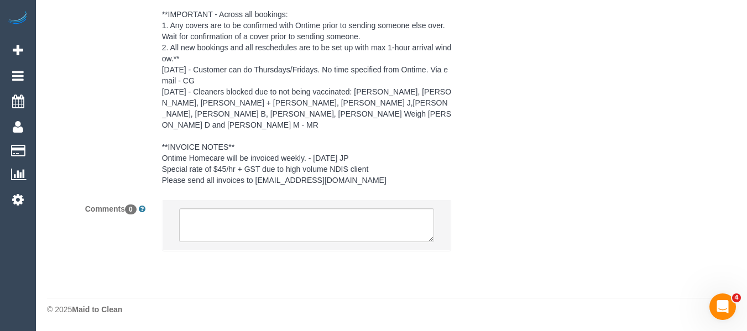
select select "object:736"
select select "number:28"
select select "number:14"
select select "number:19"
select select "number:36"
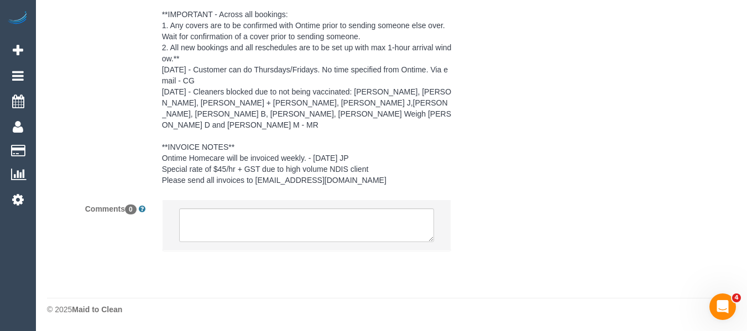
select select "number:35"
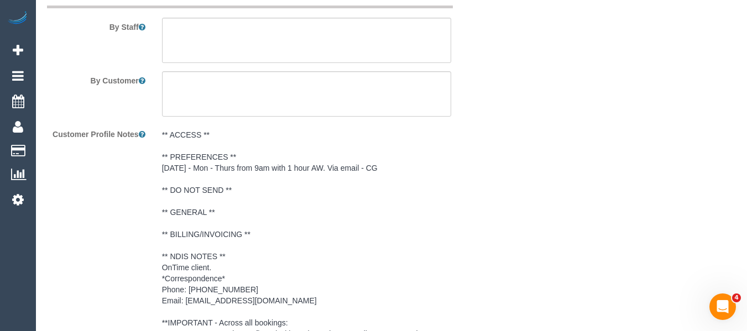
select select "object:741"
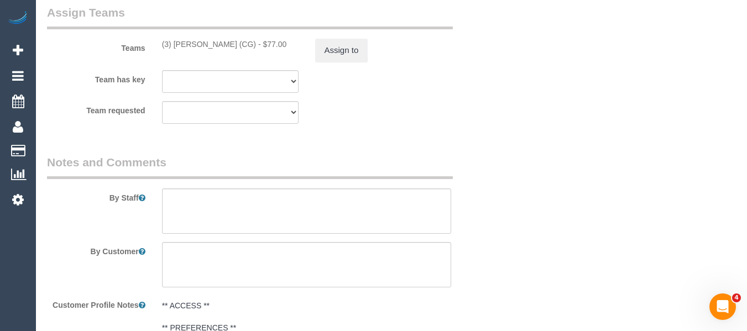
scroll to position [1504, 0]
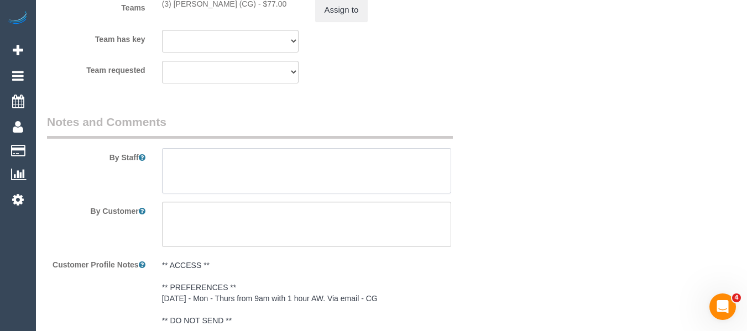
click at [197, 151] on textarea at bounding box center [307, 170] width 290 height 45
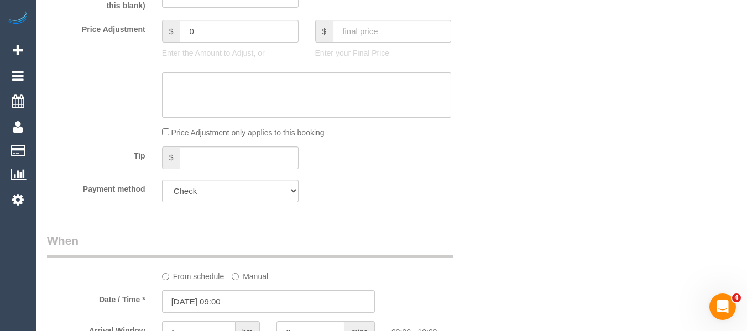
scroll to position [134, 0]
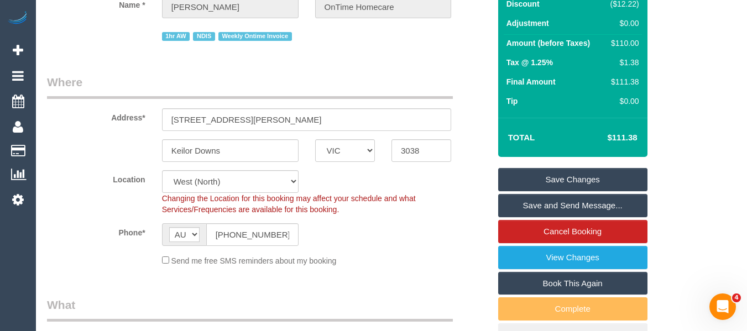
type textarea "CLEAN OVEN ON THIS VISIT"
click at [587, 177] on link "Save Changes" at bounding box center [572, 179] width 149 height 23
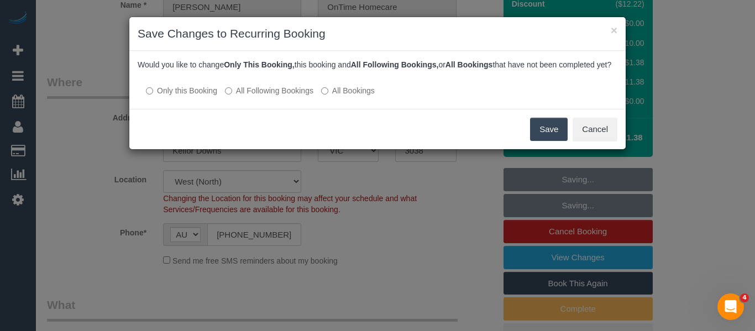
click at [547, 135] on button "Save" at bounding box center [549, 129] width 38 height 23
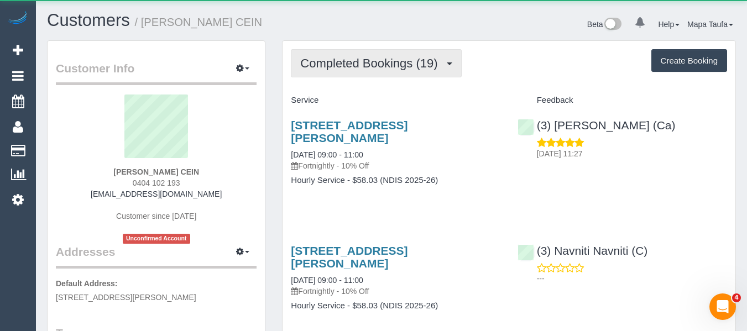
click at [407, 69] on span "Completed Bookings (19)" at bounding box center [371, 63] width 143 height 14
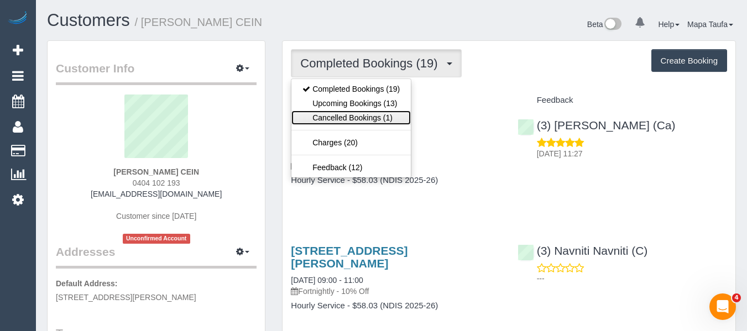
click at [364, 120] on link "Cancelled Bookings (1)" at bounding box center [350, 118] width 119 height 14
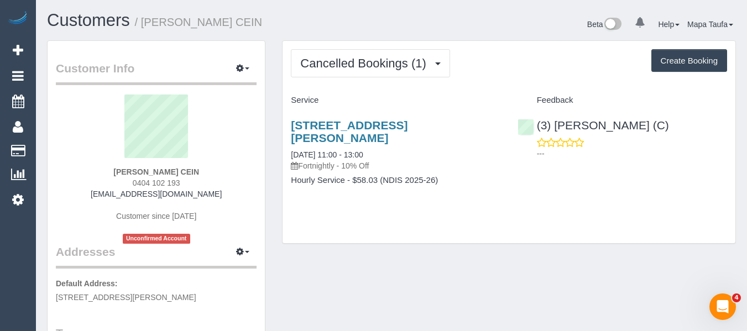
drag, startPoint x: 192, startPoint y: 186, endPoint x: 135, endPoint y: 183, distance: 57.0
click at [121, 182] on div "[PERSON_NAME] CEIN 0404 102 193 [EMAIL_ADDRESS][DOMAIN_NAME] Customer since [DA…" at bounding box center [156, 169] width 201 height 149
copy span "0404 102 193"
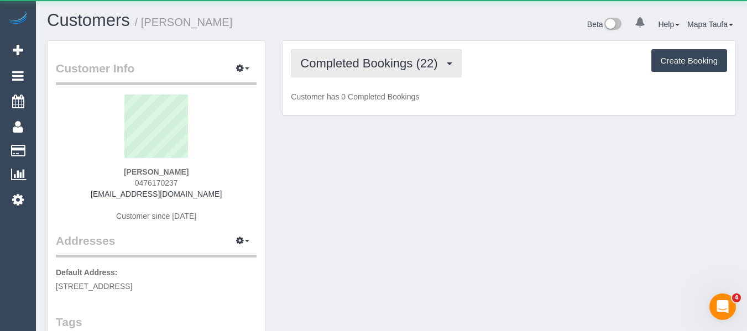
click at [388, 70] on button "Completed Bookings (22)" at bounding box center [376, 63] width 170 height 28
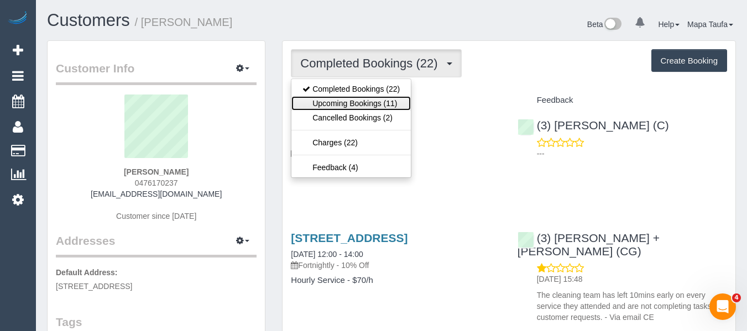
click at [376, 106] on link "Upcoming Bookings (11)" at bounding box center [350, 103] width 119 height 14
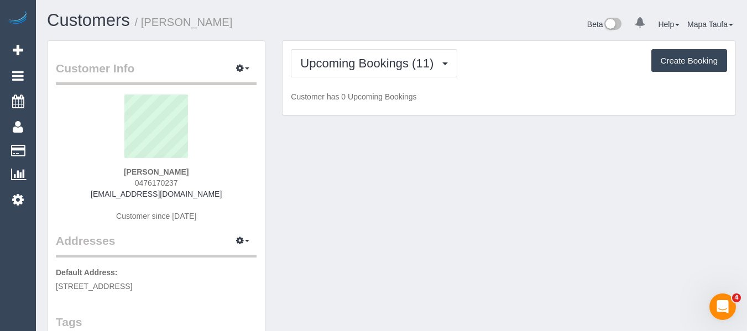
click at [362, 24] on h1 "Customers / [PERSON_NAME]" at bounding box center [215, 20] width 336 height 19
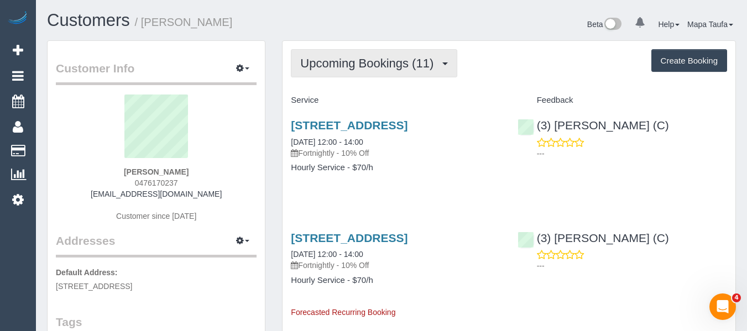
click at [368, 70] on span "Upcoming Bookings (11)" at bounding box center [369, 63] width 139 height 14
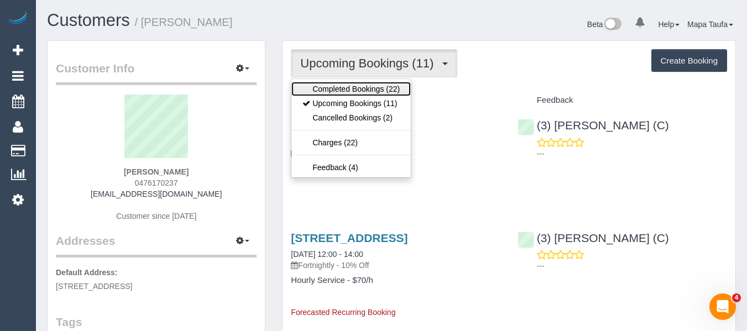
click at [367, 82] on link "Completed Bookings (22)" at bounding box center [350, 89] width 119 height 14
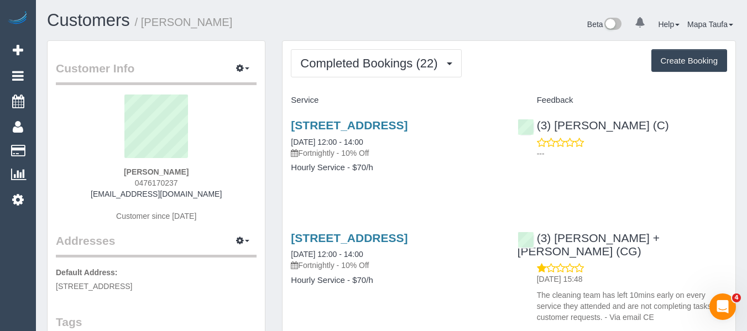
drag, startPoint x: 184, startPoint y: 172, endPoint x: 106, endPoint y: 175, distance: 78.0
click at [106, 175] on div "[PERSON_NAME] 0476170237 [EMAIL_ADDRESS][DOMAIN_NAME] Customer since [DATE]" at bounding box center [156, 164] width 201 height 138
copy strong "[PERSON_NAME]"
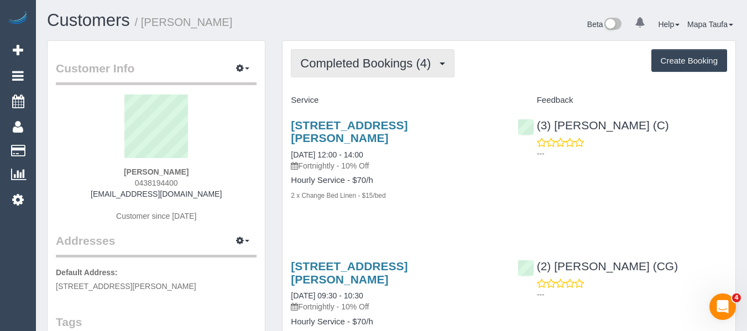
click at [349, 56] on button "Completed Bookings (4)" at bounding box center [373, 63] width 164 height 28
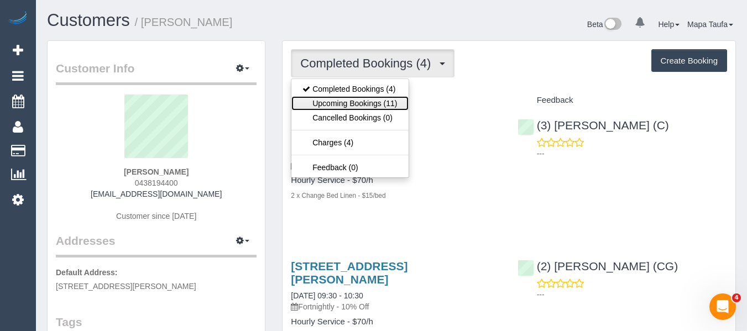
click at [343, 103] on link "Upcoming Bookings (11)" at bounding box center [349, 103] width 117 height 14
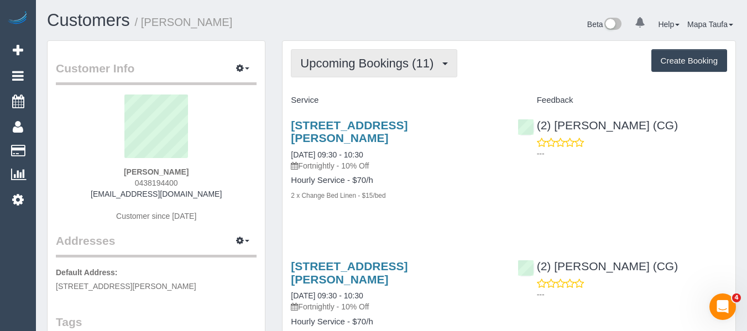
click at [362, 56] on button "Upcoming Bookings (11)" at bounding box center [374, 63] width 166 height 28
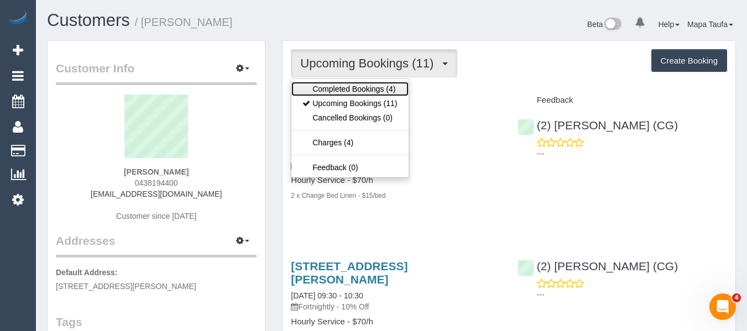
drag, startPoint x: 342, startPoint y: 86, endPoint x: 349, endPoint y: 87, distance: 7.3
click at [342, 86] on link "Completed Bookings (4)" at bounding box center [349, 89] width 117 height 14
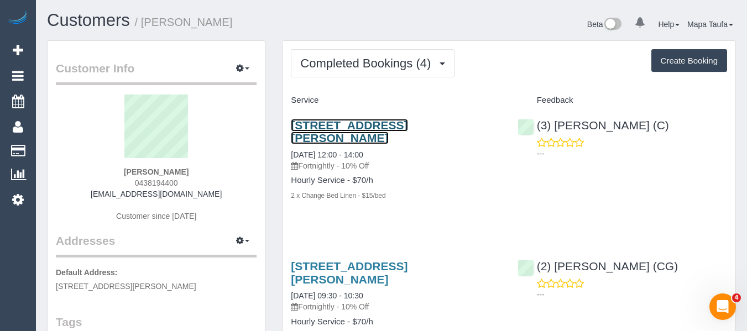
click at [352, 127] on link "29 Almorah Street, Doreen, VIC 3754" at bounding box center [349, 131] width 117 height 25
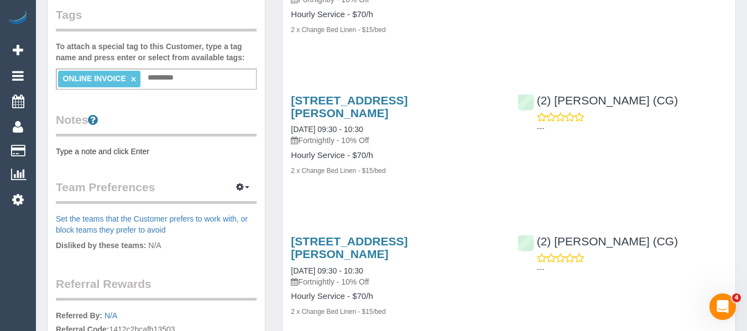
scroll to position [387, 0]
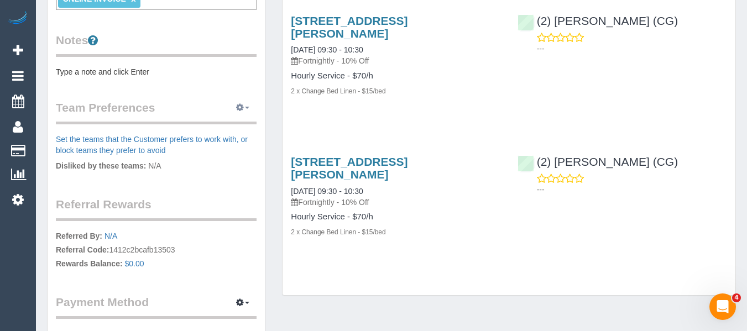
click at [238, 104] on icon "button" at bounding box center [240, 107] width 8 height 7
click at [223, 130] on link "Manage Preferences" at bounding box center [209, 128] width 94 height 14
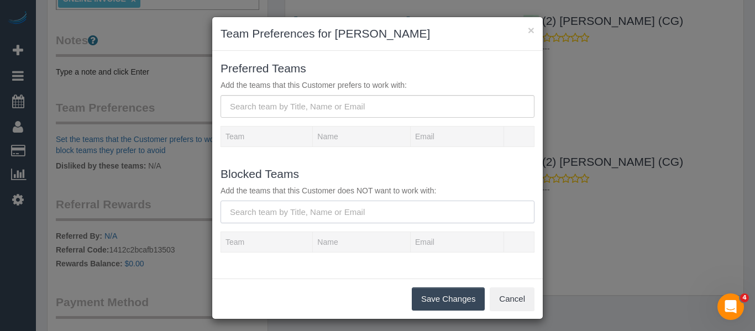
click at [302, 219] on input "text" at bounding box center [378, 212] width 314 height 23
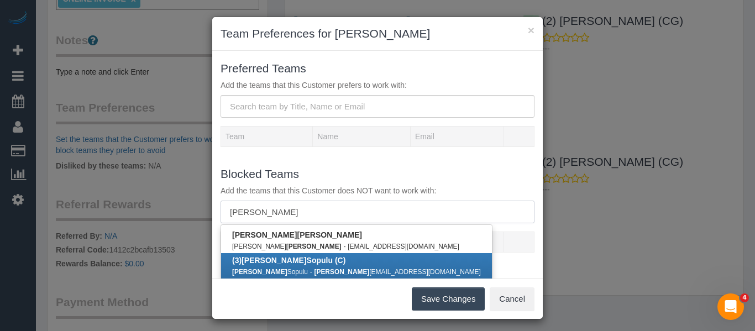
type input "patrick"
click at [273, 260] on b "(3) Patrick Sopulu (C)" at bounding box center [288, 260] width 113 height 9
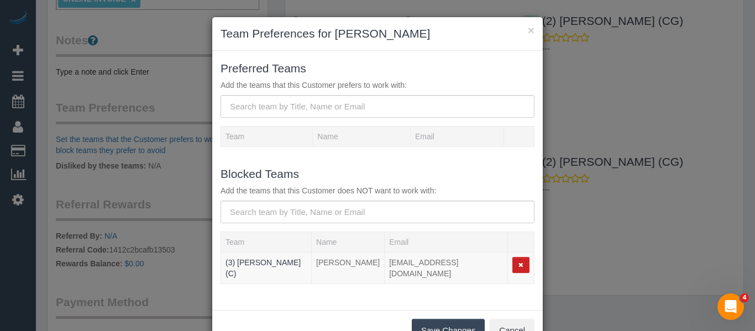
click at [423, 319] on button "Save Changes" at bounding box center [448, 330] width 73 height 23
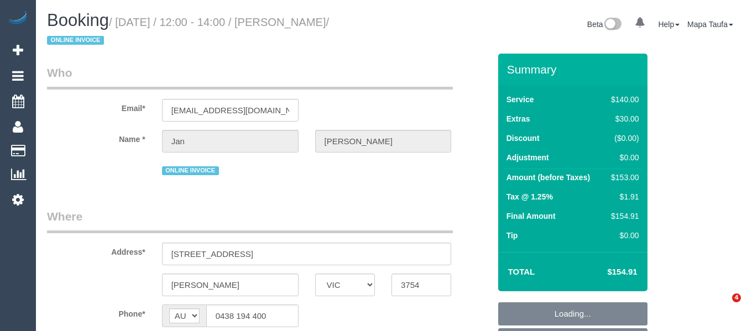
select select "VIC"
select select "number:28"
select select "number:14"
select select "number:18"
select select "number:24"
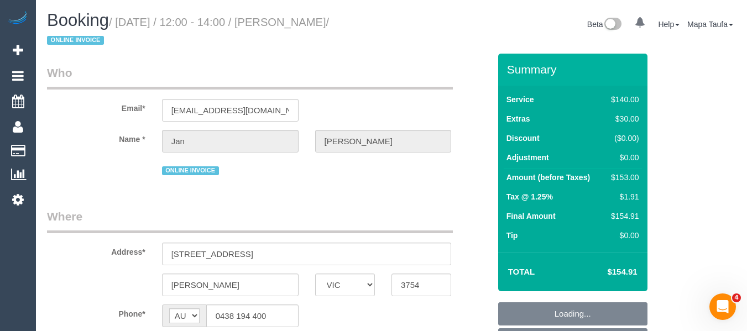
select select "number:34"
select select "number:12"
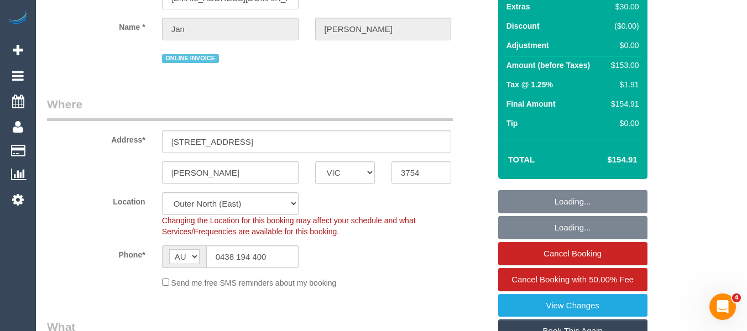
select select "object:1148"
select select "string:stripe-pm_1ReTGj2GScqysDRV4UfZI03s"
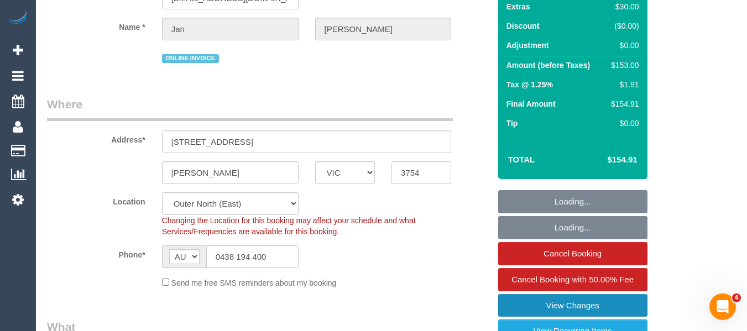
scroll to position [276, 0]
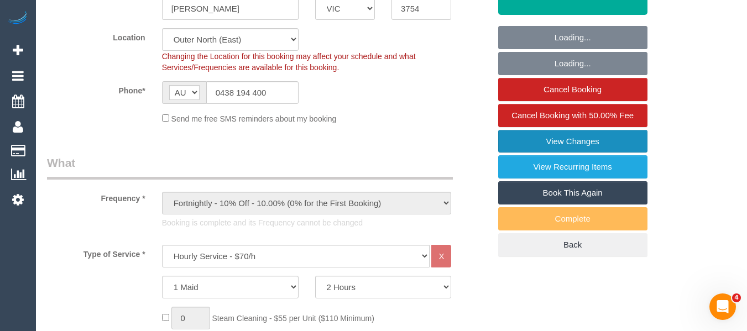
click at [614, 142] on link "View Changes" at bounding box center [572, 141] width 149 height 23
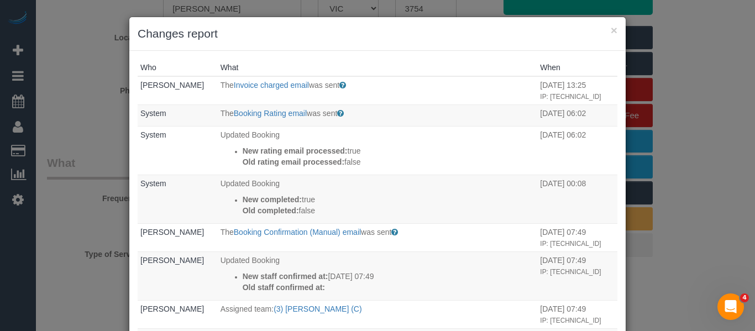
click at [605, 31] on h3 "Changes report" at bounding box center [378, 33] width 480 height 17
click at [611, 30] on button "×" at bounding box center [614, 30] width 7 height 12
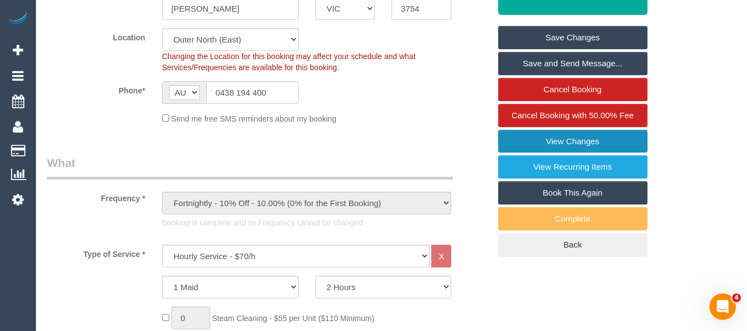
click at [573, 142] on link "View Changes" at bounding box center [572, 141] width 149 height 23
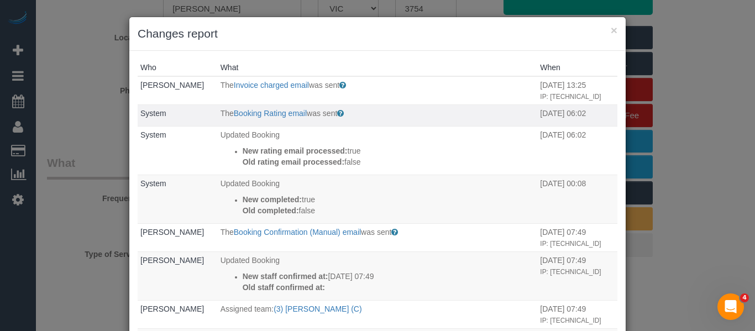
click at [283, 118] on p "The Booking Rating email was sent" at bounding box center [378, 113] width 315 height 11
click at [283, 116] on link "Booking Rating email" at bounding box center [270, 113] width 73 height 9
click at [611, 33] on button "×" at bounding box center [614, 30] width 7 height 12
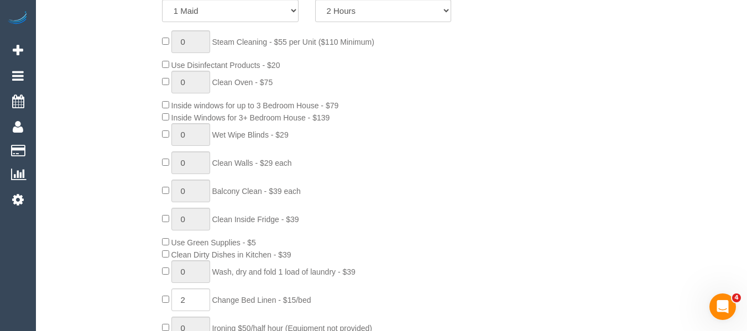
scroll to position [774, 0]
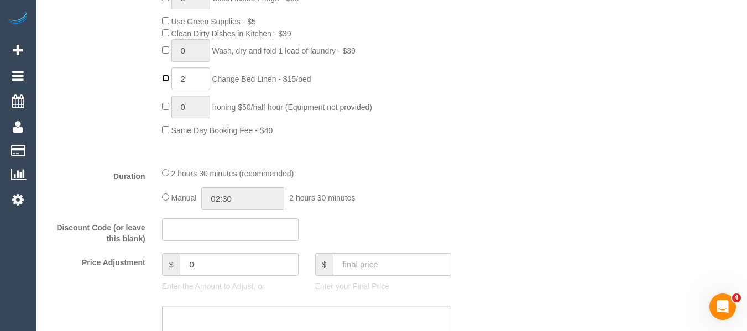
type input "0"
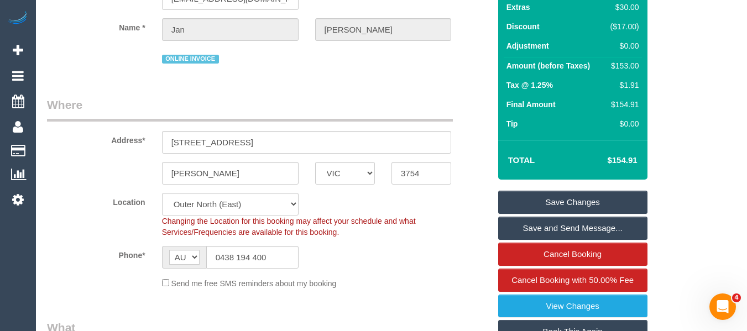
scroll to position [111, 0]
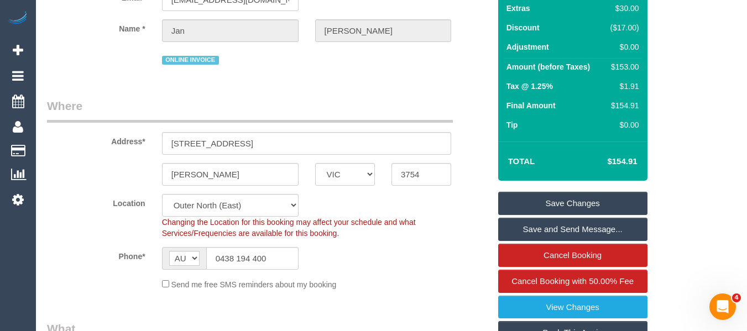
click at [584, 200] on link "Save Changes" at bounding box center [572, 203] width 149 height 23
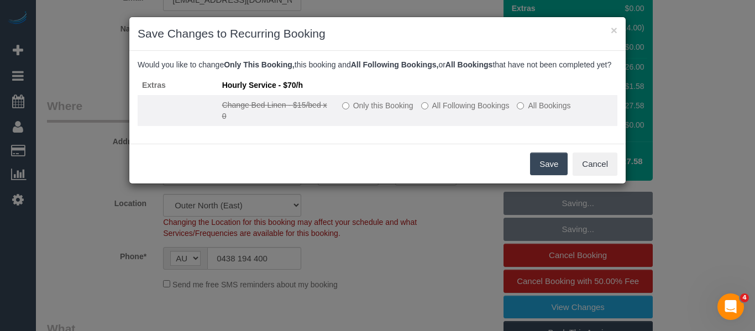
click at [377, 111] on label "Only this Booking" at bounding box center [377, 105] width 71 height 11
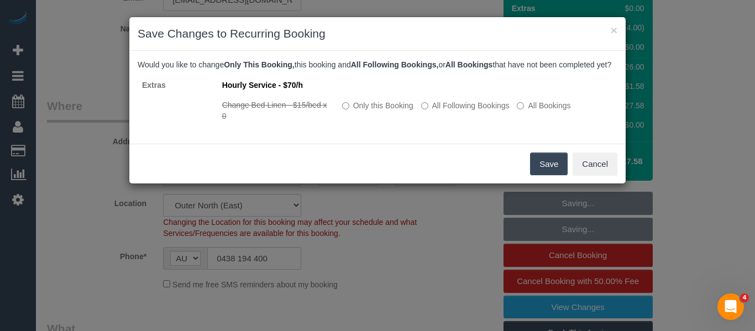
click at [542, 175] on button "Save" at bounding box center [549, 164] width 38 height 23
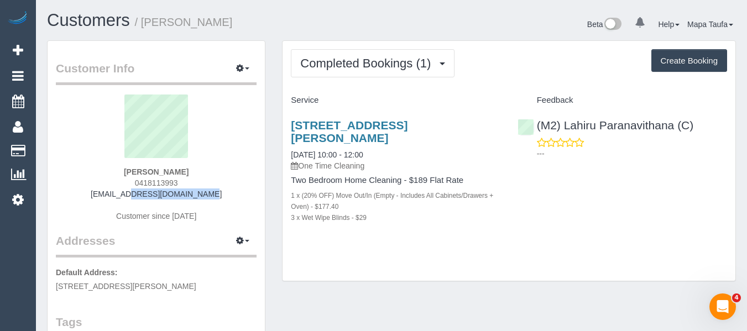
drag, startPoint x: 126, startPoint y: 193, endPoint x: 125, endPoint y: 201, distance: 7.8
click at [108, 196] on div "[PERSON_NAME] 0418113993 [EMAIL_ADDRESS][DOMAIN_NAME] Customer since [DATE]" at bounding box center [156, 164] width 201 height 138
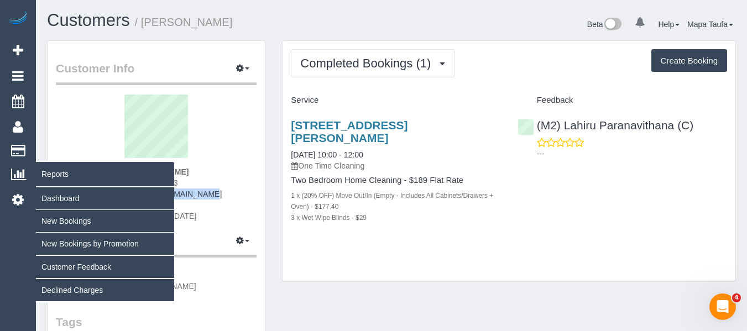
copy link "[EMAIL_ADDRESS][DOMAIN_NAME]"
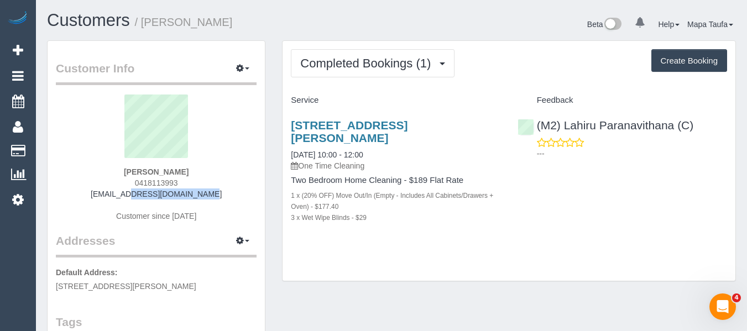
drag, startPoint x: 194, startPoint y: 173, endPoint x: 132, endPoint y: 172, distance: 62.5
click at [133, 170] on div "[PERSON_NAME] 0418113993 [EMAIL_ADDRESS][DOMAIN_NAME] Customer since [DATE]" at bounding box center [156, 164] width 201 height 138
copy strong "[PERSON_NAME]"
drag, startPoint x: 610, startPoint y: 128, endPoint x: 483, endPoint y: 32, distance: 159.4
click at [566, 127] on div "(M2) Lahiru Paranavithana (C) ---" at bounding box center [622, 136] width 226 height 54
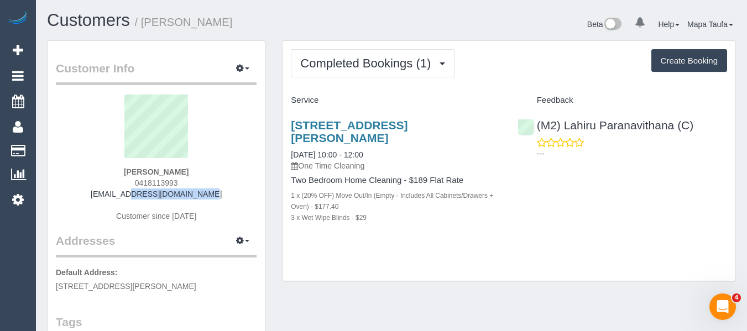
copy link "Lahiru Paranavithana (C)"
click at [389, 124] on link "17 Leonard St, Heidelberg Heights, VIC 3055" at bounding box center [349, 131] width 117 height 25
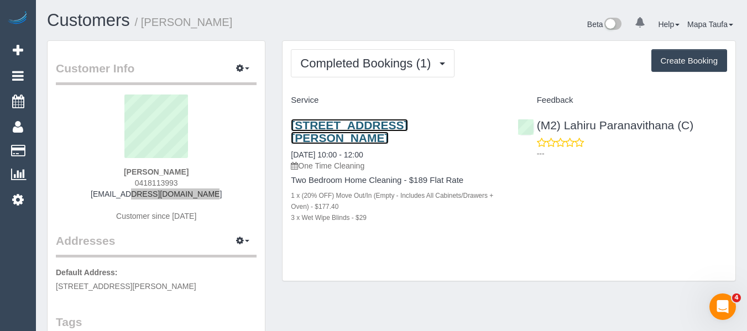
click at [356, 121] on link "17 Leonard St, Heidelberg Heights, VIC 3055" at bounding box center [349, 131] width 117 height 25
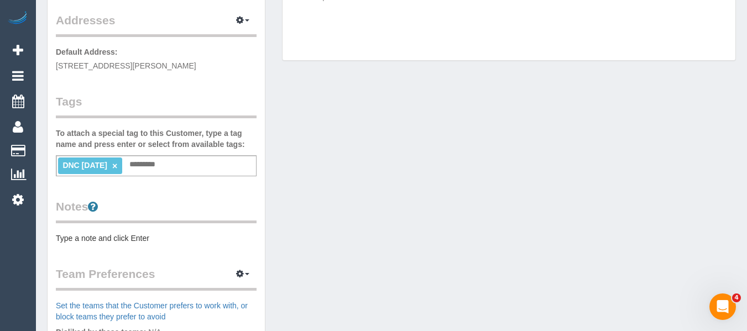
scroll to position [221, 0]
click at [117, 166] on ti-tag-item "DNC 15/08/25 ×" at bounding box center [89, 164] width 55 height 9
click at [117, 164] on link "×" at bounding box center [114, 165] width 5 height 9
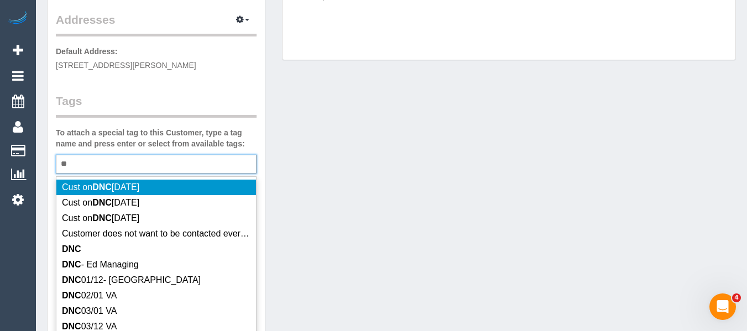
type input "*"
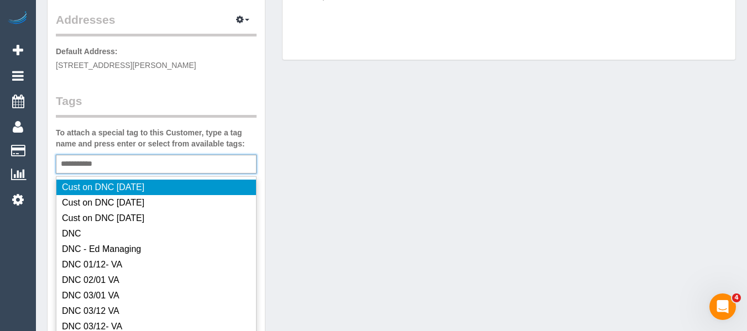
type input "**********"
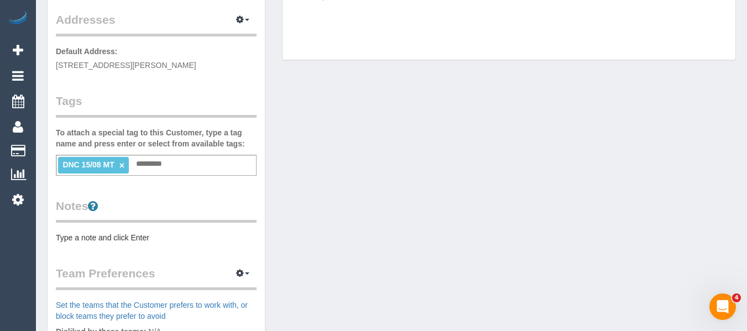
scroll to position [0, 0]
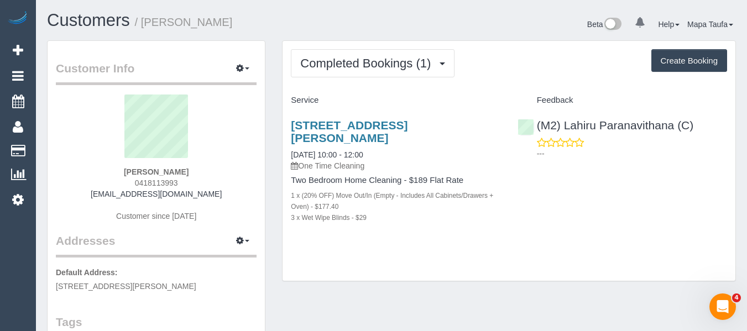
drag, startPoint x: 200, startPoint y: 180, endPoint x: 191, endPoint y: 181, distance: 8.5
click at [192, 181] on div "Shea Martin 0418113993 sheadm93@gmail.com Customer since 2025" at bounding box center [156, 164] width 201 height 138
drag, startPoint x: 195, startPoint y: 172, endPoint x: 111, endPoint y: 175, distance: 84.1
click at [112, 173] on div "Shea Martin 0418113993 sheadm93@gmail.com Customer since 2025" at bounding box center [156, 164] width 201 height 138
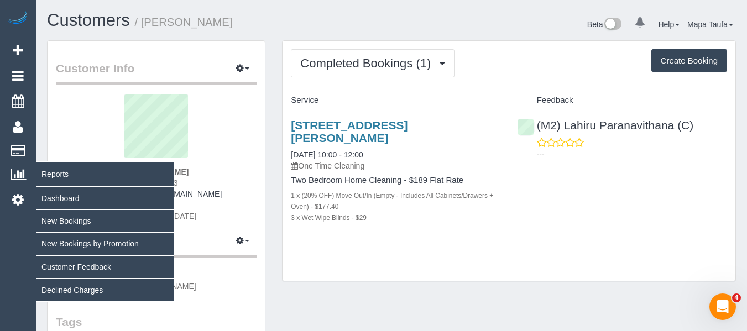
copy strong "Shea Martin"
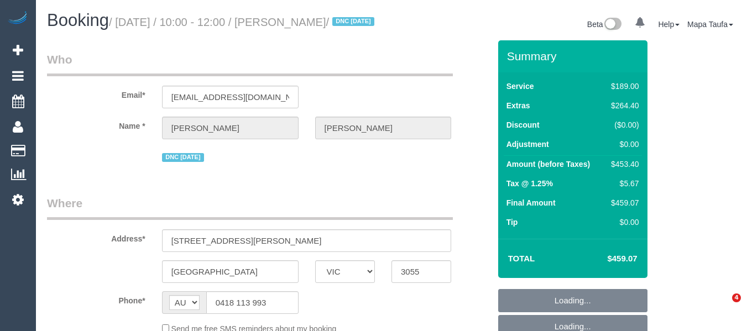
select select "VIC"
select select "string:stripe-pm_1RrY372GScqysDRVOxCOEh69"
select select "number:29"
select select "number:15"
select select "number:18"
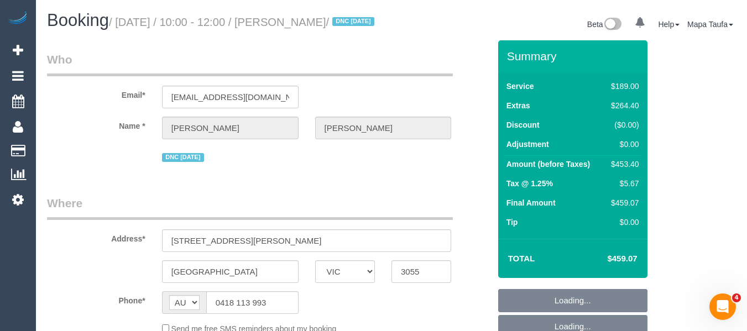
select select "number:22"
select select "number:26"
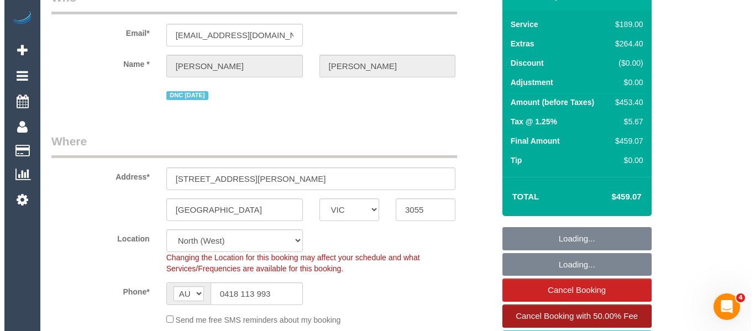
scroll to position [221, 0]
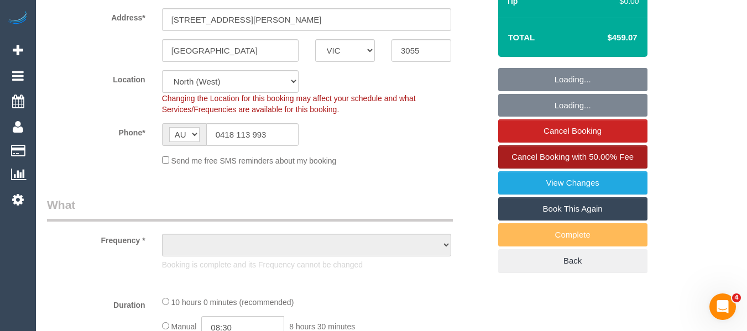
select select "object:1487"
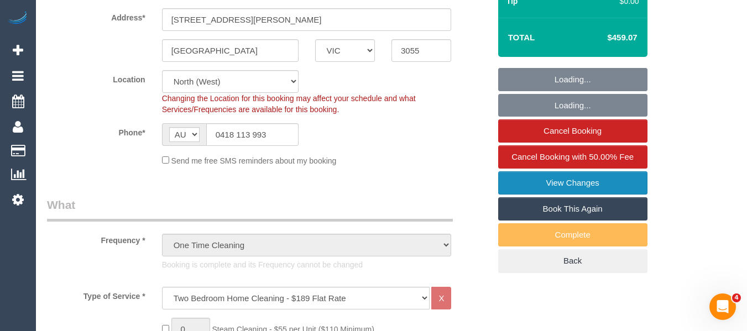
click at [564, 193] on link "View Changes" at bounding box center [572, 182] width 149 height 23
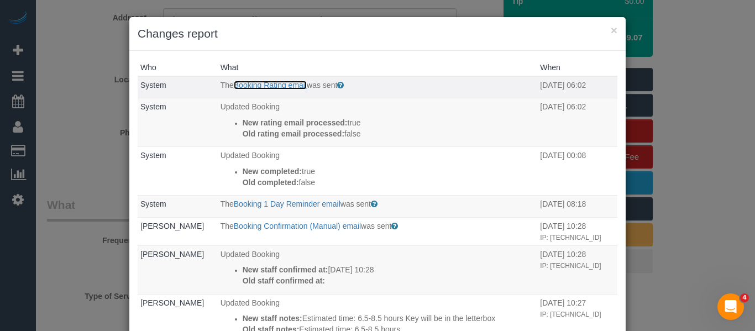
click at [280, 86] on link "Booking Rating email" at bounding box center [270, 85] width 73 height 9
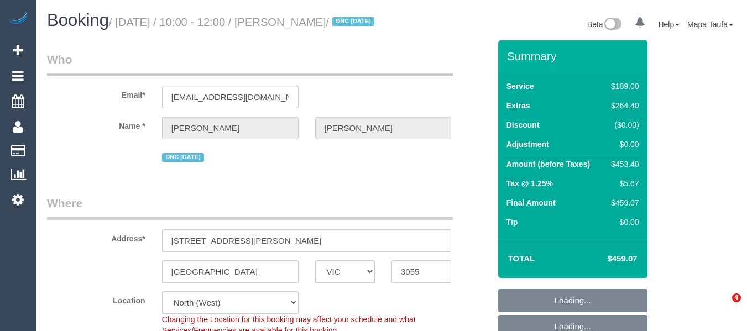
select select "VIC"
select select "object:699"
select select "string:stripe-pm_1RrY372GScqysDRVOxCOEh69"
select select "number:29"
select select "number:15"
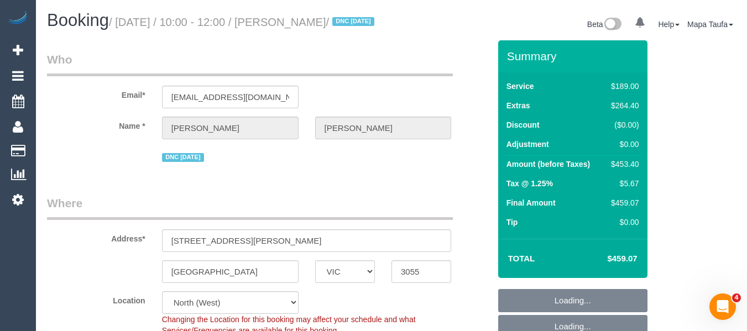
select select "number:18"
select select "number:22"
select select "number:26"
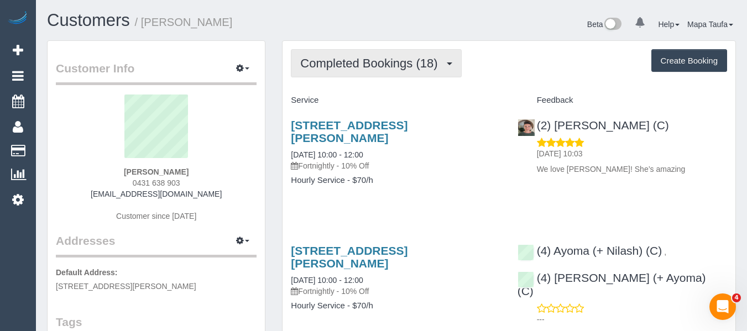
click at [378, 49] on button "Completed Bookings (18)" at bounding box center [376, 63] width 170 height 28
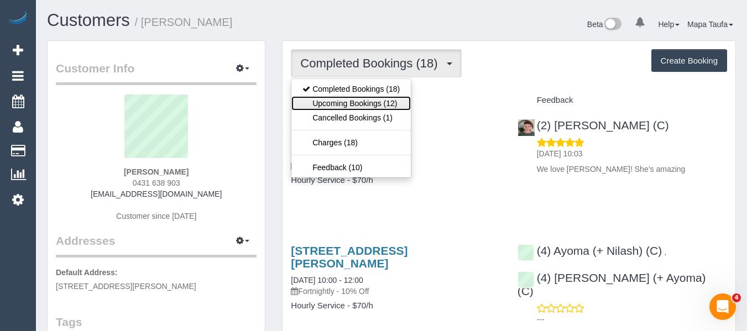
click at [360, 100] on link "Upcoming Bookings (12)" at bounding box center [350, 103] width 119 height 14
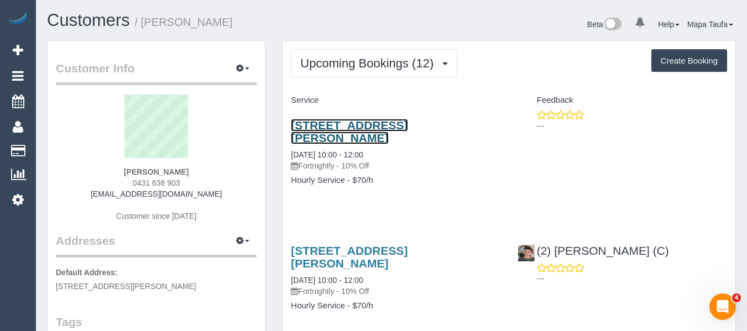
click at [346, 124] on link "2/7 Irving St, Niddrie, VIC 3042" at bounding box center [349, 131] width 117 height 25
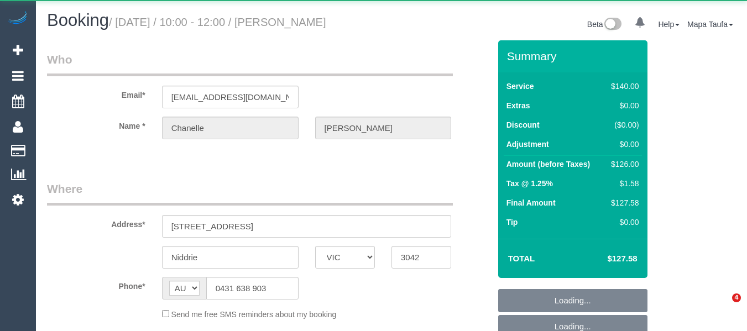
select select "VIC"
select select "object:543"
select select "string:stripe-pm_1QMiJC2GScqysDRVrC4mDtB8"
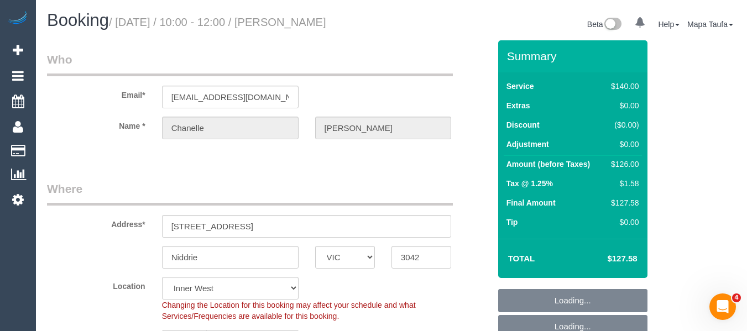
select select "object:714"
select select "number:28"
select select "number:16"
select select "number:19"
select select "number:36"
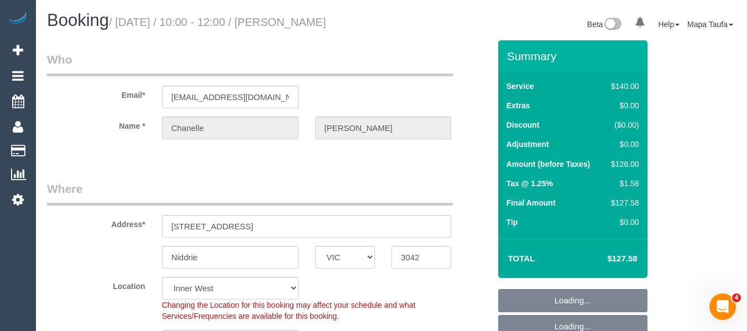
select select "number:35"
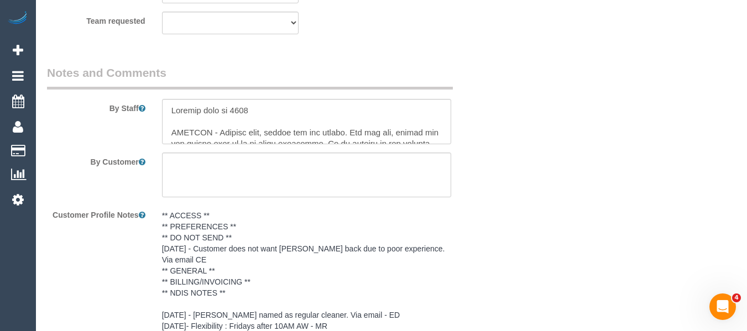
scroll to position [2124, 0]
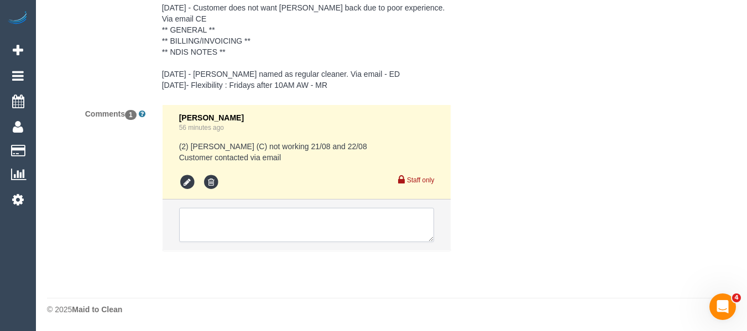
click at [330, 238] on textarea at bounding box center [306, 225] width 255 height 34
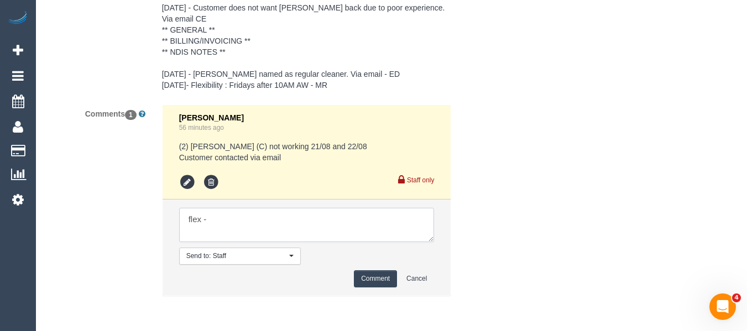
paste textarea "This week we will be happy to receive a service [DATE], [DATE] between 11am and…"
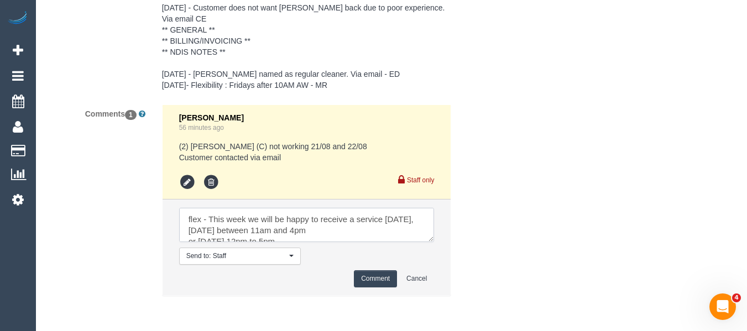
scroll to position [4, 0]
type textarea "flex - This week we will be happy to receive a service on Thursday, Friday betw…"
drag, startPoint x: 365, startPoint y: 279, endPoint x: 353, endPoint y: 284, distance: 13.1
click at [362, 280] on button "Comment" at bounding box center [375, 278] width 43 height 17
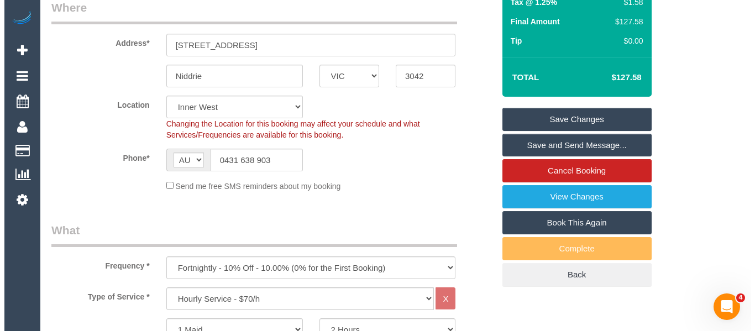
scroll to position [0, 0]
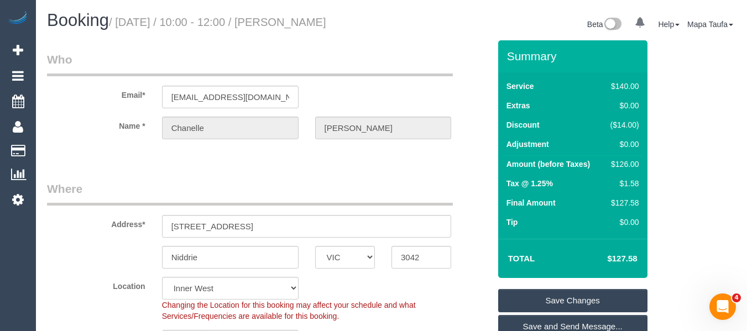
click at [543, 296] on link "Save Changes" at bounding box center [572, 300] width 149 height 23
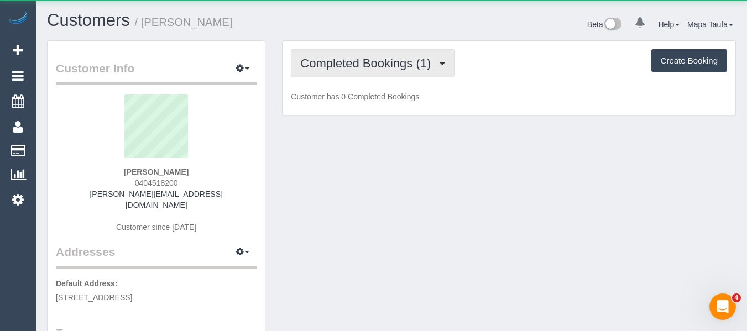
click at [359, 50] on button "Completed Bookings (1)" at bounding box center [373, 63] width 164 height 28
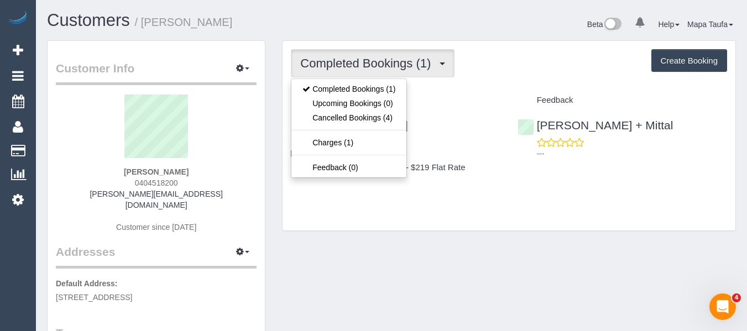
click at [556, 69] on div "Completed Bookings (1) Completed Bookings (1) Upcoming Bookings (0) Cancelled B…" at bounding box center [509, 63] width 436 height 28
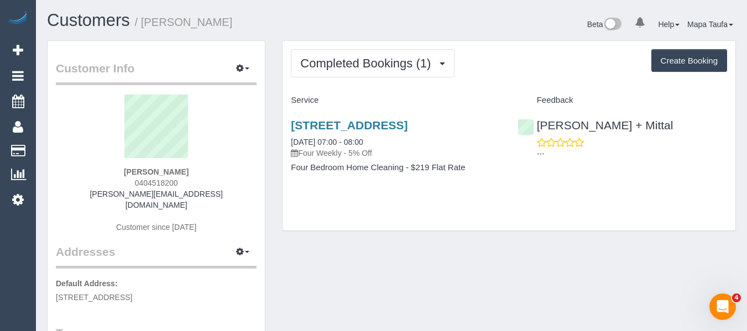
drag, startPoint x: 179, startPoint y: 187, endPoint x: 123, endPoint y: 183, distance: 56.6
click at [123, 182] on div "Hamid Rezatofighi 0404518200 hamid.rt63@gmail.com Customer since 2022" at bounding box center [156, 169] width 201 height 149
copy span "0404518200"
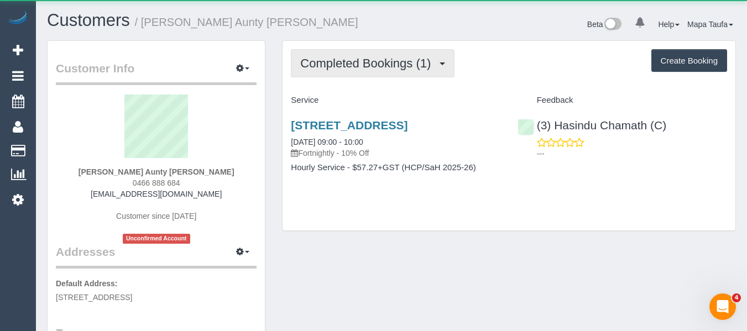
click at [365, 68] on span "Completed Bookings (1)" at bounding box center [368, 63] width 136 height 14
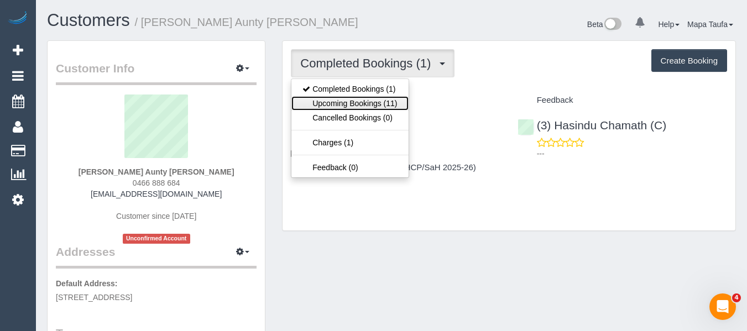
click at [363, 98] on link "Upcoming Bookings (11)" at bounding box center [349, 103] width 117 height 14
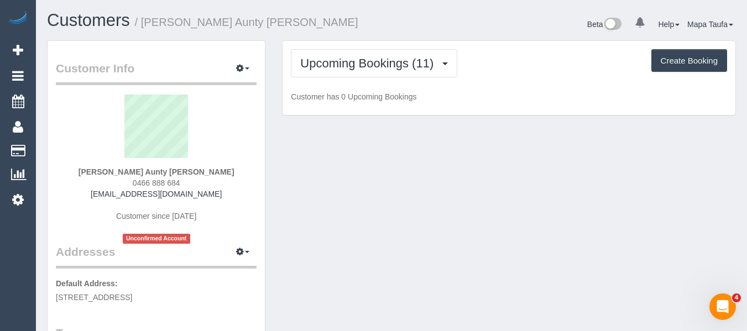
click at [541, 58] on div "Upcoming Bookings (11) Completed Bookings (1) Upcoming Bookings (11) Cancelled …" at bounding box center [509, 63] width 436 height 28
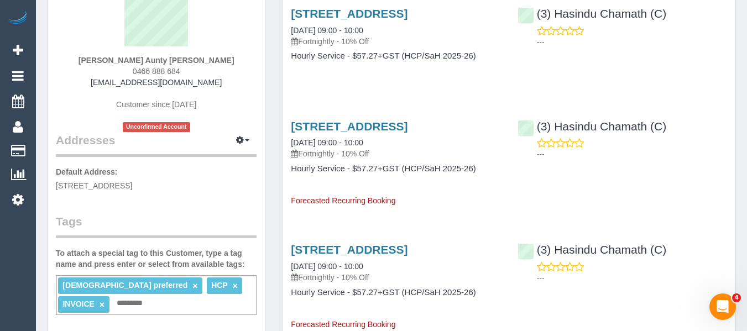
scroll to position [221, 0]
